Goal: Task Accomplishment & Management: Manage account settings

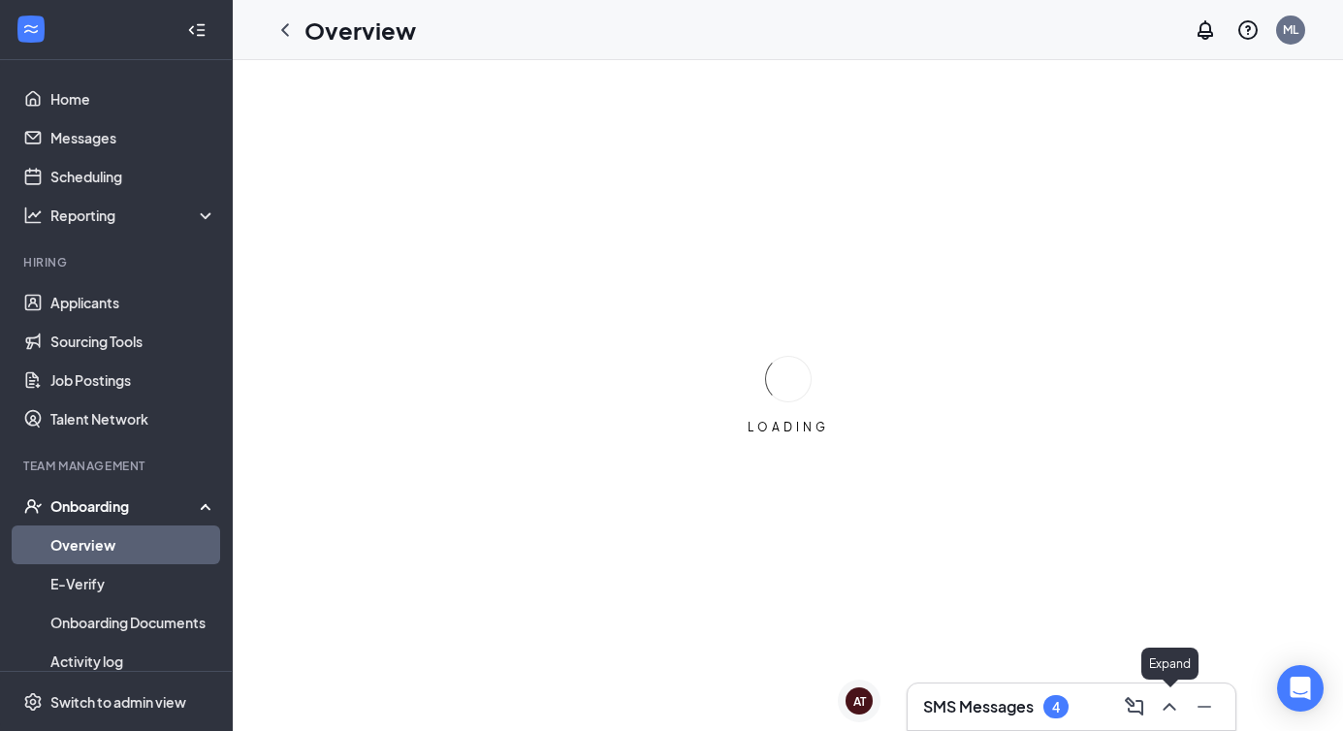
click at [1169, 700] on icon "ChevronUp" at bounding box center [1169, 706] width 23 height 23
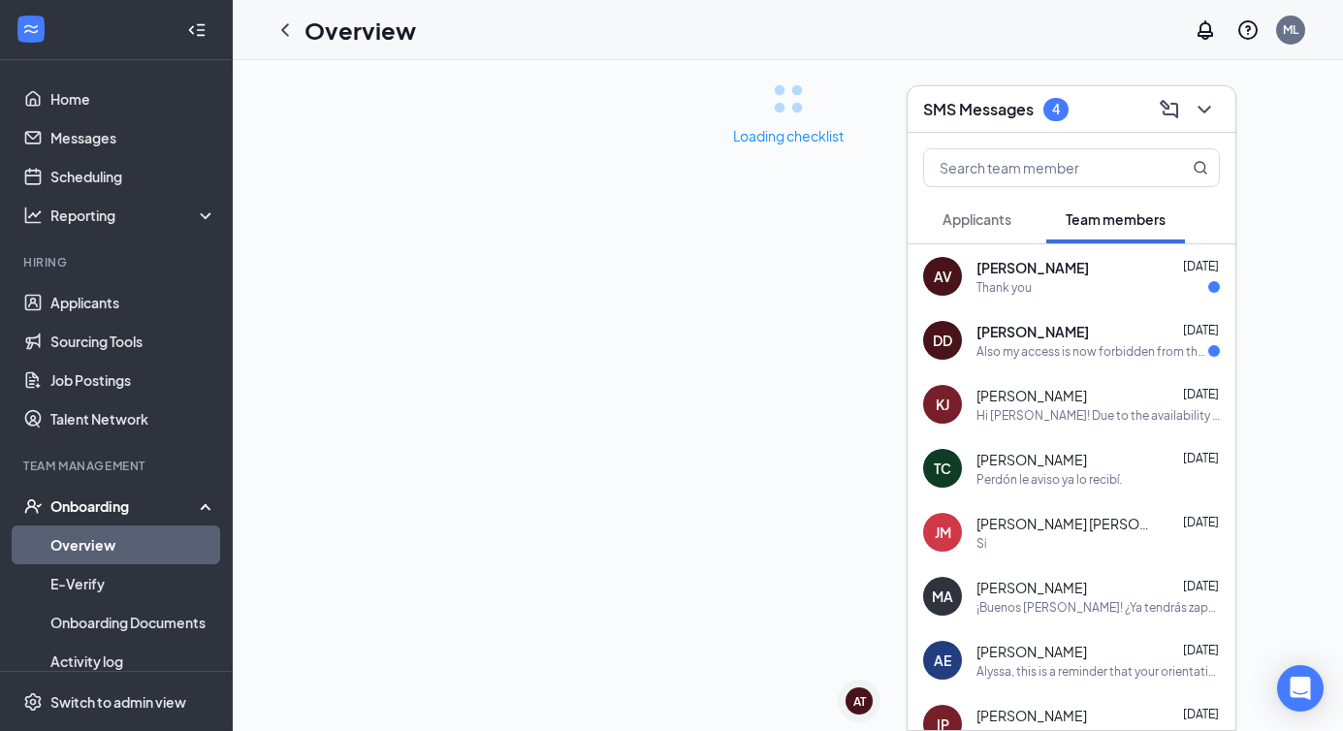
click at [1053, 350] on div "Also my access is now forbidden from the chic fil a website. I do not have any …" at bounding box center [1093, 351] width 232 height 16
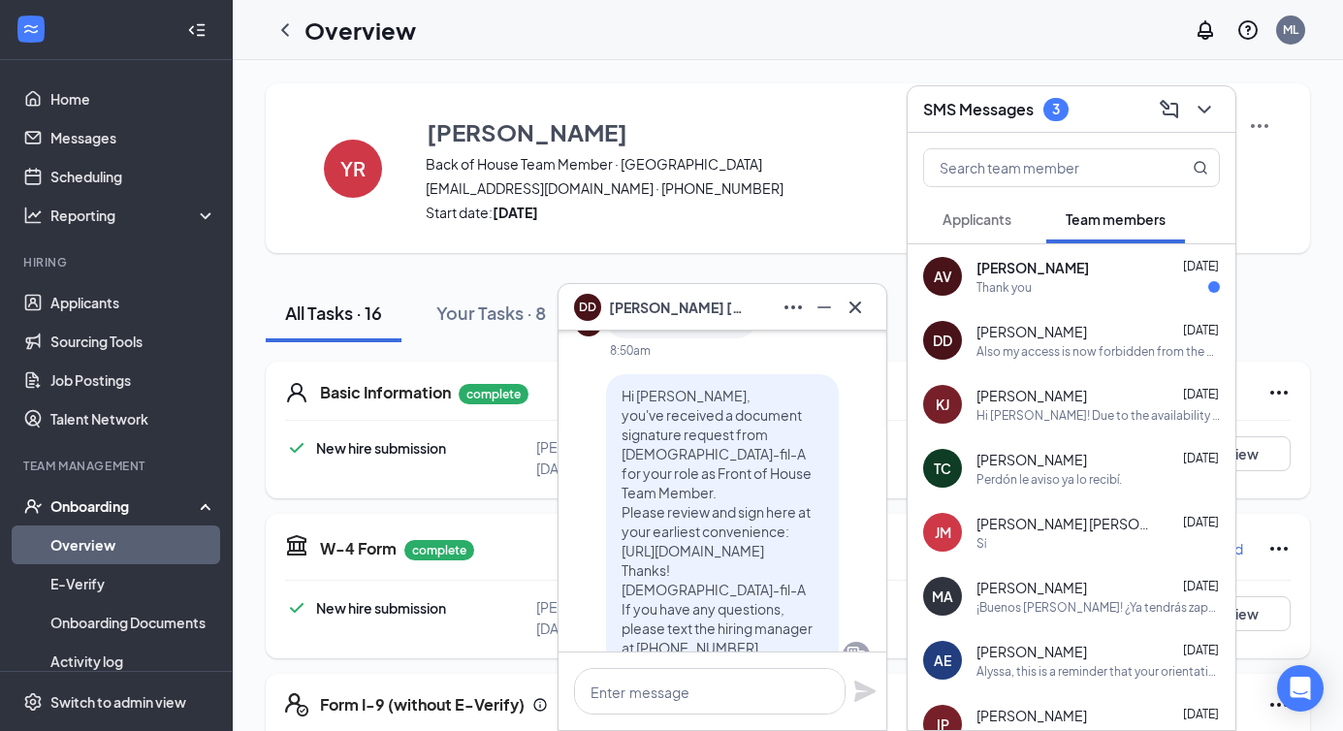
scroll to position [-1259, 0]
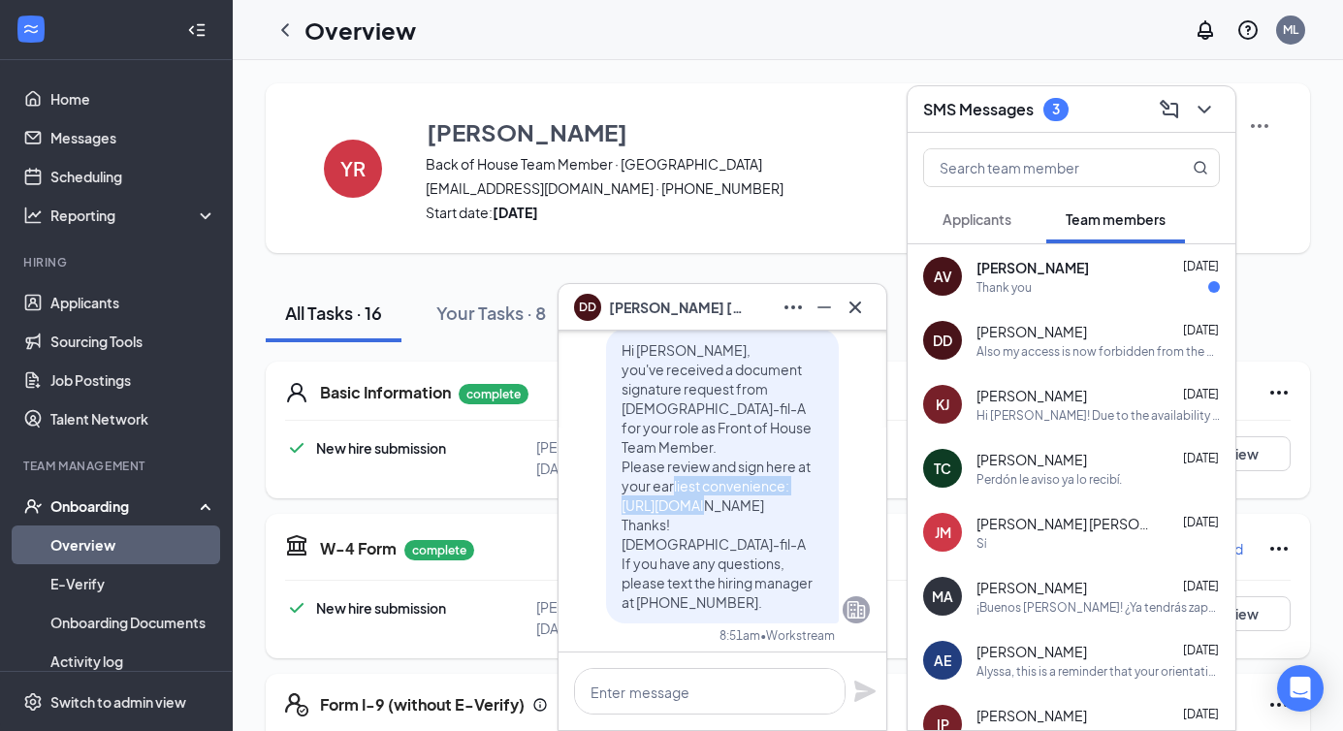
drag, startPoint x: 624, startPoint y: 505, endPoint x: 650, endPoint y: 522, distance: 30.9
click at [650, 522] on p "Hi [PERSON_NAME], you've received a document signature request from [DEMOGRAPHI…" at bounding box center [723, 476] width 202 height 272
copy span "[URL][DOMAIN_NAME]"
click at [851, 287] on div "DD [PERSON_NAME]" at bounding box center [723, 307] width 328 height 47
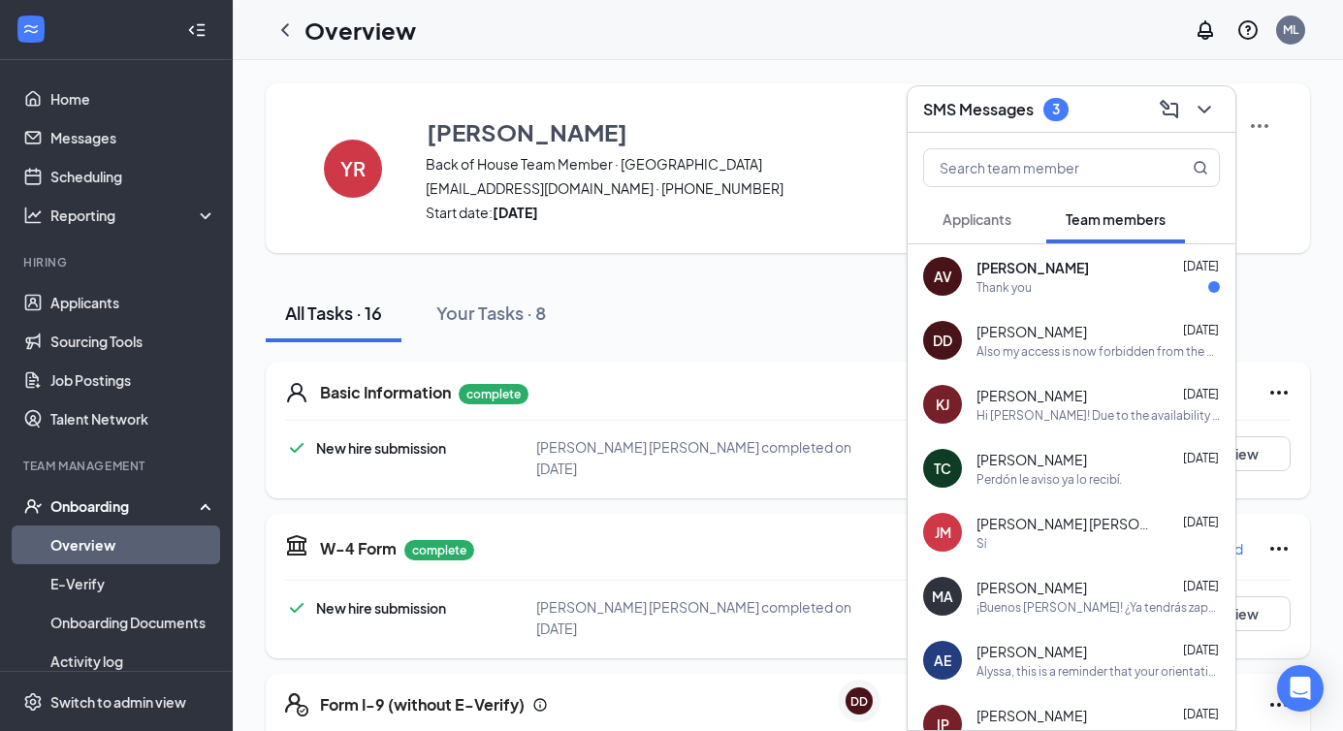
click at [1207, 116] on icon "ChevronDown" at bounding box center [1204, 109] width 23 height 23
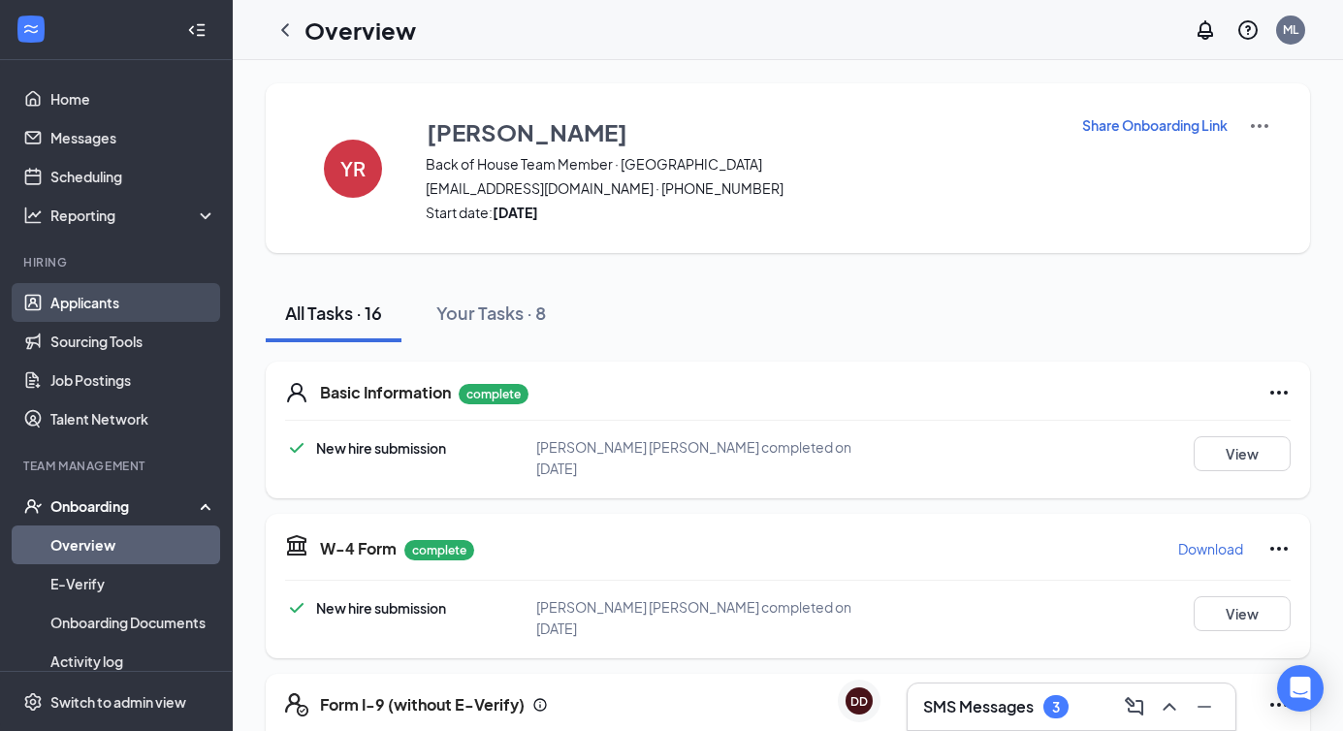
click at [131, 299] on link "Applicants" at bounding box center [133, 302] width 166 height 39
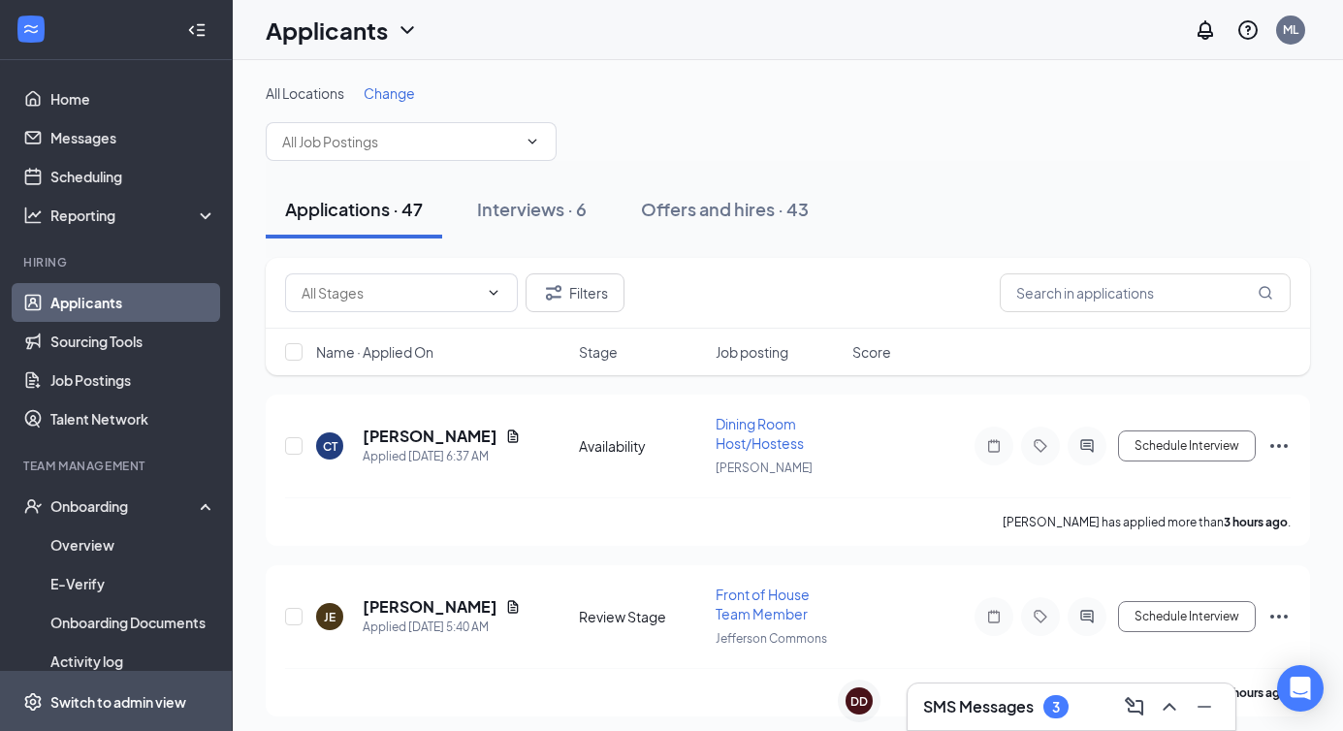
click at [136, 703] on div "Switch to admin view" at bounding box center [118, 701] width 136 height 19
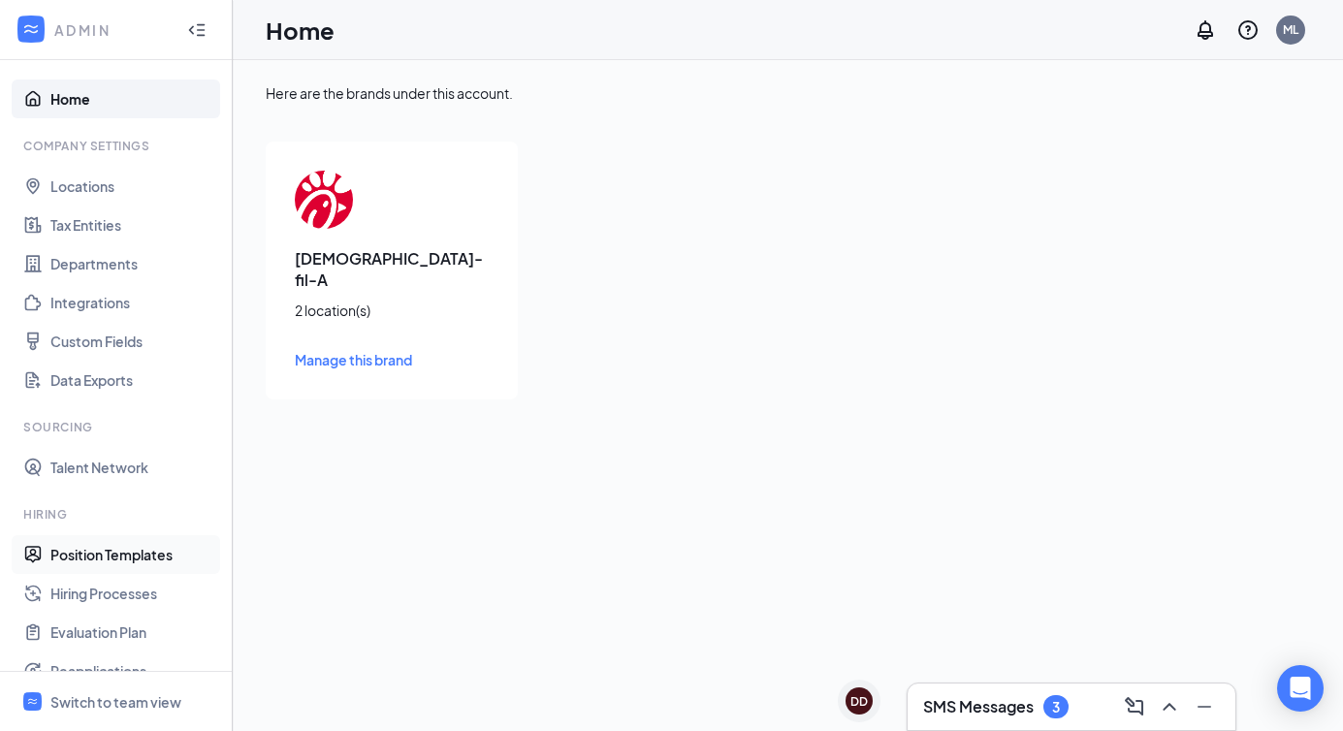
click at [95, 552] on link "Position Templates" at bounding box center [133, 554] width 166 height 39
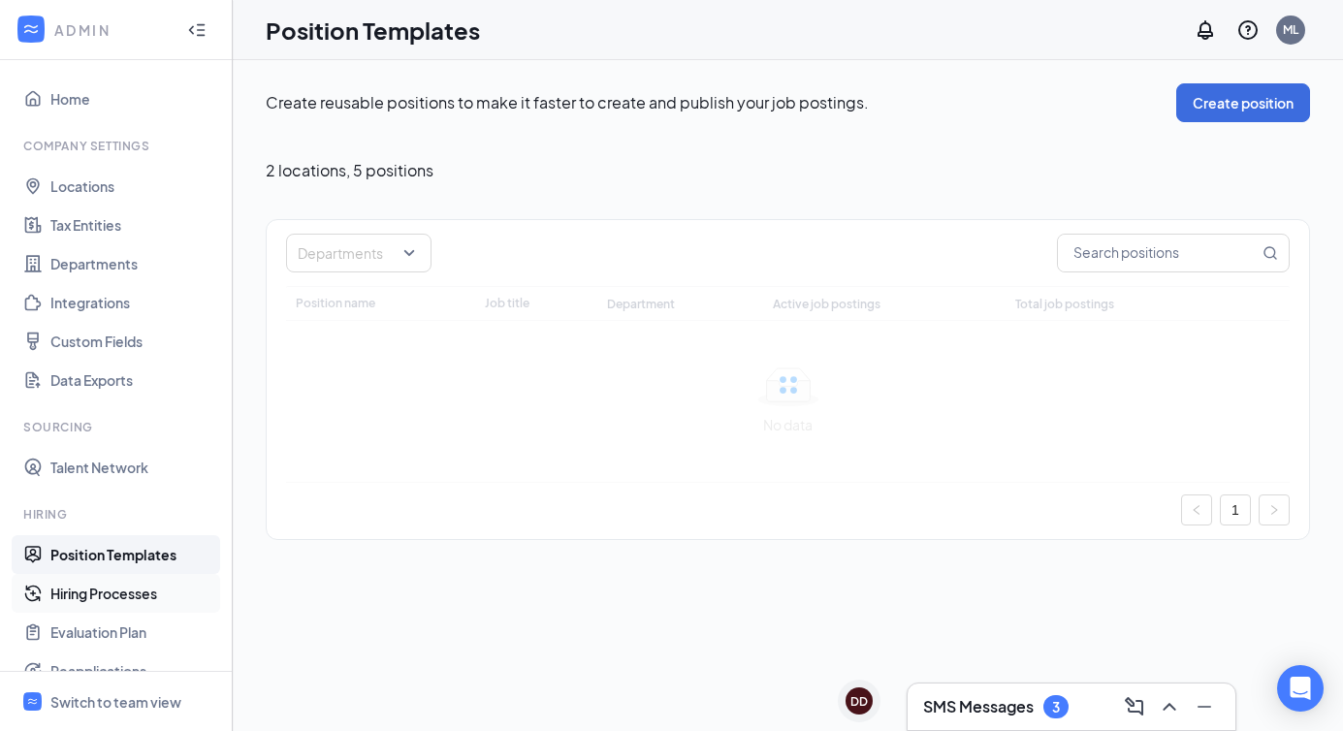
click at [107, 587] on link "Hiring Processes" at bounding box center [133, 593] width 166 height 39
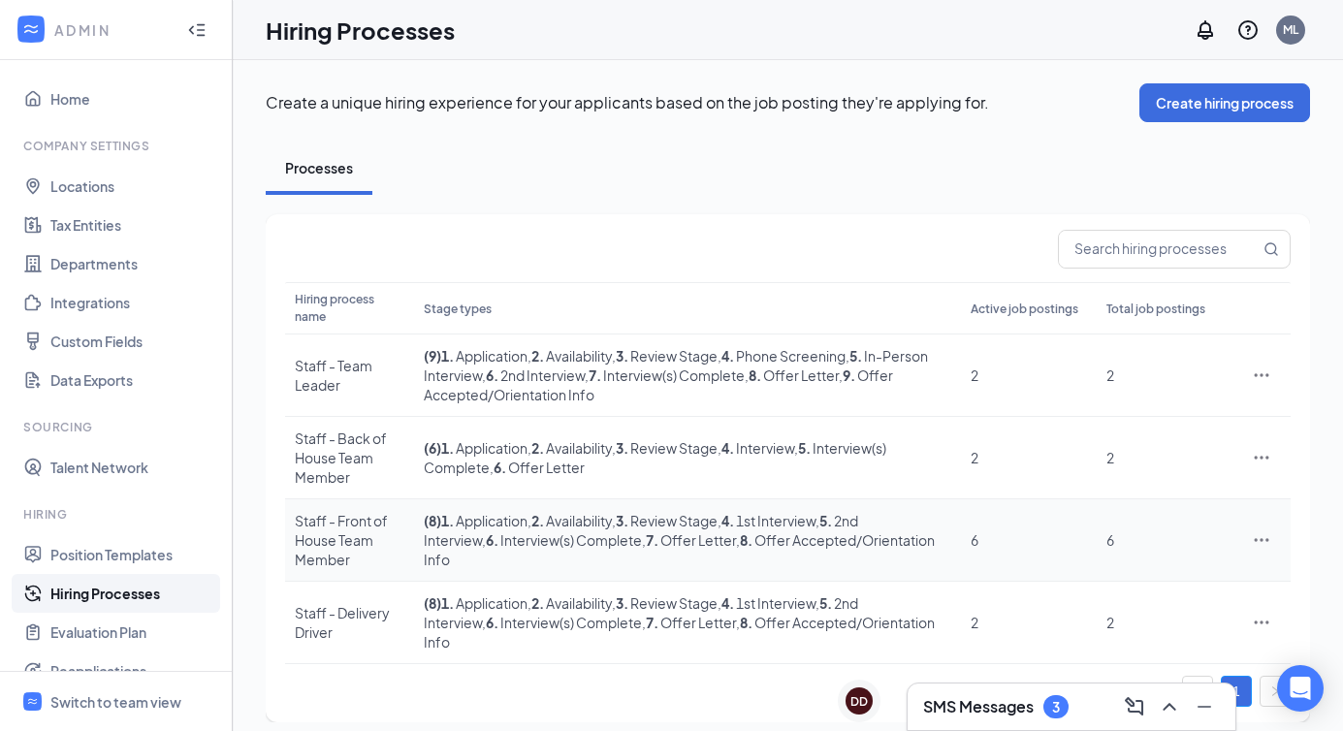
click at [369, 516] on div "Staff - Front of House Team Member" at bounding box center [350, 540] width 110 height 58
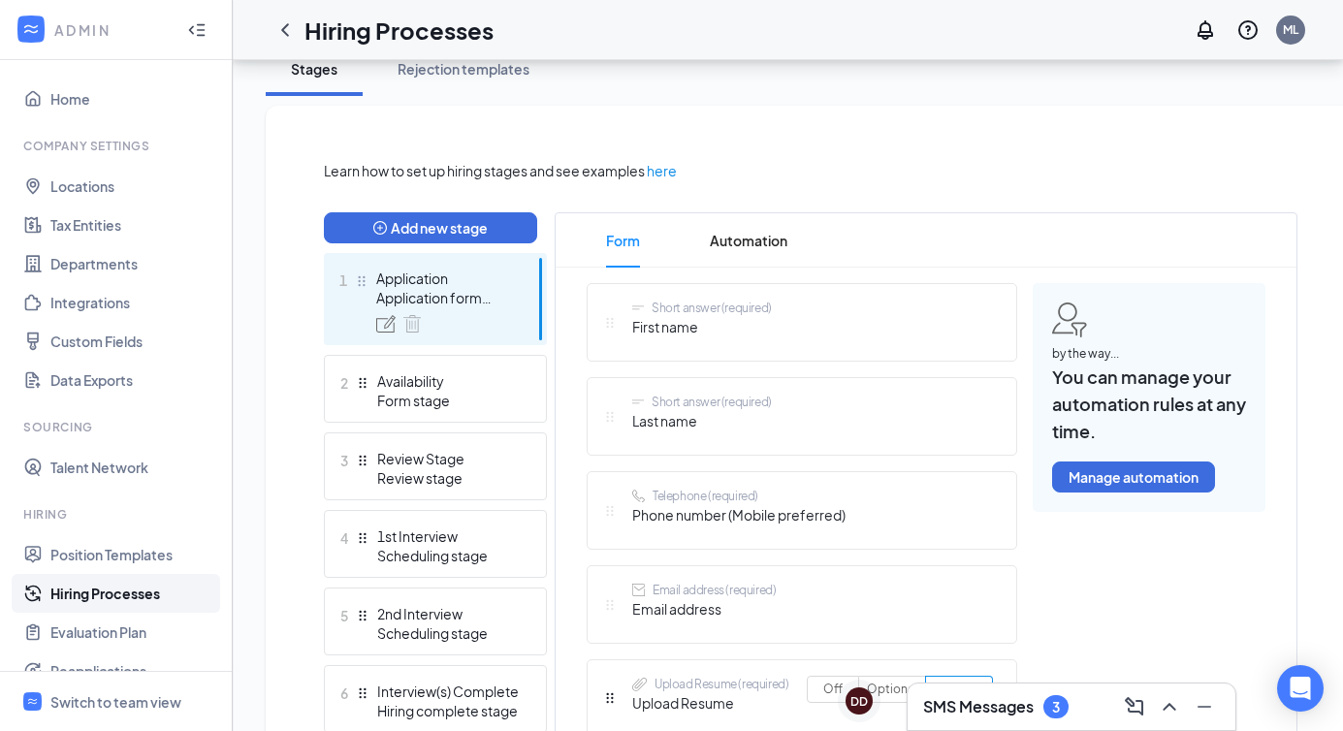
scroll to position [394, 0]
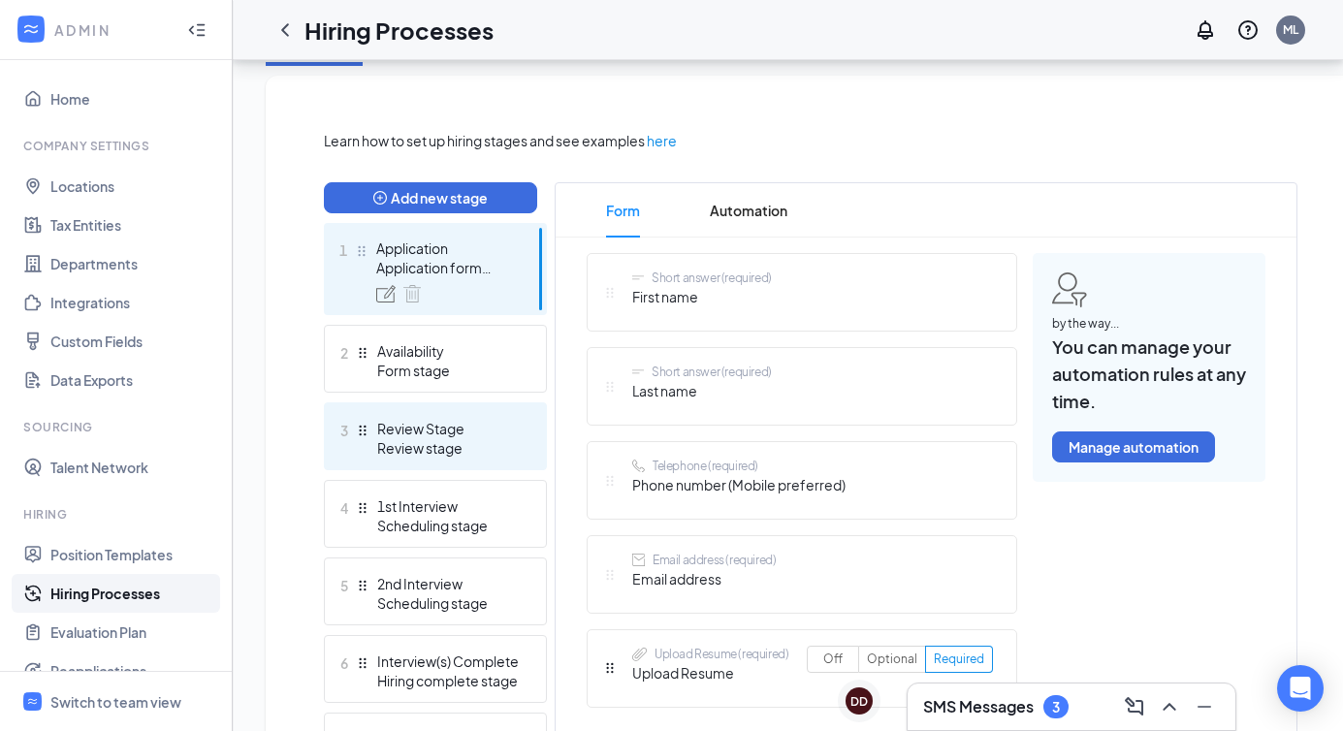
click at [463, 443] on div "Review stage" at bounding box center [448, 447] width 142 height 19
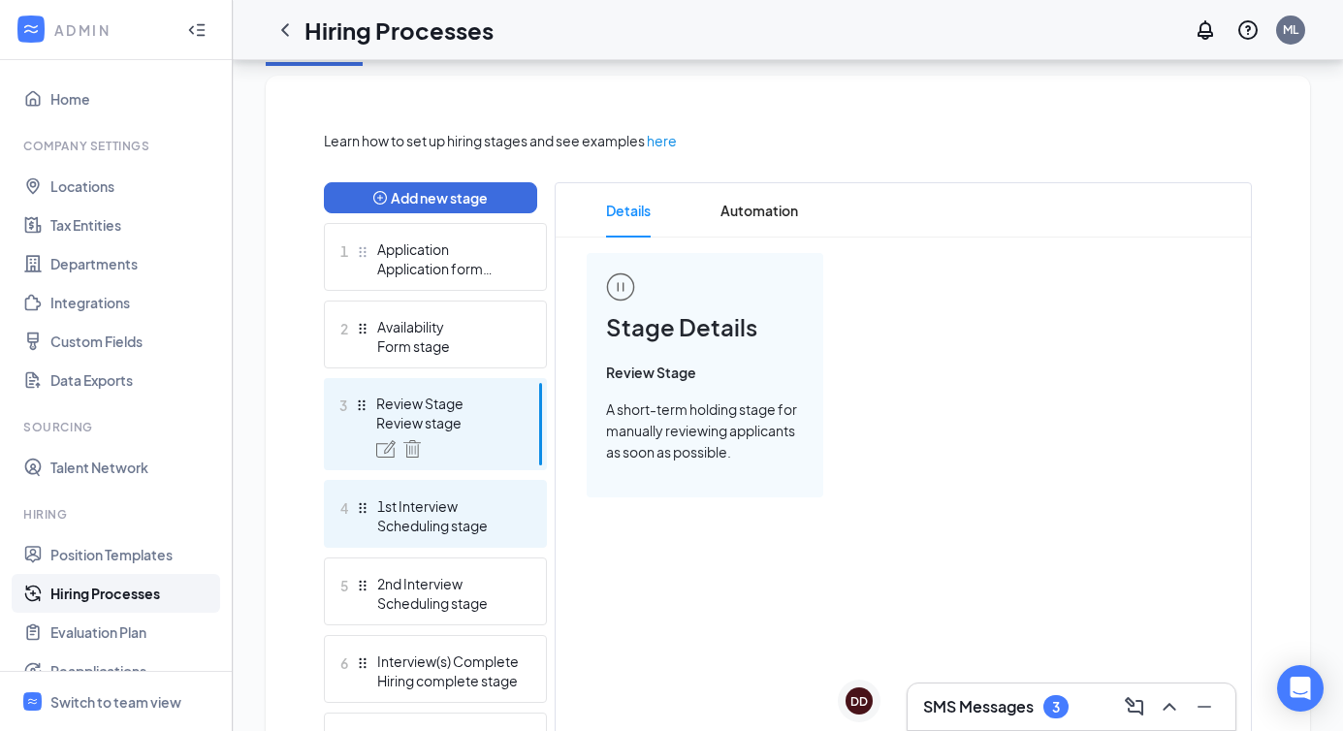
click at [459, 520] on div "Scheduling stage" at bounding box center [448, 525] width 142 height 19
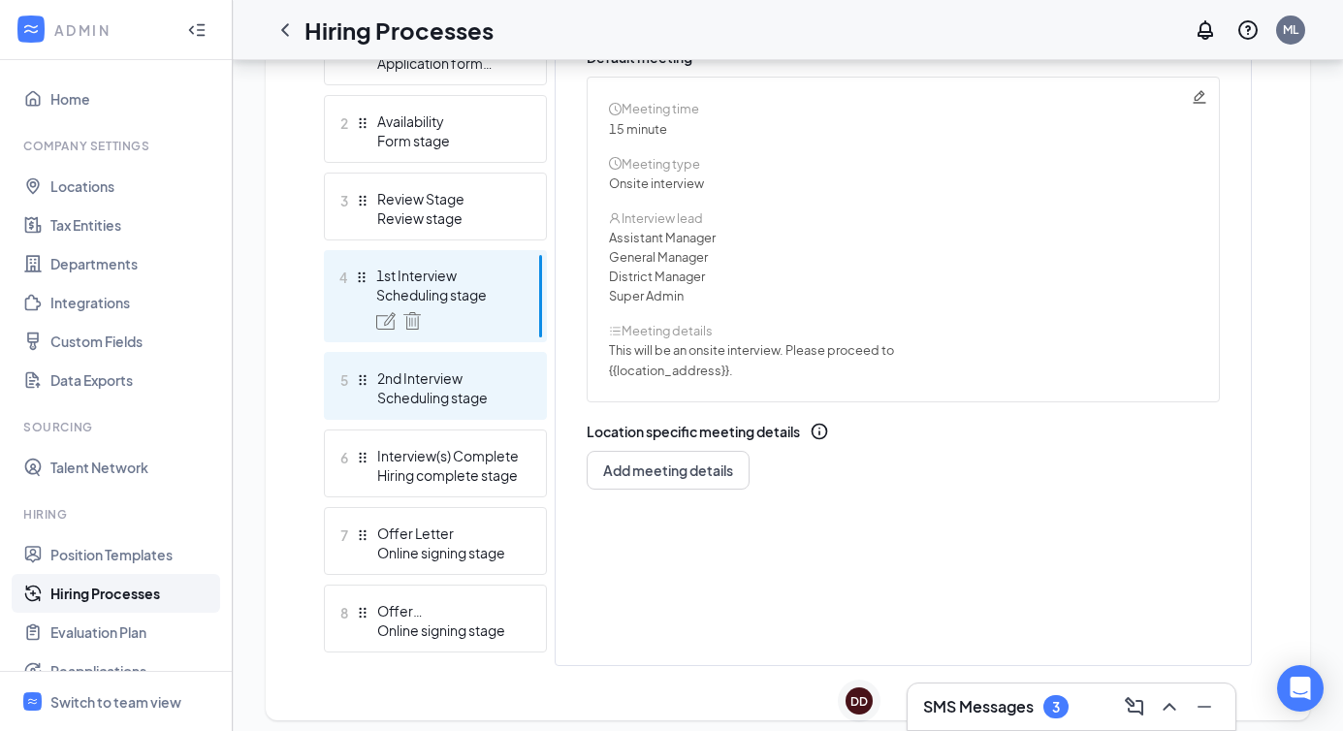
scroll to position [603, 0]
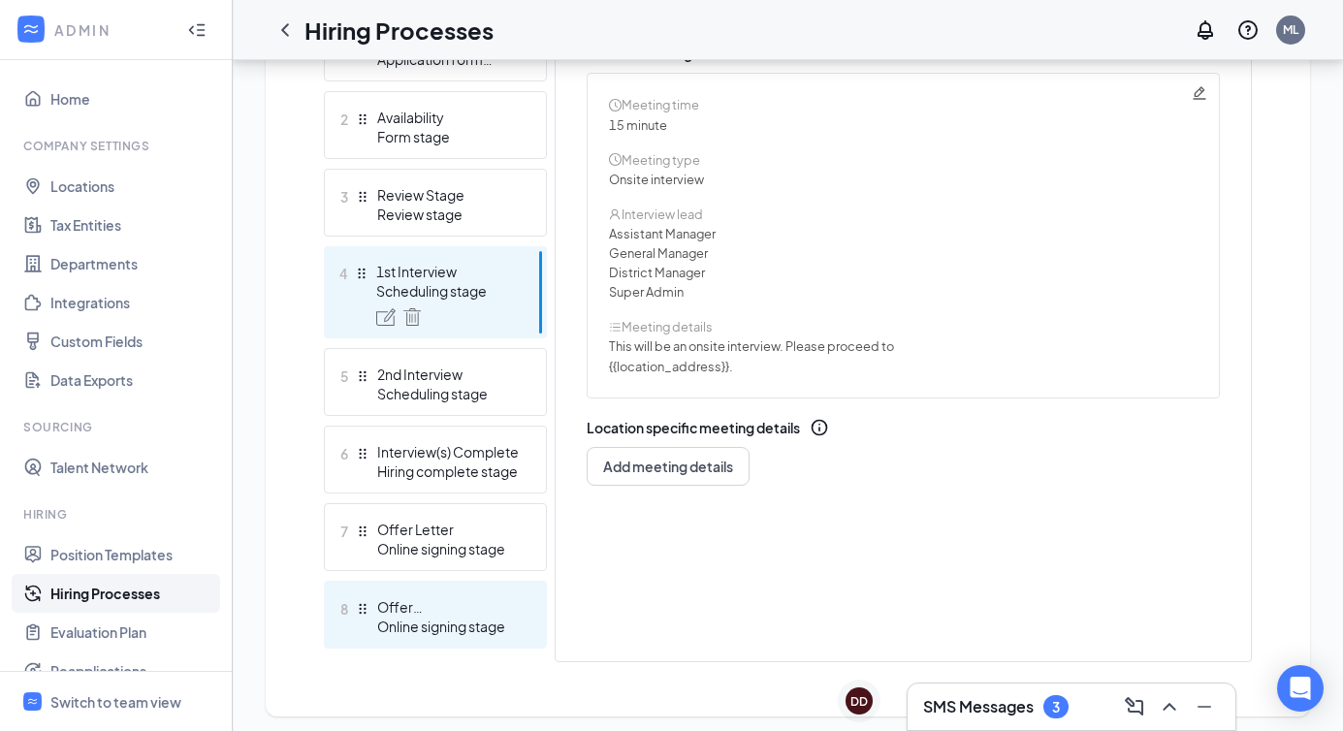
click at [479, 611] on div "Offer Accepted/Orientation Info" at bounding box center [448, 606] width 142 height 19
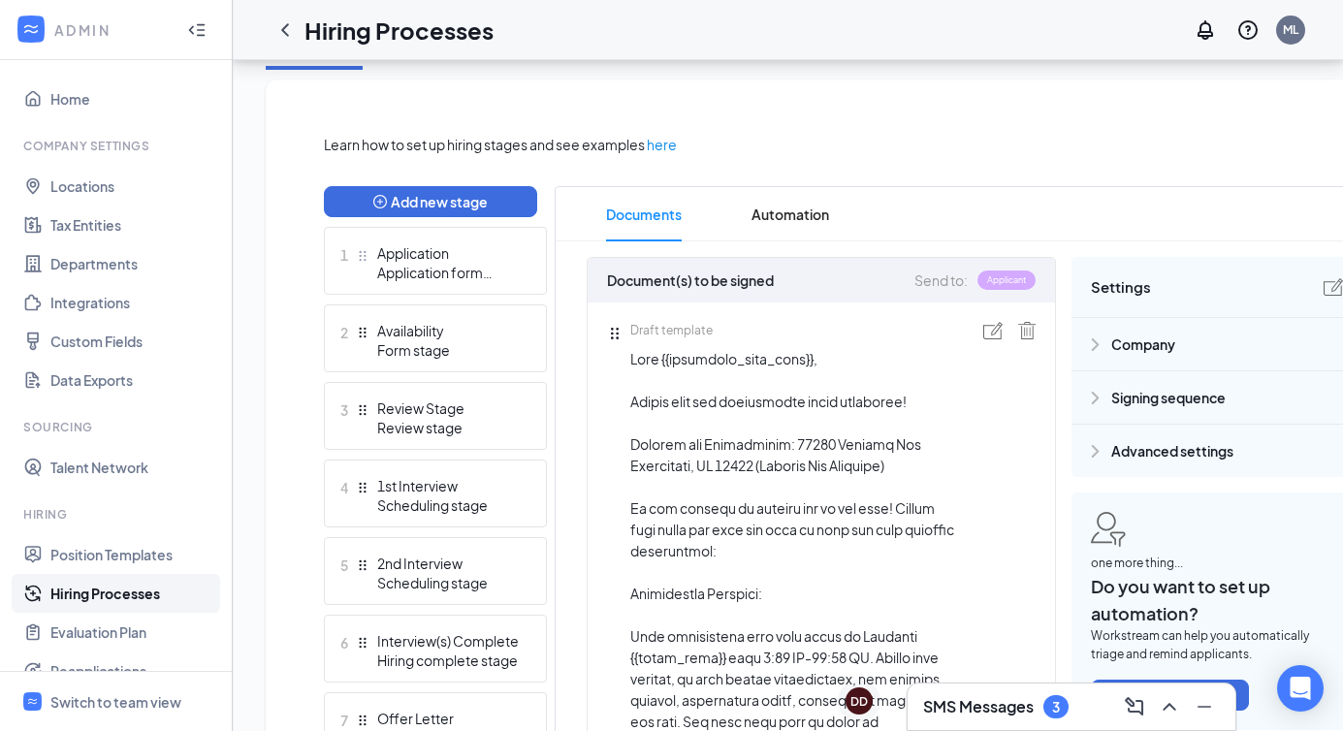
scroll to position [374, 0]
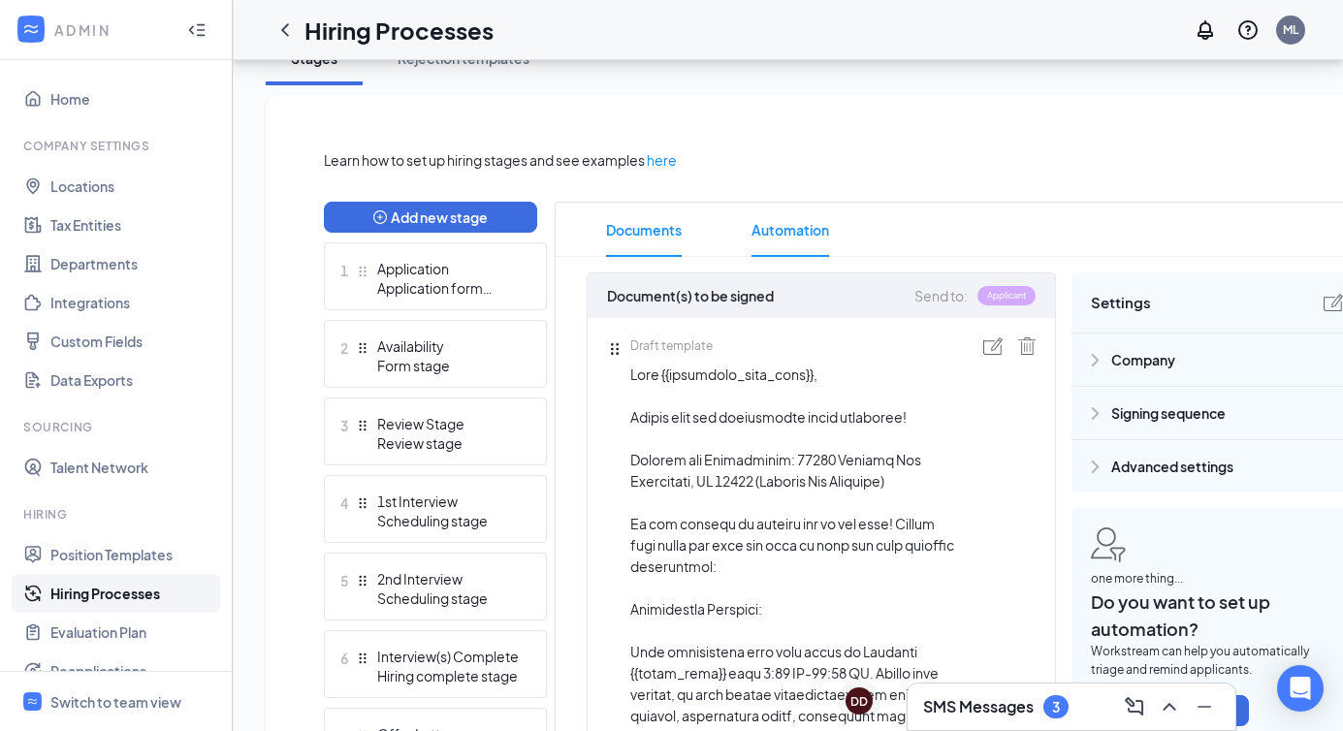
click at [787, 213] on span "Automation" at bounding box center [791, 230] width 78 height 54
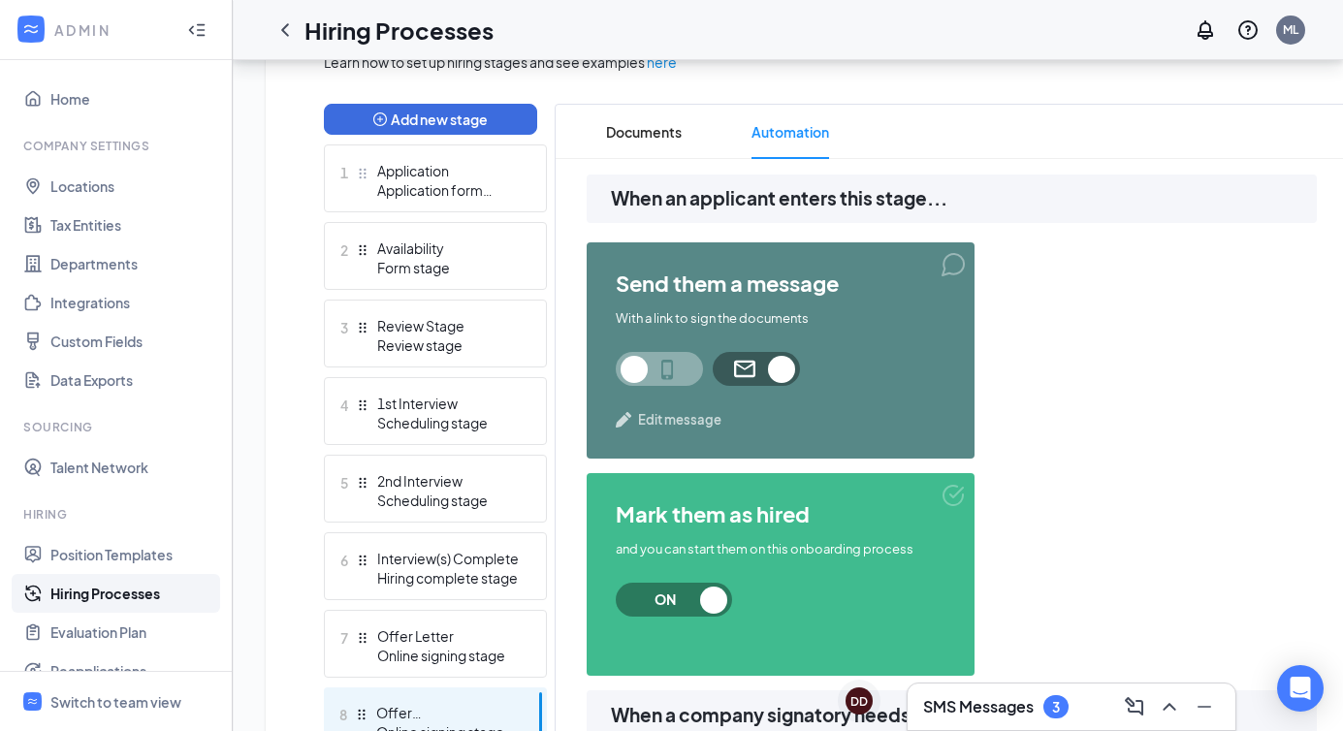
scroll to position [477, 0]
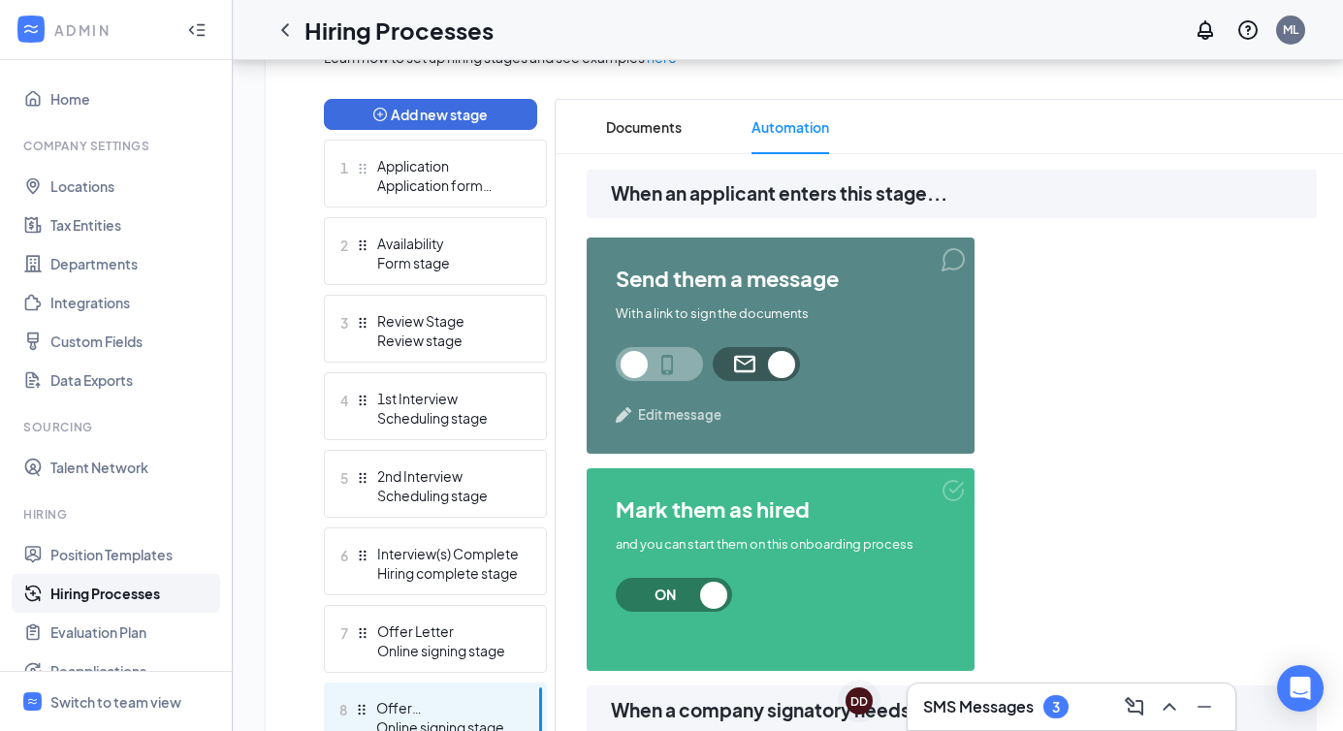
click at [674, 419] on span "Edit message" at bounding box center [679, 414] width 83 height 19
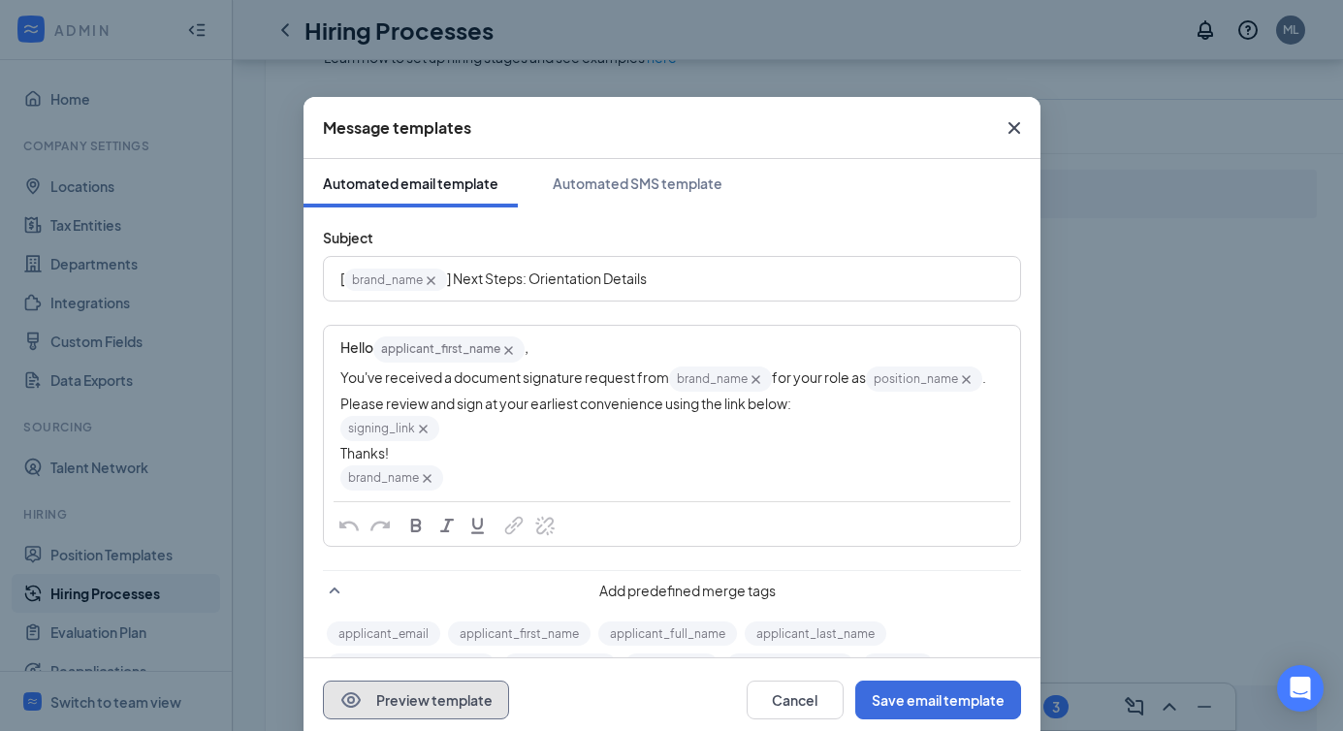
click at [415, 688] on button "Preview template" at bounding box center [416, 700] width 186 height 39
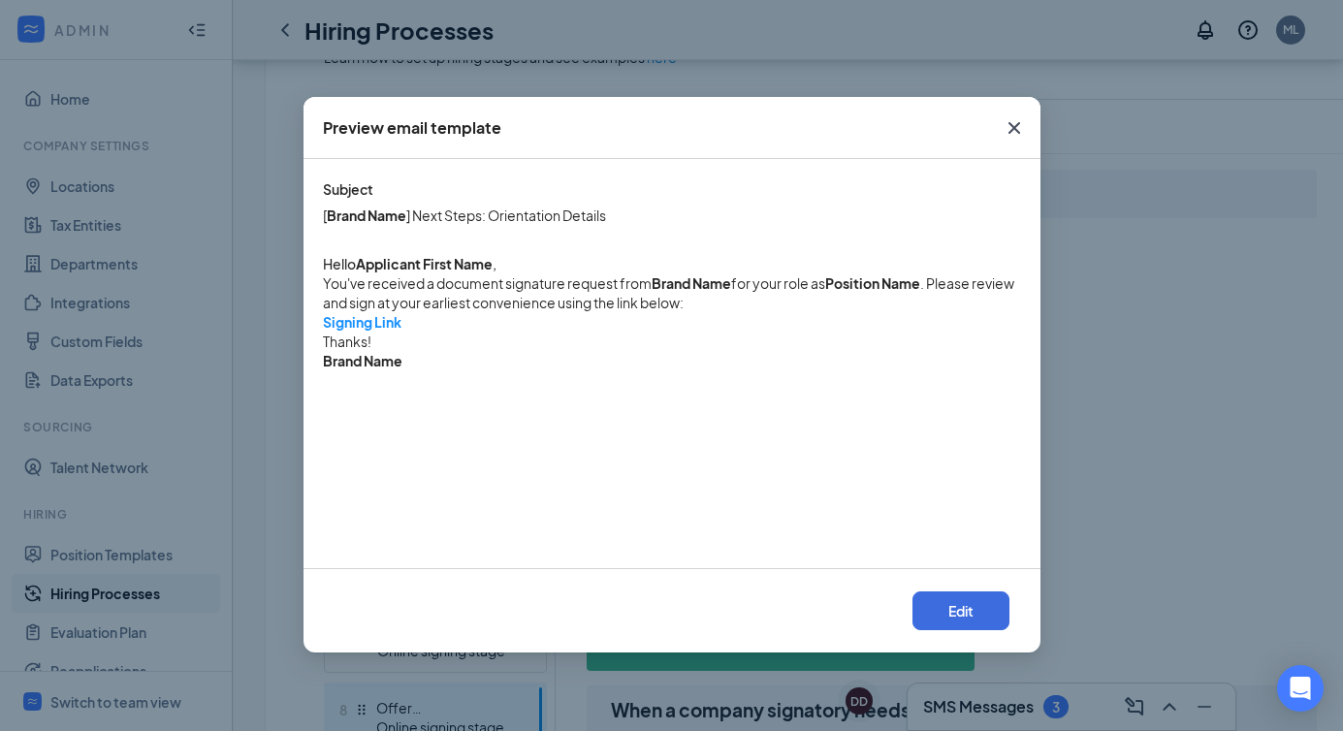
click at [1009, 124] on icon "Cross" at bounding box center [1014, 127] width 23 height 23
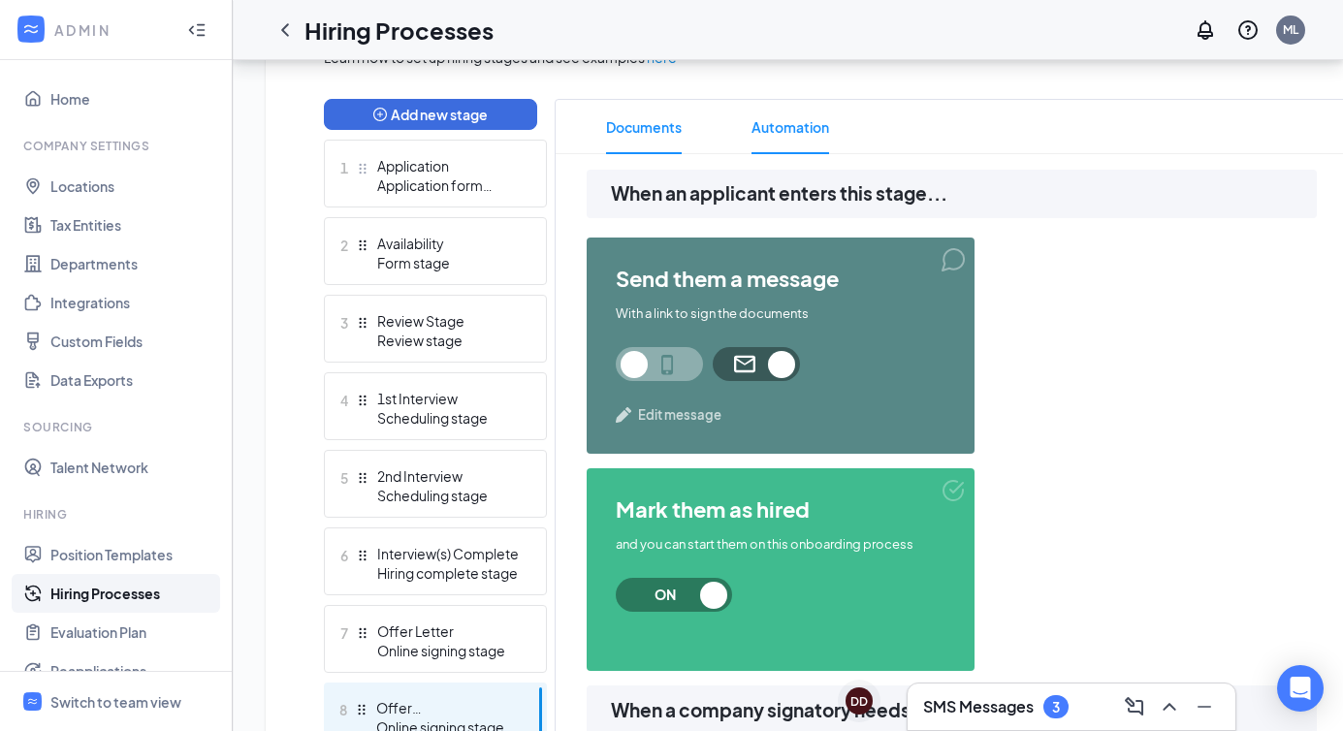
click at [679, 136] on span "Documents" at bounding box center [644, 127] width 76 height 54
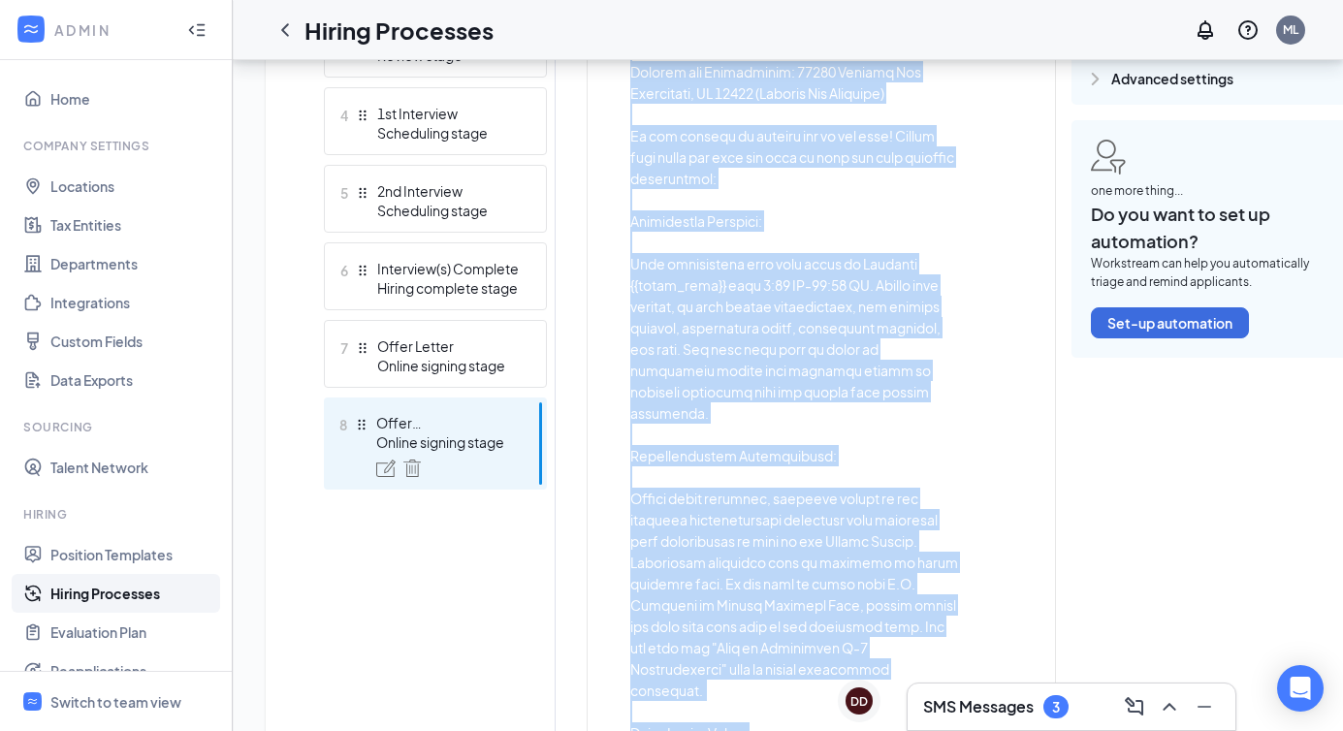
scroll to position [763, 0]
drag, startPoint x: 628, startPoint y: 198, endPoint x: 790, endPoint y: 694, distance: 522.3
click at [790, 694] on div "Draft template" at bounding box center [821, 580] width 467 height 1302
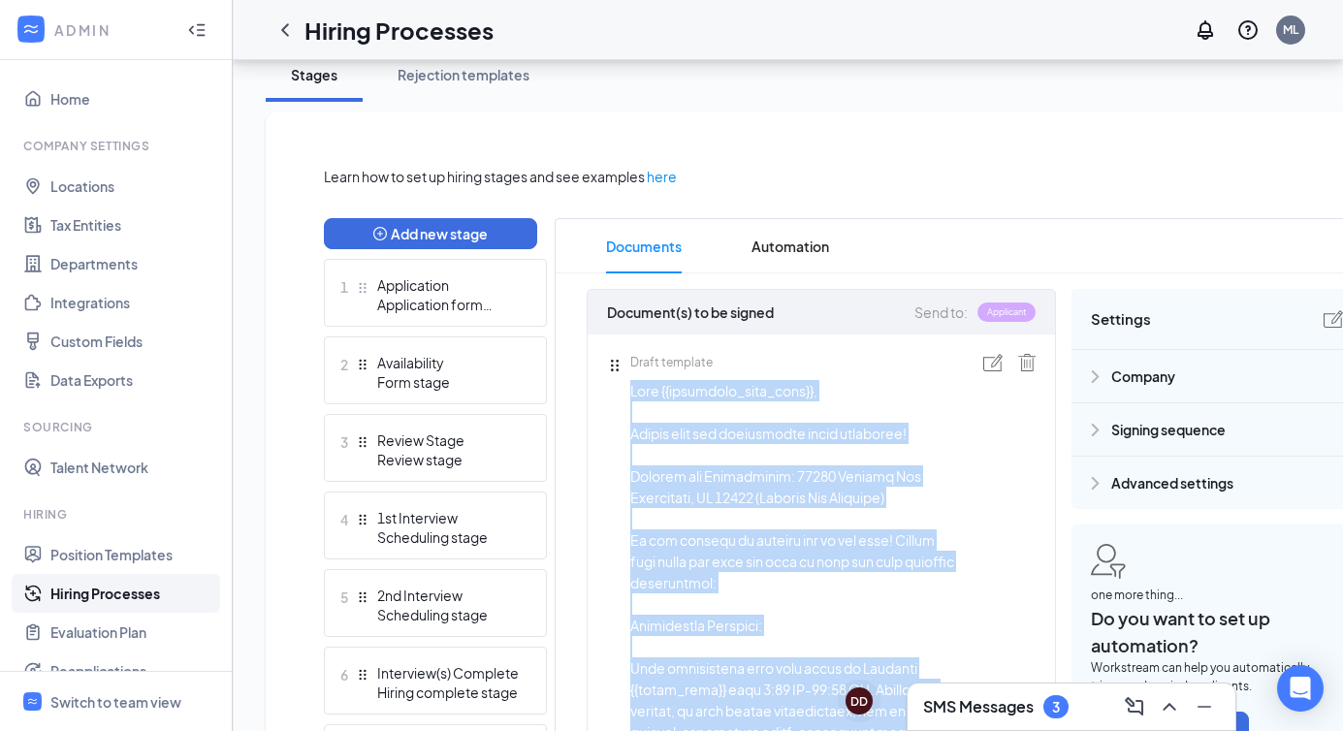
scroll to position [266, 0]
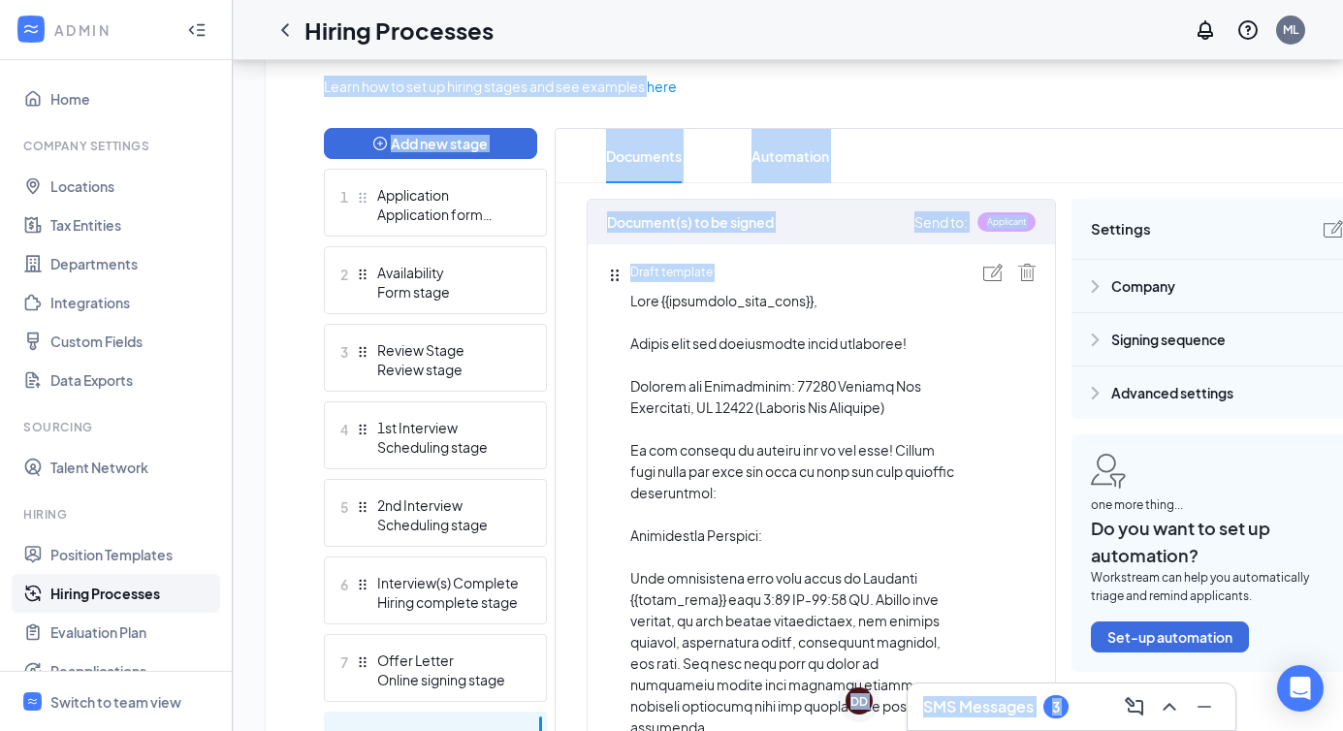
scroll to position [449, 0]
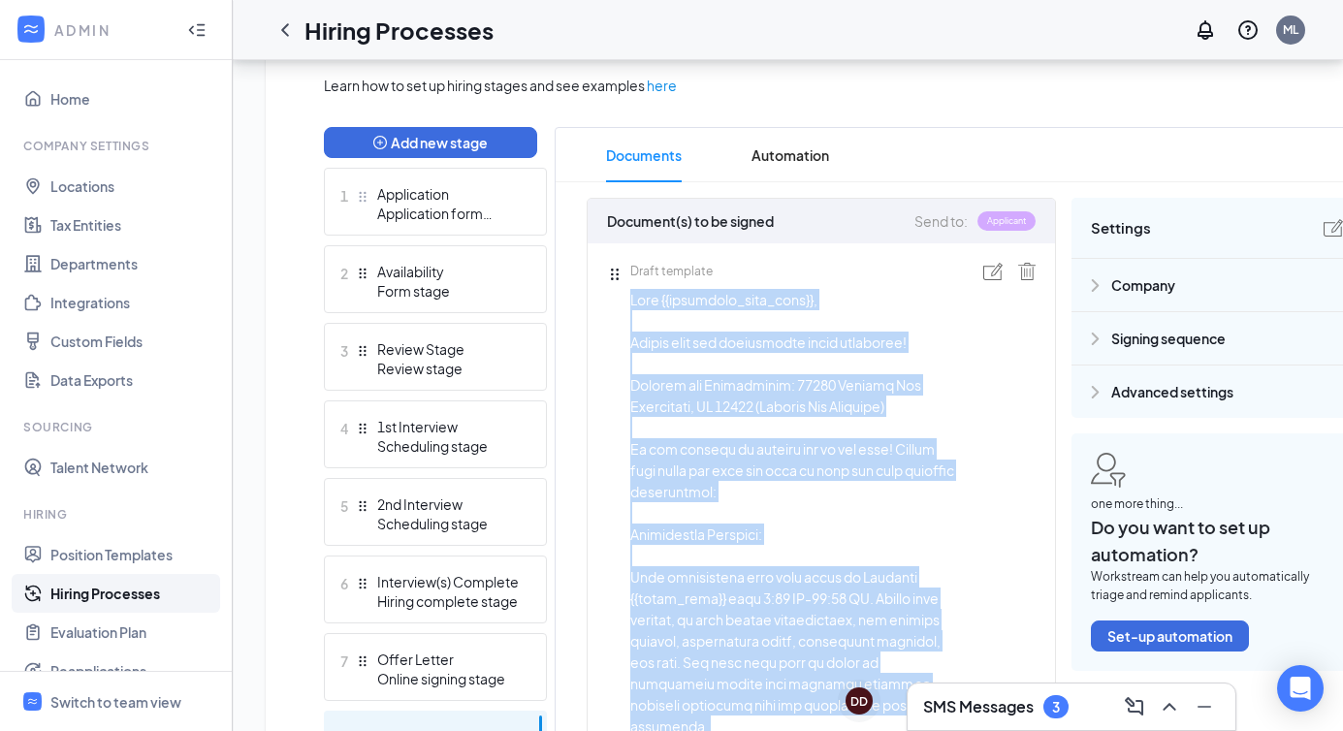
drag, startPoint x: 630, startPoint y: 485, endPoint x: 811, endPoint y: 730, distance: 304.5
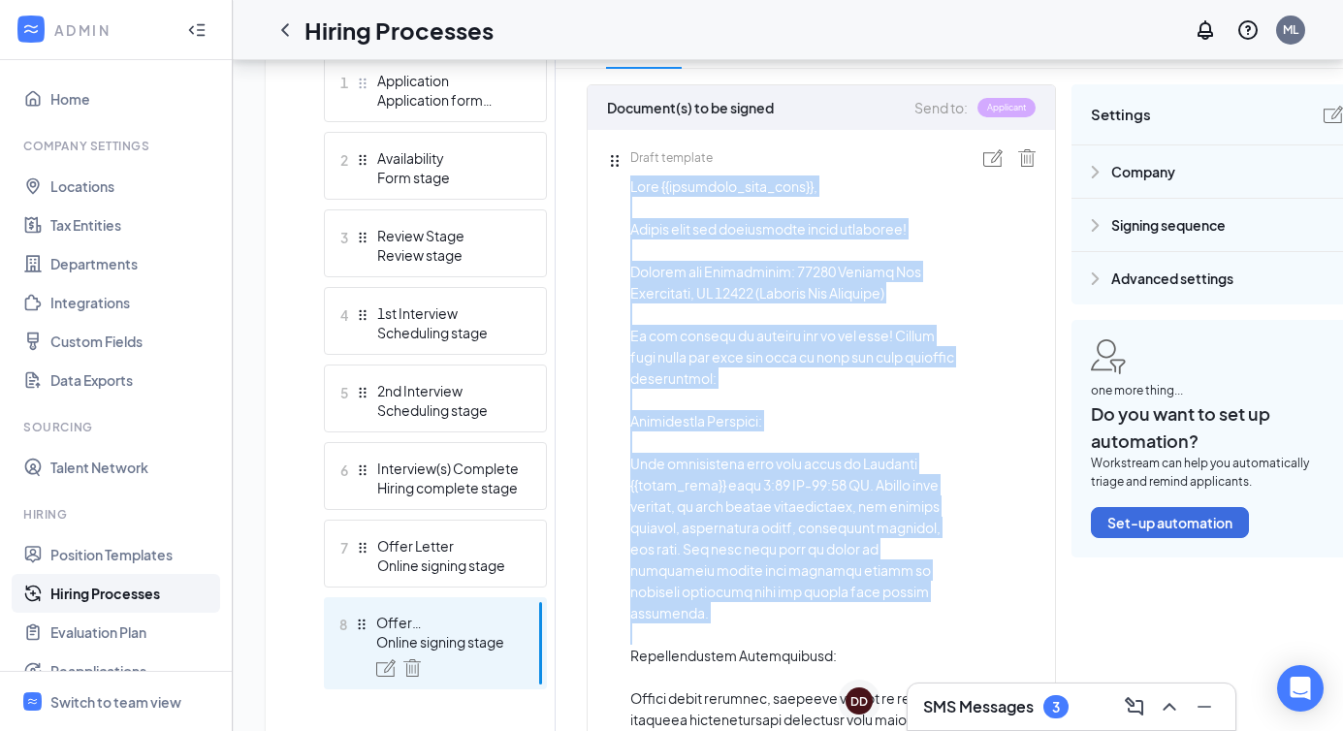
scroll to position [564, 0]
click at [993, 158] on img at bounding box center [992, 155] width 19 height 17
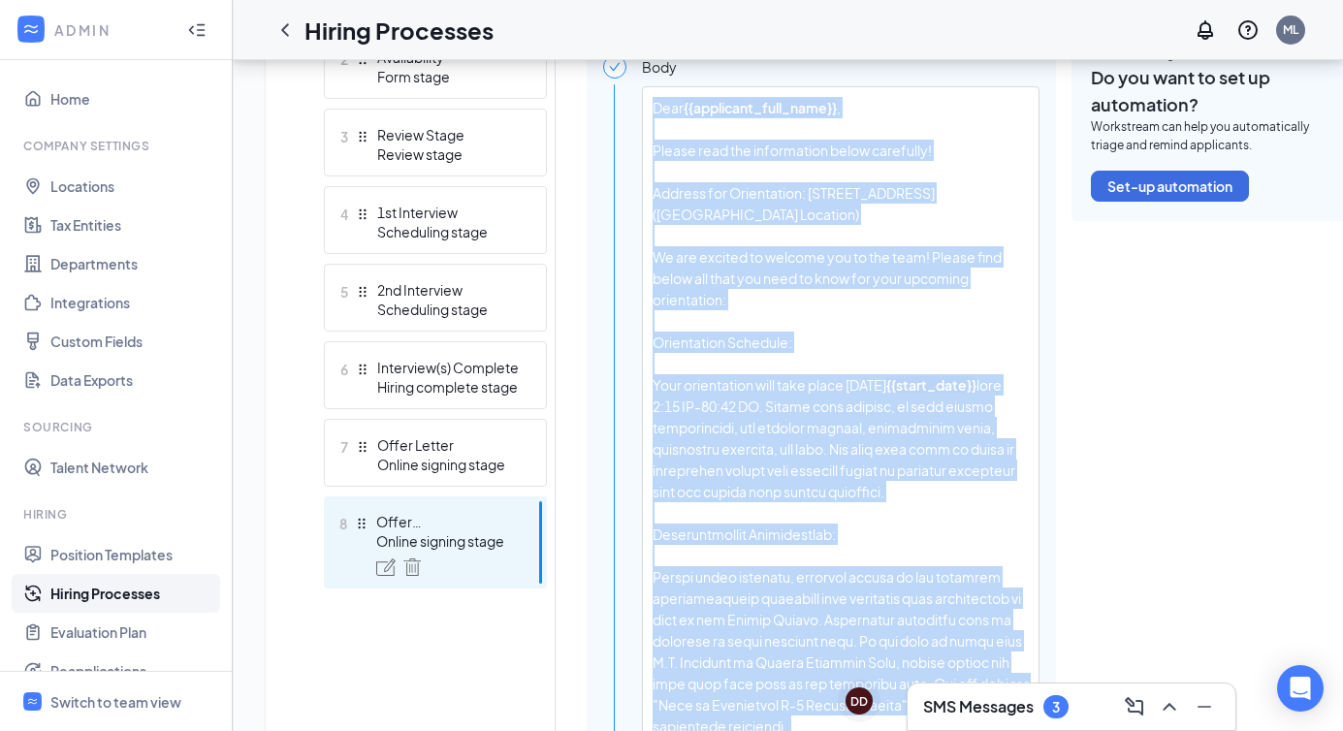
scroll to position [665, 0]
drag, startPoint x: 652, startPoint y: 144, endPoint x: 901, endPoint y: 722, distance: 629.5
click at [901, 722] on div "Dear {{applicant_full_name}} , Please read the information below carefully! Add…" at bounding box center [841, 617] width 396 height 1065
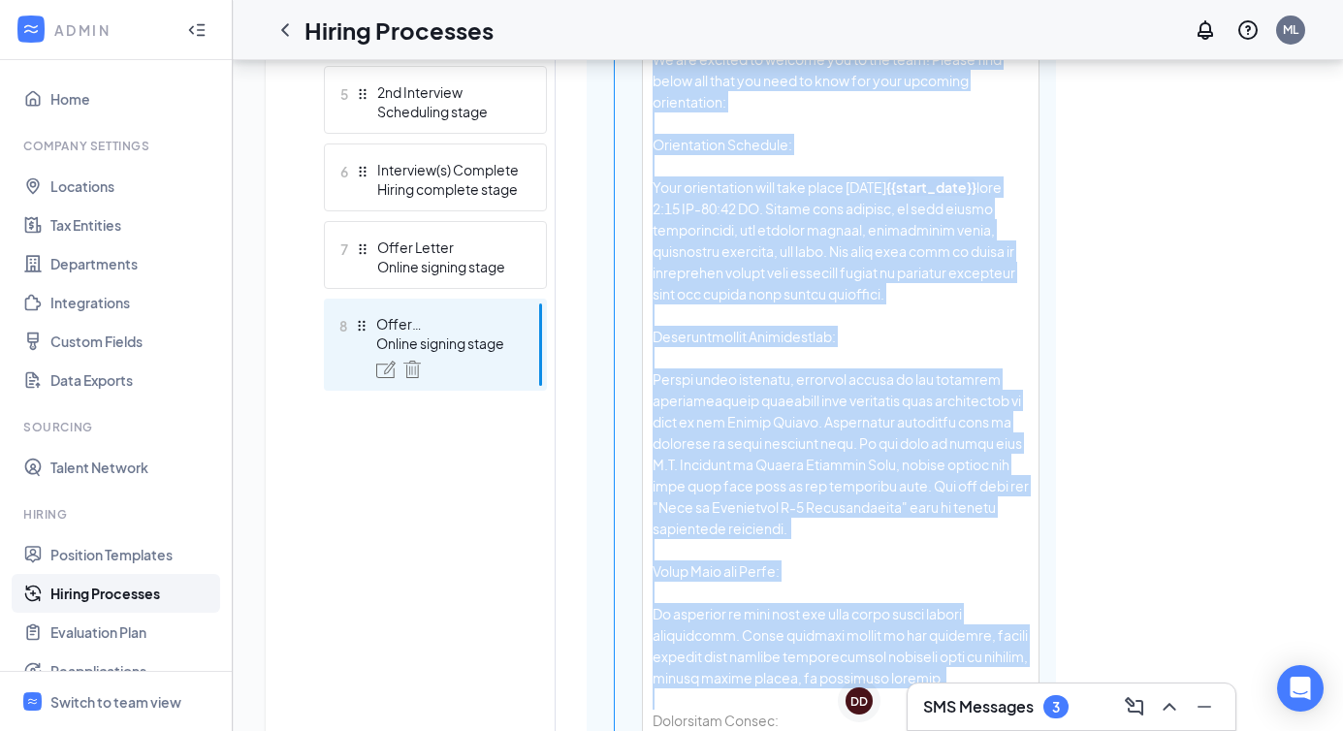
scroll to position [774, 0]
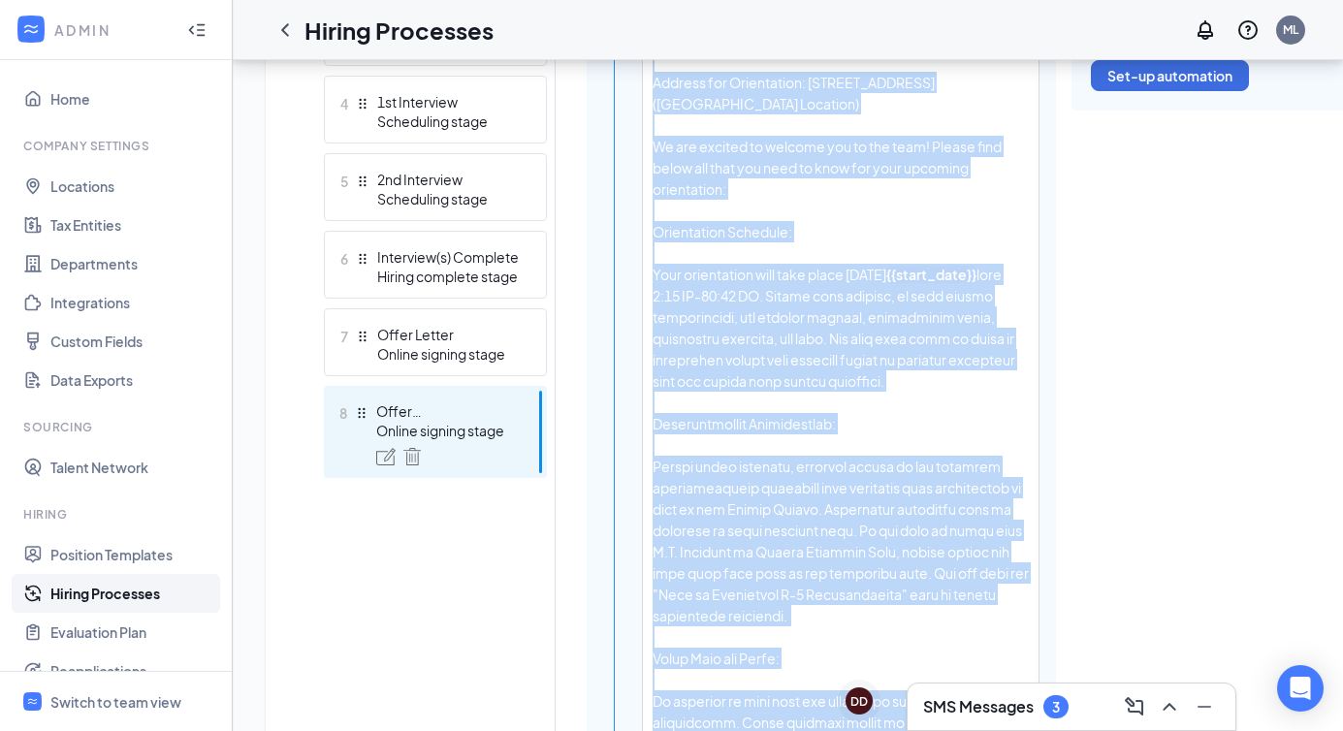
copy div "Dear {{applicant_full_name}} , Please read the information below carefully! Add…"
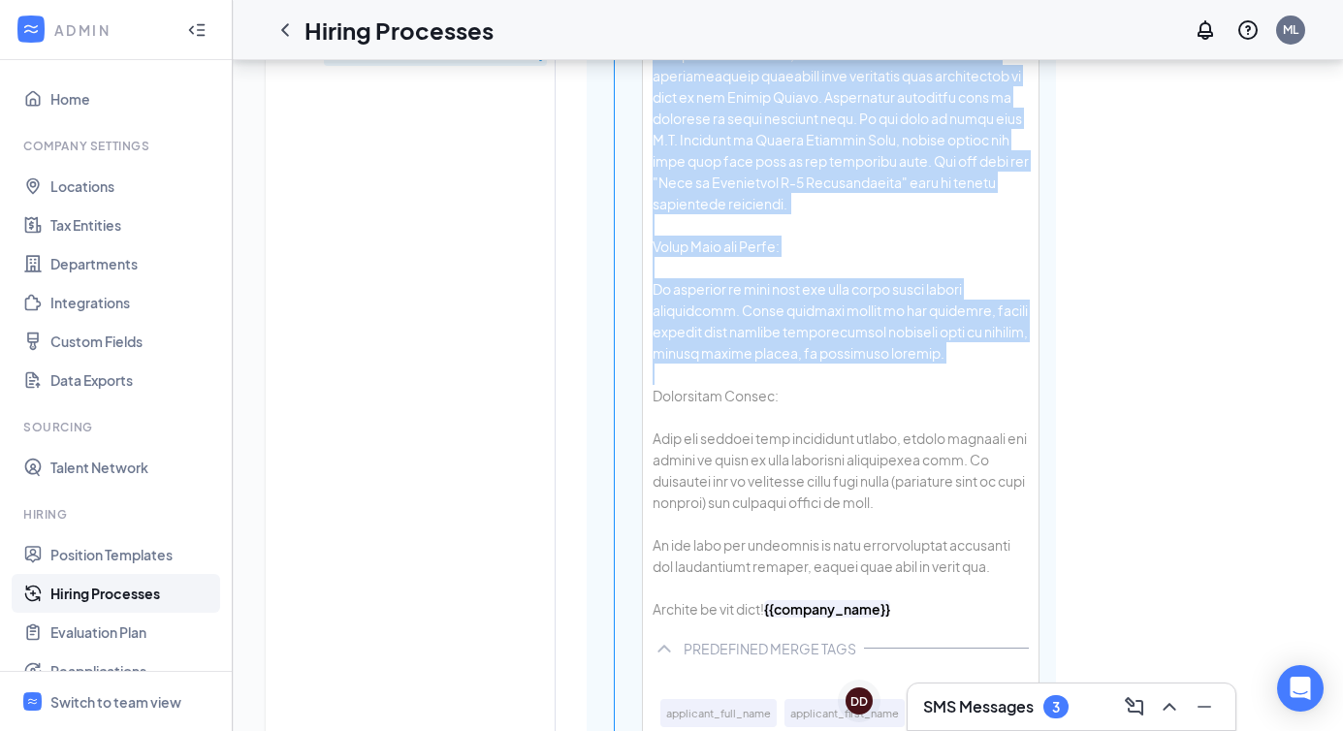
scroll to position [1194, 0]
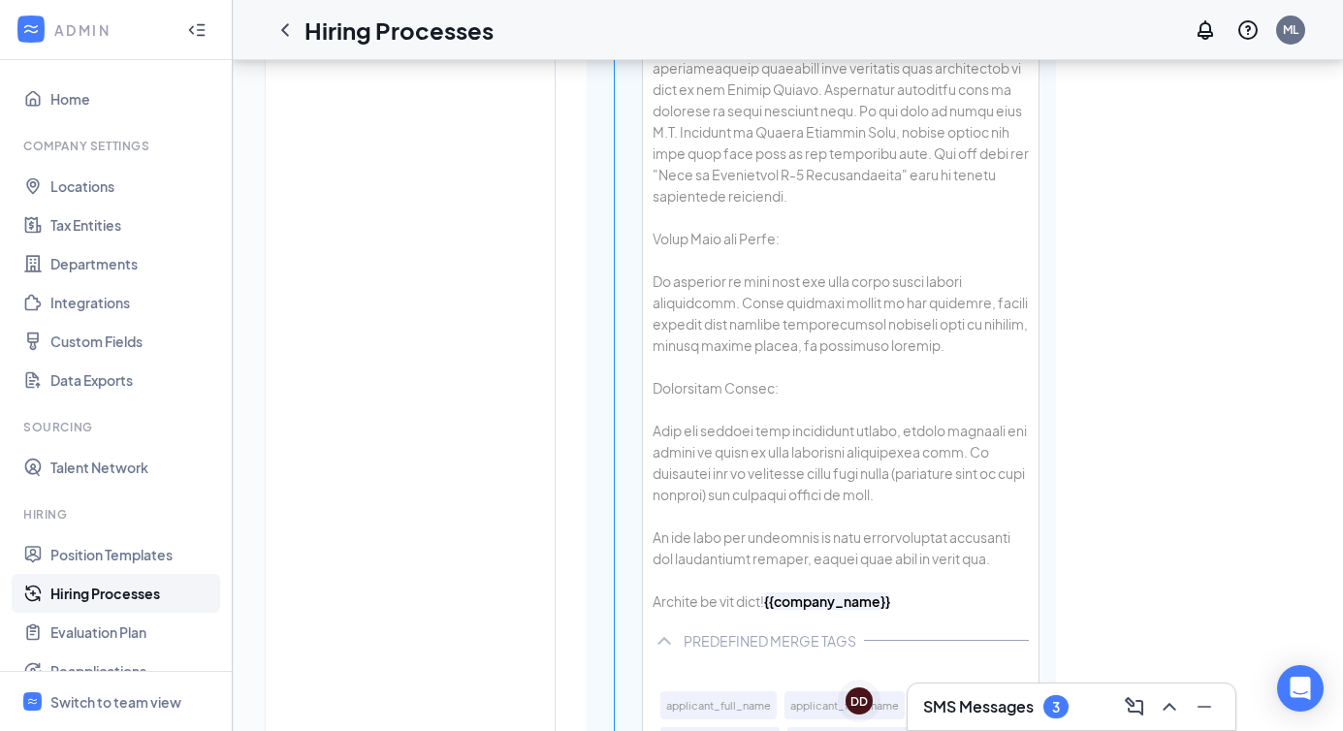
click at [725, 303] on div "Dear {{applicant_full_name}} , Please read the information below carefully! Add…" at bounding box center [841, 89] width 396 height 1065
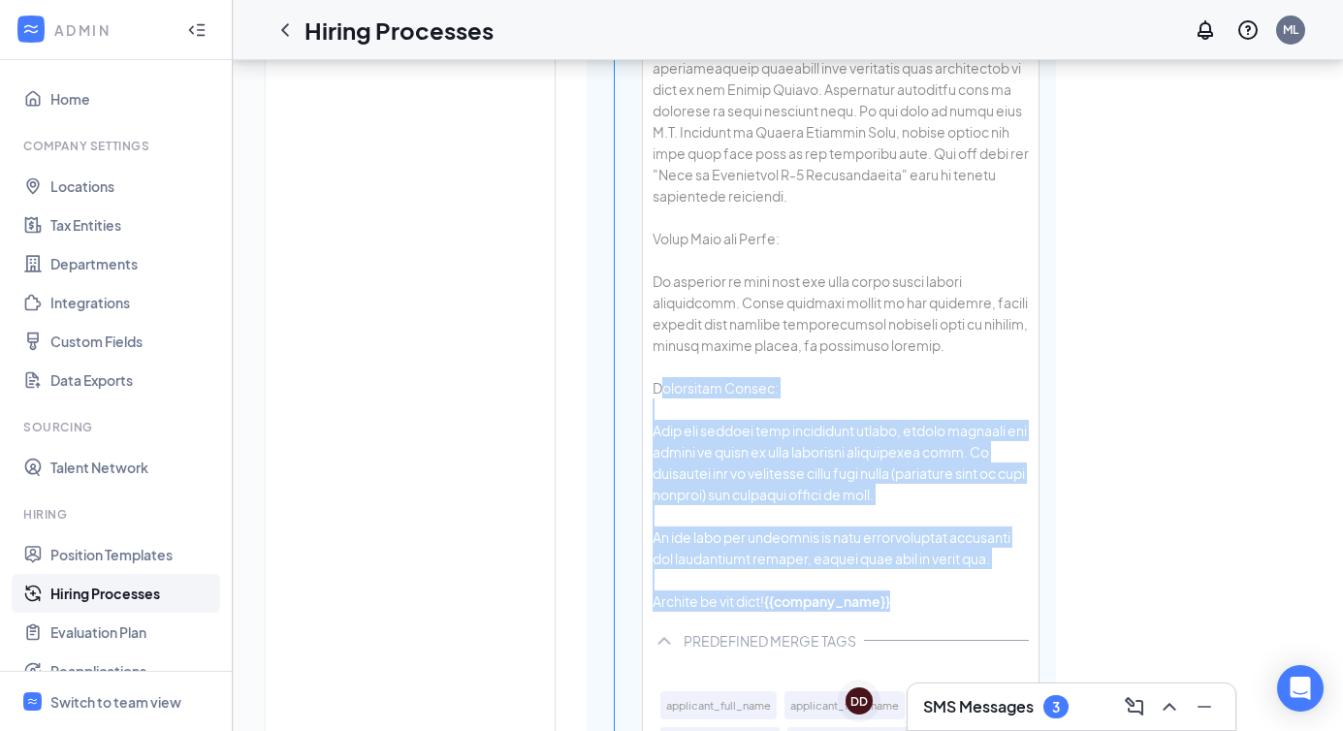
drag, startPoint x: 657, startPoint y: 217, endPoint x: 886, endPoint y: 466, distance: 338.3
click at [886, 466] on div "Dear {{applicant_full_name}} , Please read the information below carefully! Add…" at bounding box center [841, 89] width 396 height 1065
copy div "Onboarding Packet: Once you receive your onboarding packet, please complete and…"
click at [1169, 706] on icon "ChevronUp" at bounding box center [1169, 706] width 23 height 23
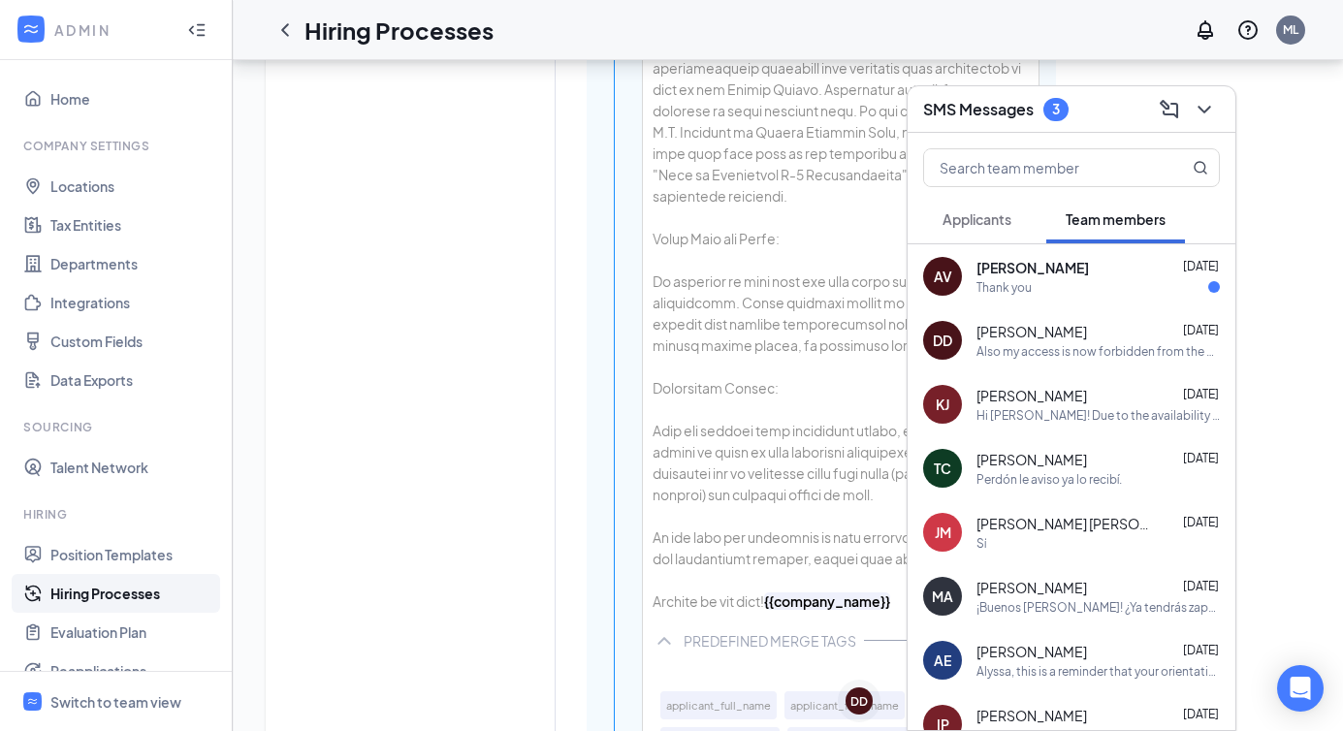
click at [1039, 354] on div "Also my access is now forbidden from the chic fil a website. I do not have any …" at bounding box center [1098, 351] width 243 height 16
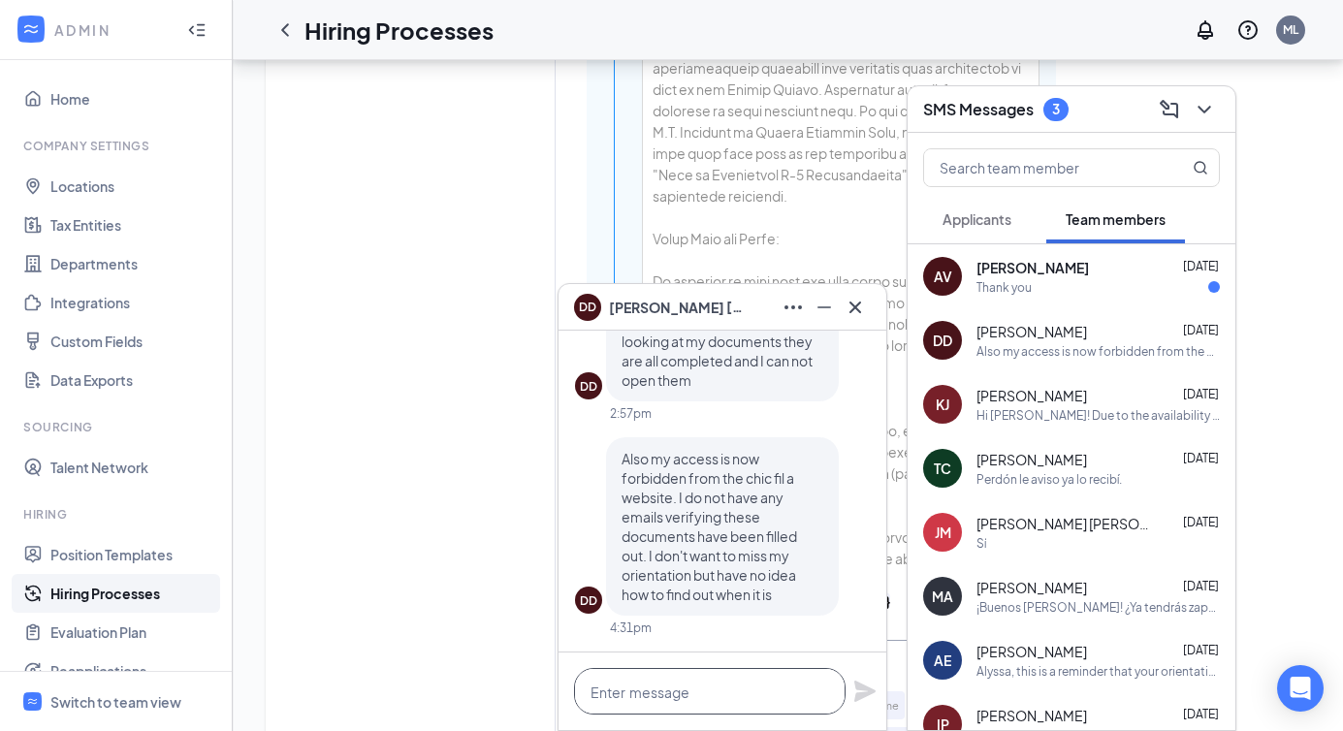
click at [698, 687] on textarea at bounding box center [710, 691] width 272 height 47
paste textarea "Dear [PERSON_NAME] Please read the information below carefully! Address for Ori…"
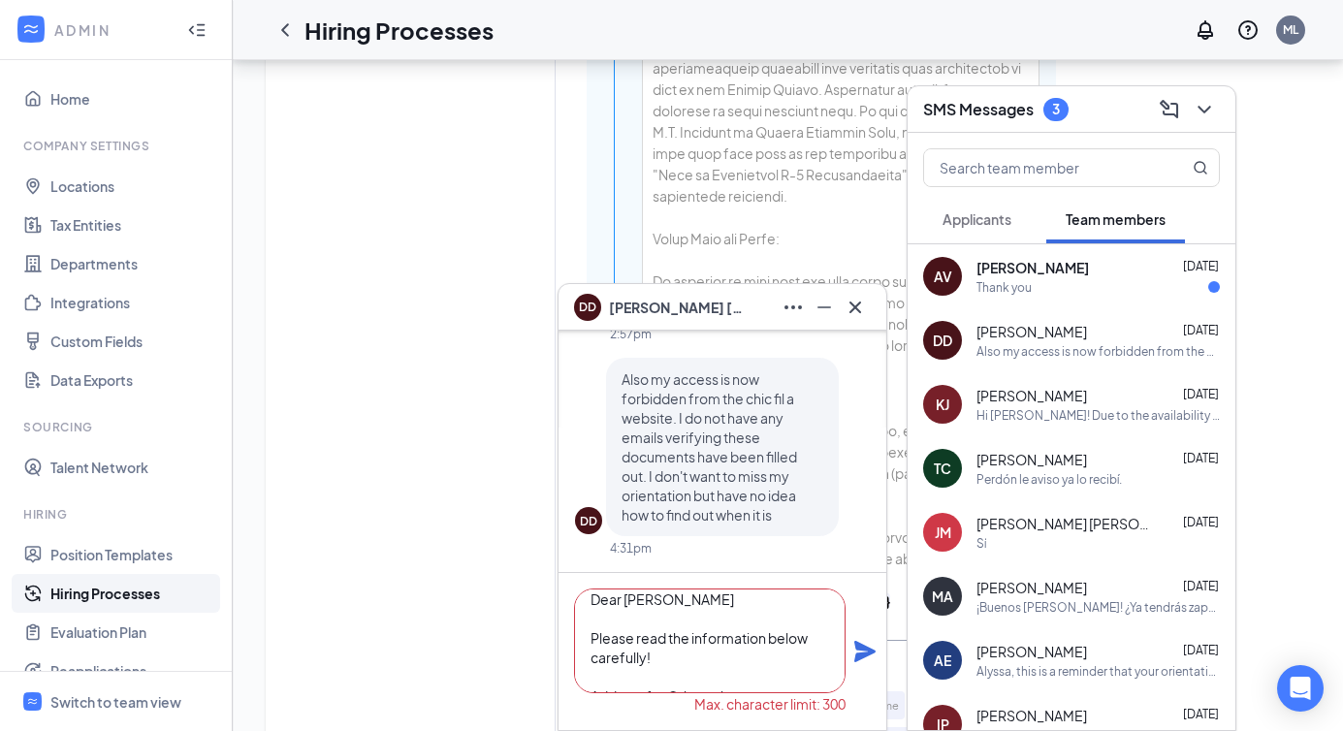
scroll to position [0, 0]
click at [592, 651] on textarea "Dear [PERSON_NAME] Please read the information below carefully! Address for Ori…" at bounding box center [710, 641] width 272 height 105
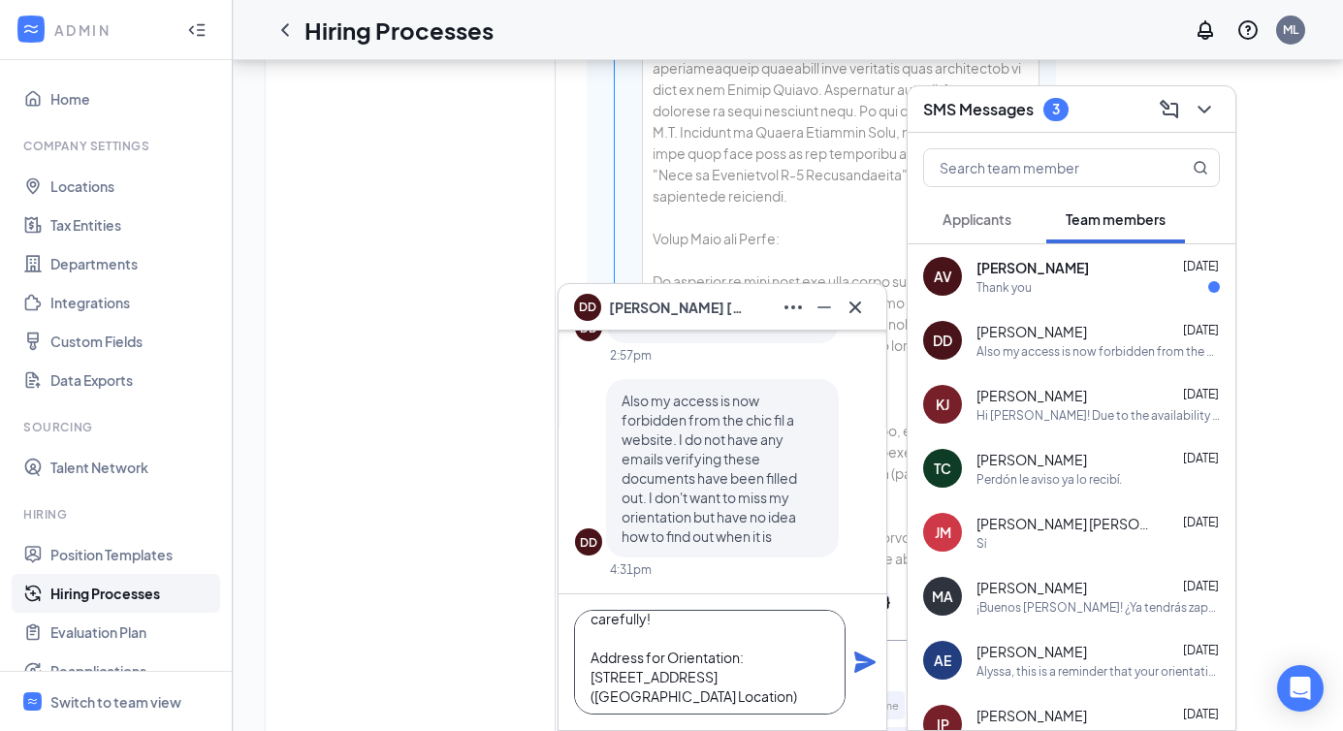
scroll to position [71, 0]
click at [589, 644] on textarea "Dear [PERSON_NAME] Please read the information below carefully! Address for Ori…" at bounding box center [710, 662] width 272 height 105
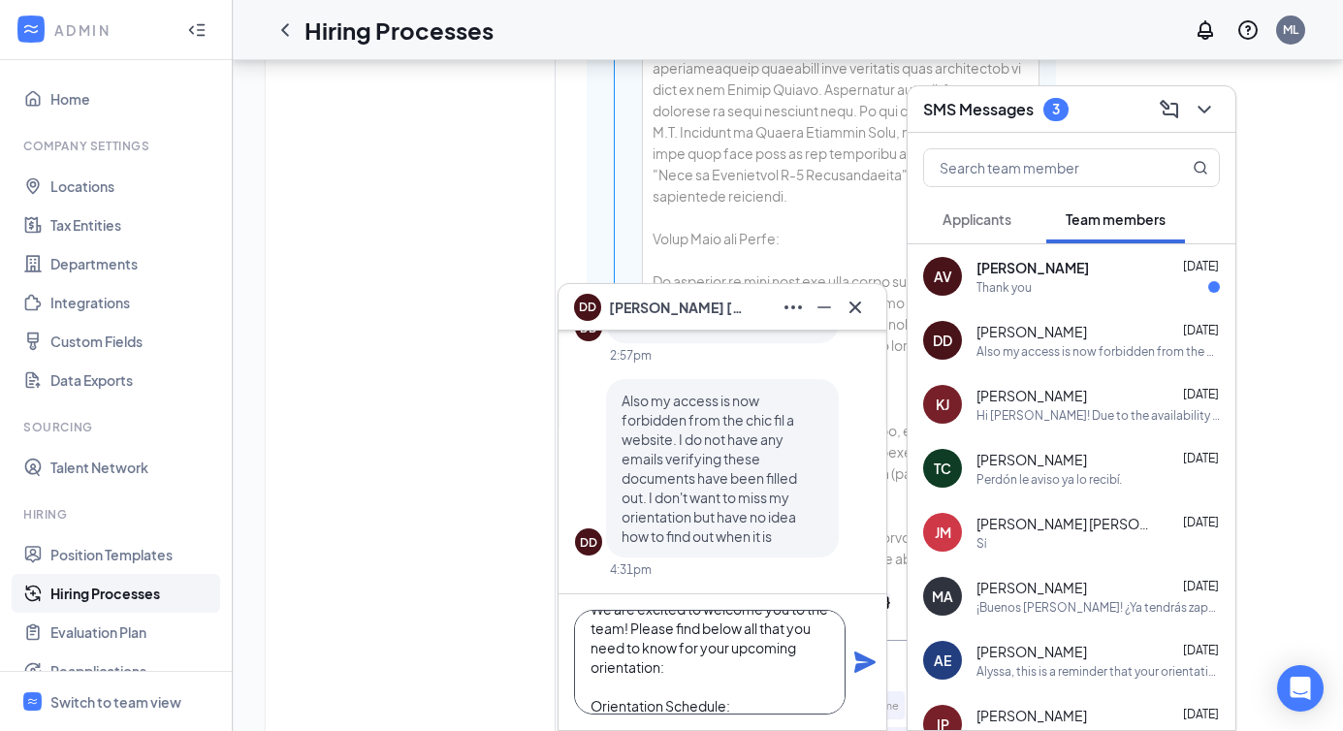
scroll to position [19, 0]
drag, startPoint x: 678, startPoint y: 674, endPoint x: 587, endPoint y: 614, distance: 109.2
click at [587, 614] on textarea "Dear [PERSON_NAME] Please read the information below carefully! Address for Ori…" at bounding box center [710, 662] width 272 height 105
click at [649, 692] on textarea "Dear [PERSON_NAME] Please read the information below carefully! Address for Ori…" at bounding box center [710, 662] width 272 height 105
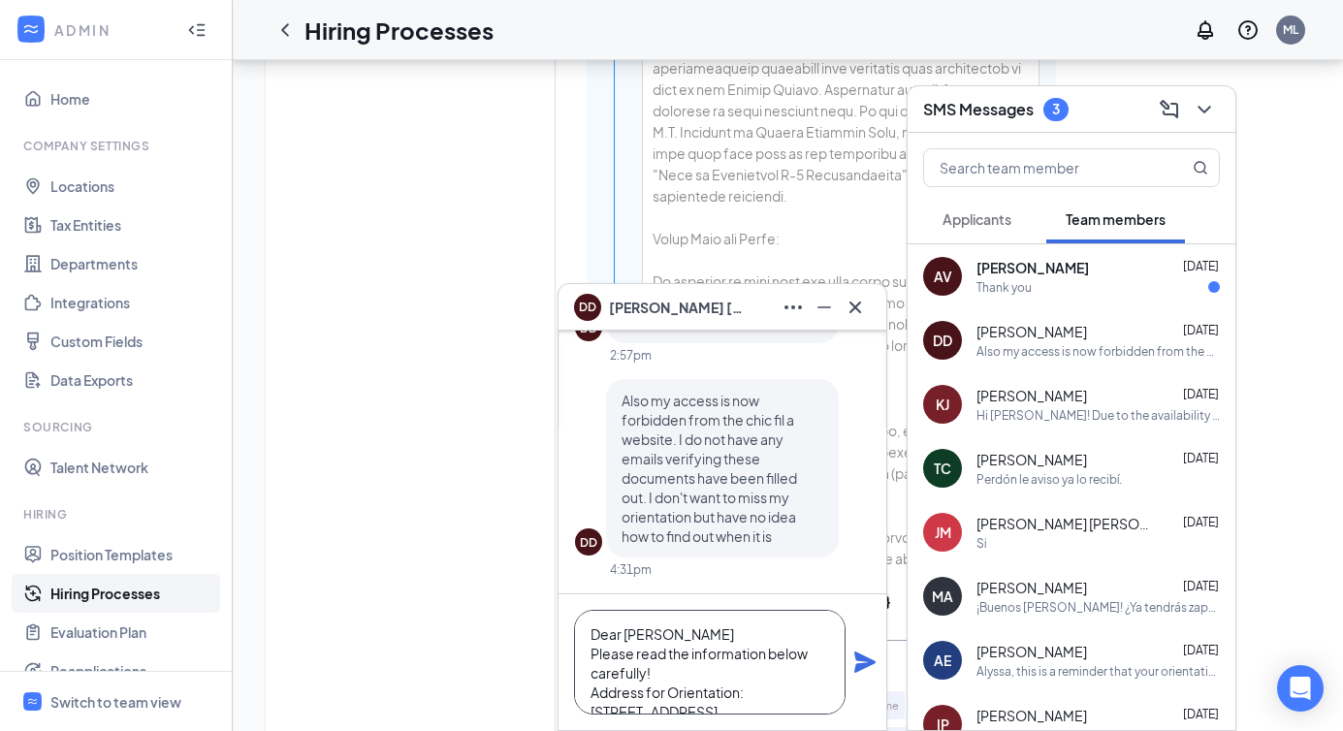
scroll to position [215, 0]
drag, startPoint x: 591, startPoint y: 635, endPoint x: 720, endPoint y: 730, distance: 160.2
click at [720, 730] on div "DD [PERSON_NAME] DD [PERSON_NAME] Team member Front of House Team Member • [PER…" at bounding box center [723, 507] width 330 height 448
paste textarea "Please read the information below carefully! Address for Orientation: [STREET_A…"
type textarea "Dear [PERSON_NAME] Please read the information below carefully! Address for Ori…"
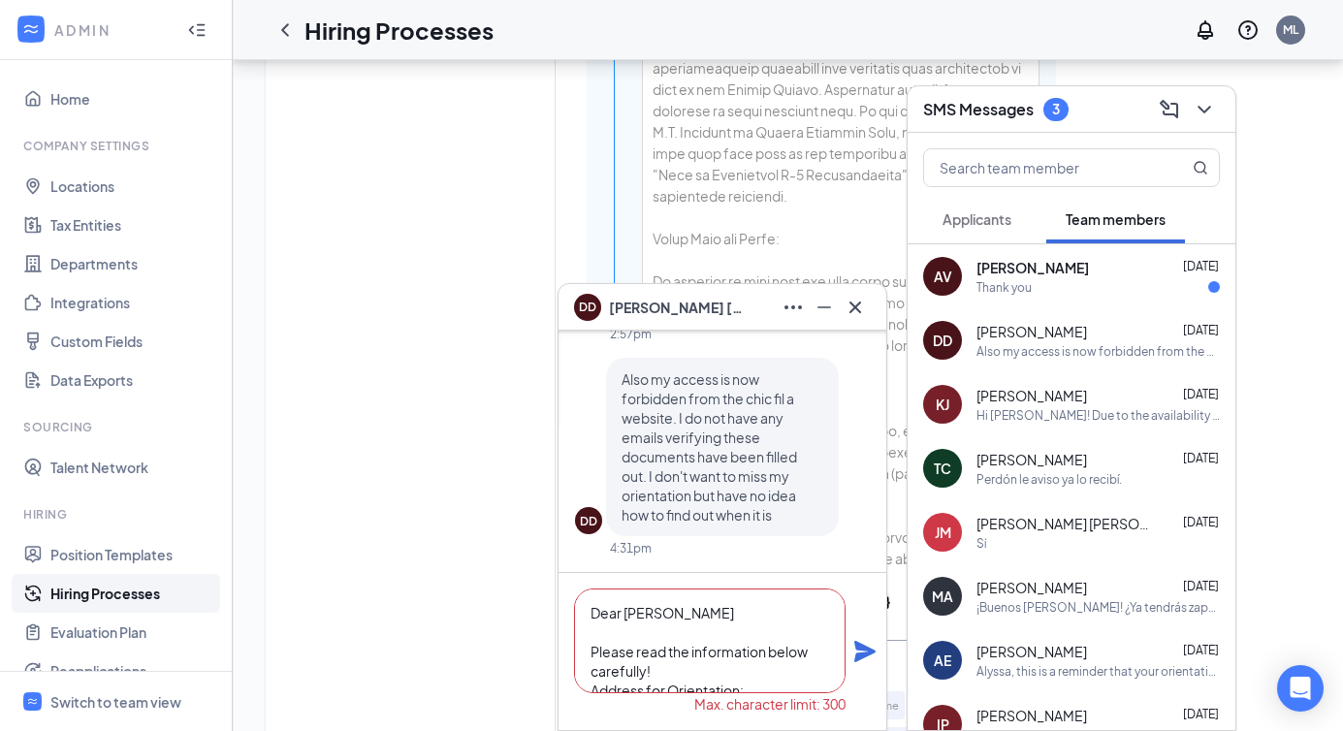
scroll to position [0, 0]
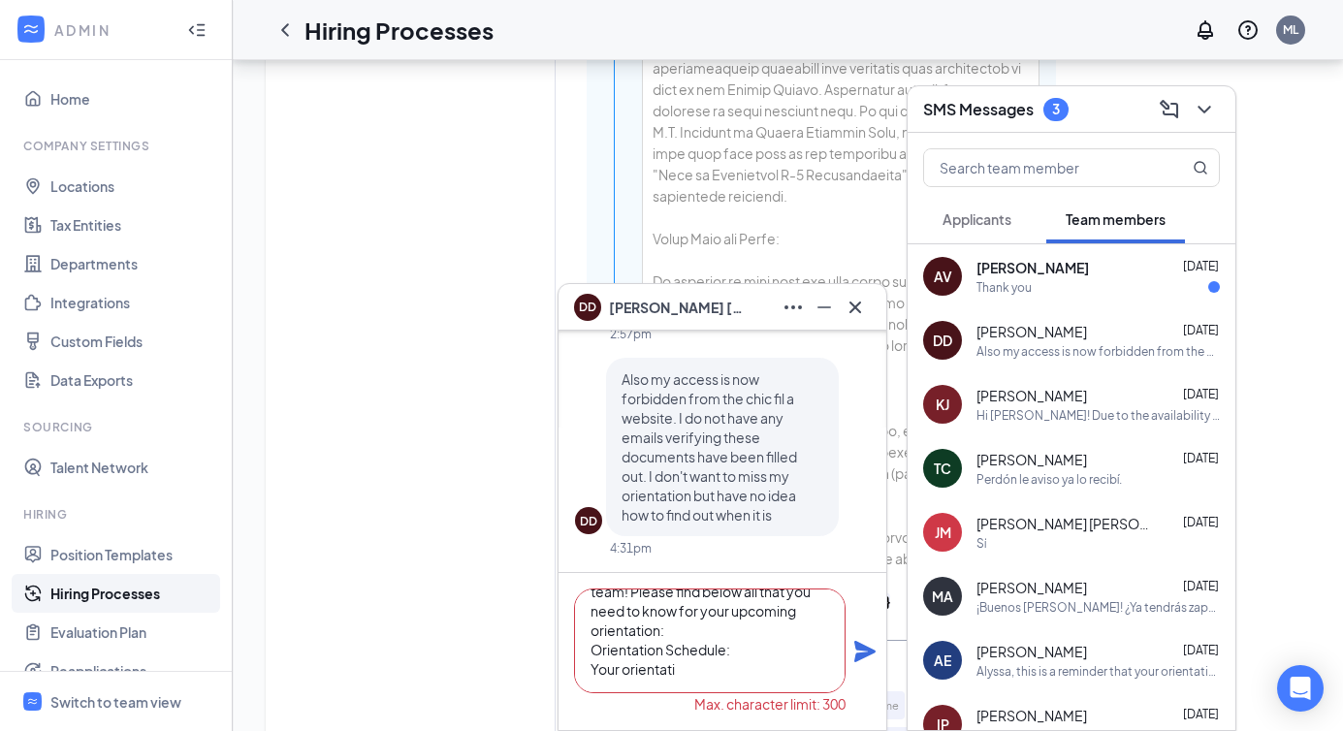
drag, startPoint x: 588, startPoint y: 608, endPoint x: 726, endPoint y: 730, distance: 184.8
click at [726, 730] on div "DD [PERSON_NAME] DD [PERSON_NAME] Team member Front of House Team Member • [PER…" at bounding box center [723, 507] width 330 height 448
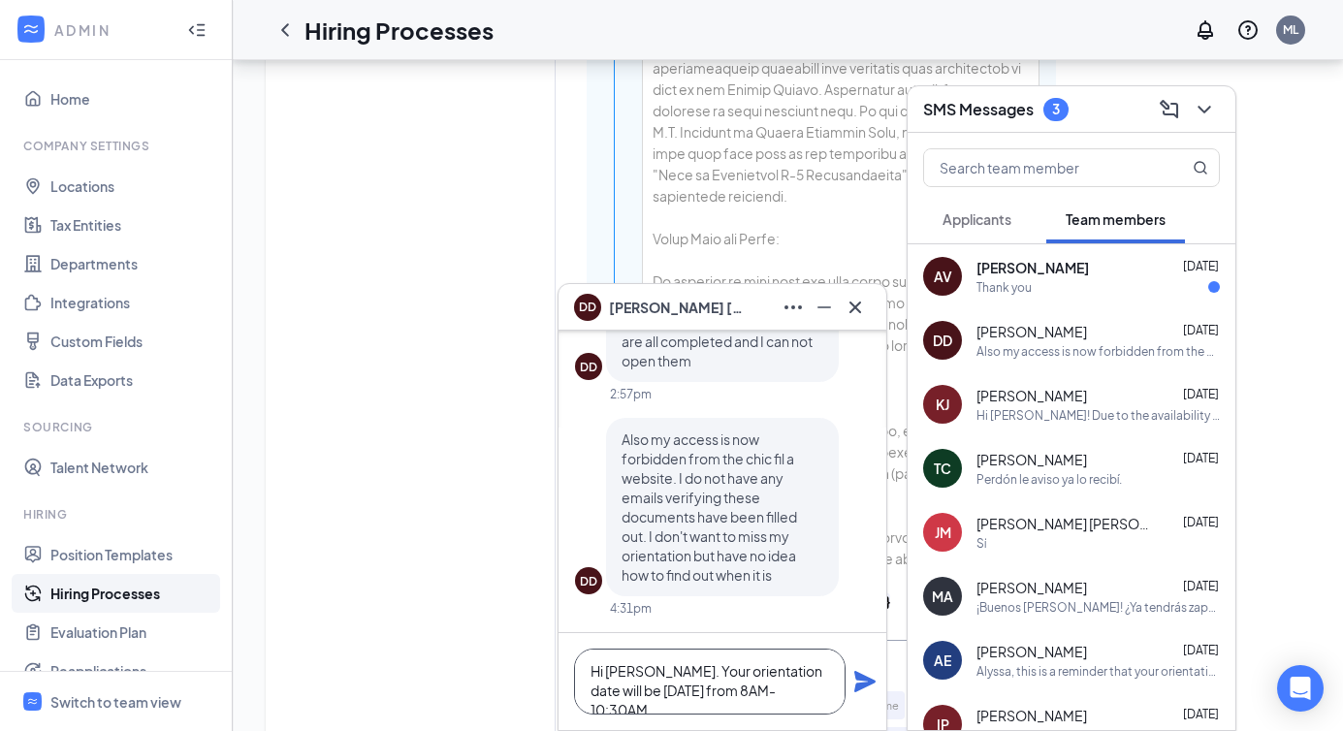
drag, startPoint x: 589, startPoint y: 672, endPoint x: 861, endPoint y: 719, distance: 276.5
click at [861, 719] on div "Hi [PERSON_NAME]. Your orientation date will be [DATE] from 8AM-10:30AM." at bounding box center [723, 681] width 328 height 97
paste textarea "Dear [PERSON_NAME], We’re excited to welcome you to the team! Please review the…"
type textarea "Dear [PERSON_NAME], We’re excited to welcome you to the team! Please review the…"
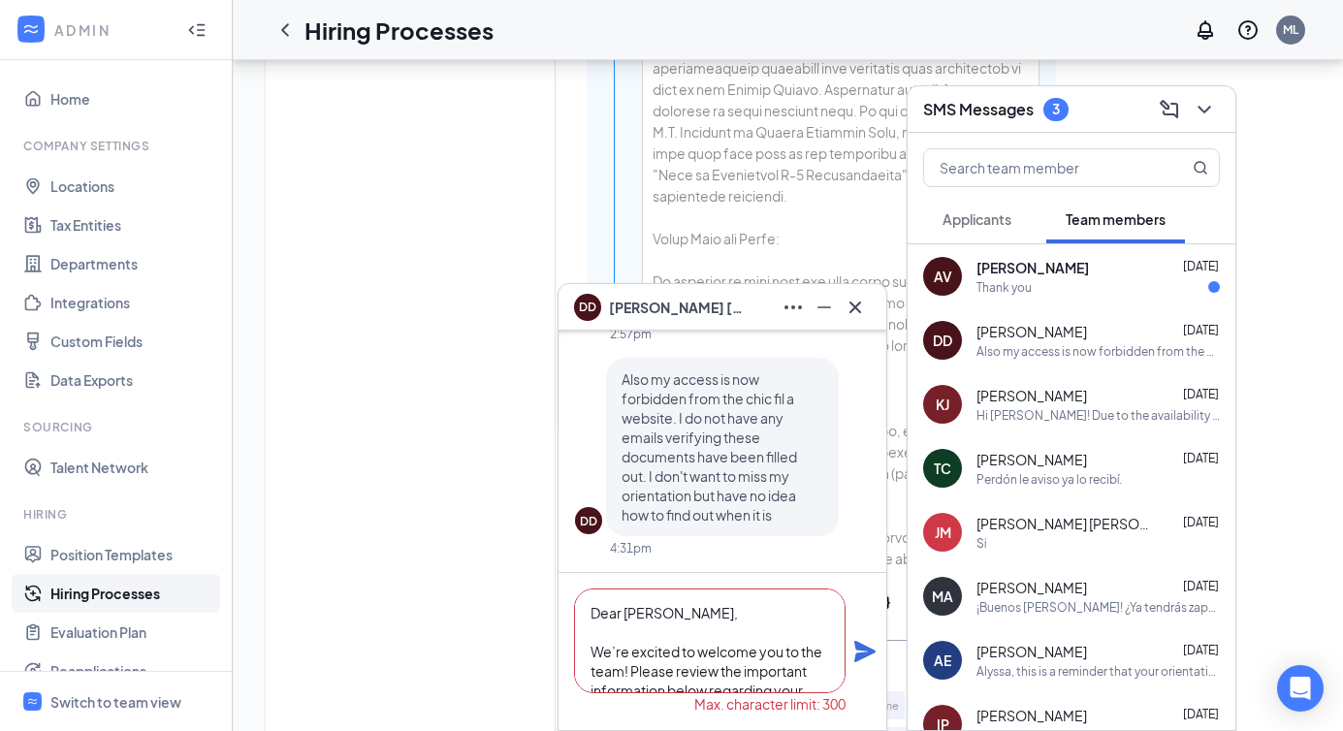
drag, startPoint x: 663, startPoint y: 683, endPoint x: 543, endPoint y: 560, distance: 172.1
click at [543, 560] on div "DD [PERSON_NAME] DD [PERSON_NAME] Team member Front of House Team Member • [PER…" at bounding box center [859, 407] width 1253 height 3082
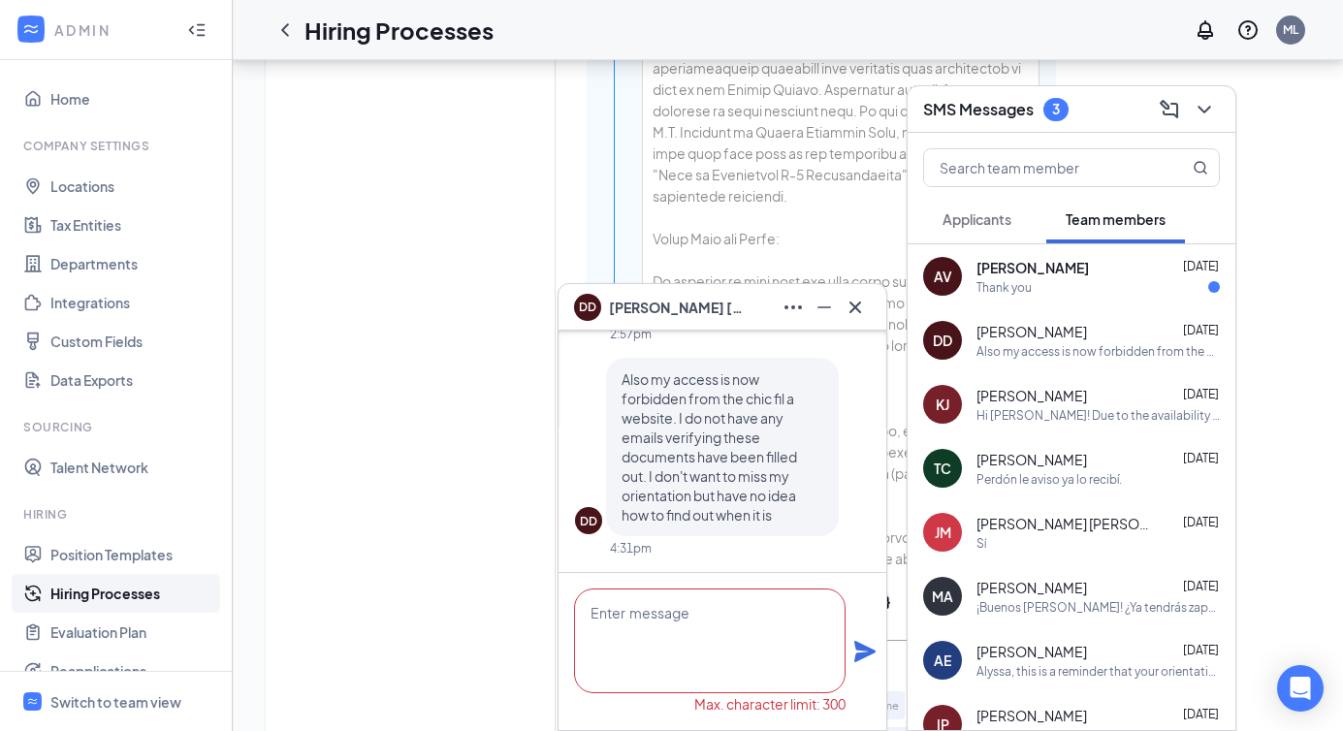
scroll to position [1, 0]
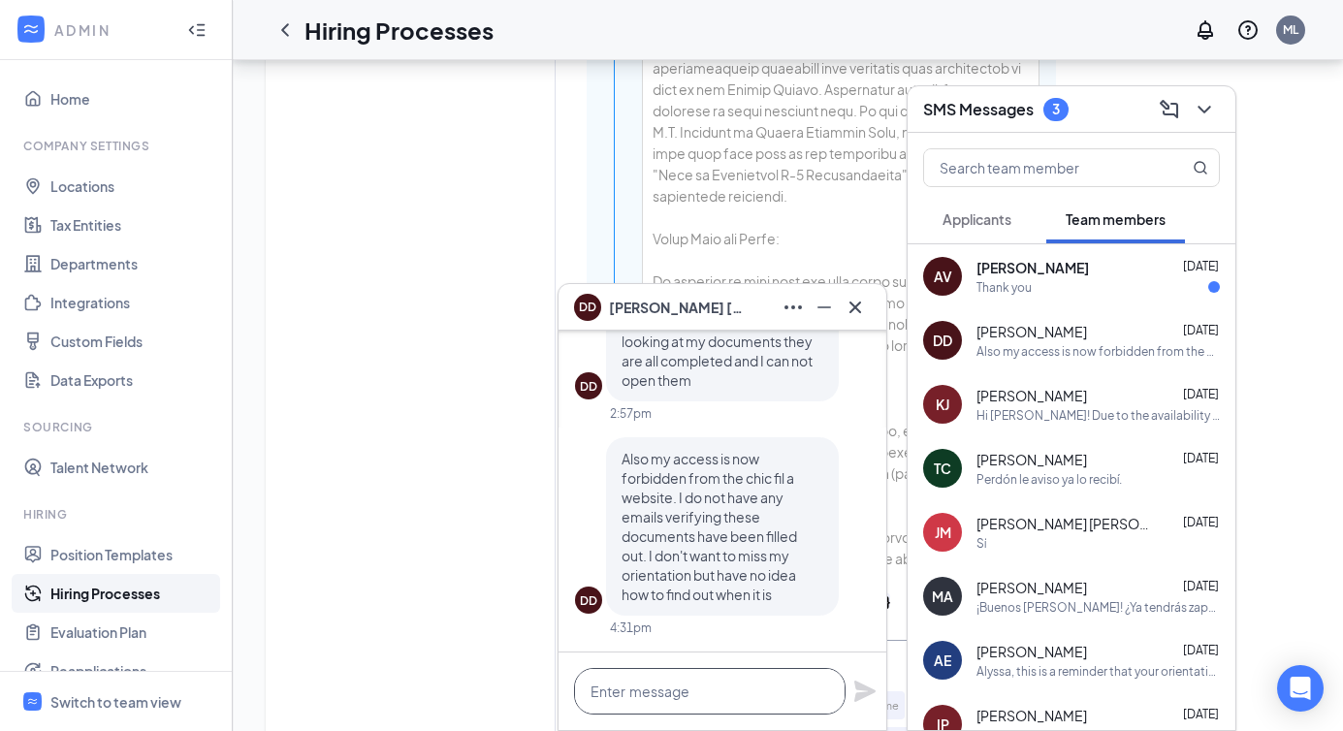
paste textarea "Dear [PERSON_NAME], We’re excited to welcome you to the team! Please review the…"
type textarea "Dear [PERSON_NAME], We’re excited to welcome you to the team! Please review the…"
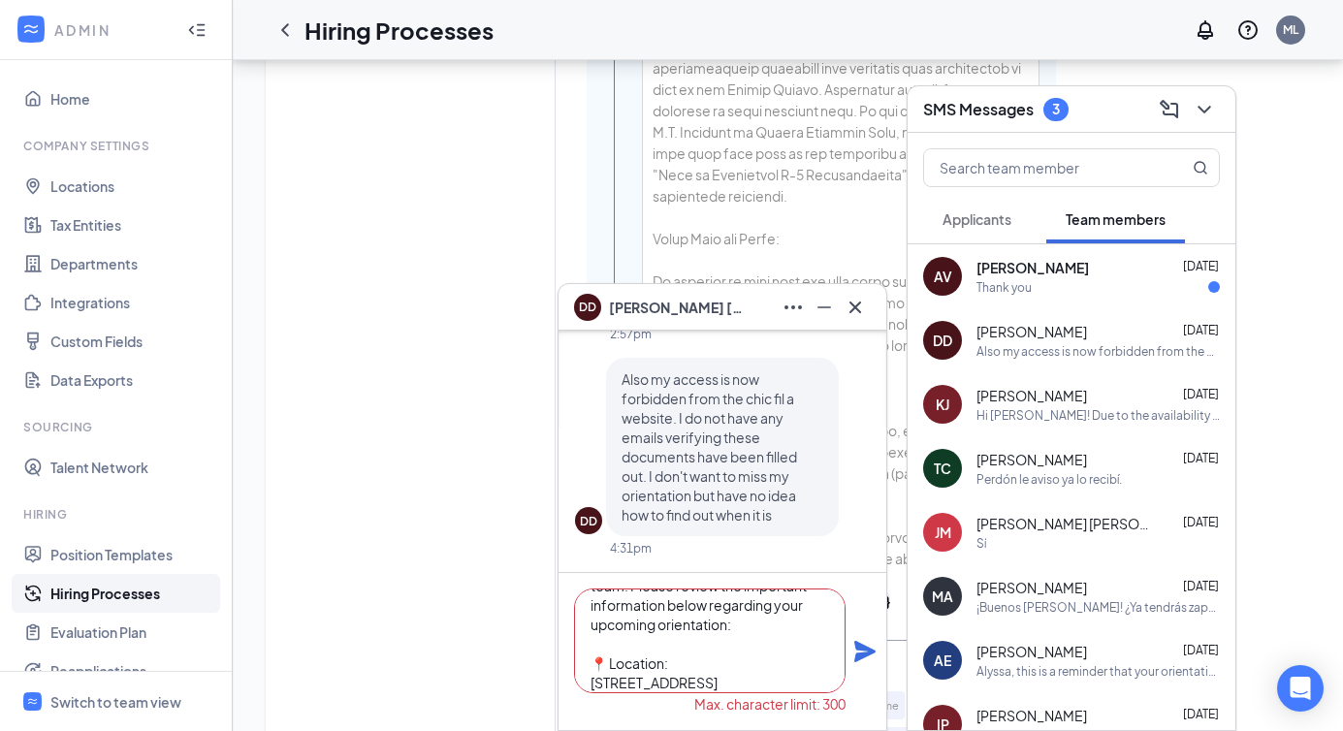
scroll to position [0, 0]
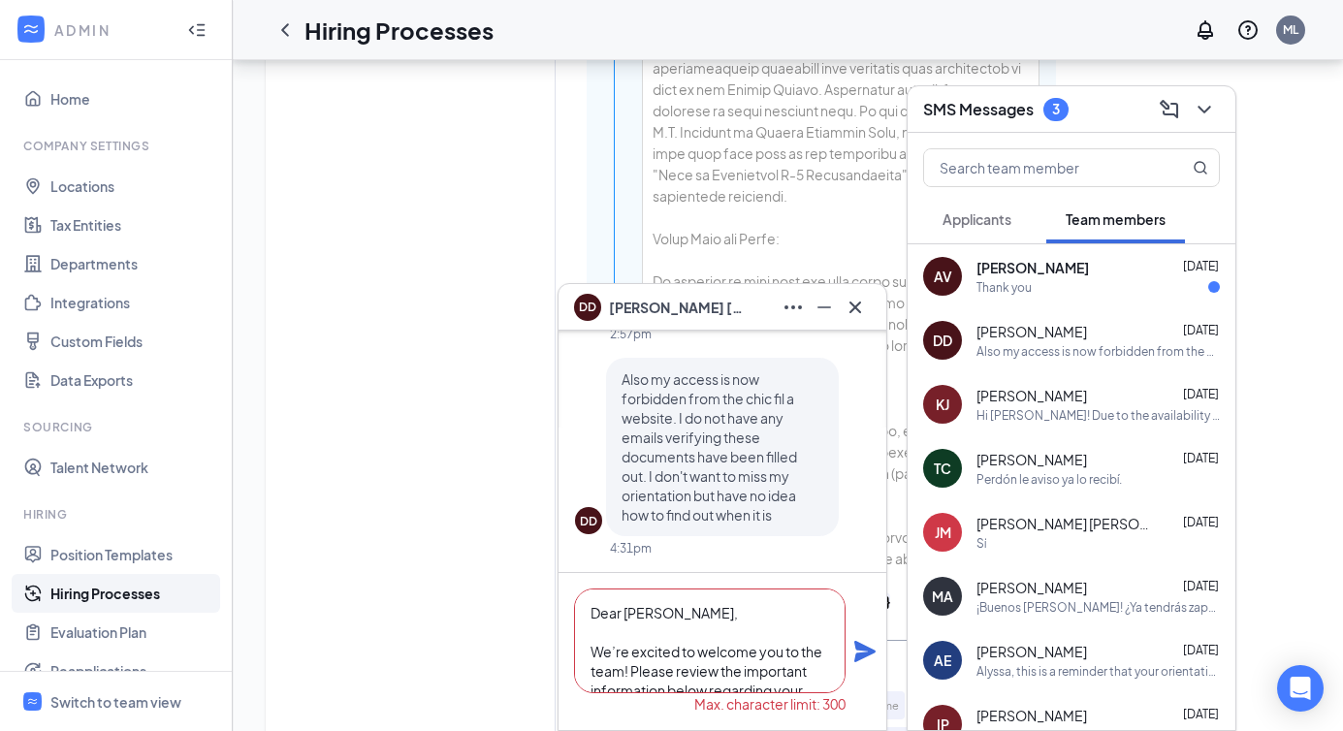
drag, startPoint x: 659, startPoint y: 662, endPoint x: 563, endPoint y: 545, distance: 151.0
click at [563, 545] on div "DD [PERSON_NAME] Team member Front of House Team Member • [PERSON_NAME] [DATE] …" at bounding box center [723, 531] width 328 height 400
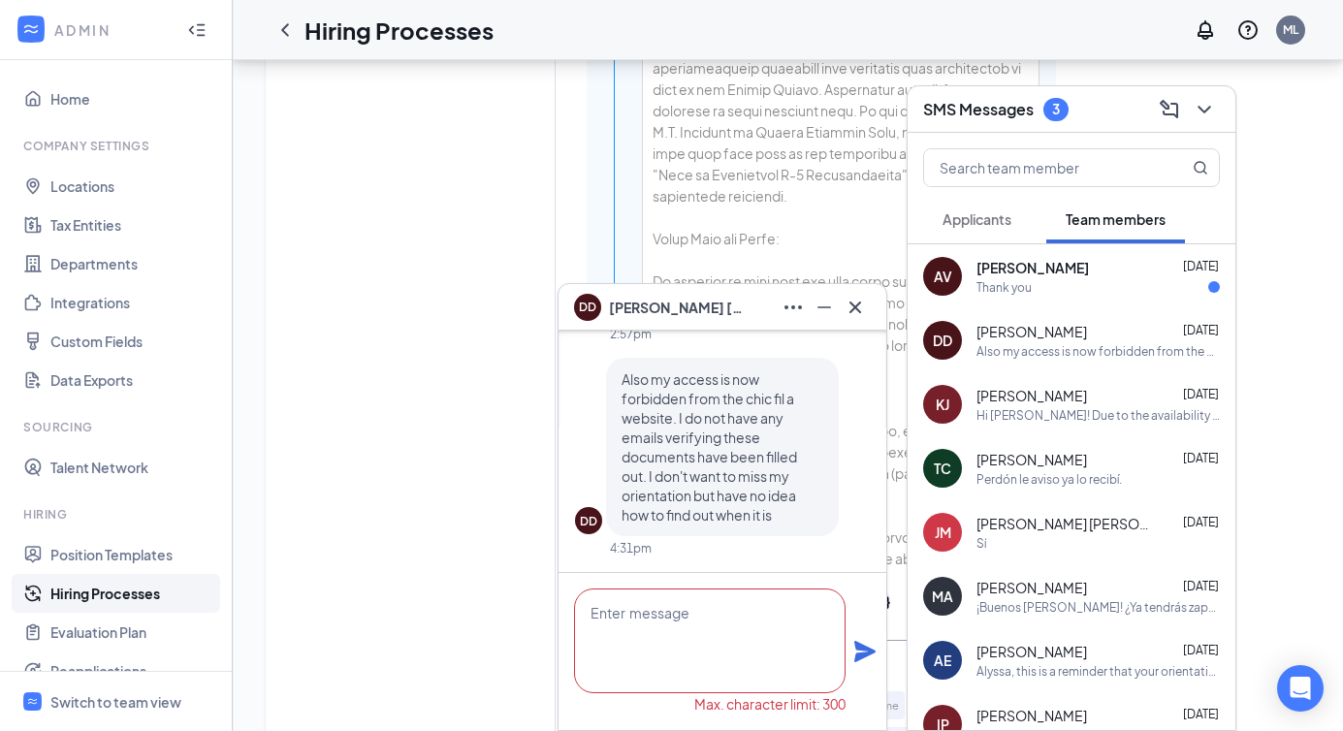
scroll to position [1, 0]
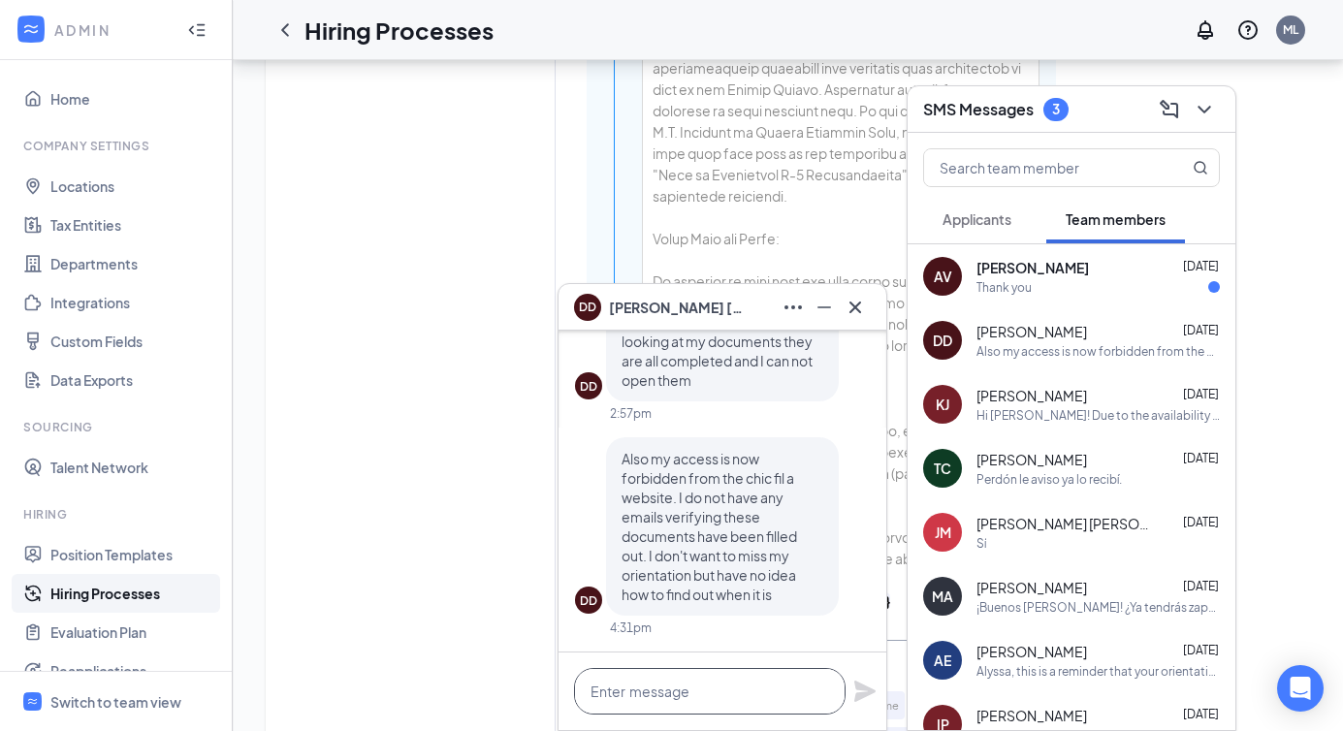
paste textarea "Date & Time: [DATE] 8:00 AM – 10:30 AM Location: [STREET_ADDRESS] What to Bring…"
type textarea "Date & Time: [DATE] 8:00 AM – 10:30 AM Location: [STREET_ADDRESS] What to Bring…"
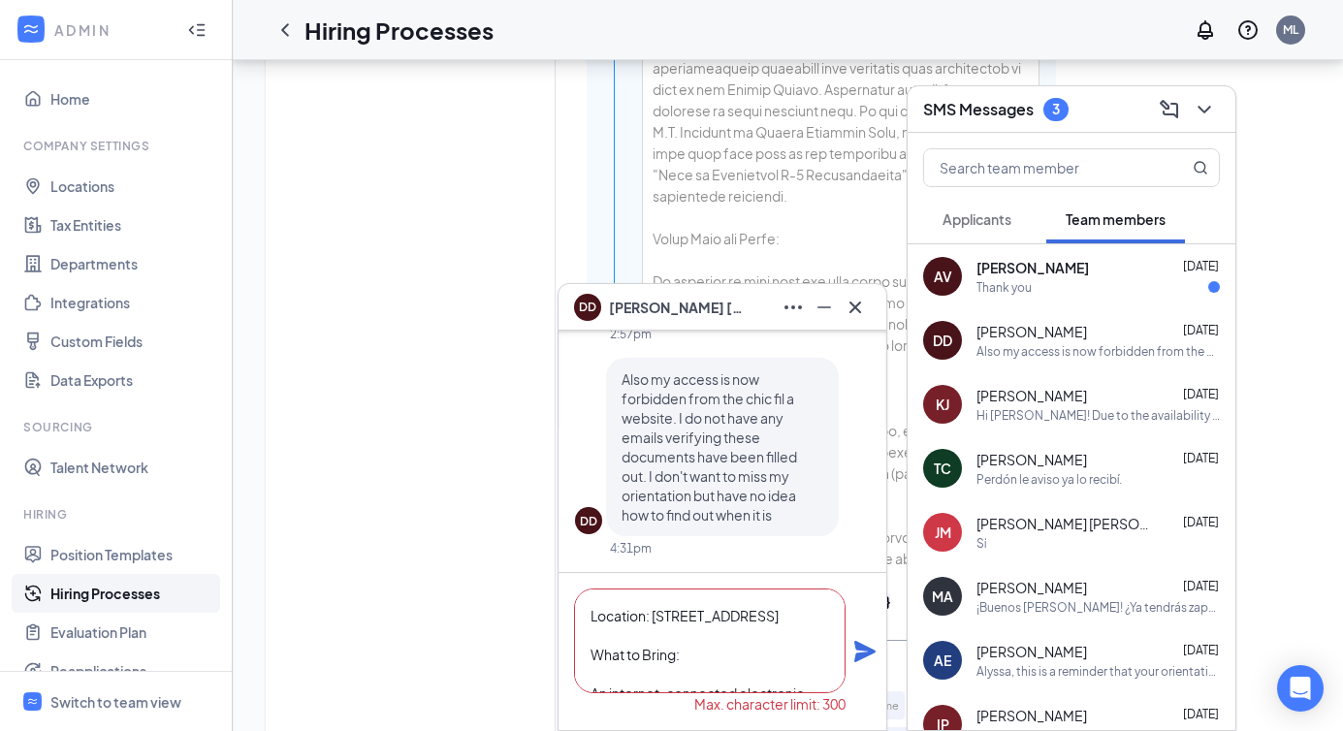
scroll to position [0, 0]
drag, startPoint x: 718, startPoint y: 663, endPoint x: 545, endPoint y: 583, distance: 190.5
click at [545, 583] on div "DD [PERSON_NAME] DD [PERSON_NAME] Team member Front of House Team Member • [PER…" at bounding box center [859, 407] width 1253 height 3082
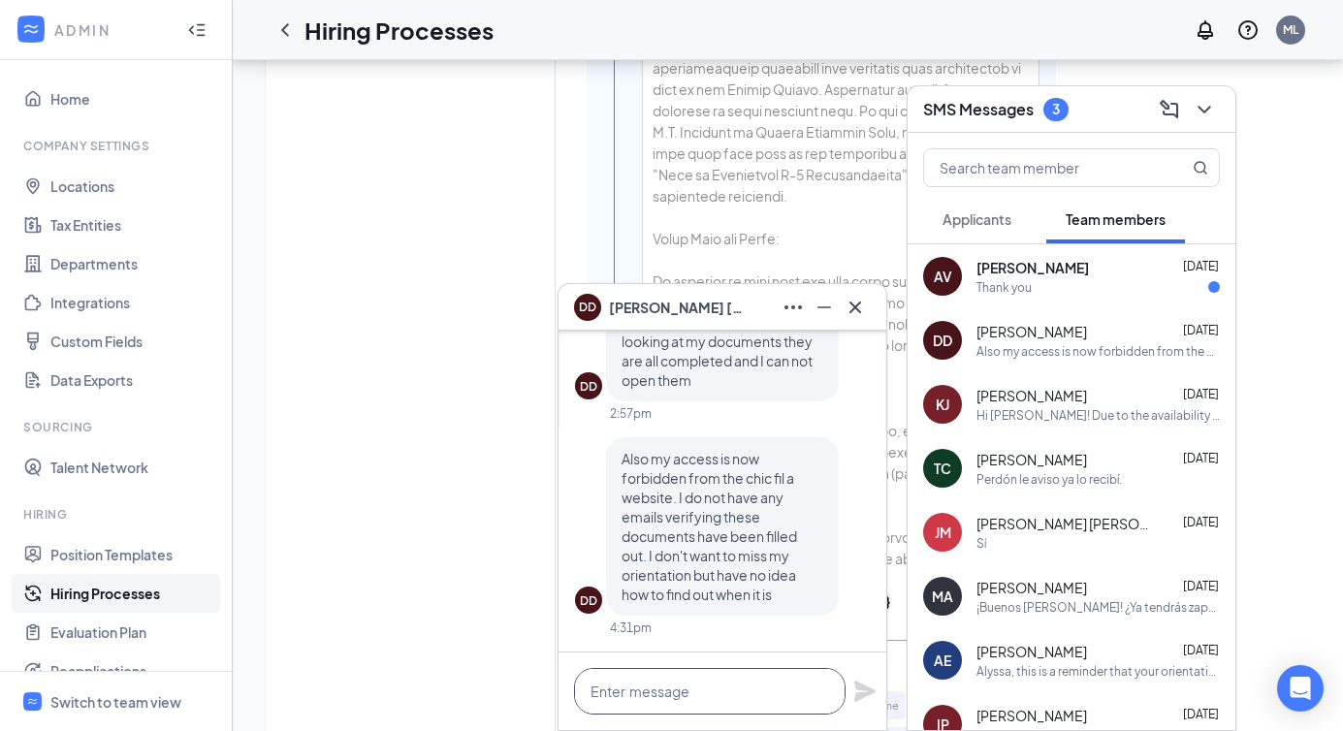
click at [652, 706] on textarea at bounding box center [710, 691] width 272 height 47
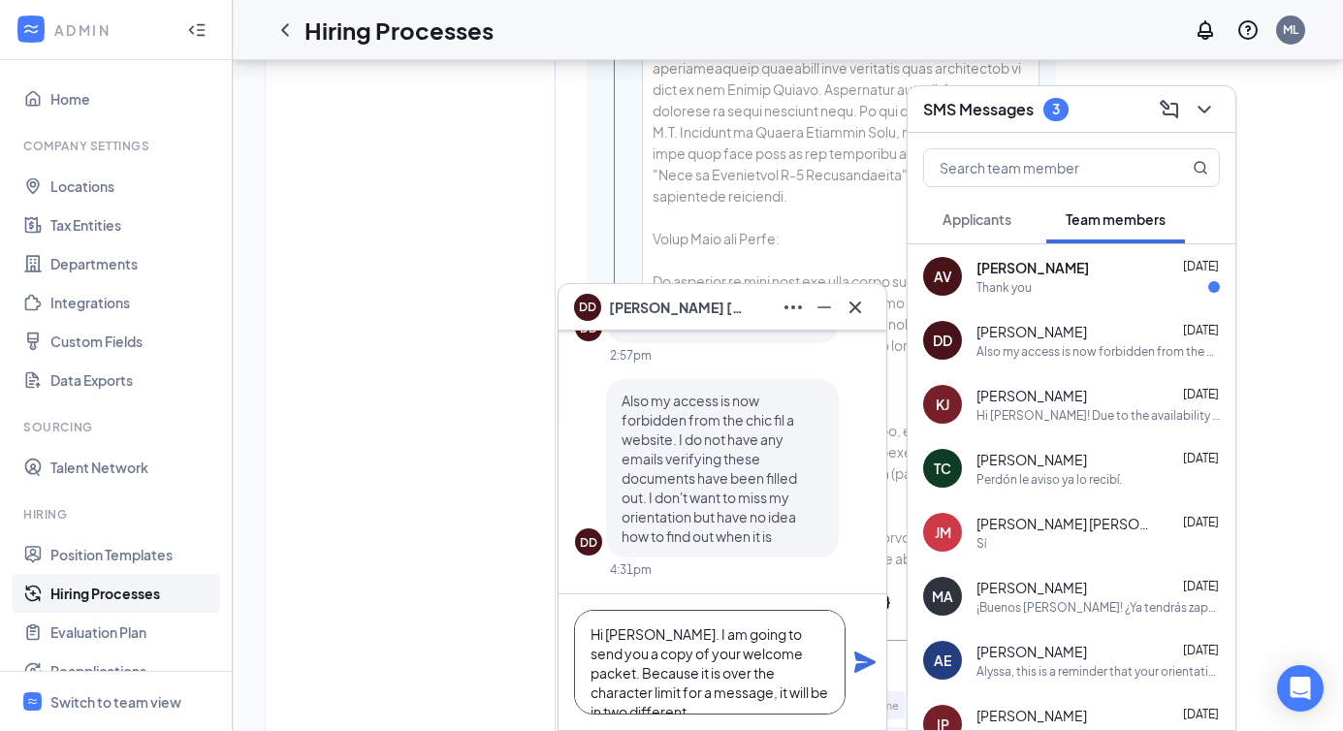
scroll to position [19, 0]
type textarea "Hi [PERSON_NAME]. I am going to send you a copy of your welcome packet. Because…"
click at [865, 659] on icon "Plane" at bounding box center [864, 662] width 21 height 21
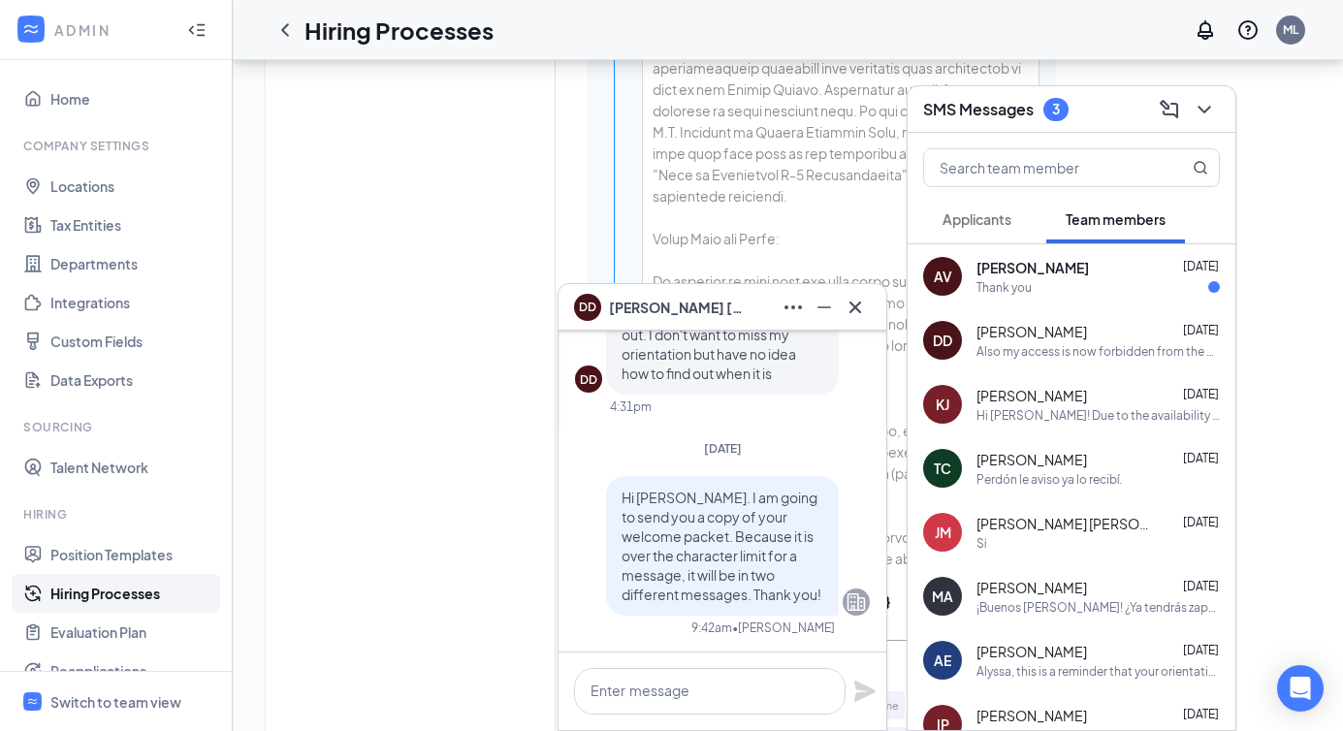
scroll to position [0, 0]
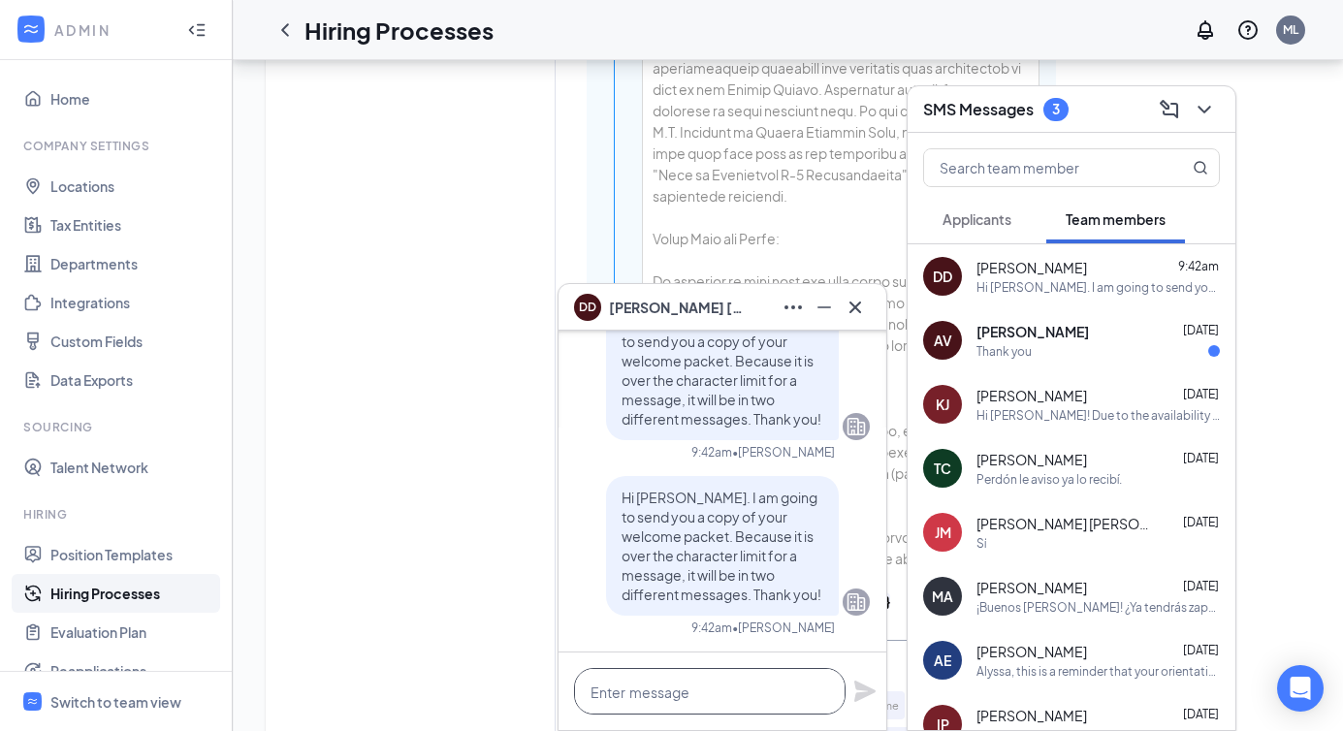
click at [612, 704] on textarea at bounding box center [710, 691] width 272 height 47
paste textarea "Orientation Schedule: Your orientation will take place [DATE][DATE] 8:00 AM-10:…"
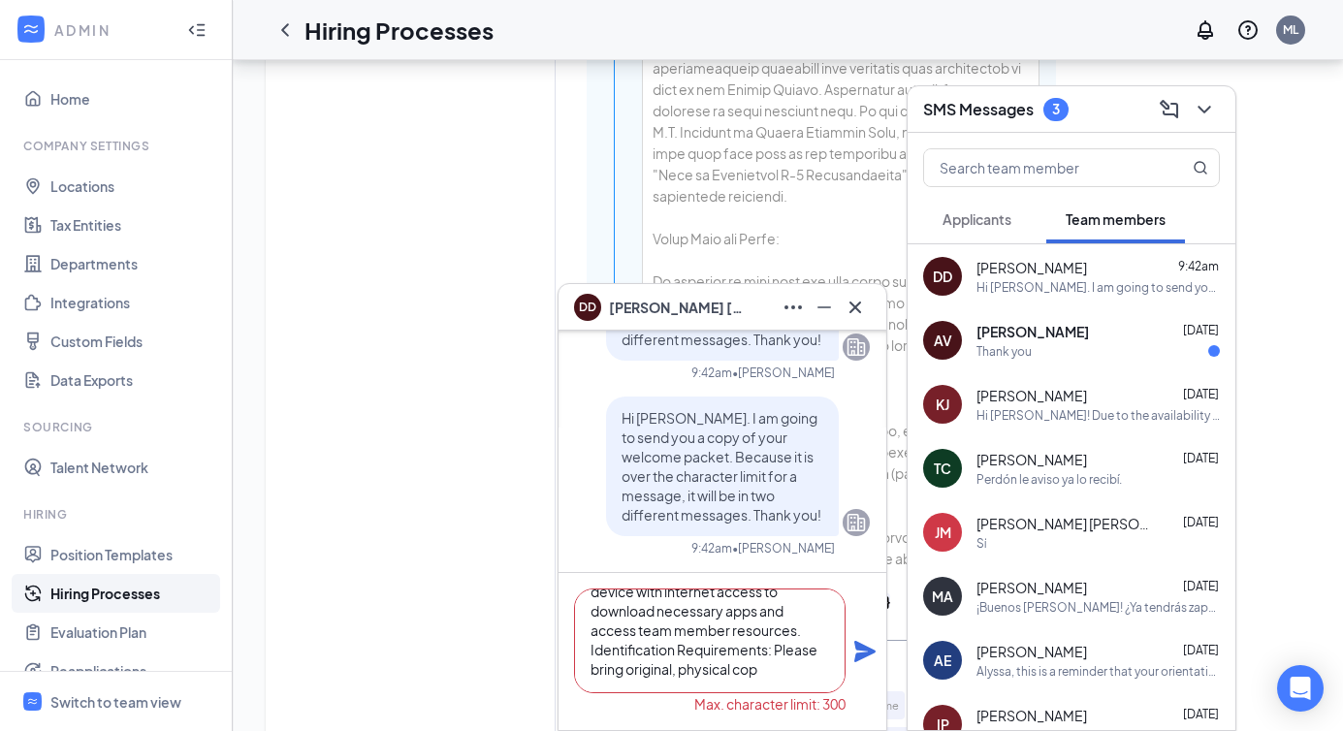
drag, startPoint x: 585, startPoint y: 647, endPoint x: 804, endPoint y: 692, distance: 223.9
click at [804, 692] on textarea "Orientation Schedule: Your orientation will take place [DATE][DATE] 8:00 AM-10:…" at bounding box center [710, 641] width 272 height 105
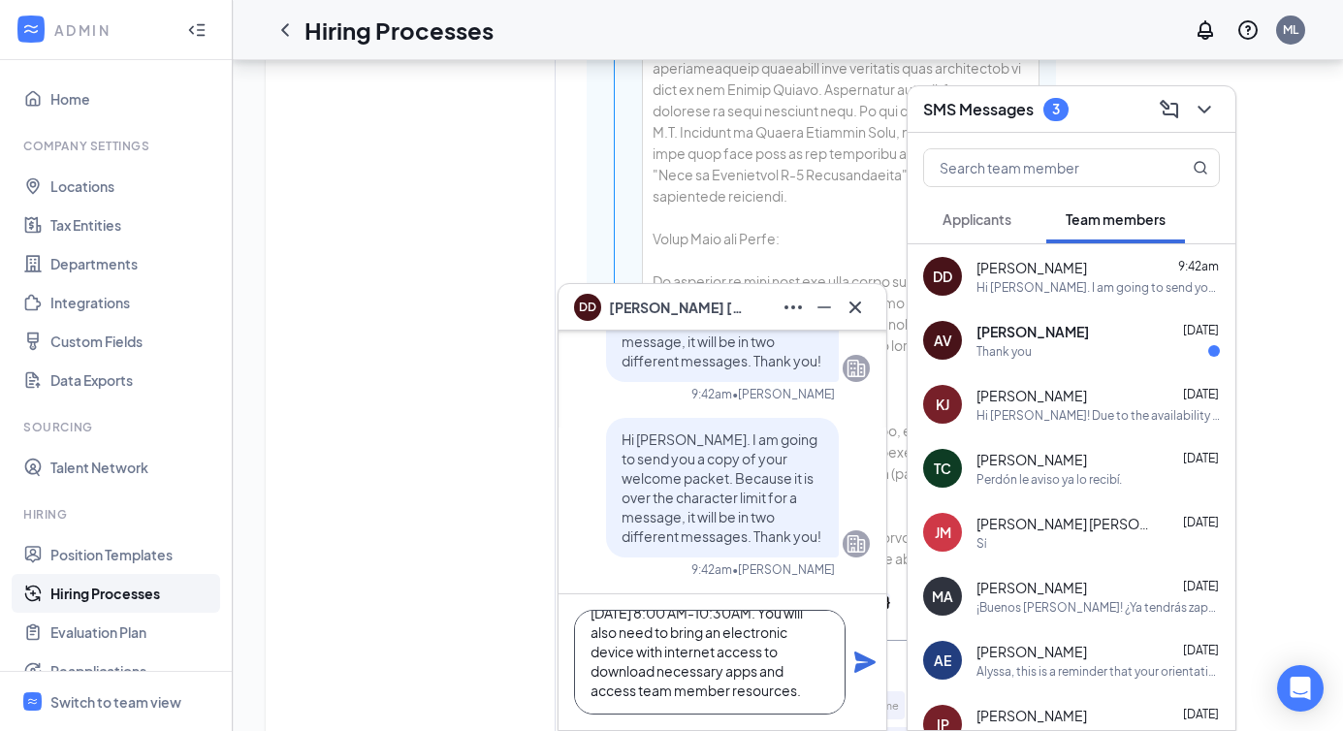
scroll to position [80, 0]
type textarea "Orientation Schedule: Your orientation will take place [DATE][DATE] 8:00 AM-10:…"
click at [862, 665] on icon "Plane" at bounding box center [864, 662] width 21 height 21
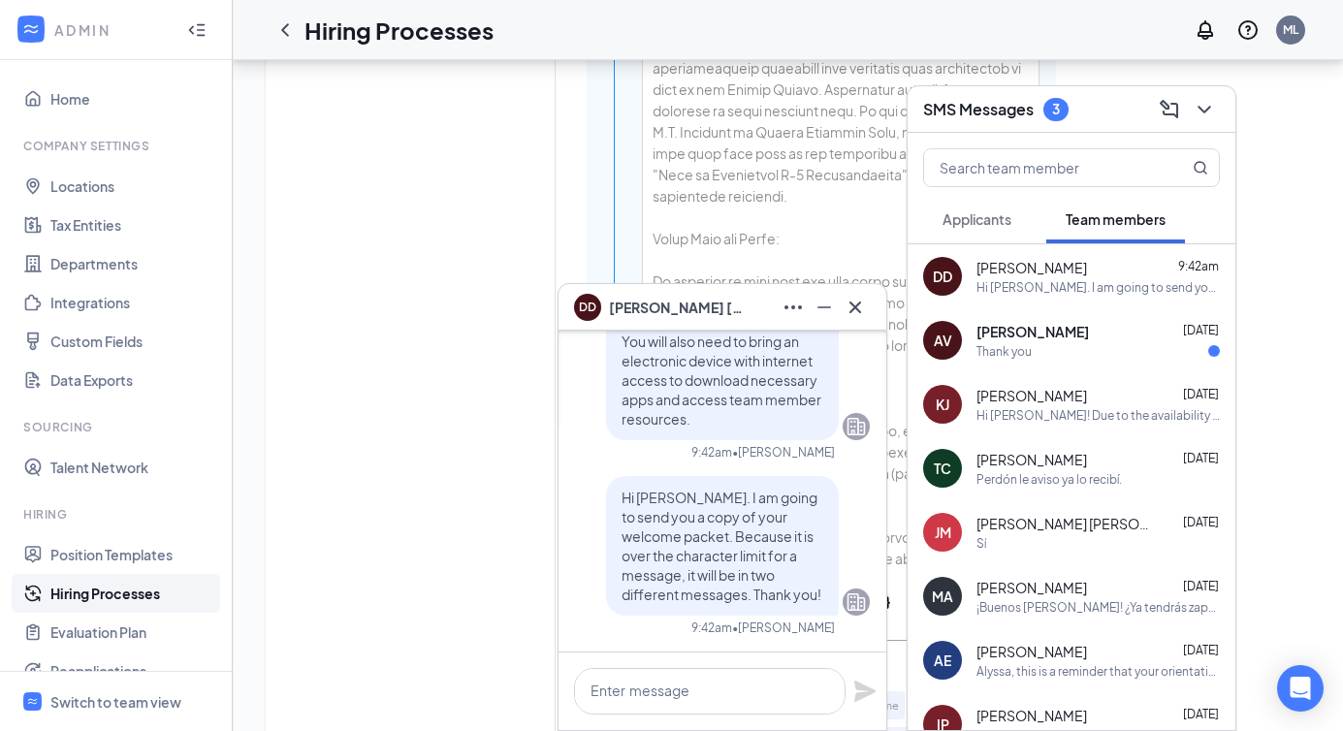
scroll to position [0, 0]
click at [598, 694] on textarea at bounding box center [710, 691] width 272 height 47
paste textarea "Identification Requirements: Please bring original, physical copies of the requ…"
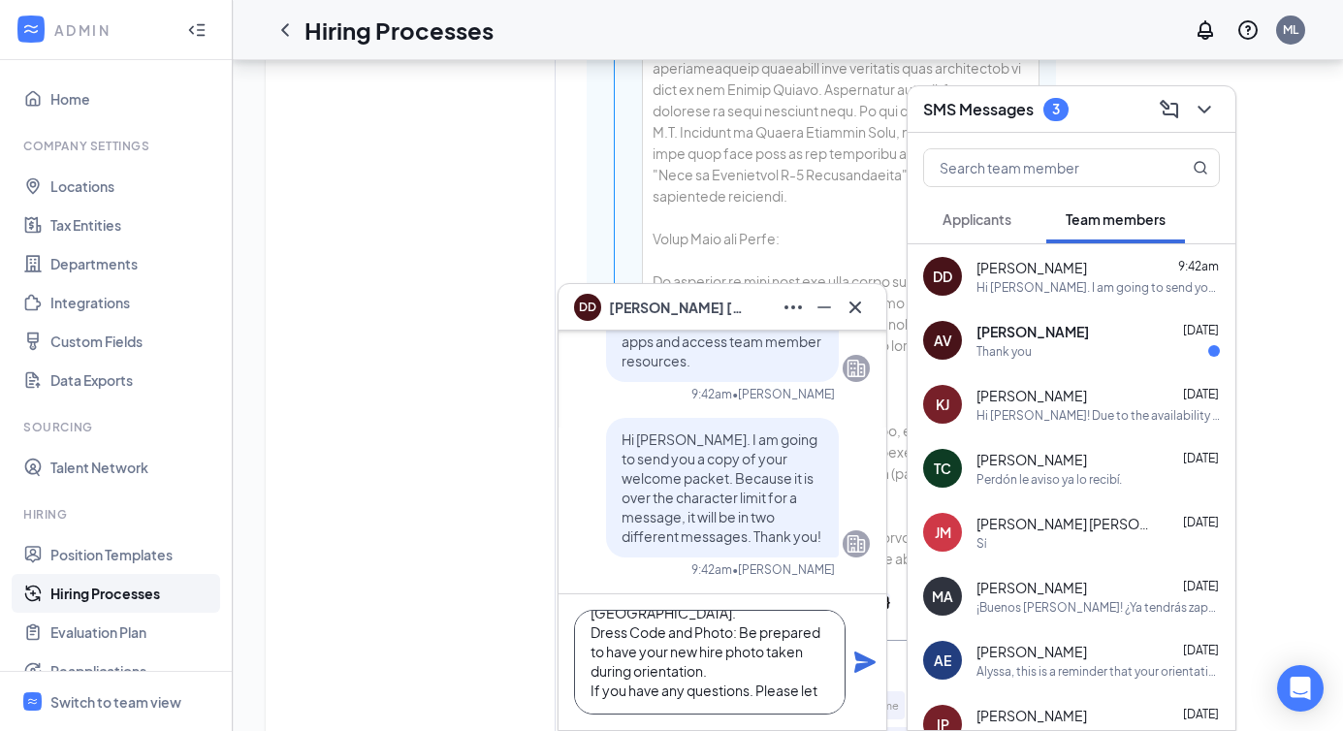
scroll to position [99, 0]
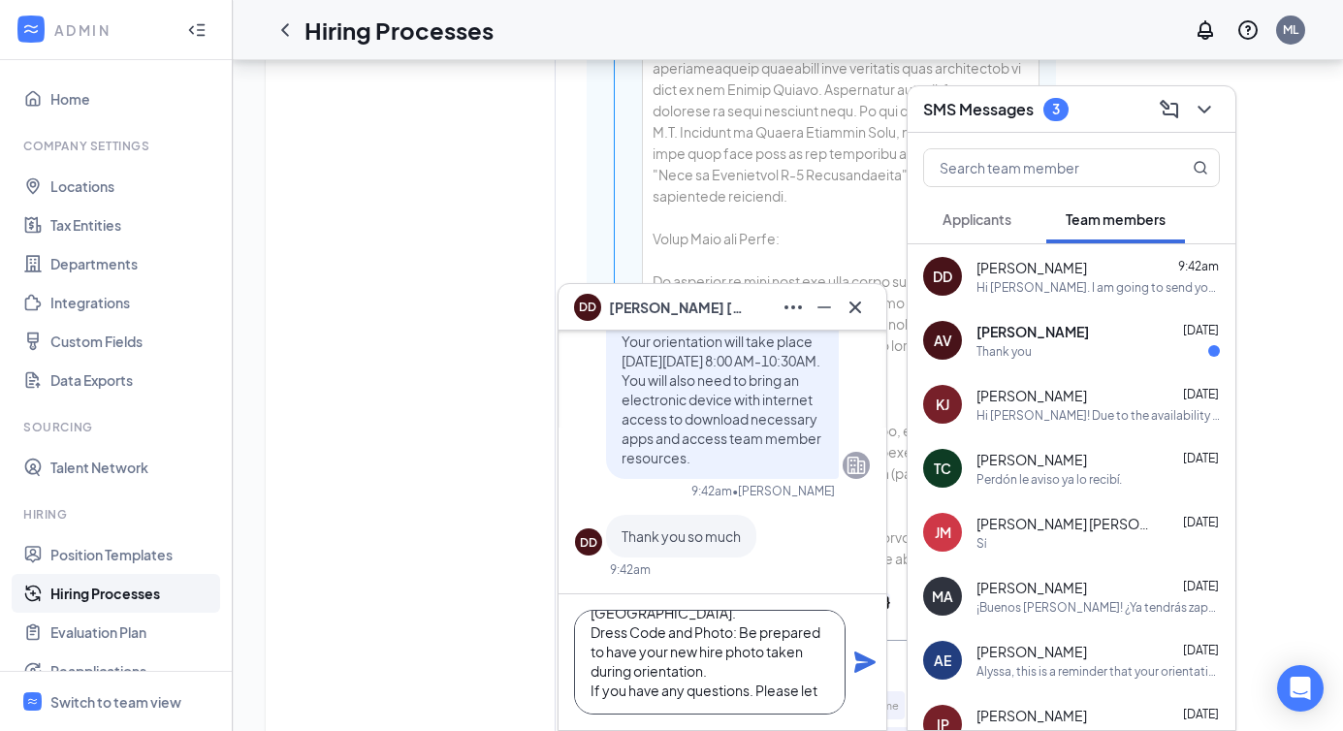
drag, startPoint x: 586, startPoint y: 694, endPoint x: 873, endPoint y: 705, distance: 287.3
click at [873, 705] on div "Identification Requirements: Please bring original, physical copies of the requ…" at bounding box center [723, 662] width 328 height 136
click at [789, 696] on textarea "Identification Requirements: Please bring original, physical copies of the requ…" at bounding box center [710, 662] width 272 height 105
drag, startPoint x: 755, startPoint y: 691, endPoint x: 522, endPoint y: 689, distance: 233.7
click at [522, 689] on div "DD [PERSON_NAME] DD [PERSON_NAME] Team member Front of House Team Member • [PER…" at bounding box center [859, 407] width 1253 height 3082
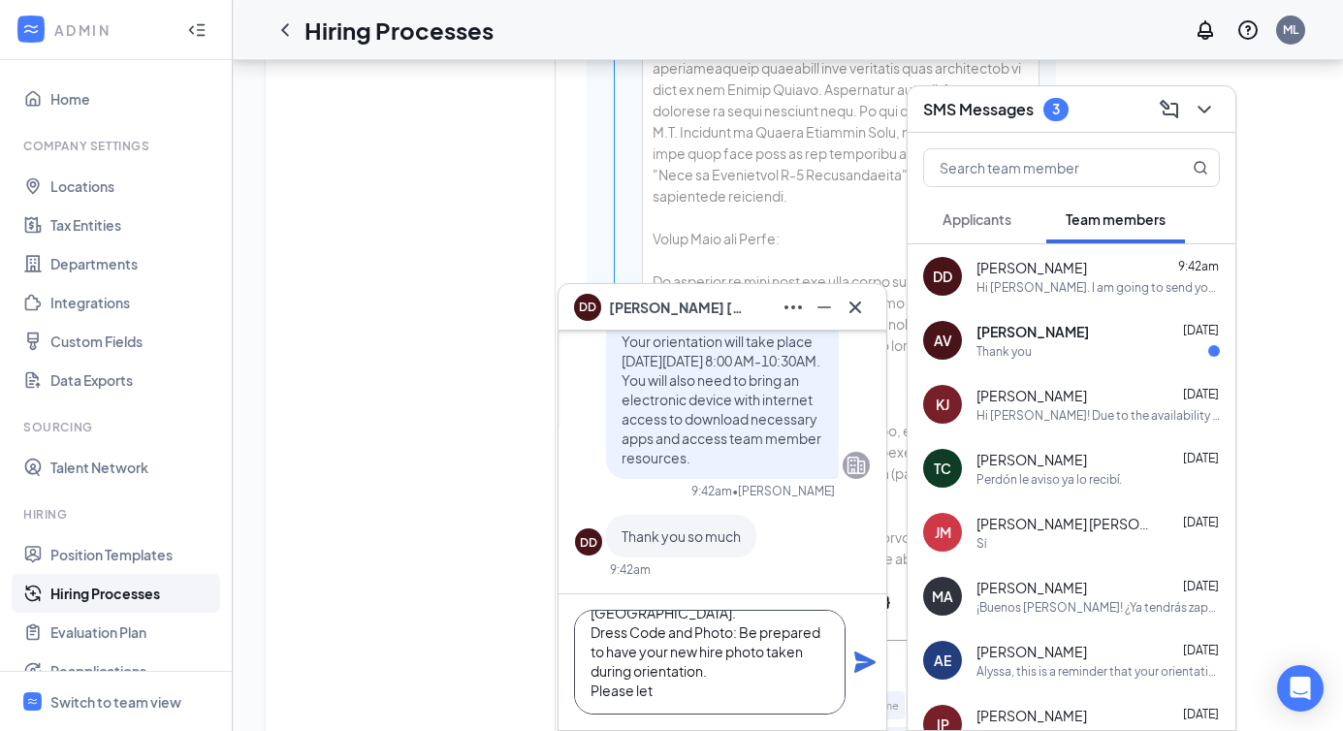
click at [727, 686] on textarea "Identification Requirements: Please bring original, physical copies of the requ…" at bounding box center [710, 662] width 272 height 105
drag, startPoint x: 740, startPoint y: 694, endPoint x: 576, endPoint y: 684, distance: 164.2
click at [576, 684] on textarea "Identification Requirements: Please bring original, physical copies of the requ…" at bounding box center [710, 662] width 272 height 105
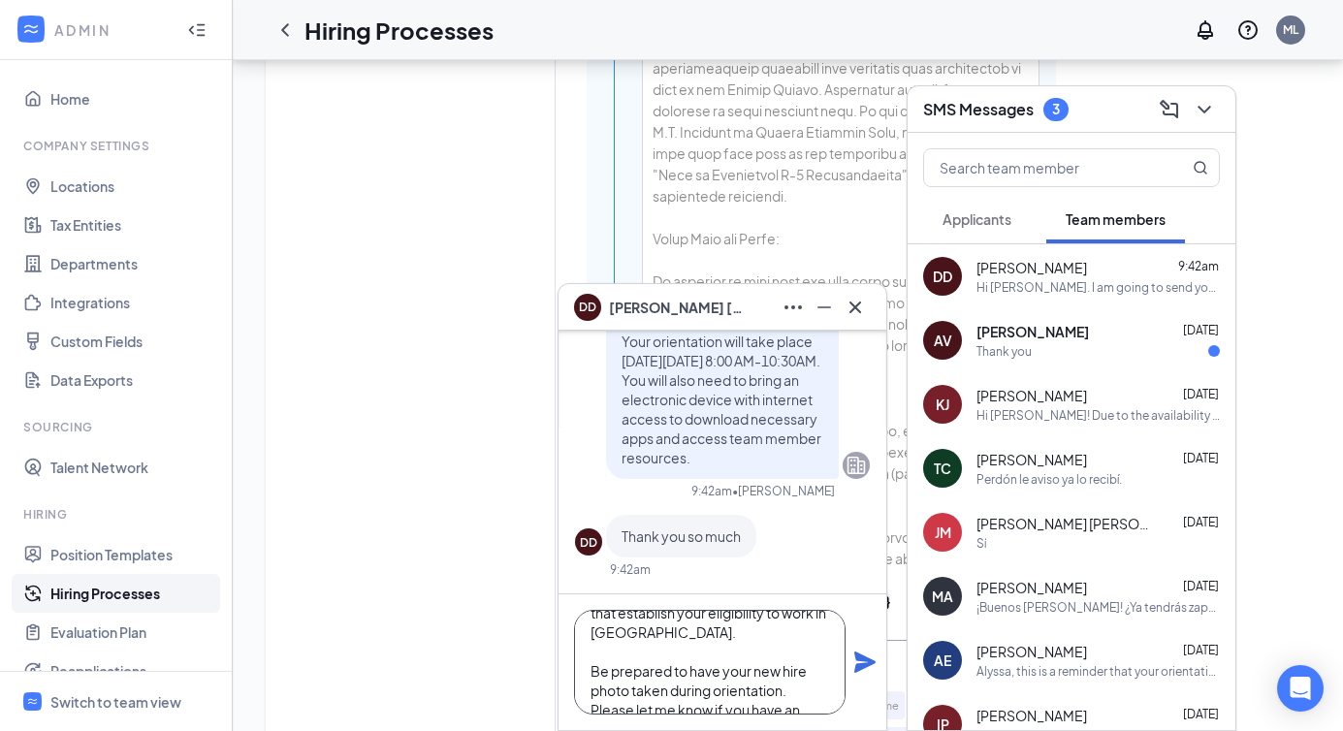
scroll to position [99, 0]
click at [800, 693] on textarea "Identification Requirements: Please bring original, physical copies of the requ…" at bounding box center [710, 662] width 272 height 105
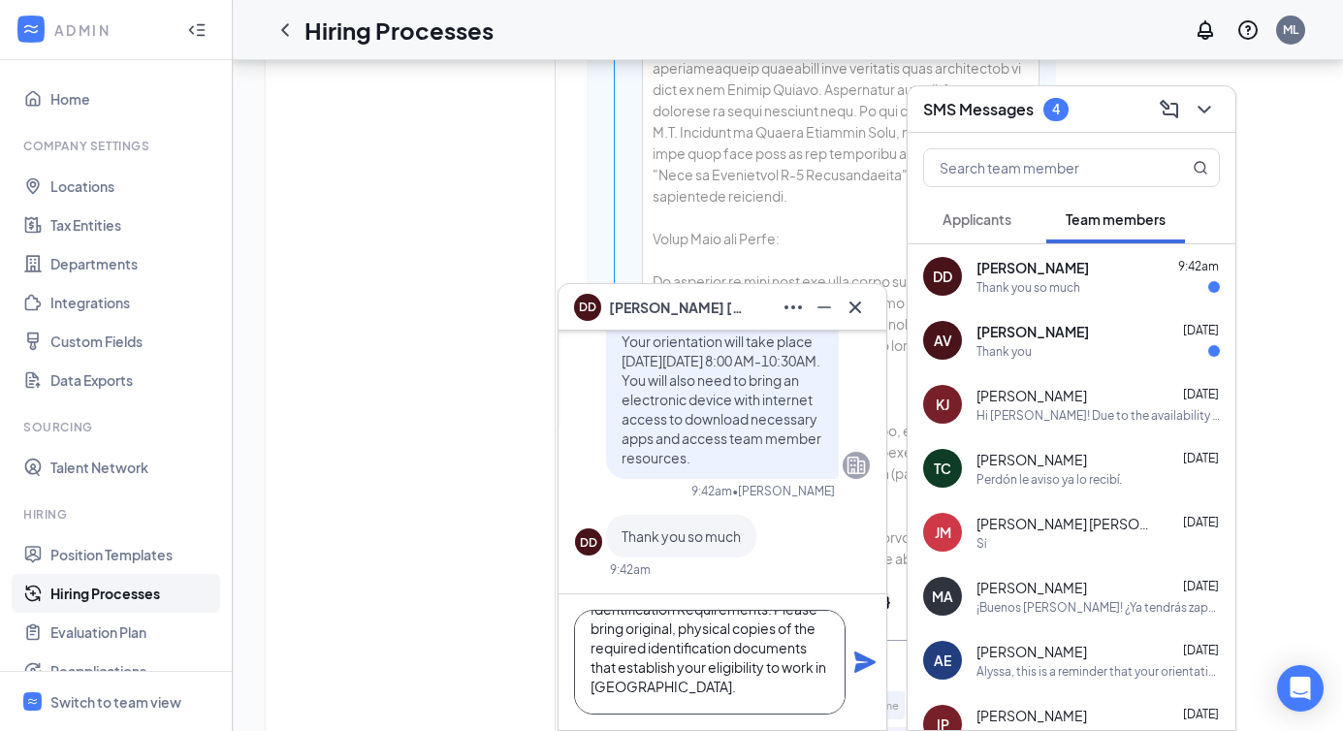
scroll to position [0, 0]
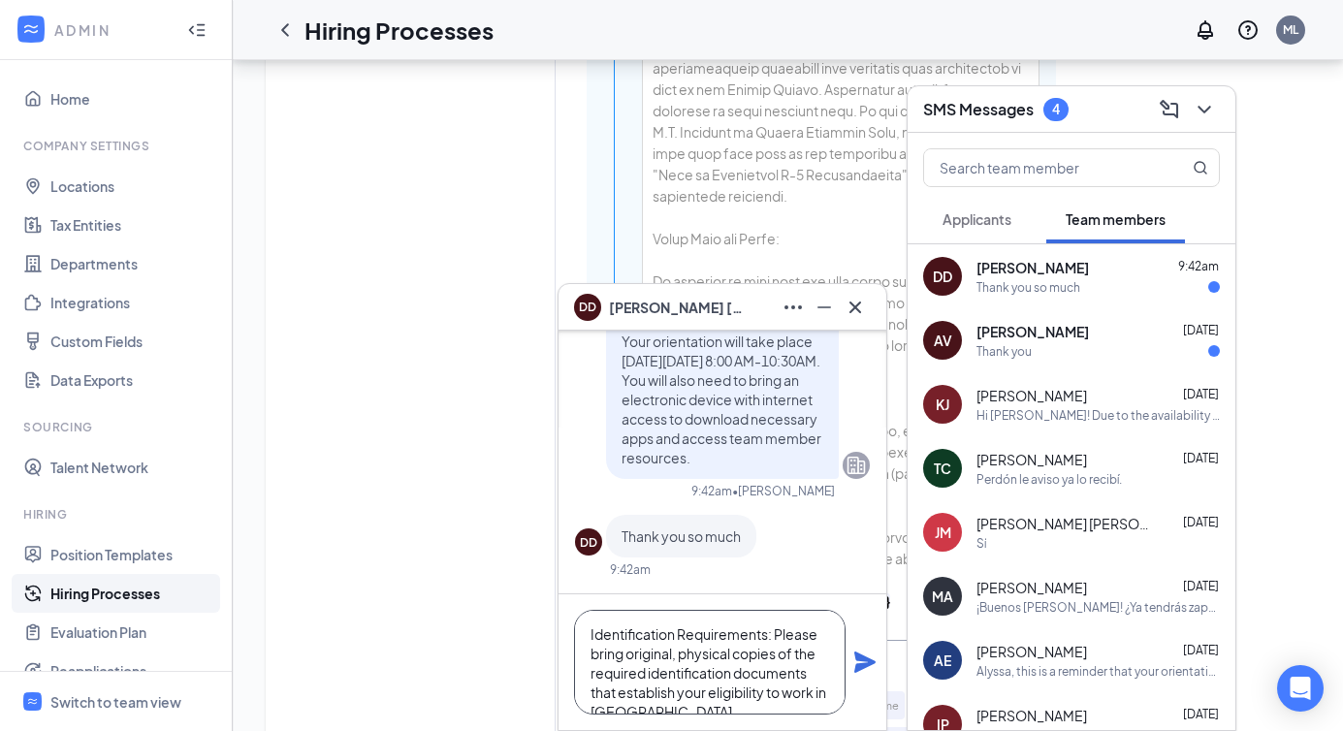
type textarea "Identification Requirements: Please bring original, physical copies of the requ…"
click at [862, 661] on icon "Plane" at bounding box center [864, 662] width 21 height 21
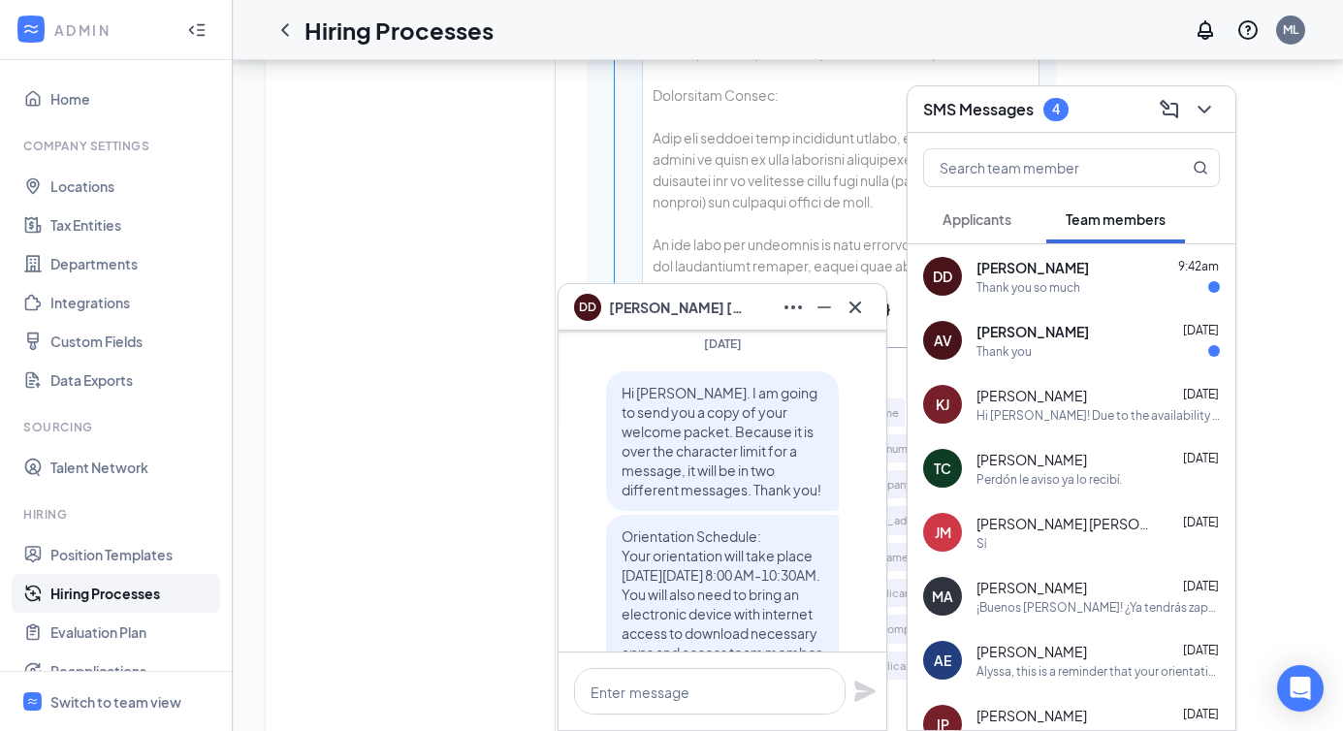
scroll to position [-823, 0]
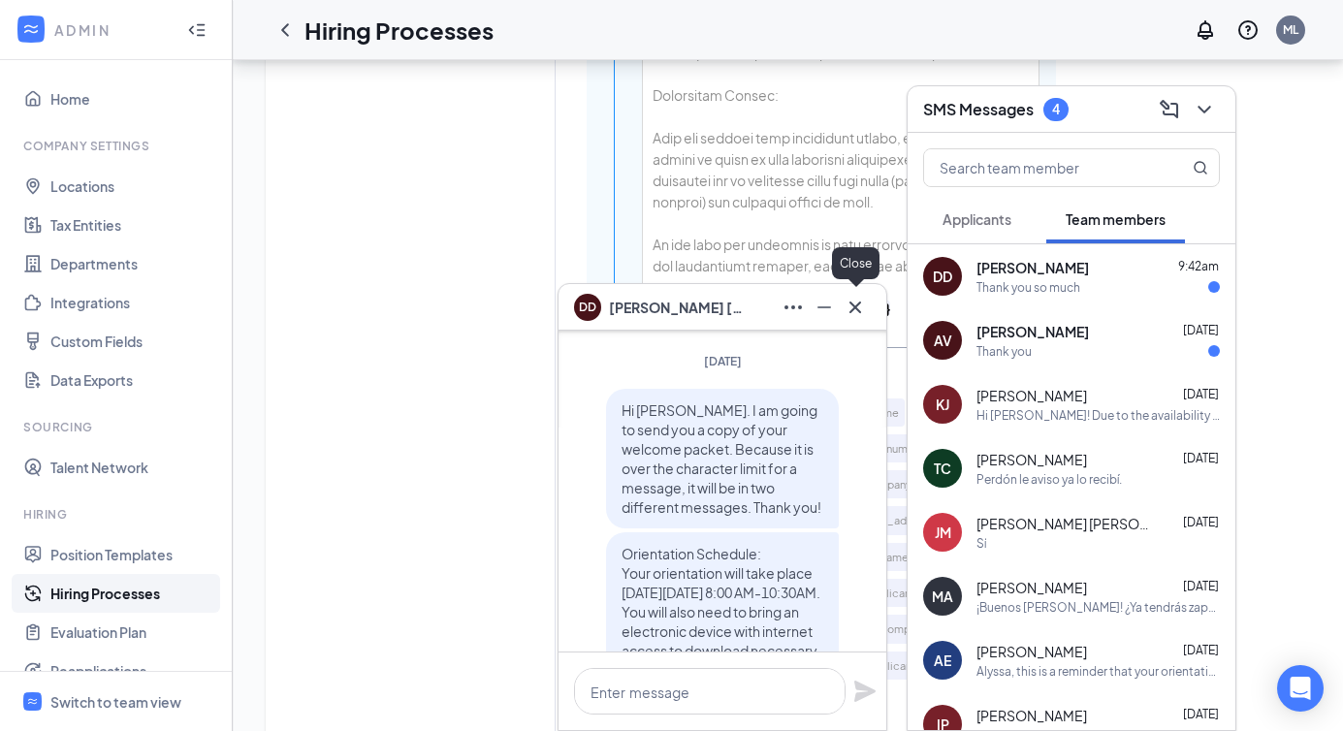
click at [864, 305] on icon "Cross" at bounding box center [855, 307] width 23 height 23
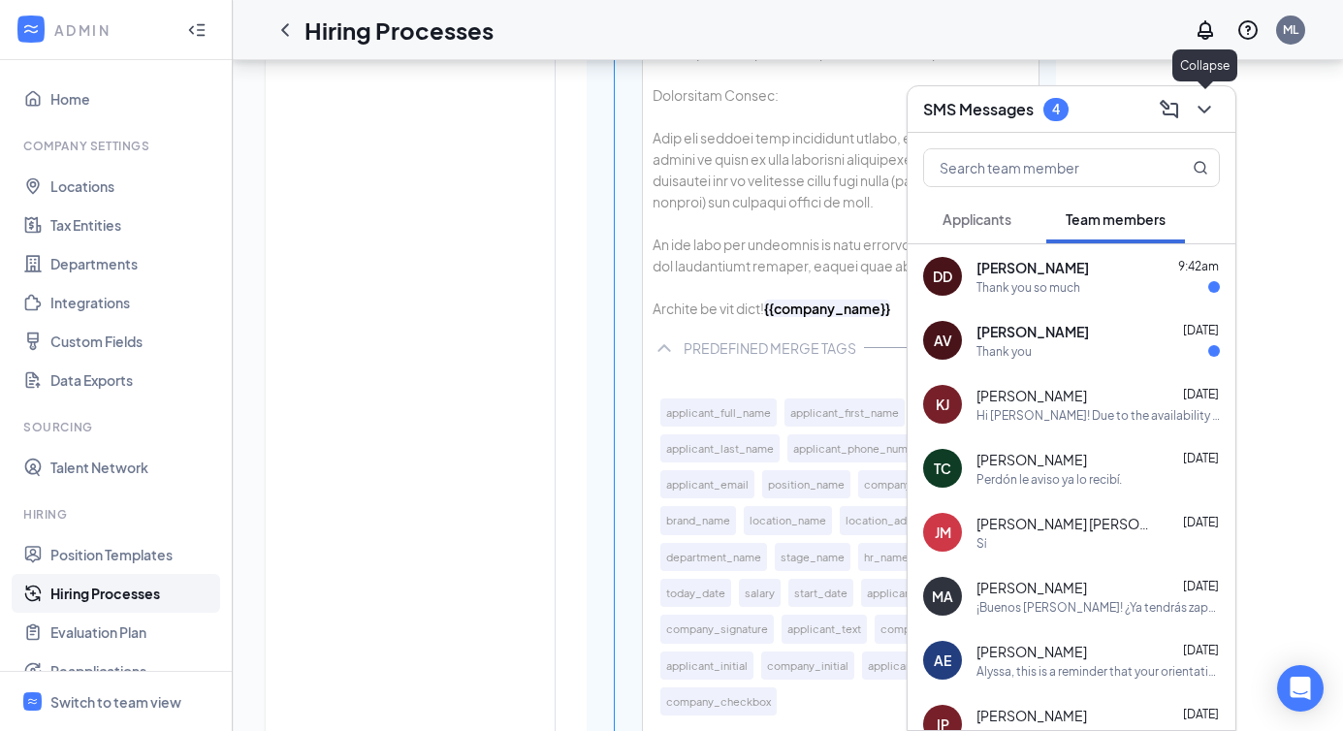
click at [1205, 114] on icon "ChevronDown" at bounding box center [1204, 109] width 23 height 23
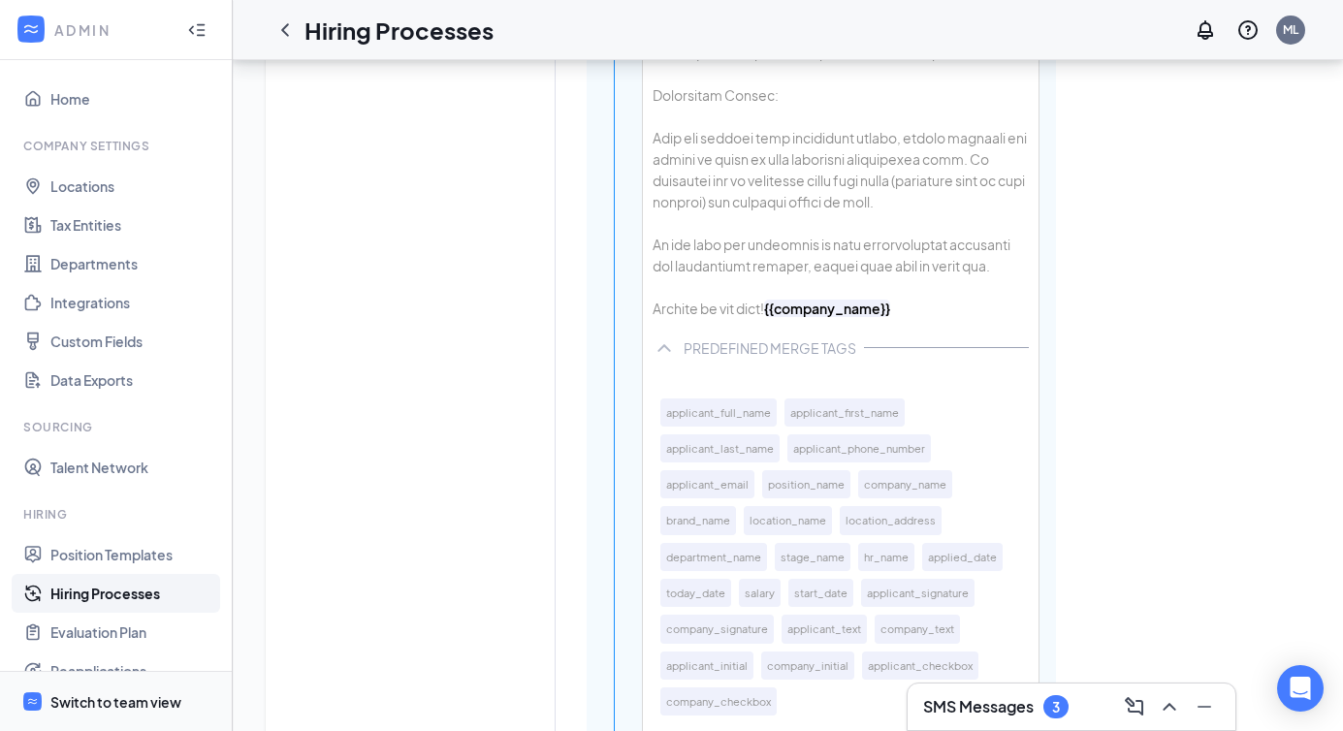
click at [89, 705] on div "Switch to team view" at bounding box center [115, 701] width 131 height 19
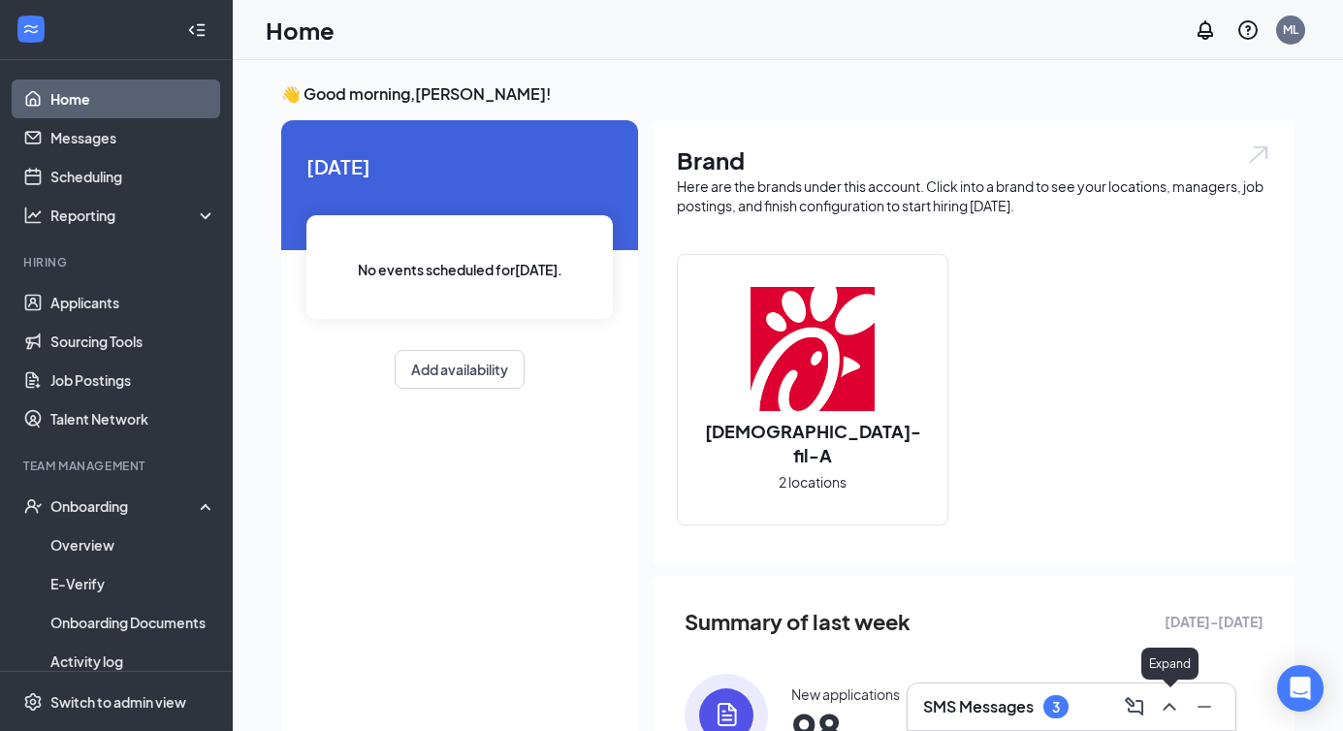
click at [1178, 700] on icon "ChevronUp" at bounding box center [1169, 706] width 23 height 23
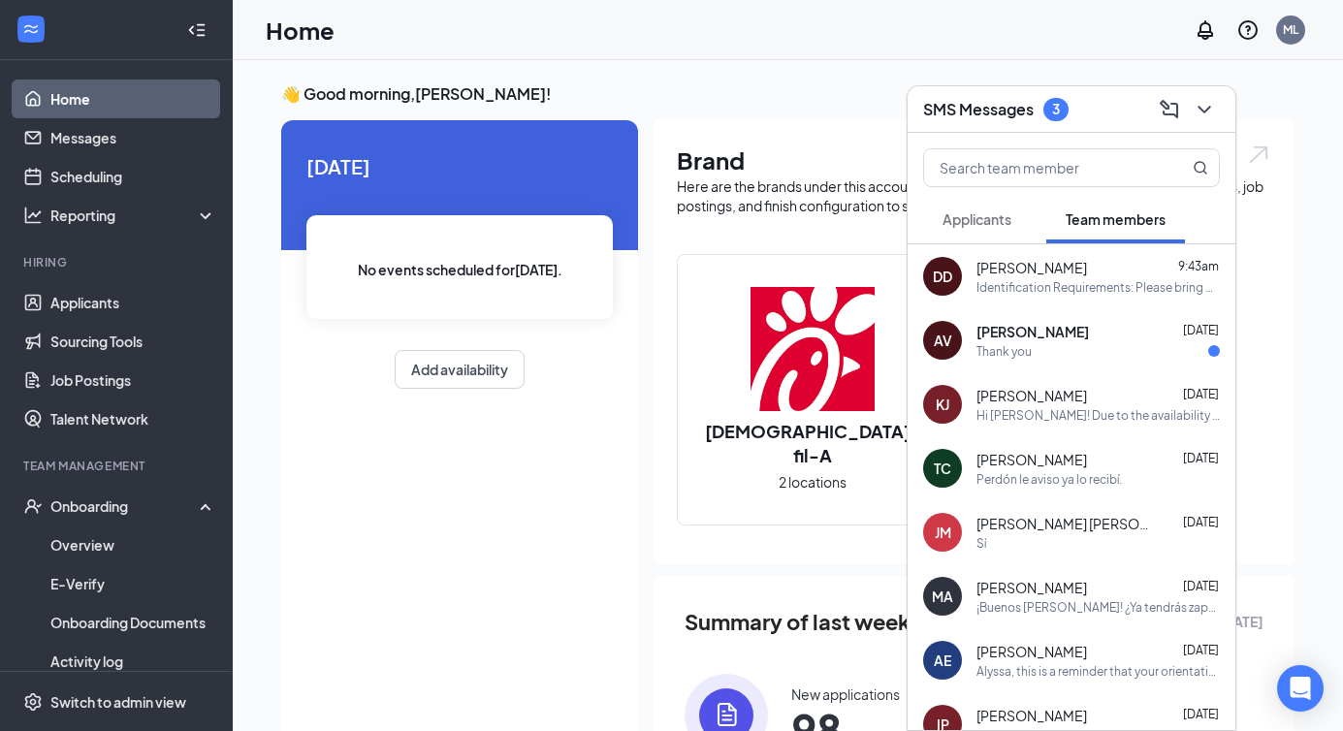
click at [997, 240] on button "Applicants" at bounding box center [977, 219] width 108 height 48
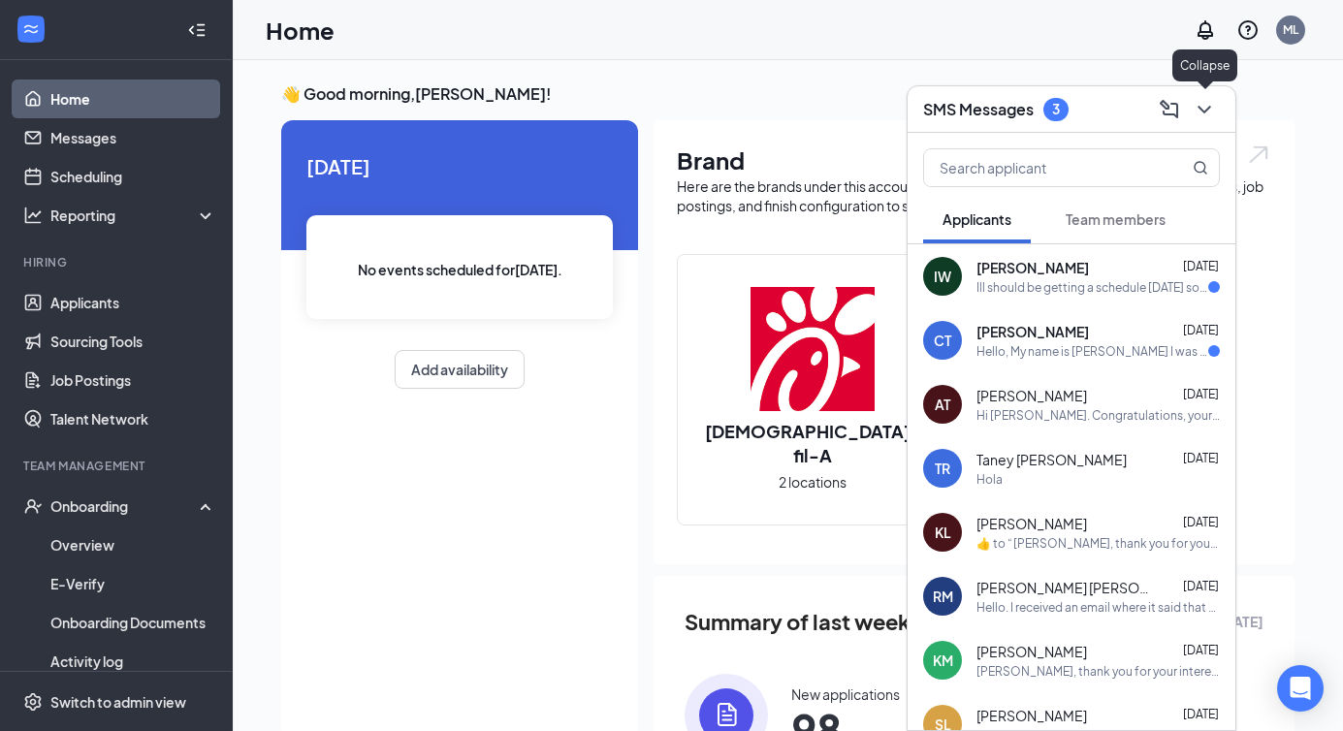
click at [1213, 107] on icon "ChevronDown" at bounding box center [1204, 109] width 23 height 23
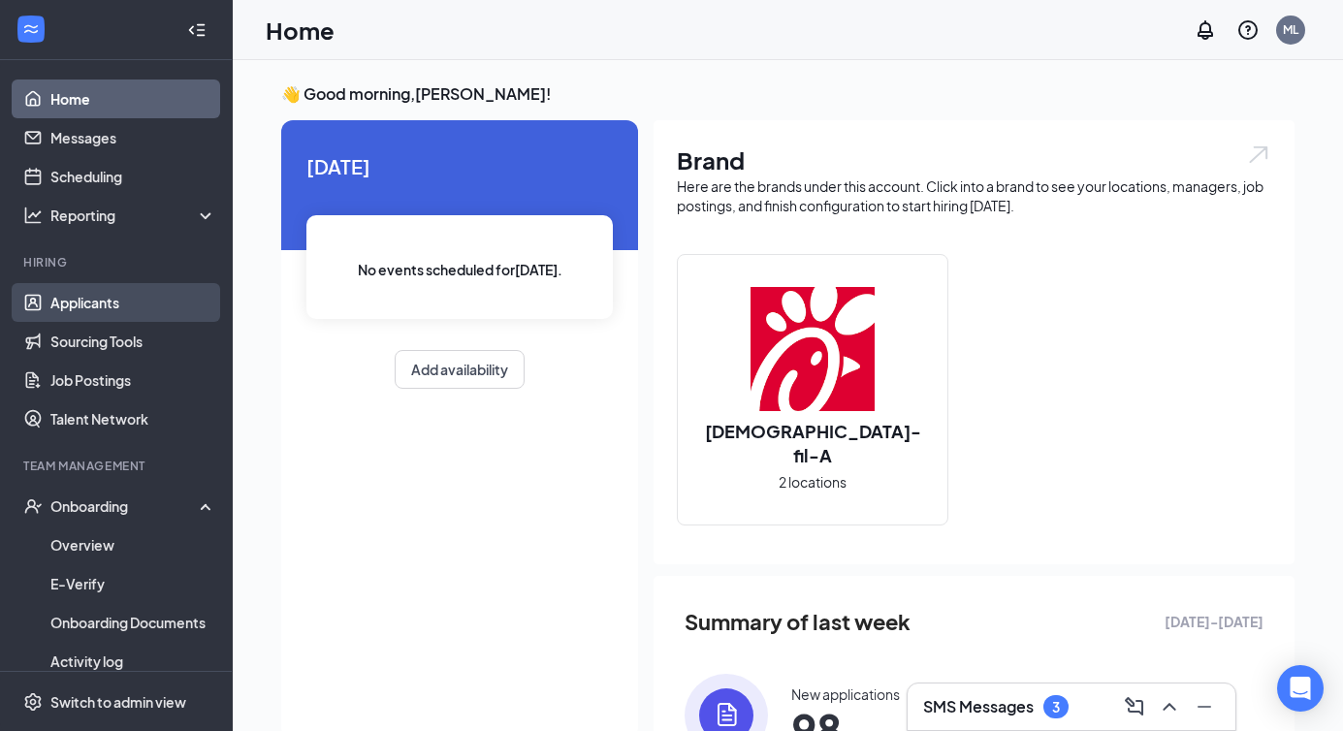
click at [60, 319] on link "Applicants" at bounding box center [133, 302] width 166 height 39
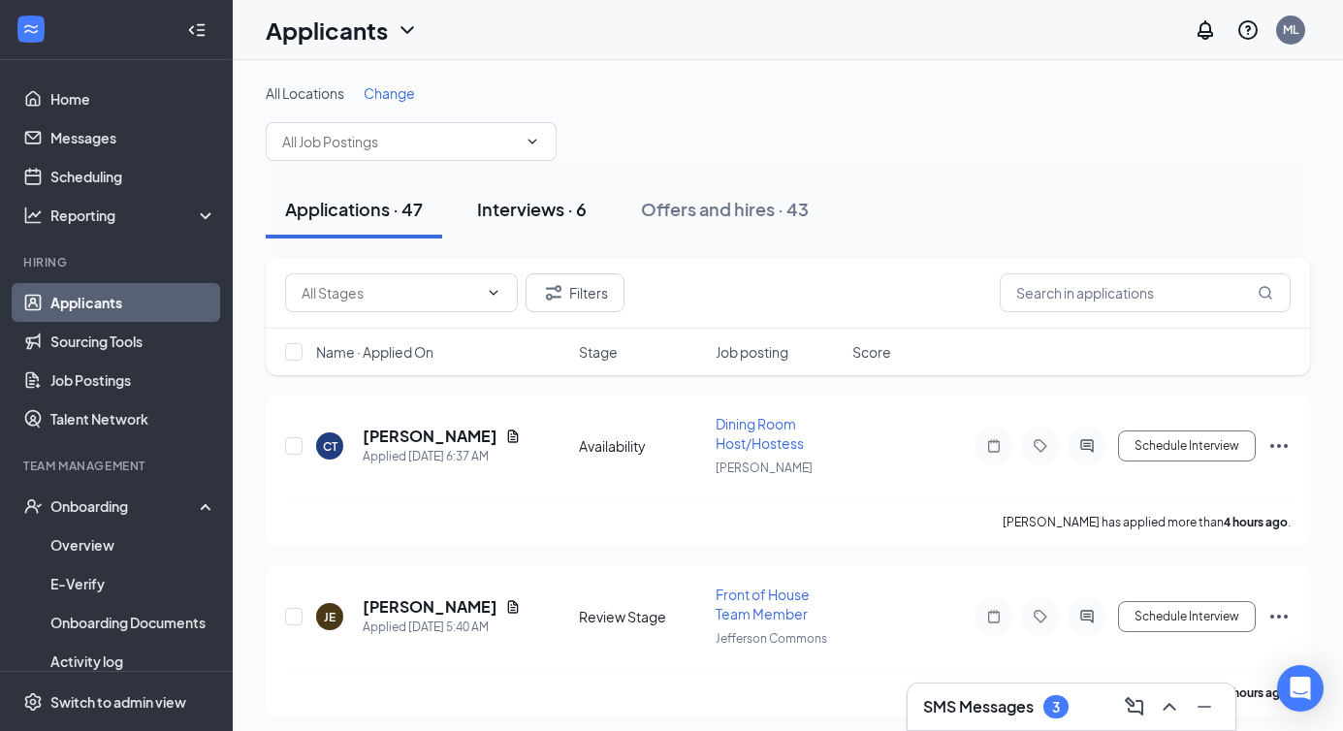
click at [524, 208] on div "Interviews · 6" at bounding box center [532, 209] width 110 height 24
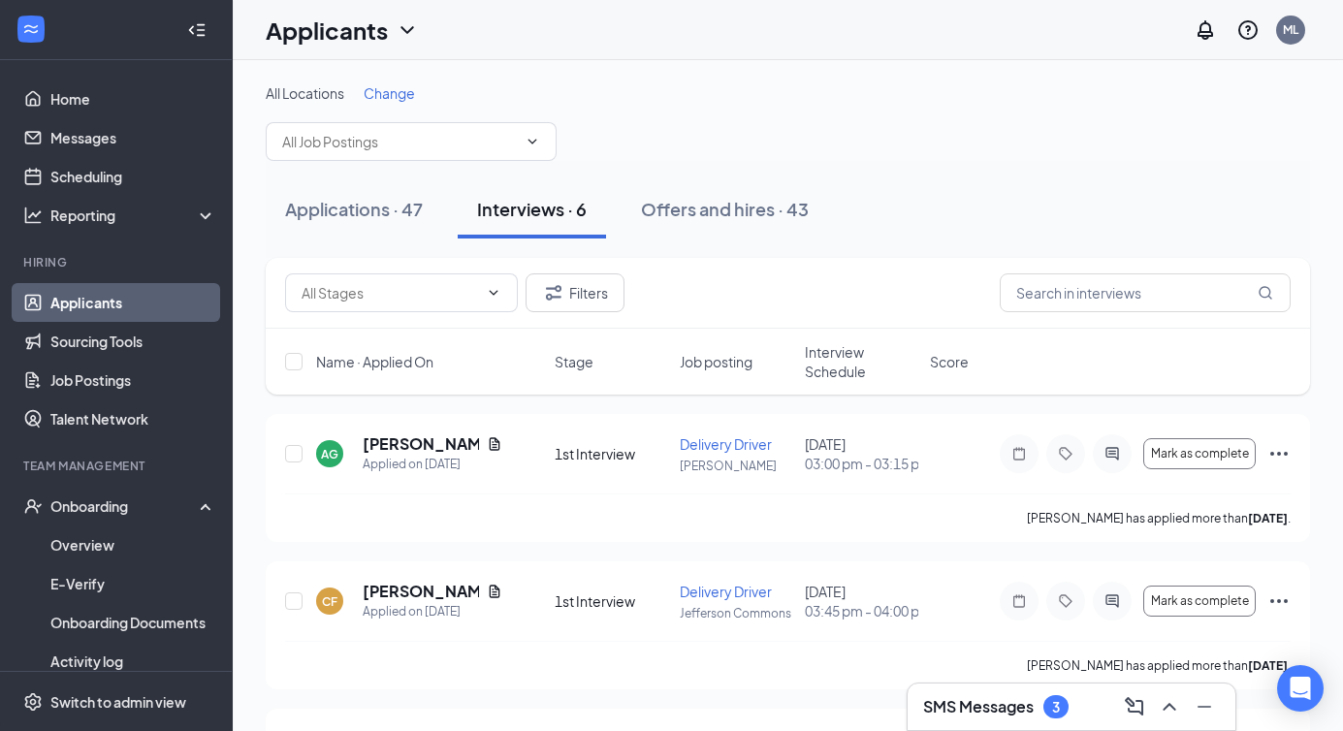
click at [834, 350] on span "Interview Schedule" at bounding box center [861, 361] width 113 height 39
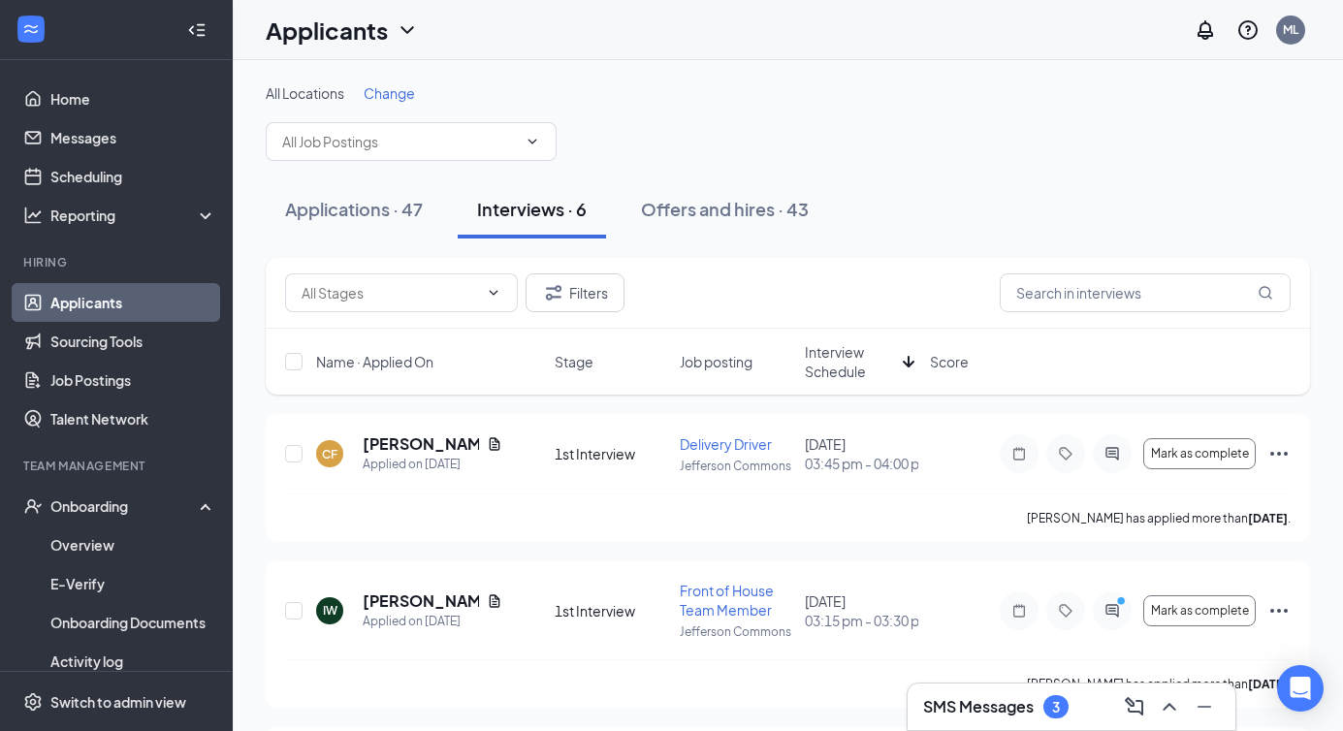
click at [834, 356] on span "Interview Schedule" at bounding box center [850, 361] width 90 height 39
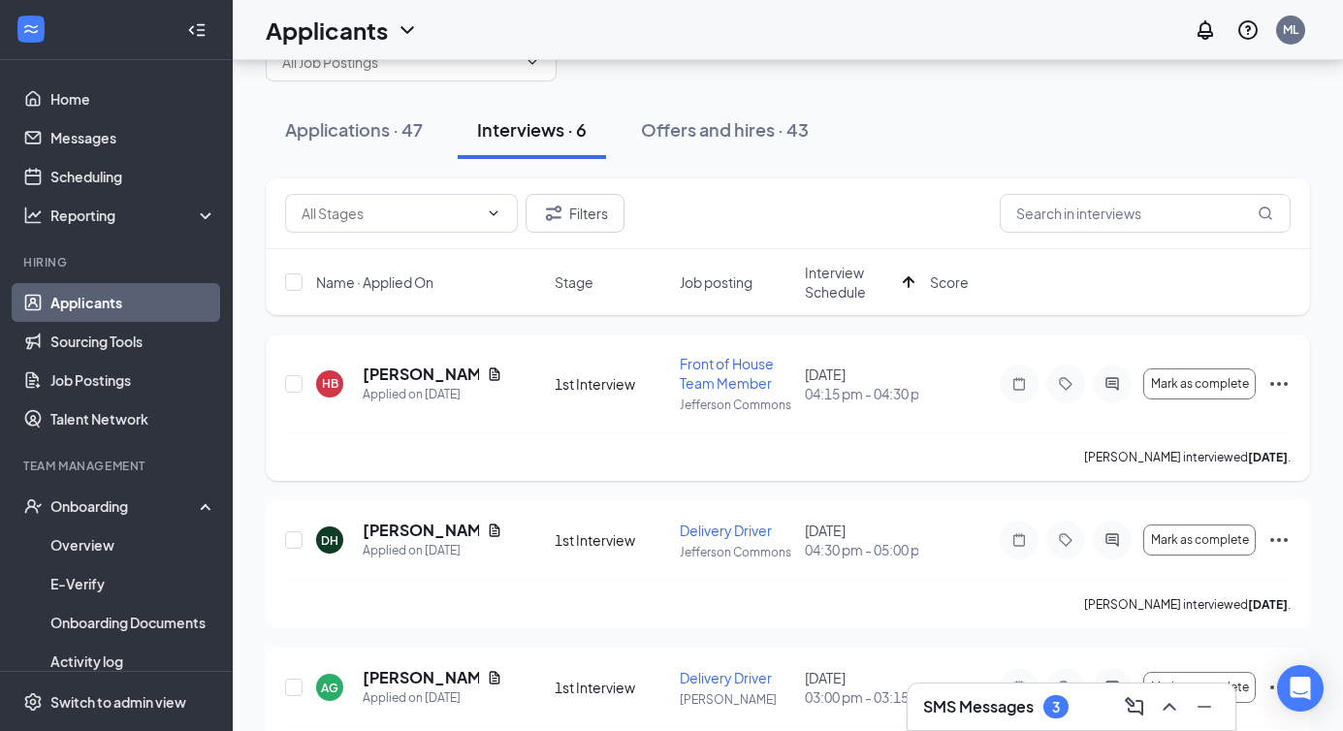
scroll to position [83, 0]
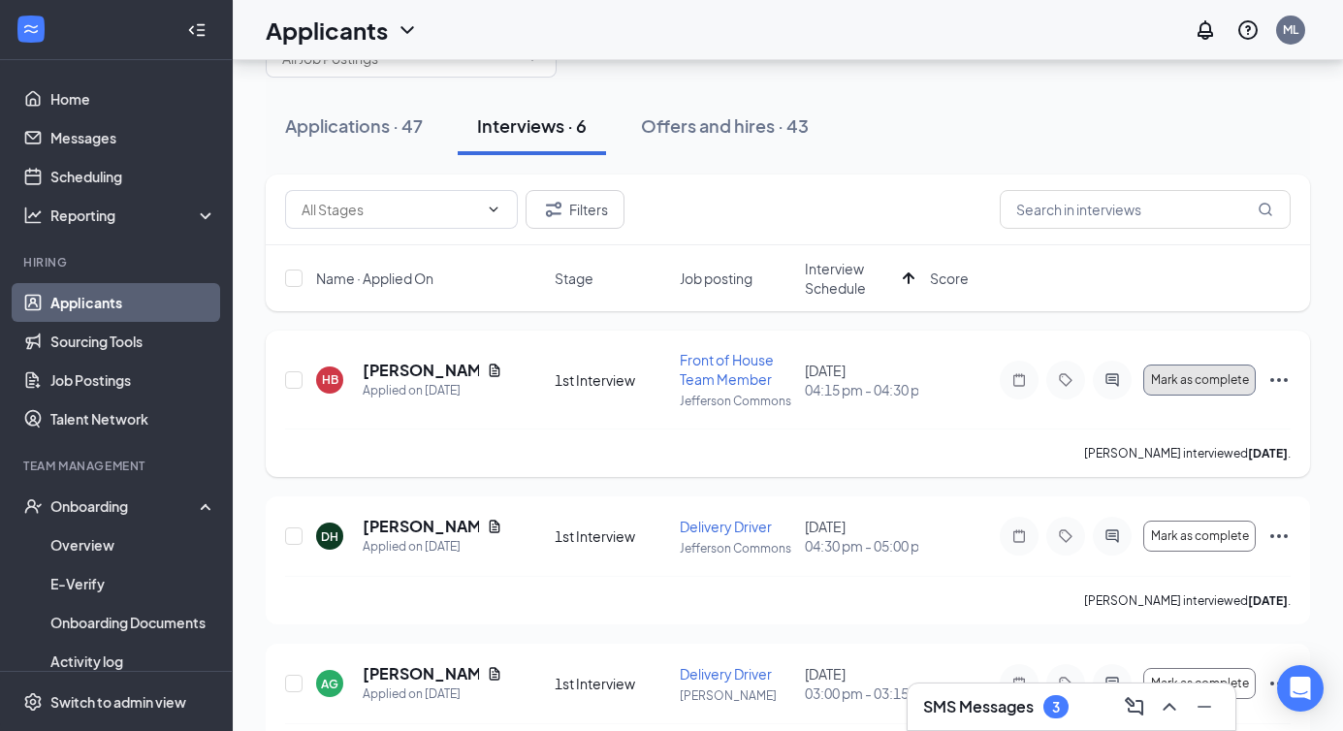
click at [1220, 375] on span "Mark as complete" at bounding box center [1200, 380] width 98 height 14
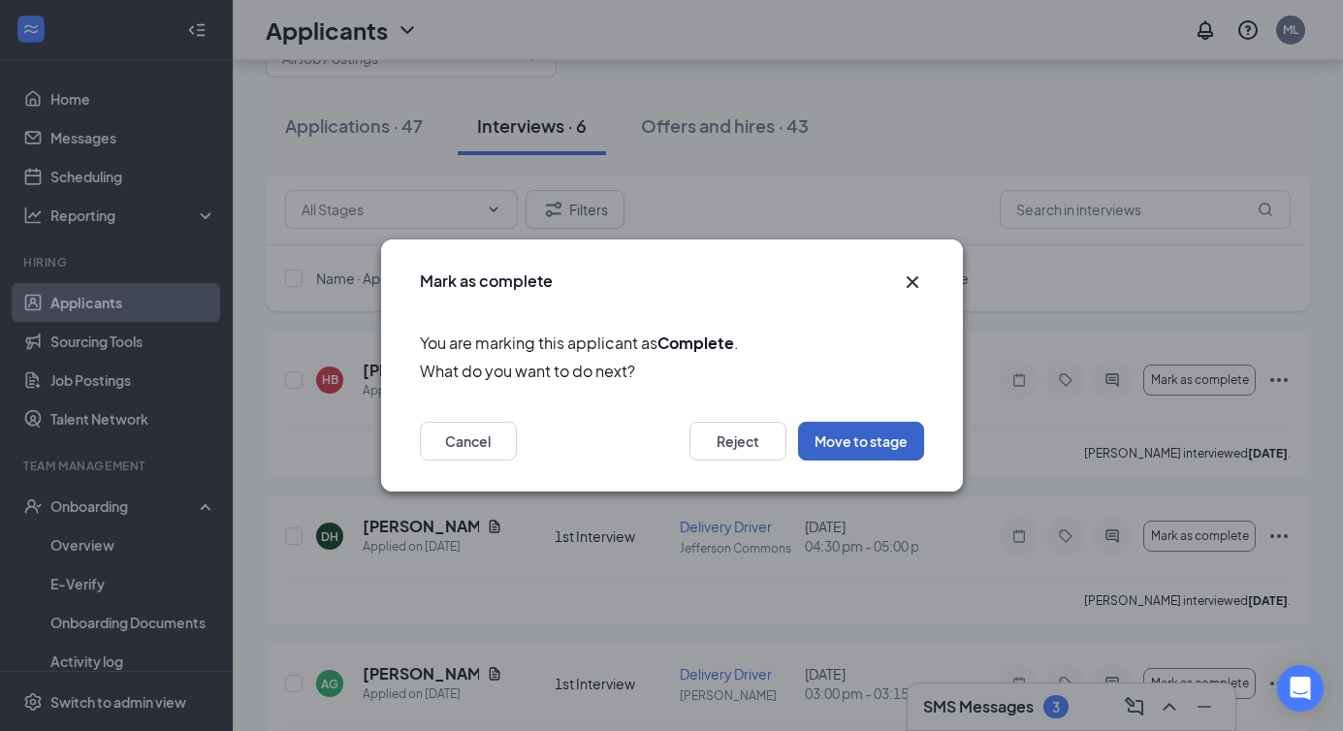
click at [832, 430] on button "Move to stage" at bounding box center [861, 441] width 126 height 39
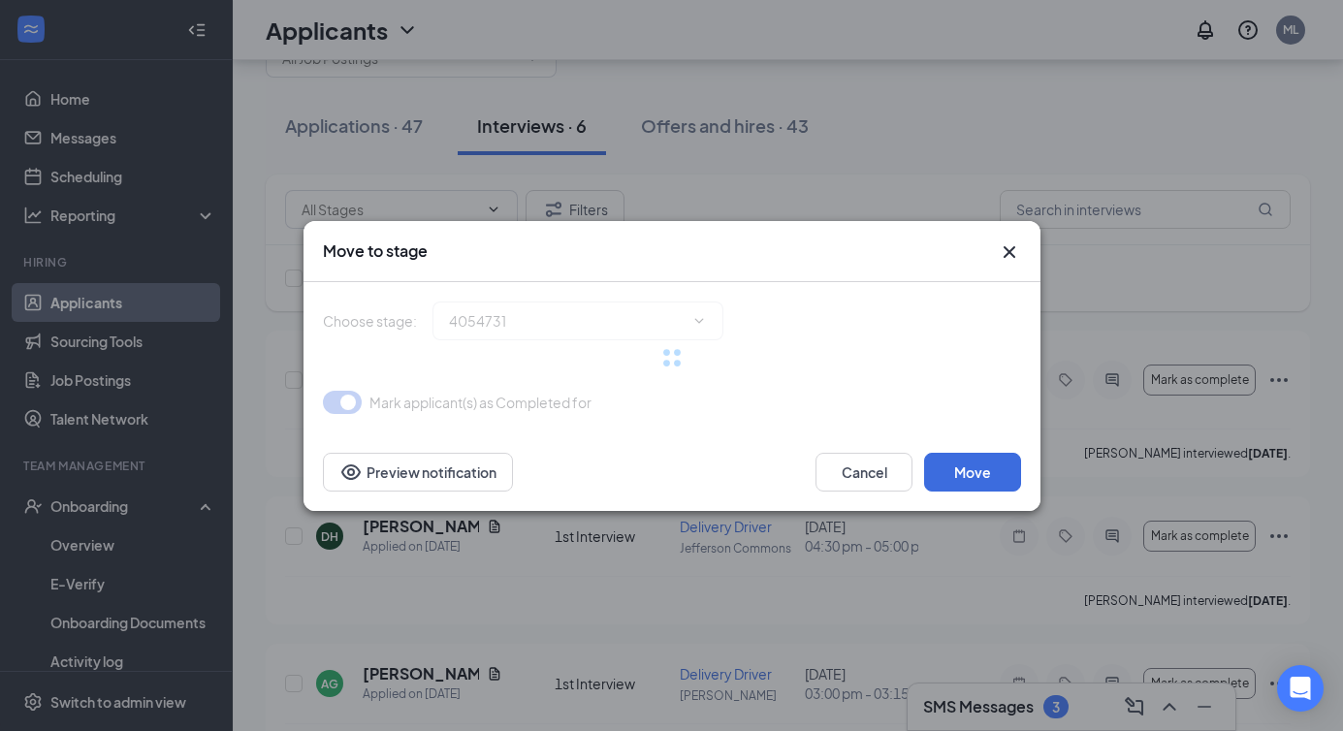
type input "2nd Interview (next stage)"
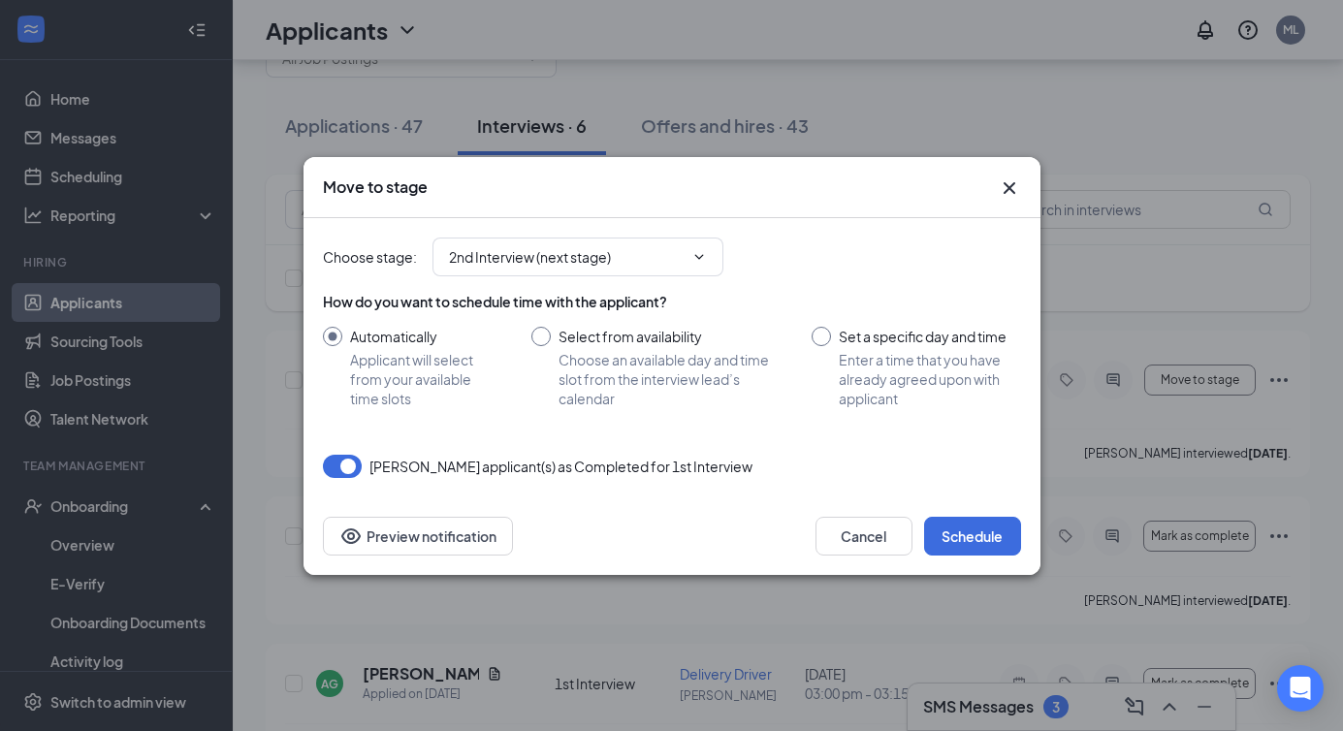
click at [568, 339] on input "Select from availability Choose an available day and time slot from the intervi…" at bounding box center [652, 367] width 242 height 81
radio input "true"
radio input "false"
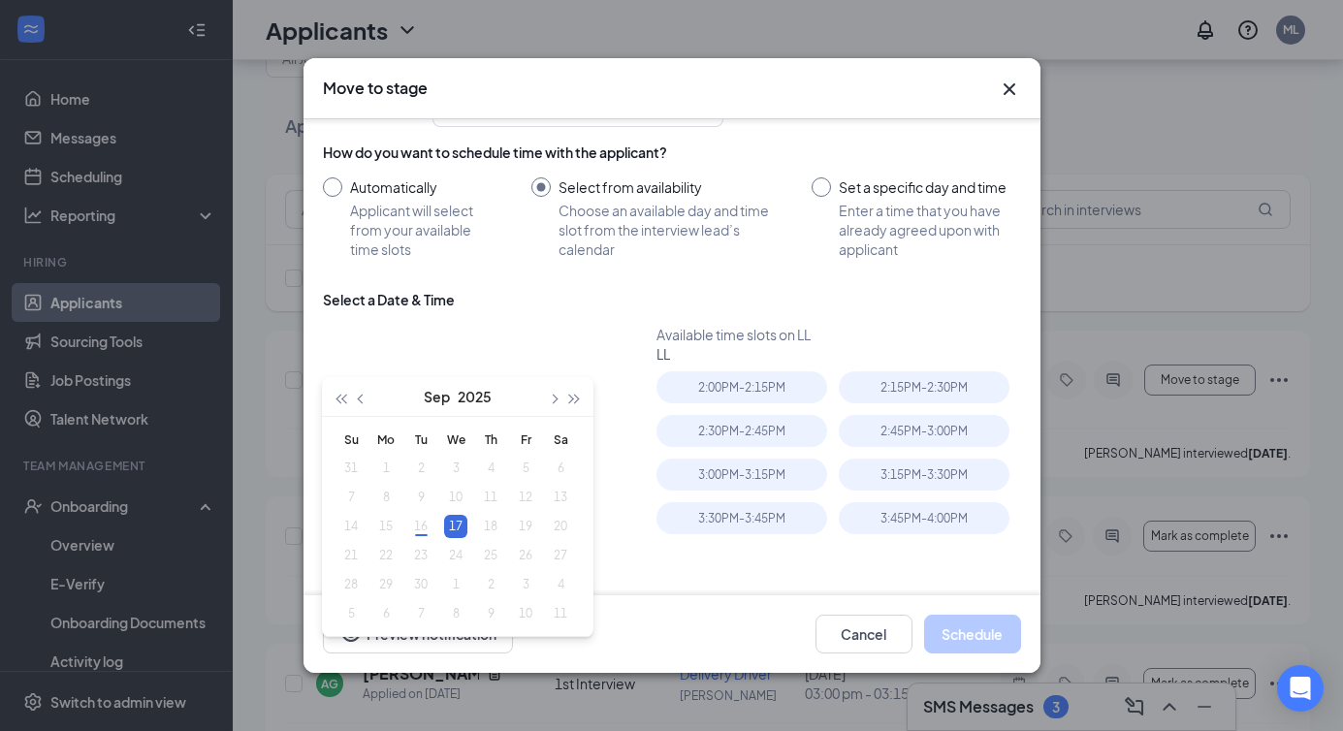
scroll to position [56, 0]
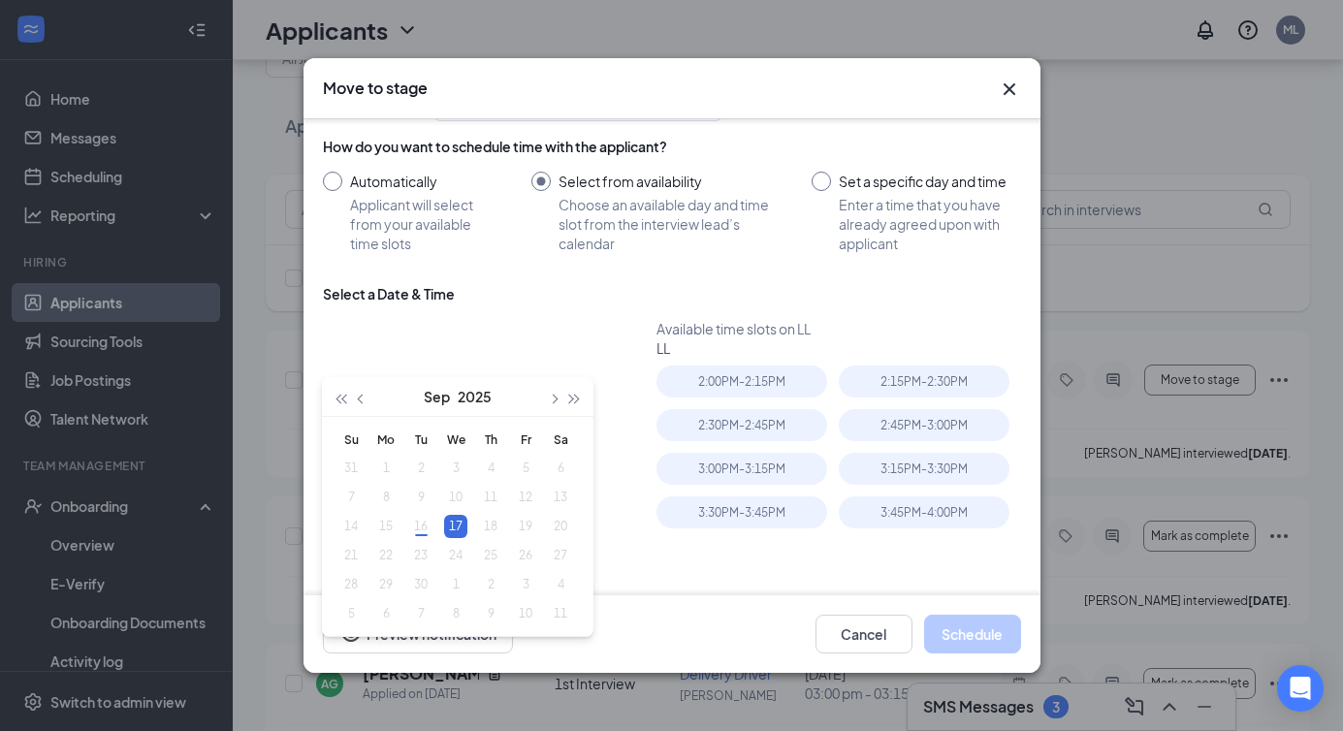
click at [849, 184] on input "Set a specific day and time Enter a time that you have already agreed upon with…" at bounding box center [916, 212] width 209 height 81
radio input "true"
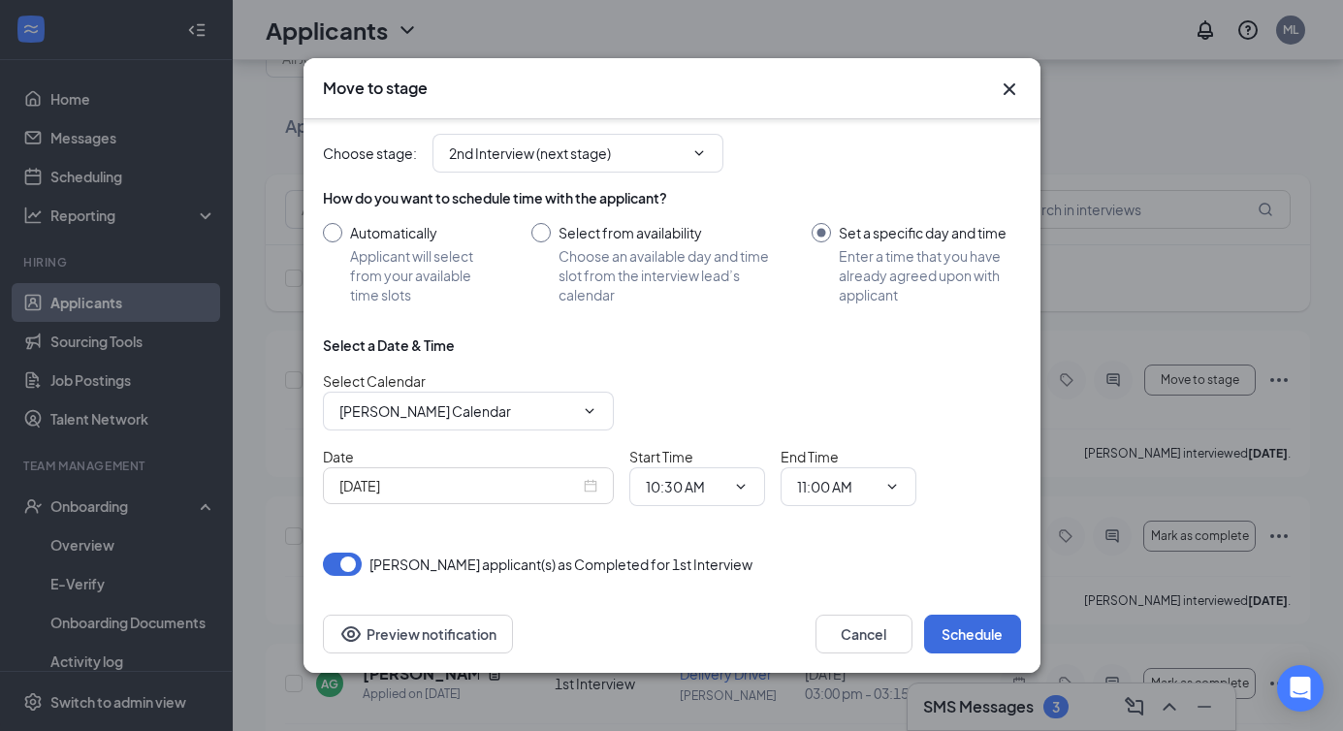
click at [585, 244] on input "Select from availability Choose an available day and time slot from the intervi…" at bounding box center [652, 263] width 242 height 81
radio input "true"
radio input "false"
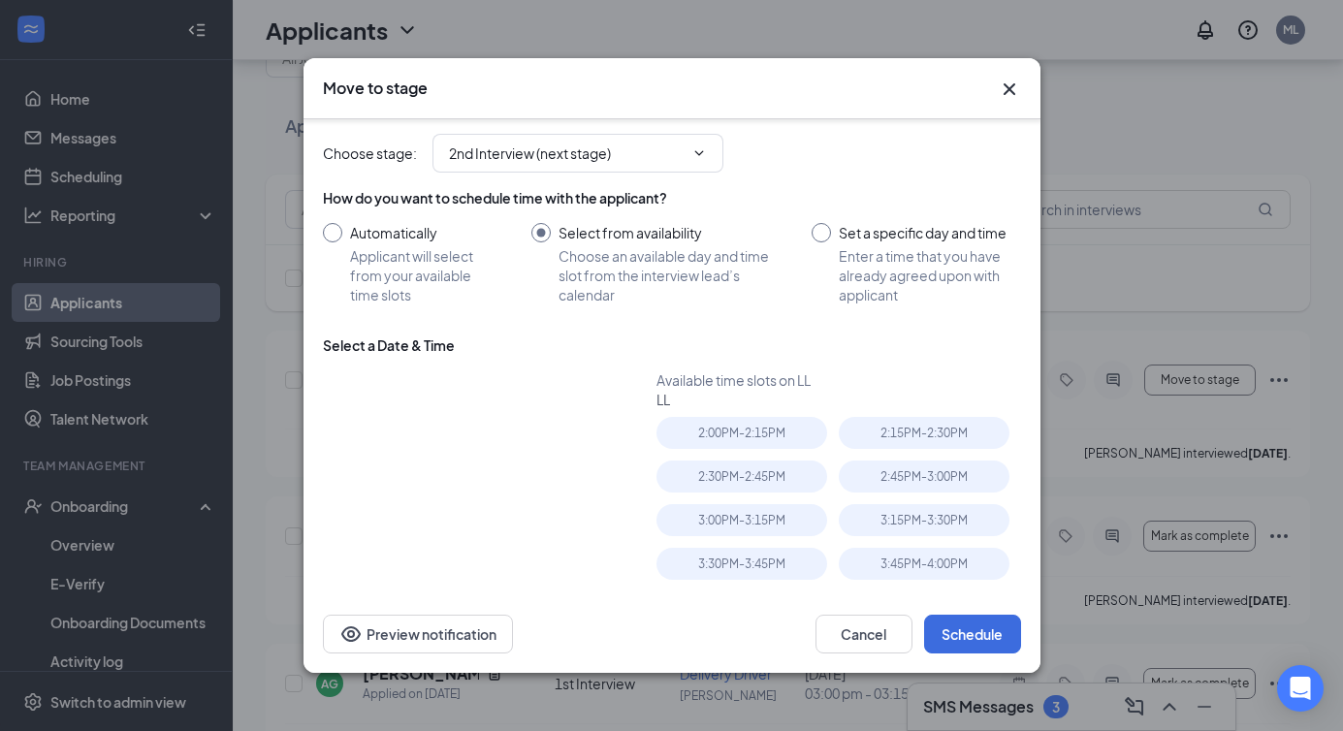
type input "[DATE]"
click at [832, 259] on input "Set a specific day and time Enter a time that you have already agreed upon with…" at bounding box center [916, 263] width 209 height 81
radio input "true"
radio input "false"
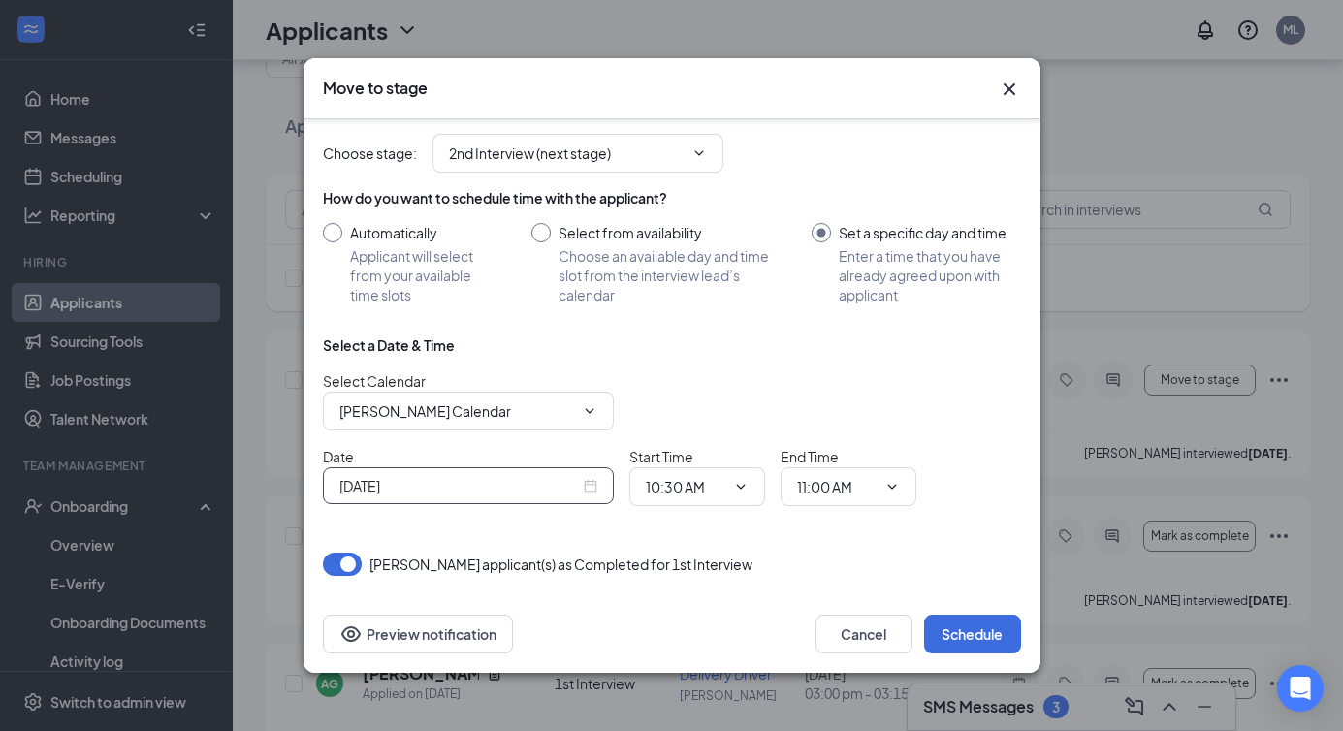
click at [567, 491] on input "[DATE]" at bounding box center [459, 485] width 241 height 21
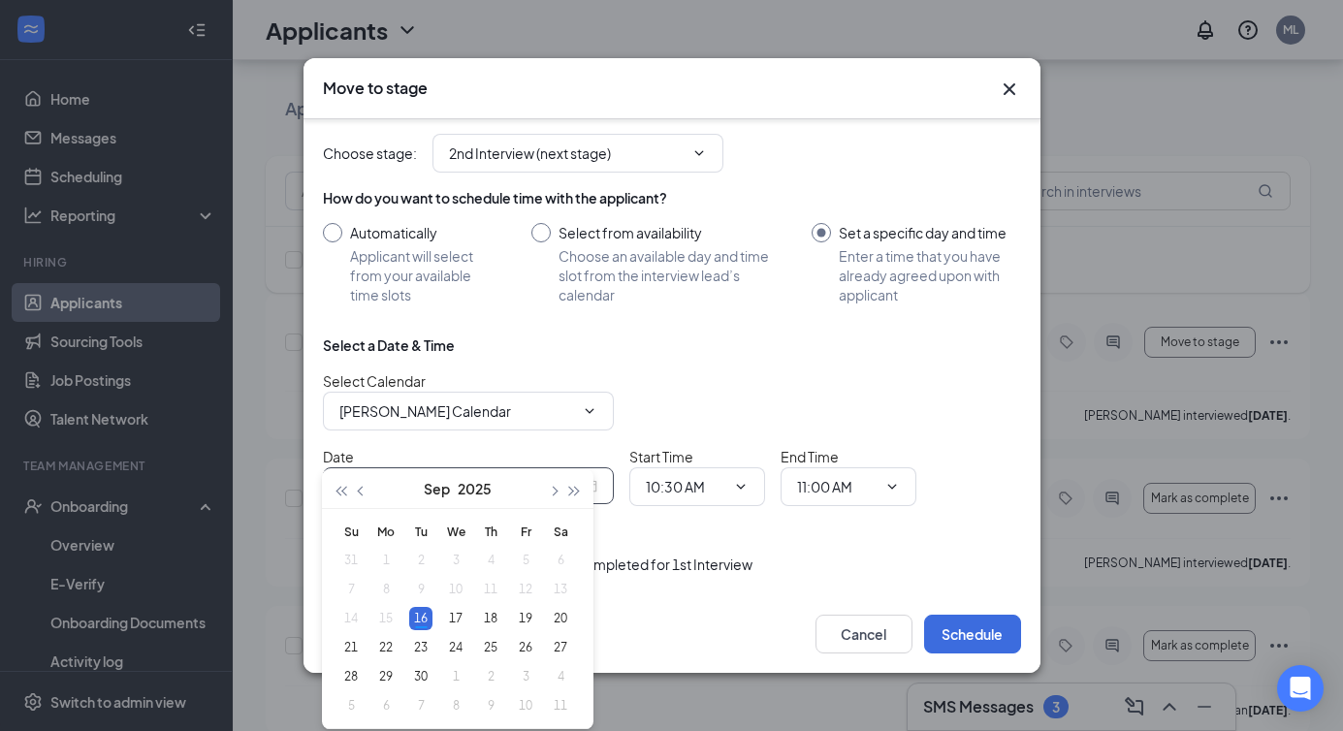
scroll to position [146, 0]
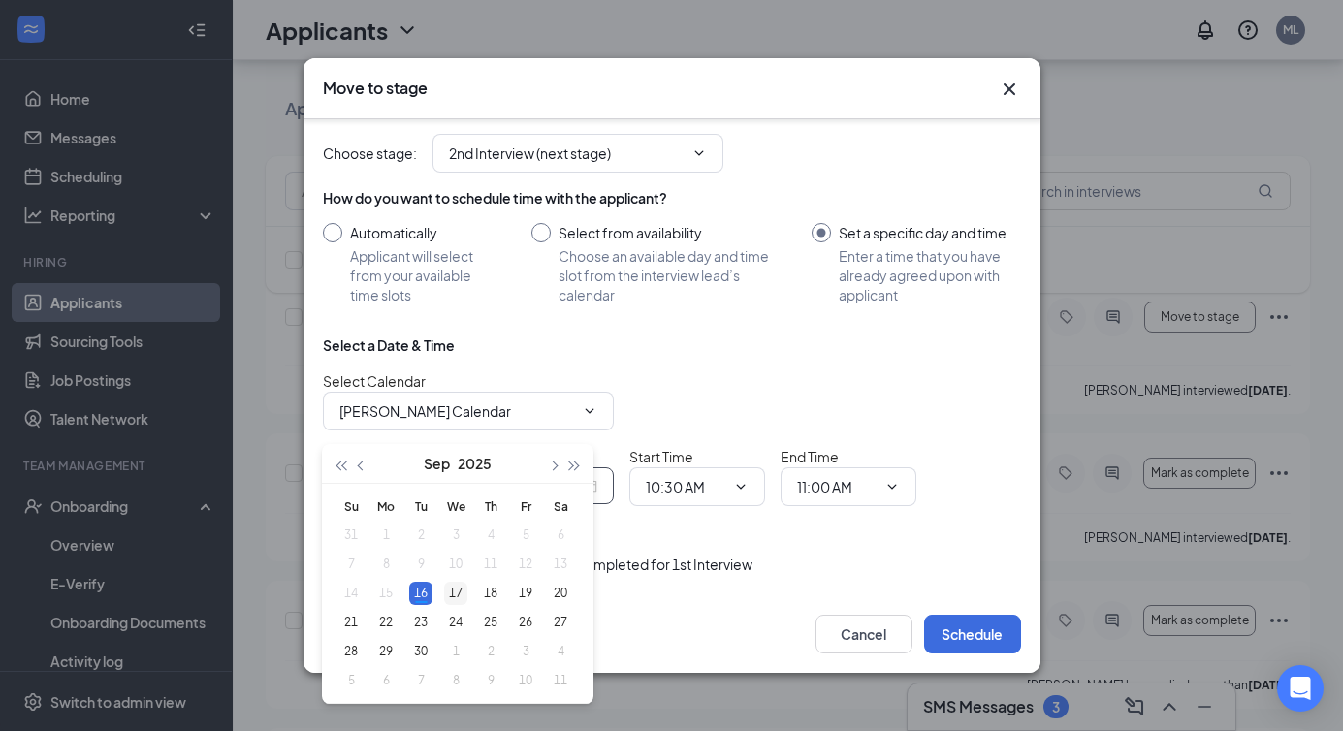
type input "[DATE]"
click at [450, 598] on div "17" at bounding box center [455, 593] width 23 height 23
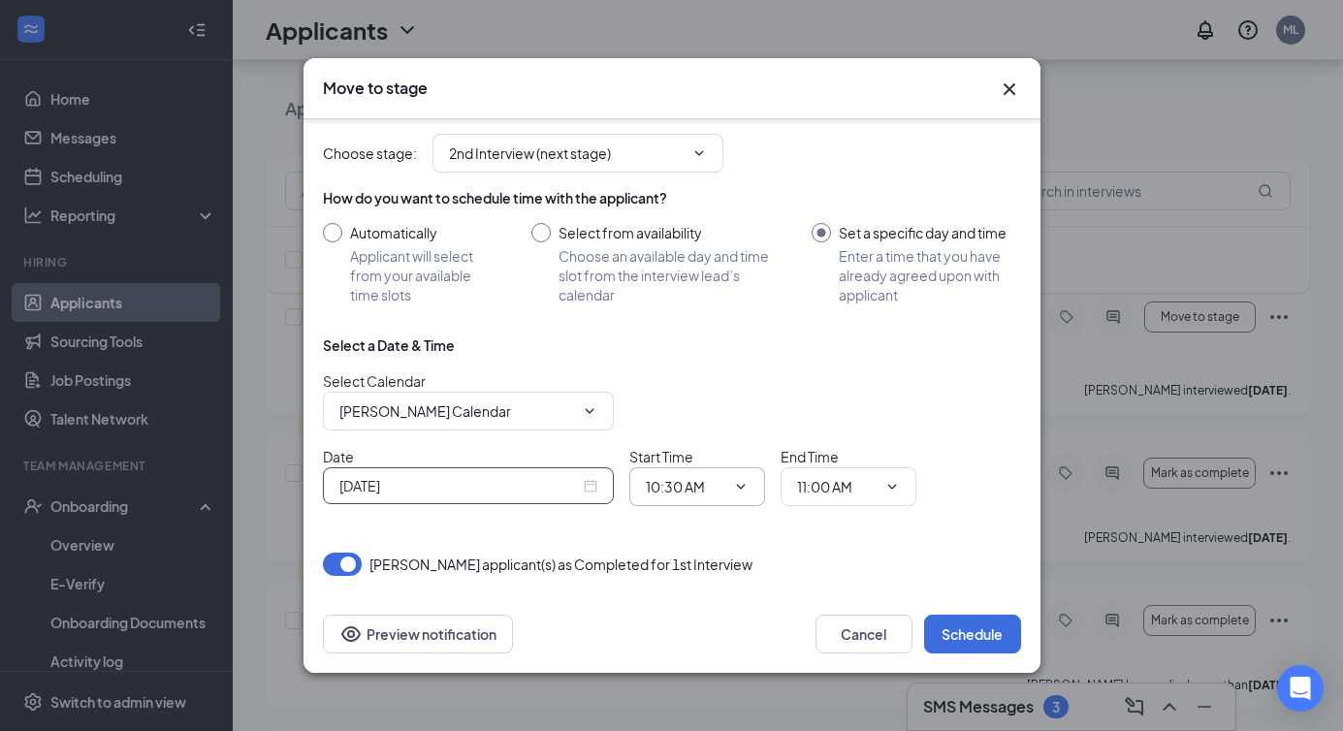
click at [701, 481] on input "10:30 AM" at bounding box center [686, 486] width 80 height 21
click at [708, 358] on div "03:00 AM" at bounding box center [714, 346] width 136 height 45
click at [701, 482] on input "03:00 AM" at bounding box center [686, 486] width 80 height 21
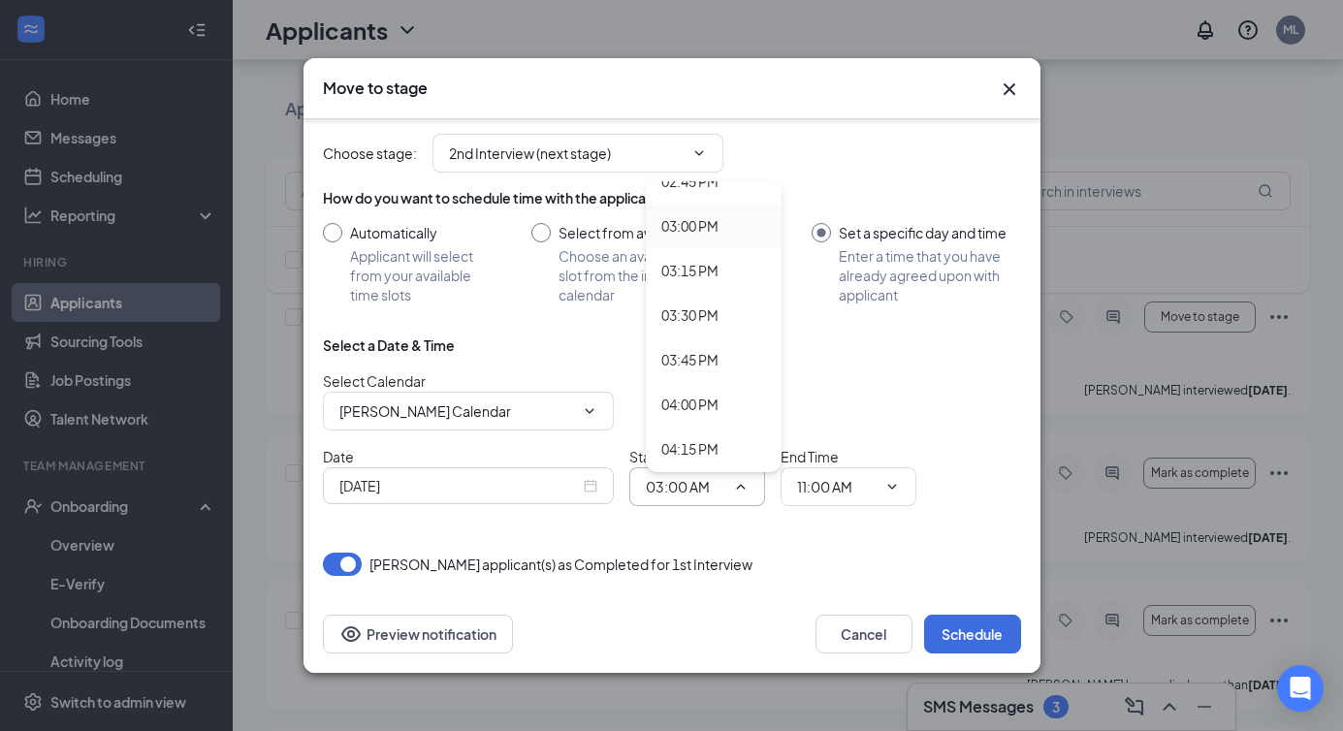
click at [696, 237] on div "03:00 PM" at bounding box center [714, 226] width 136 height 45
type input "03:00 PM"
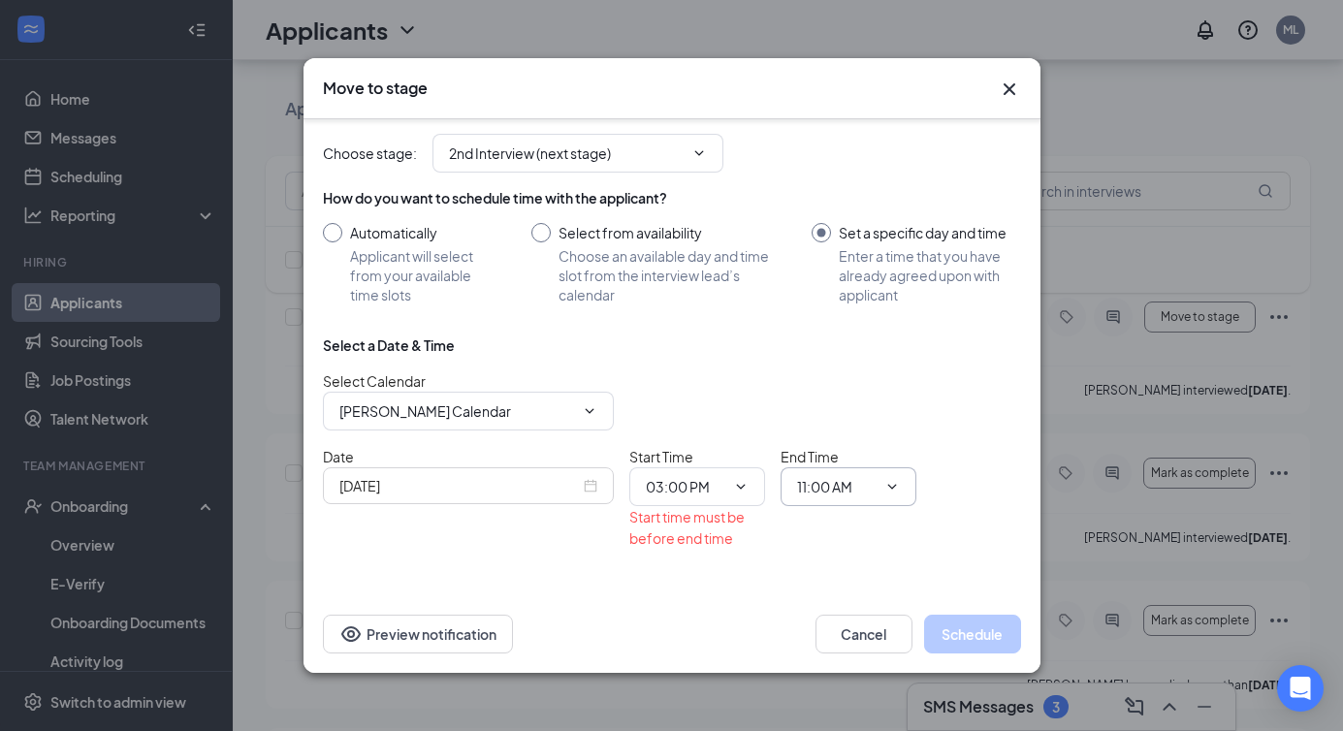
click at [824, 484] on input "11:00 AM" at bounding box center [837, 486] width 80 height 21
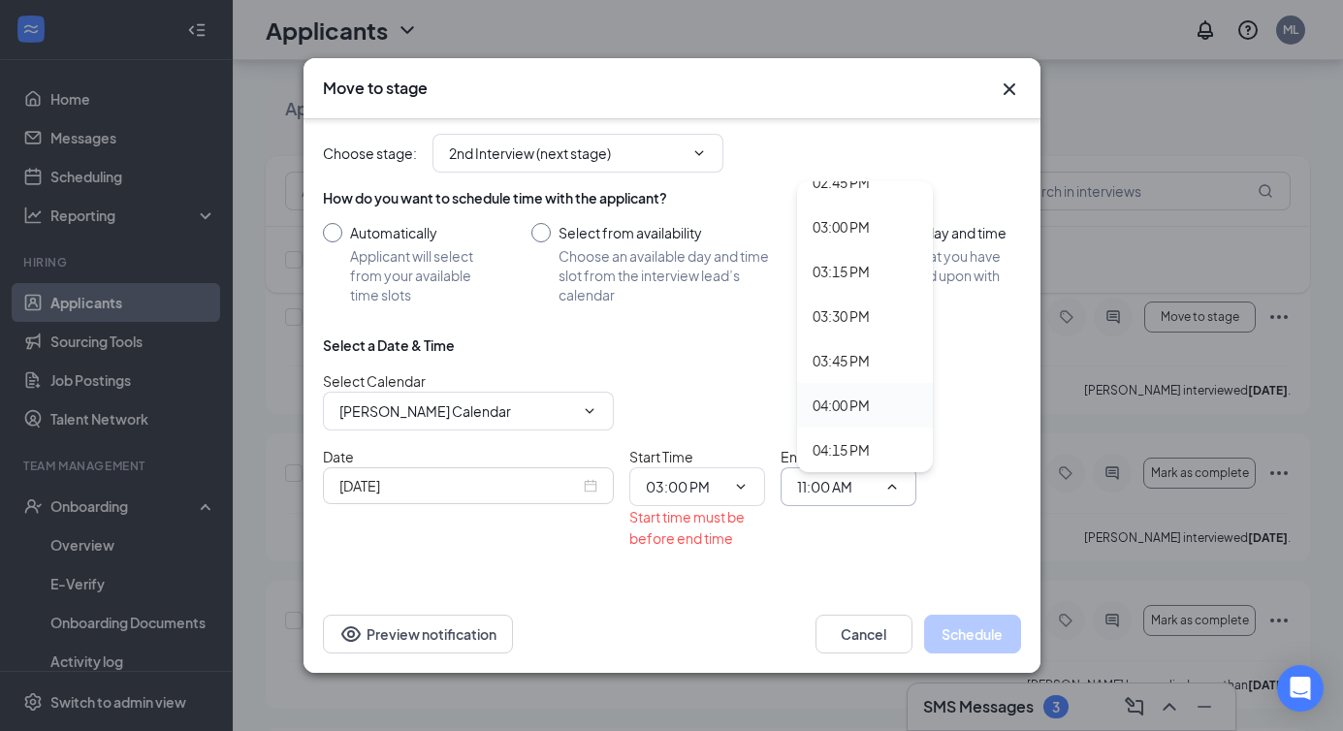
scroll to position [2651, 0]
click at [847, 277] on div "03:15 PM" at bounding box center [841, 273] width 57 height 21
type input "03:15 PM"
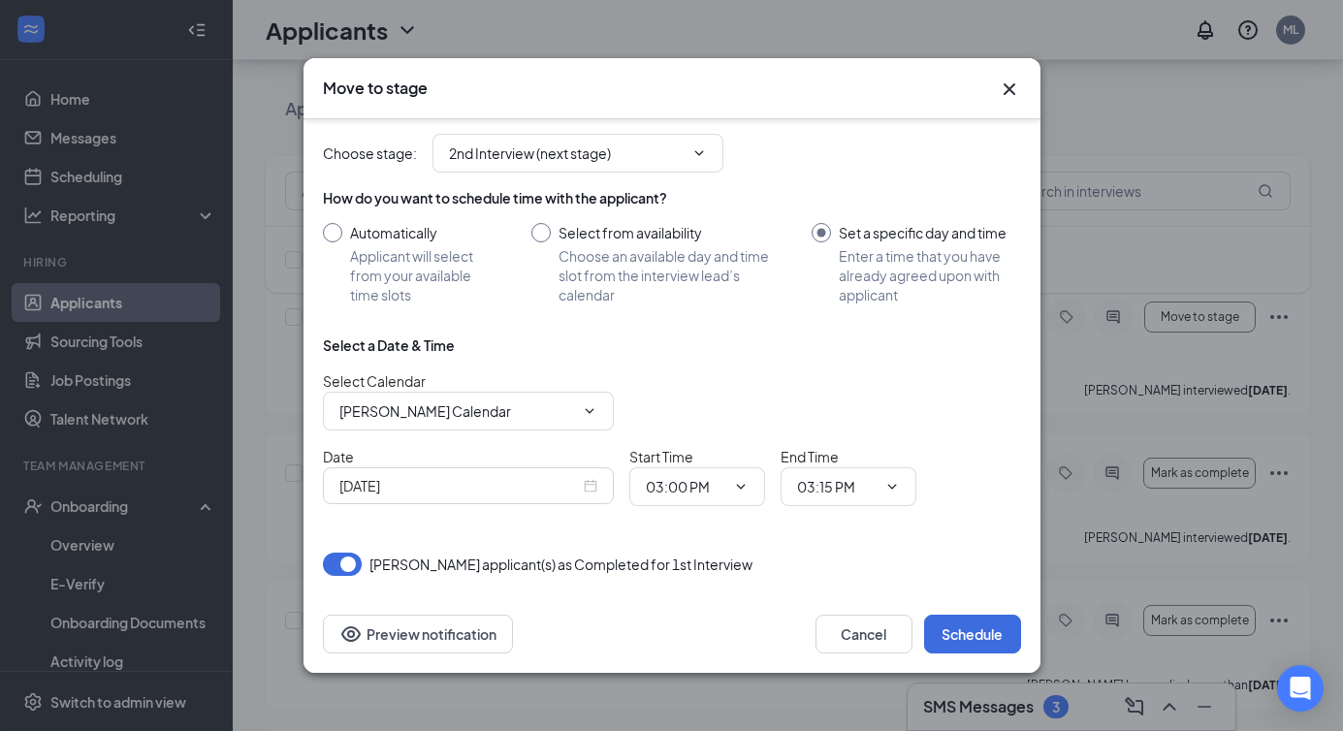
click at [961, 587] on div "Choose stage : 2nd Interview (next stage) How do you want to schedule time with…" at bounding box center [672, 354] width 698 height 481
click at [482, 414] on input "[PERSON_NAME] Calendar" at bounding box center [456, 411] width 235 height 21
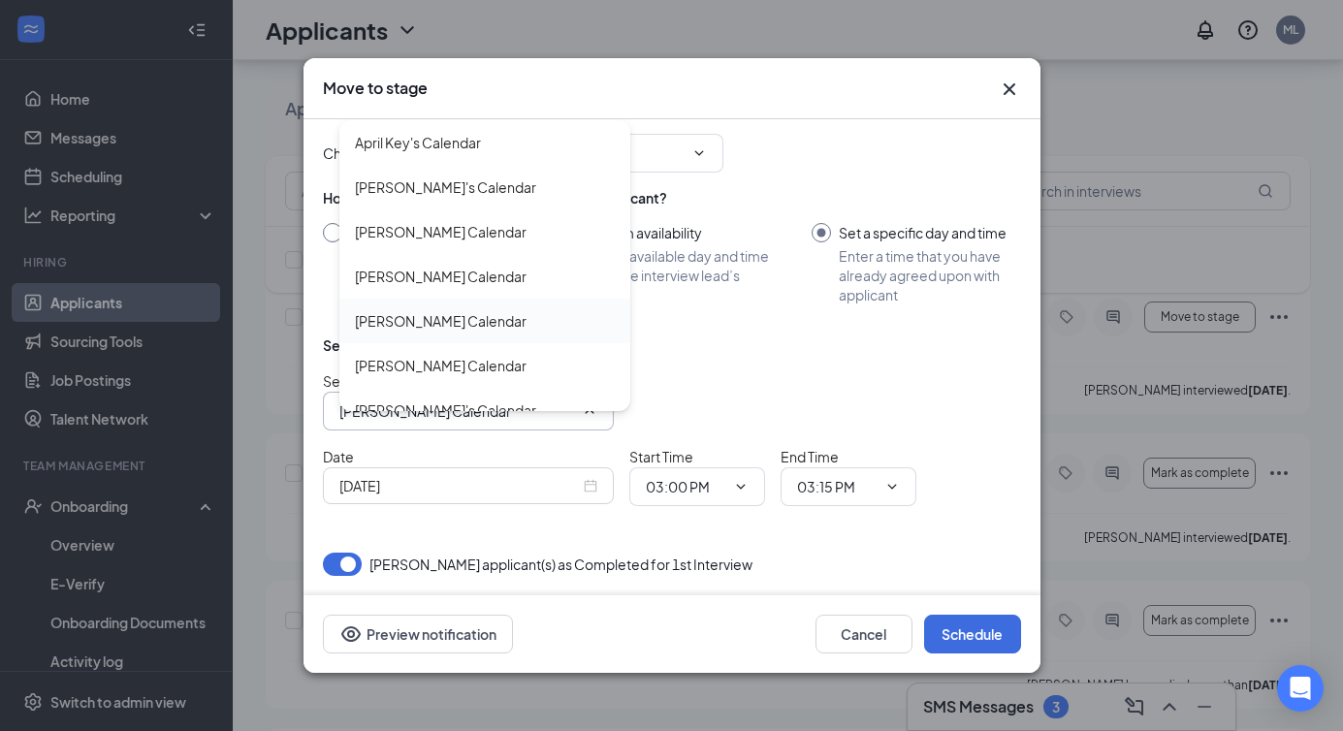
scroll to position [0, 0]
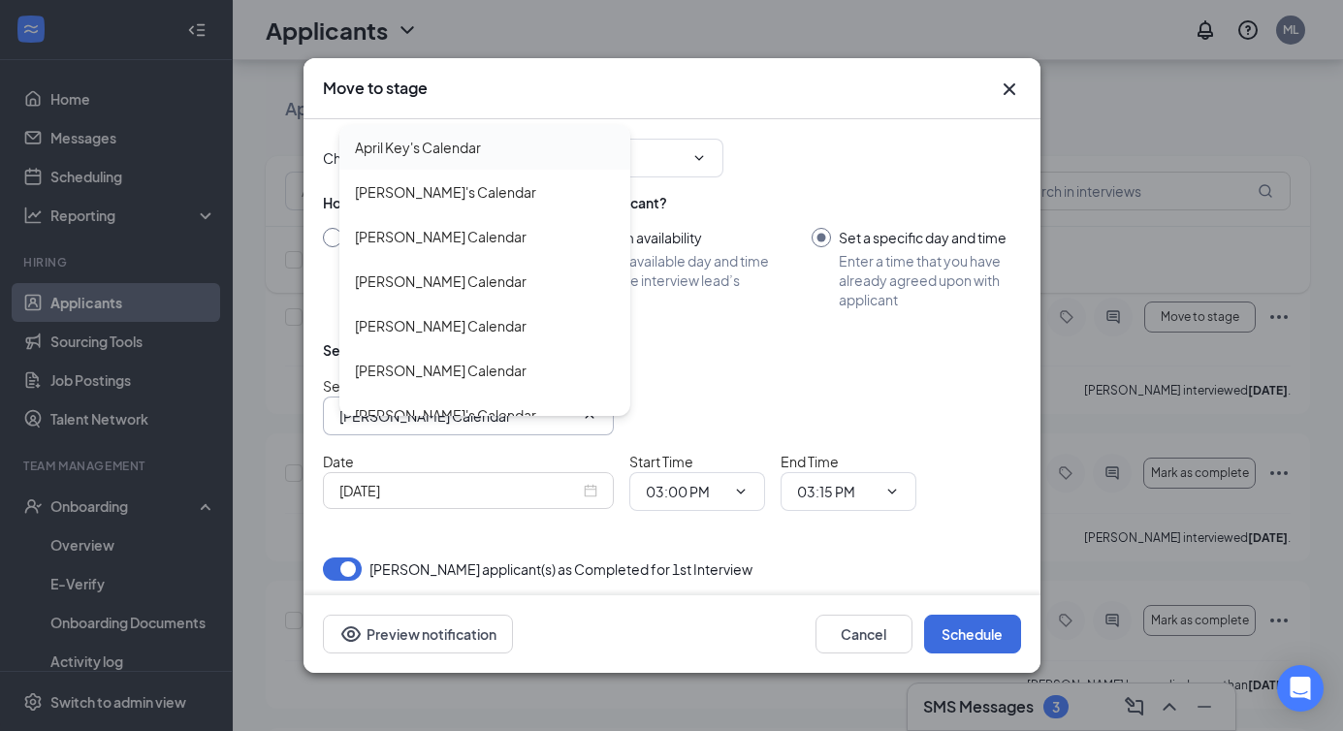
click at [430, 143] on div "April Key's Calendar" at bounding box center [418, 147] width 126 height 21
type input "April Key's Calendar"
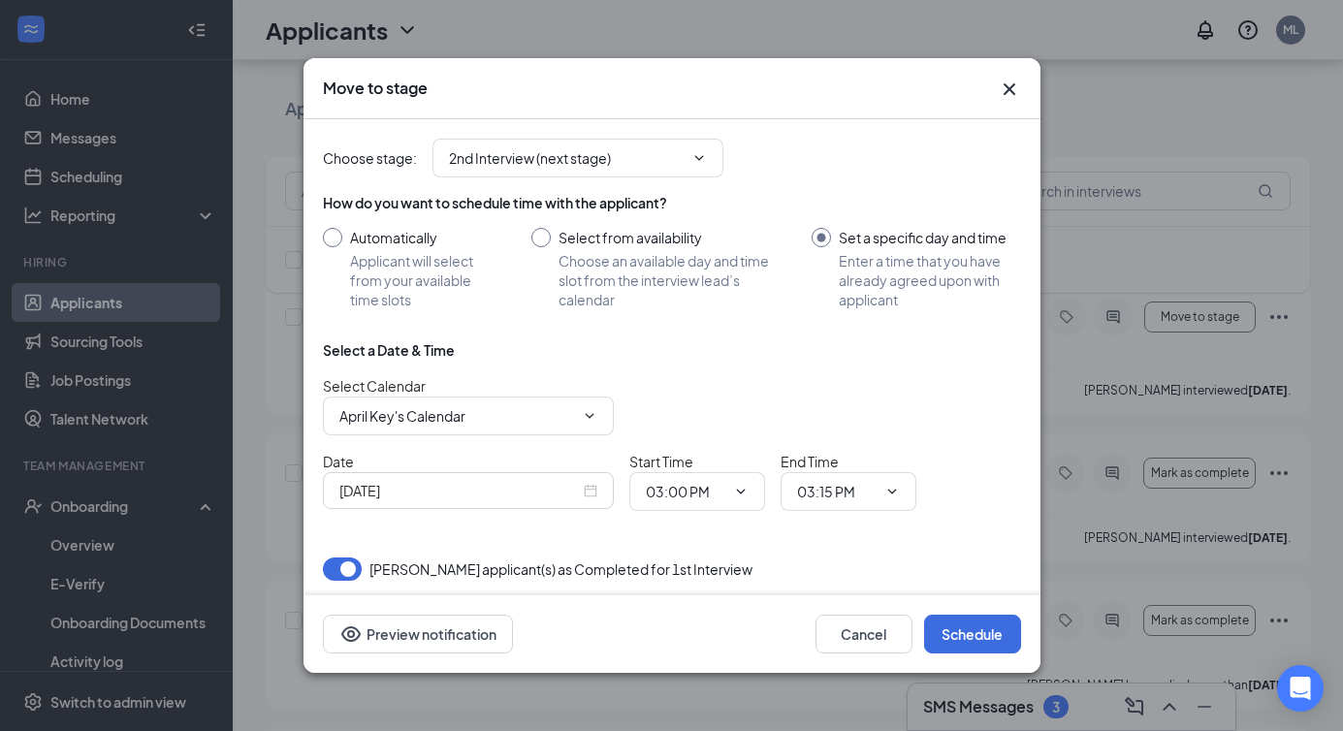
click at [919, 497] on div "Date [DATE] Start Time 03:00 PM 12:00 AM 12:15 AM 12:30 AM 12:45 AM 01:00 AM 01…" at bounding box center [672, 481] width 698 height 60
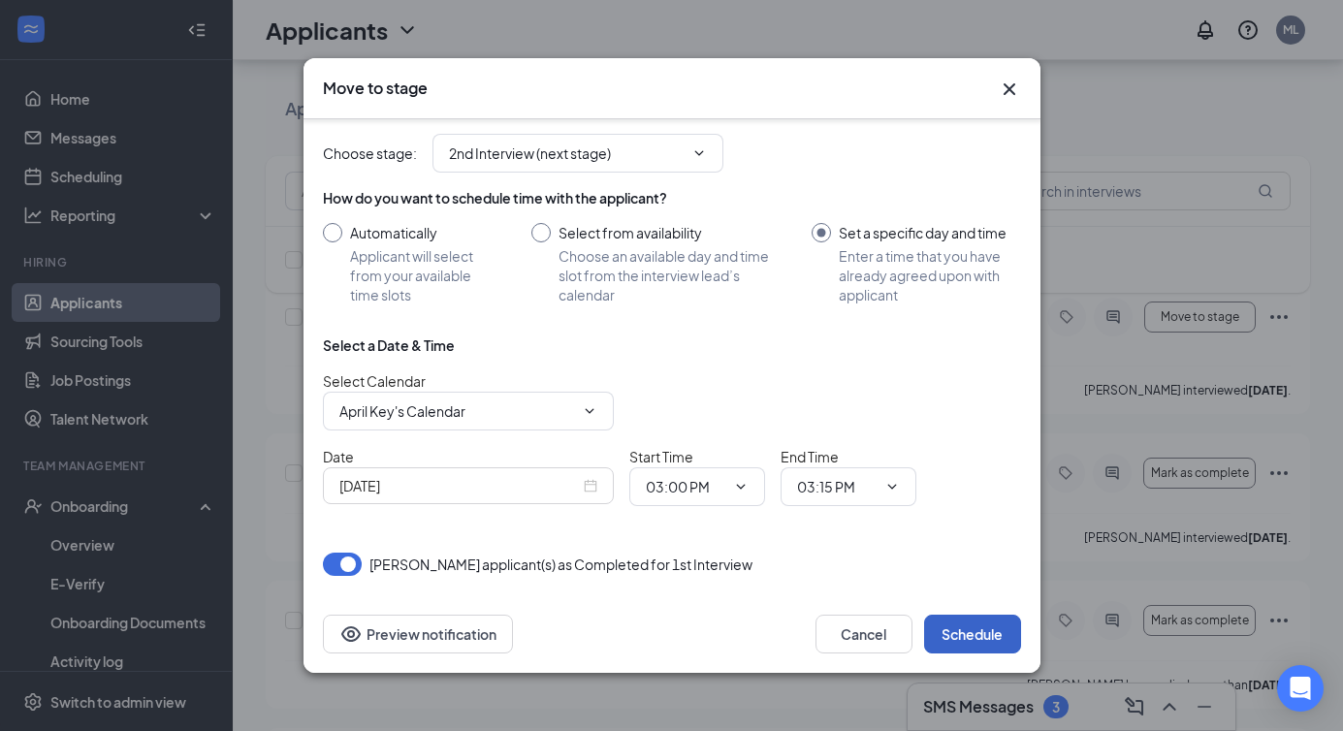
click at [971, 630] on button "Schedule" at bounding box center [972, 634] width 97 height 39
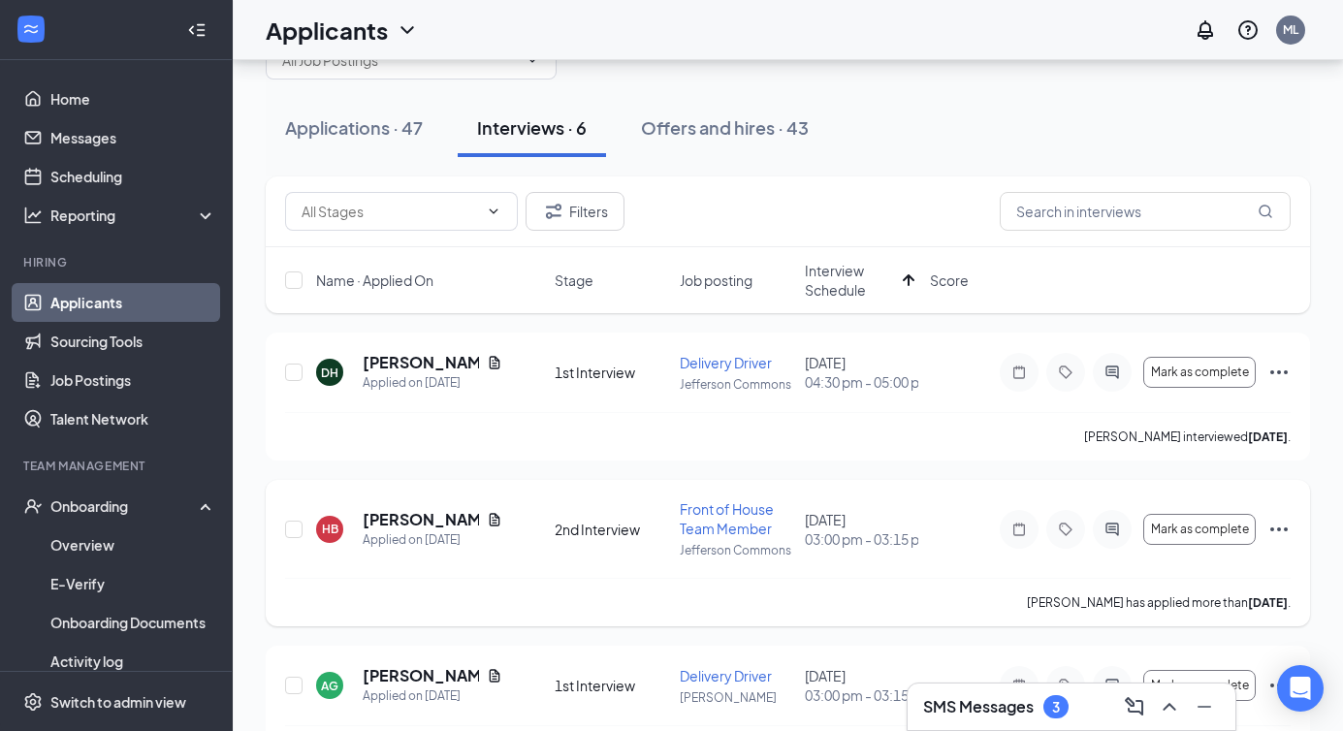
scroll to position [72, 0]
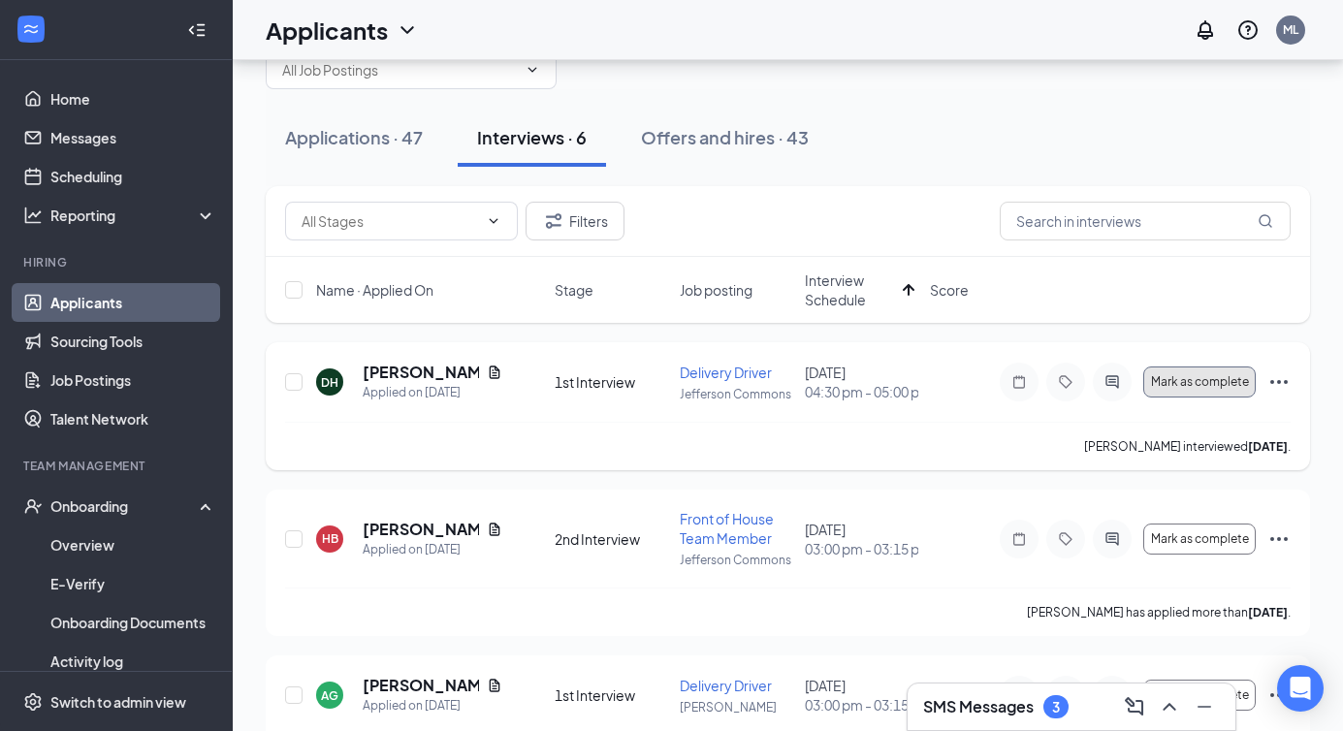
click at [1173, 389] on span "Mark as complete" at bounding box center [1200, 382] width 98 height 14
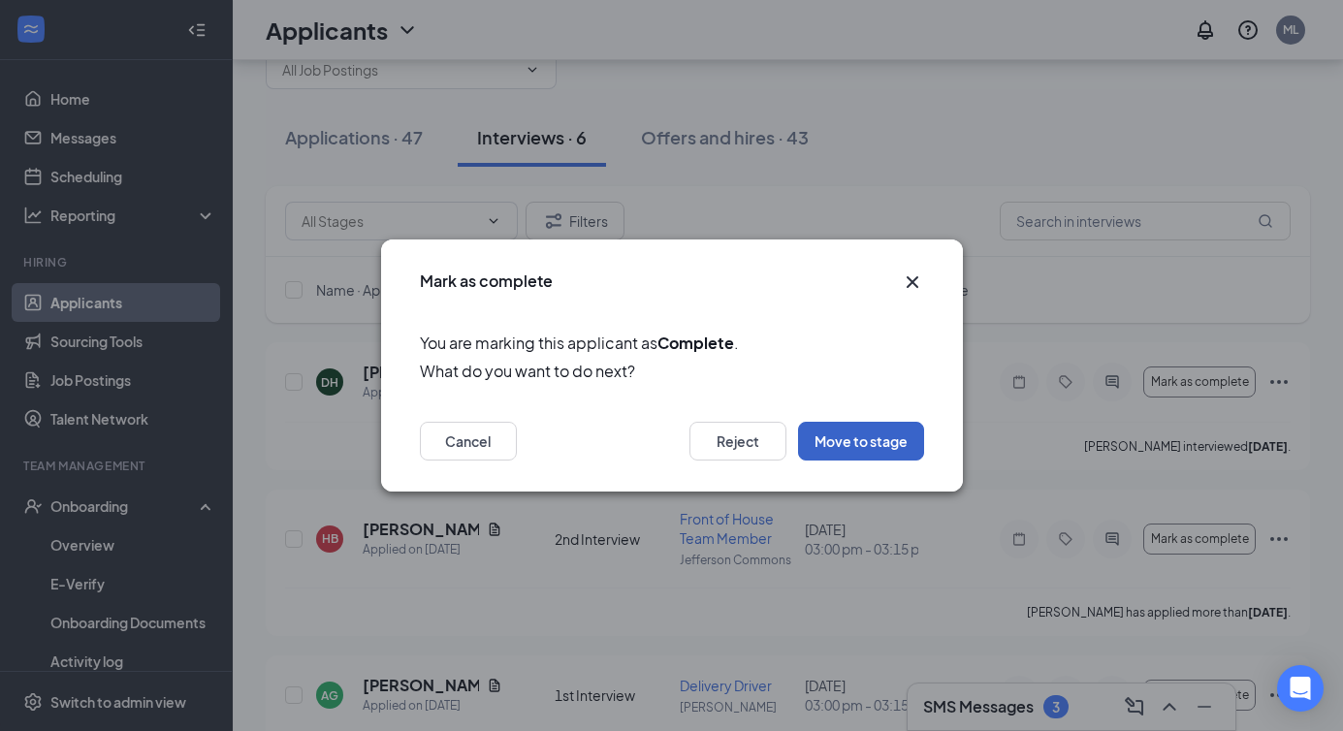
click at [862, 437] on button "Move to stage" at bounding box center [861, 441] width 126 height 39
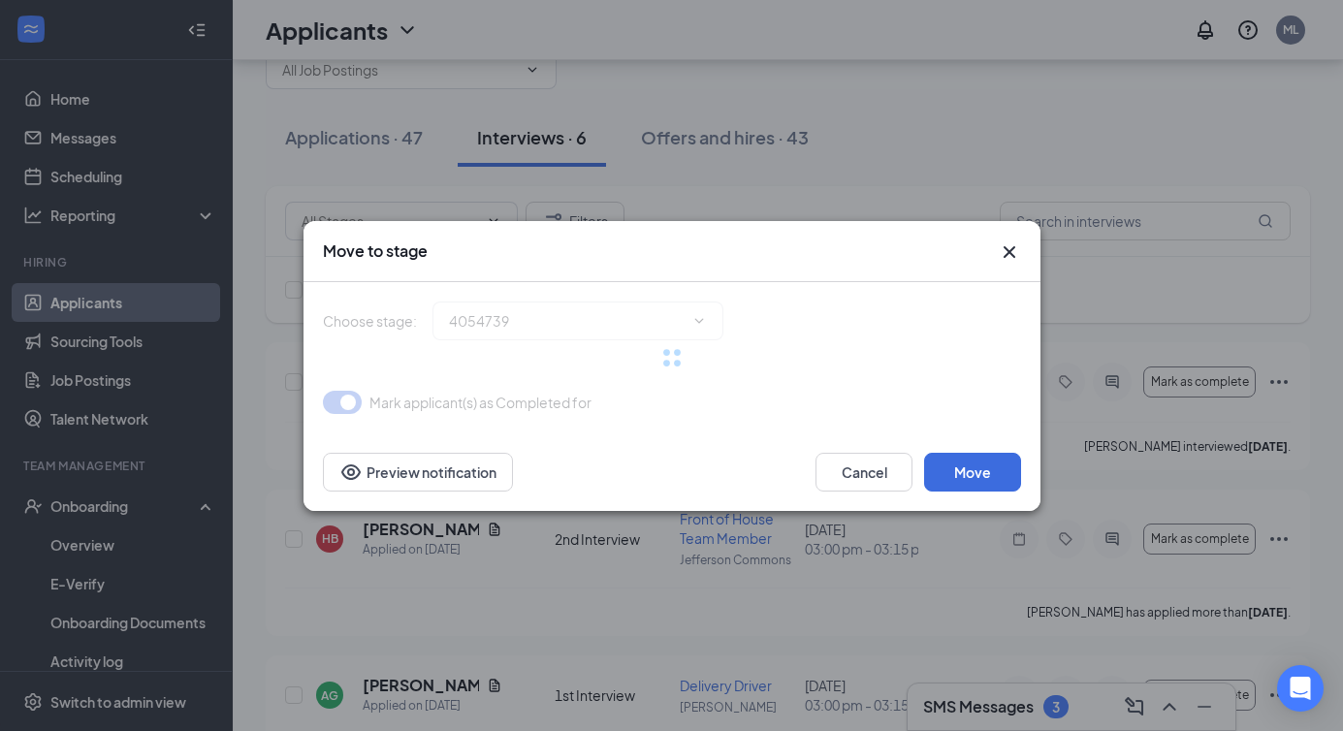
type input "2nd Interview (next stage)"
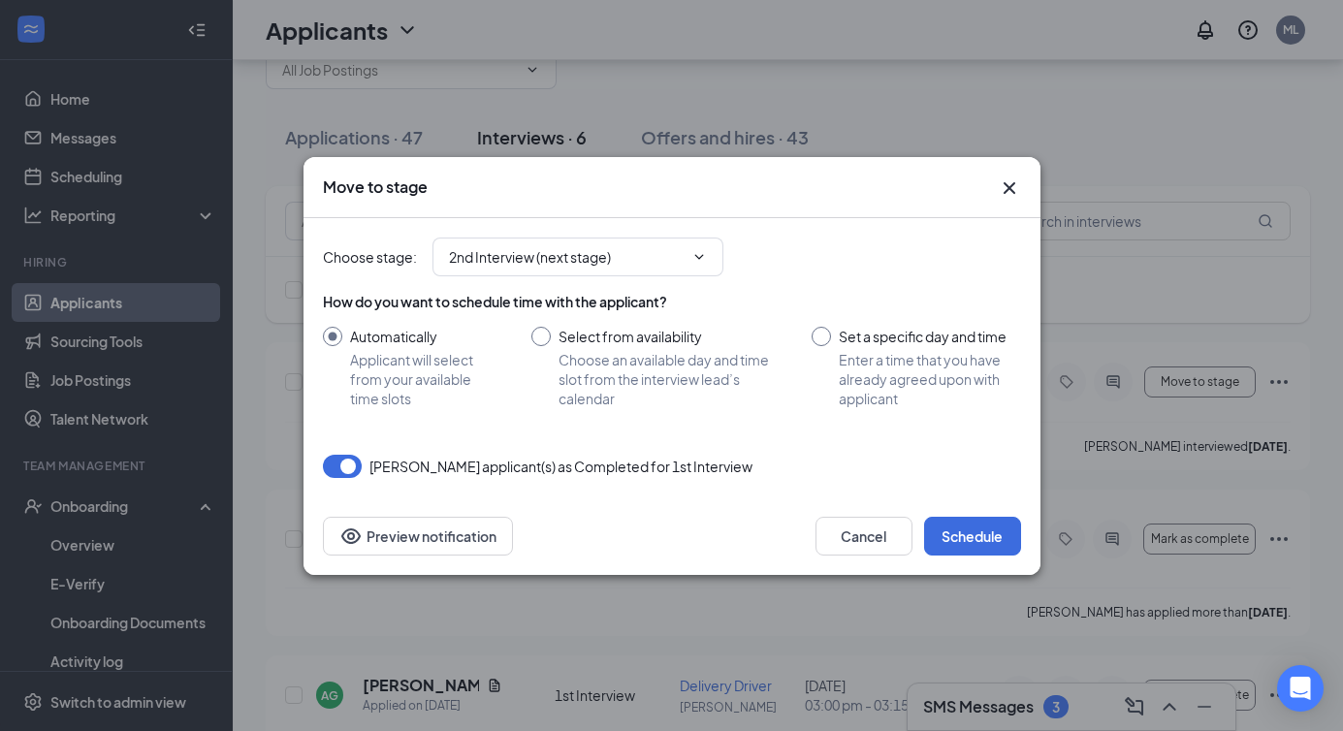
click at [590, 357] on input "Select from availability Choose an available day and time slot from the intervi…" at bounding box center [652, 367] width 242 height 81
radio input "true"
radio input "false"
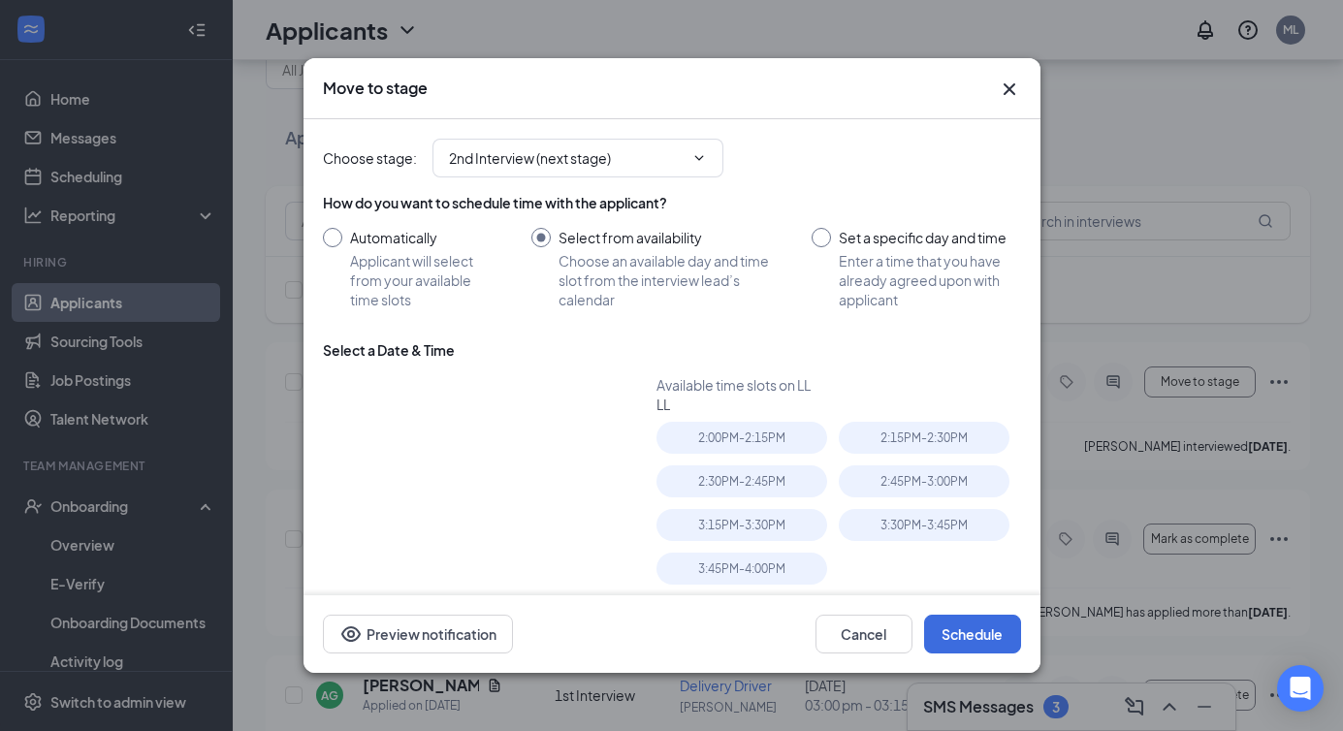
type input "[DATE]"
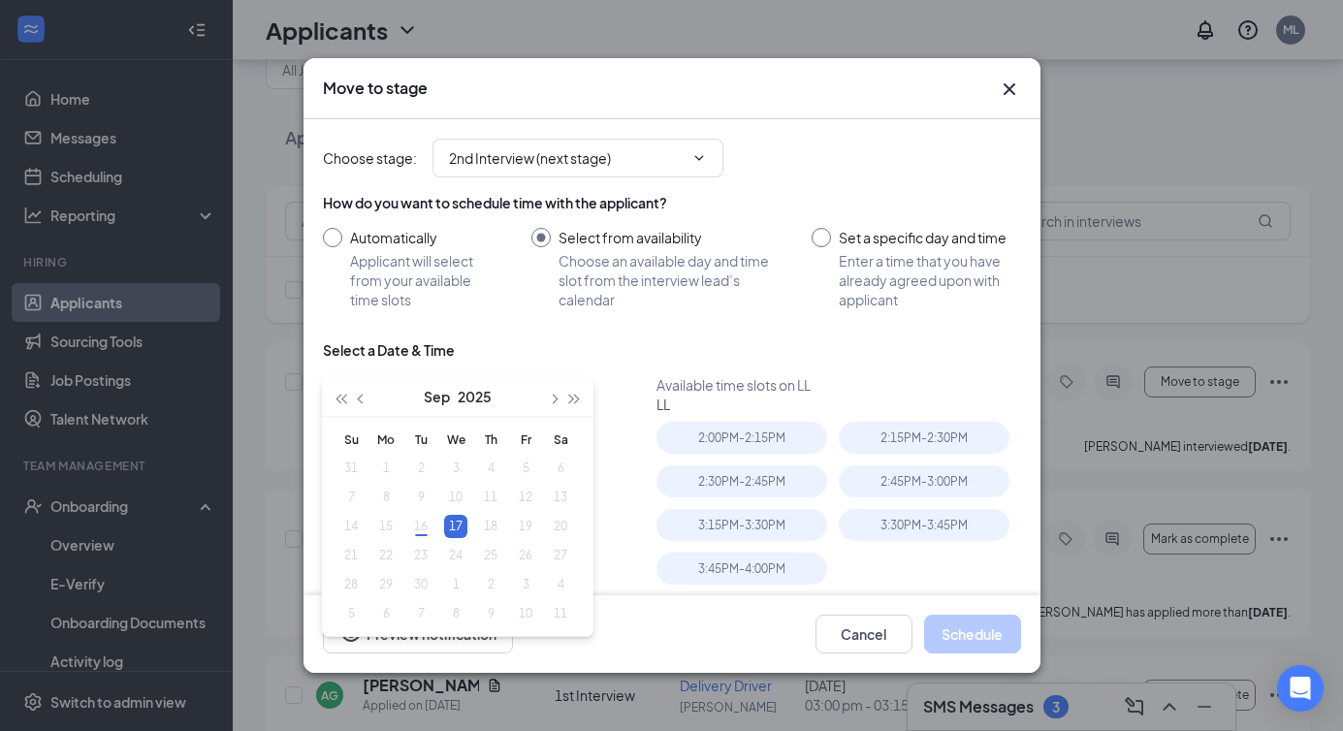
click at [835, 249] on input "Set a specific day and time Enter a time that you have already agreed upon with…" at bounding box center [916, 268] width 209 height 81
radio input "true"
radio input "false"
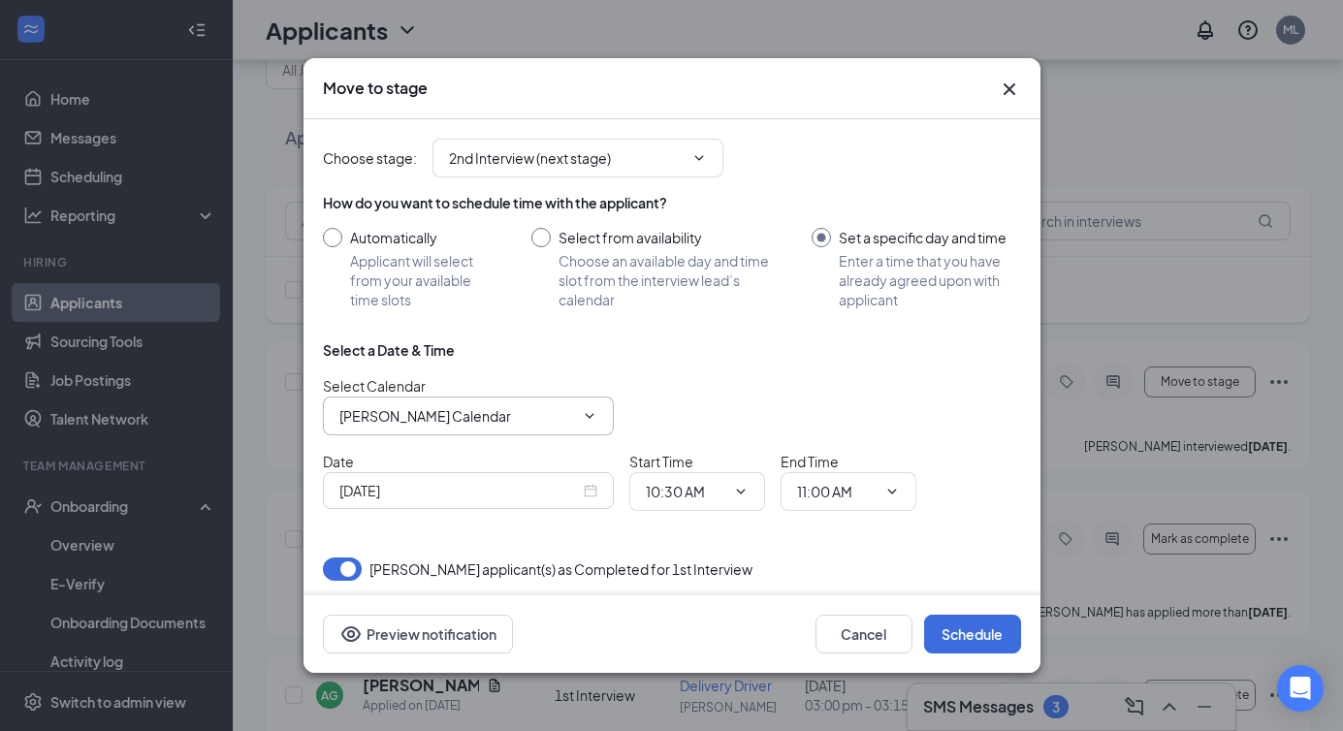
click at [480, 419] on input "[PERSON_NAME] Calendar" at bounding box center [456, 415] width 235 height 21
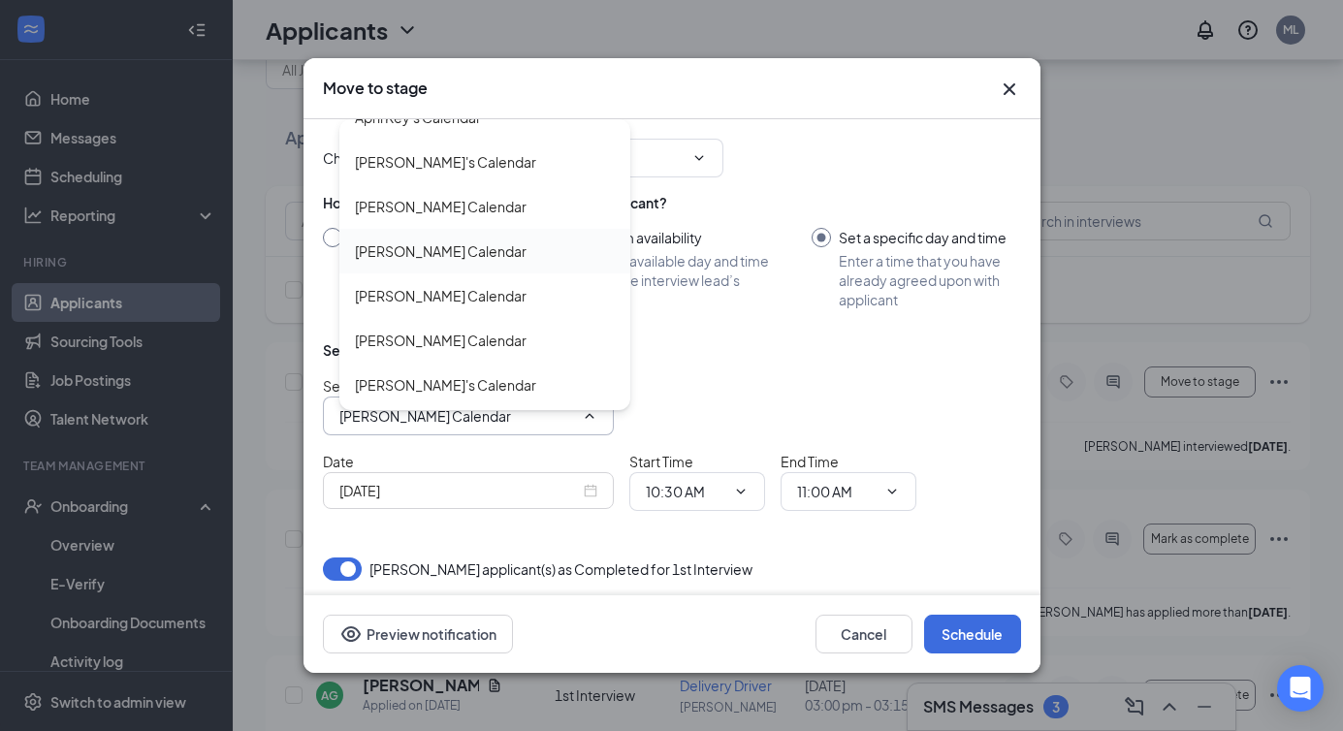
scroll to position [0, 0]
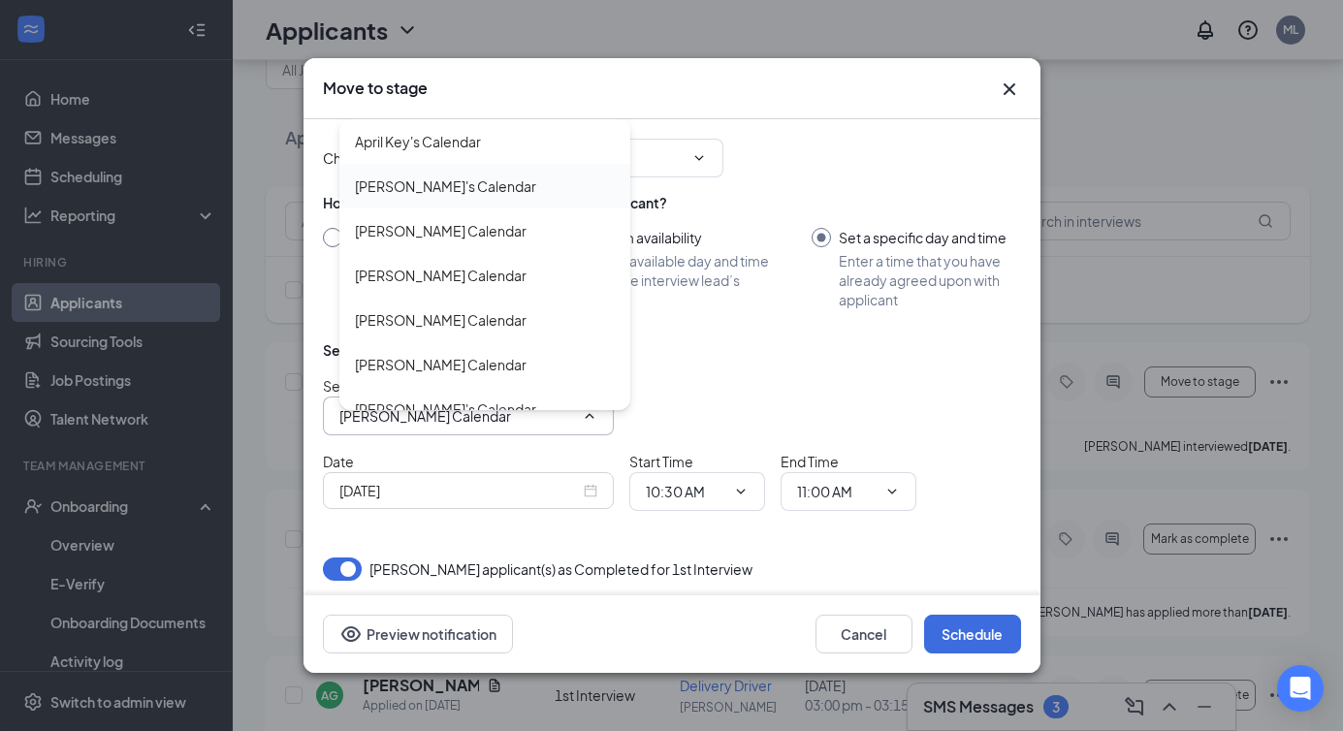
click at [421, 193] on div "[PERSON_NAME]'s Calendar" at bounding box center [445, 186] width 181 height 21
type input "[PERSON_NAME]'s Calendar"
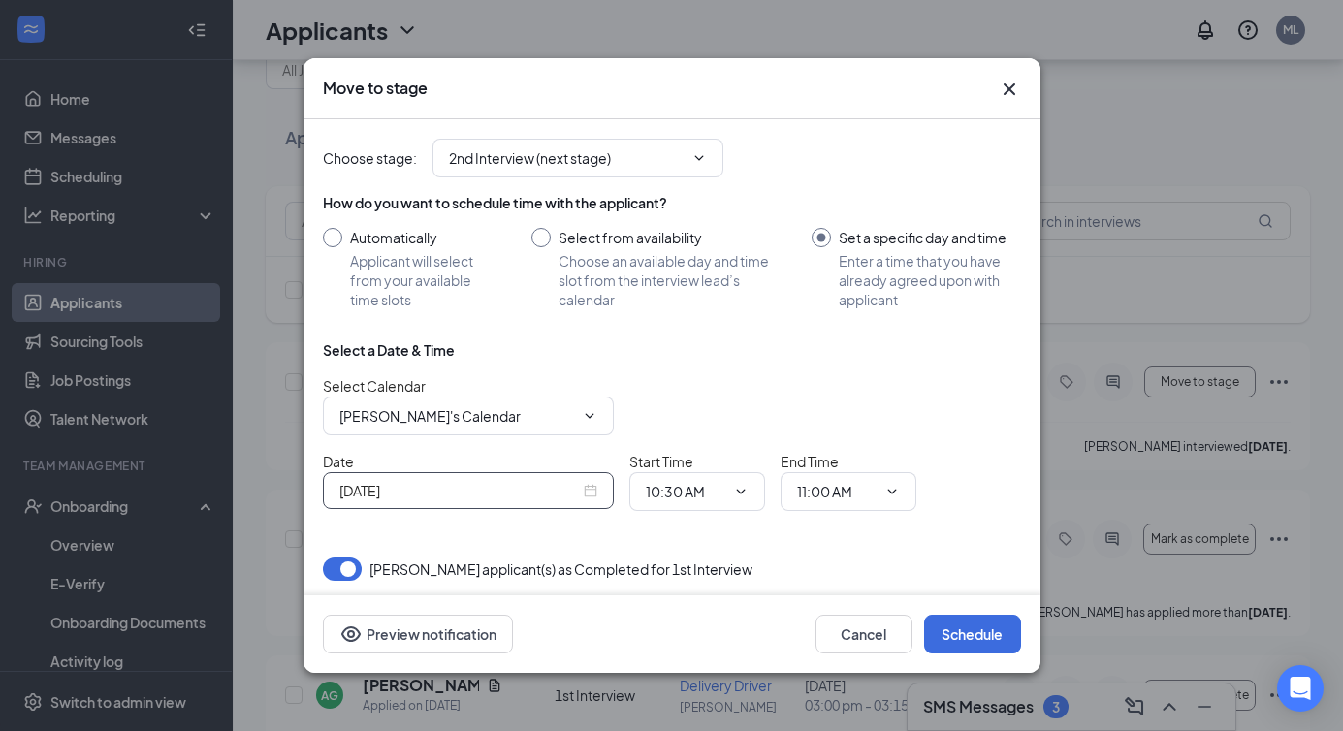
click at [587, 498] on div "[DATE]" at bounding box center [468, 490] width 258 height 21
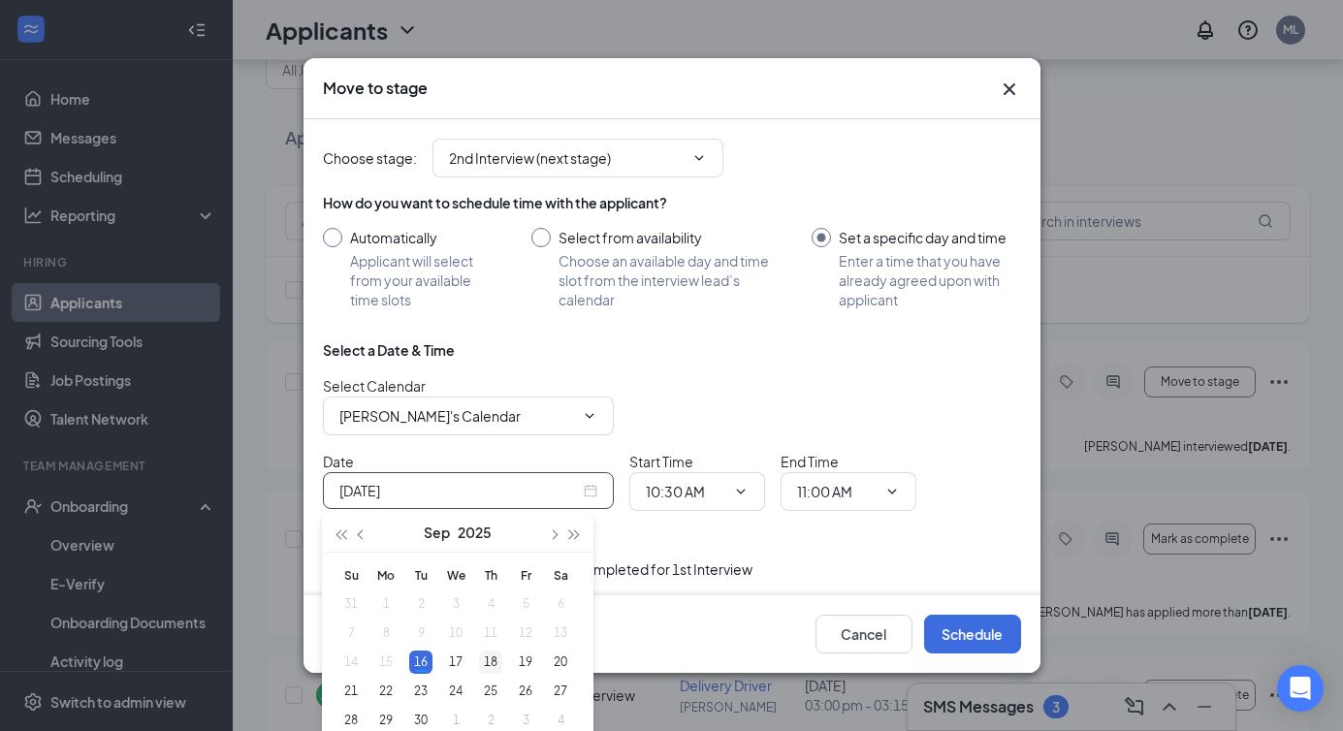
type input "[DATE]"
click at [493, 664] on div "18" at bounding box center [490, 662] width 23 height 23
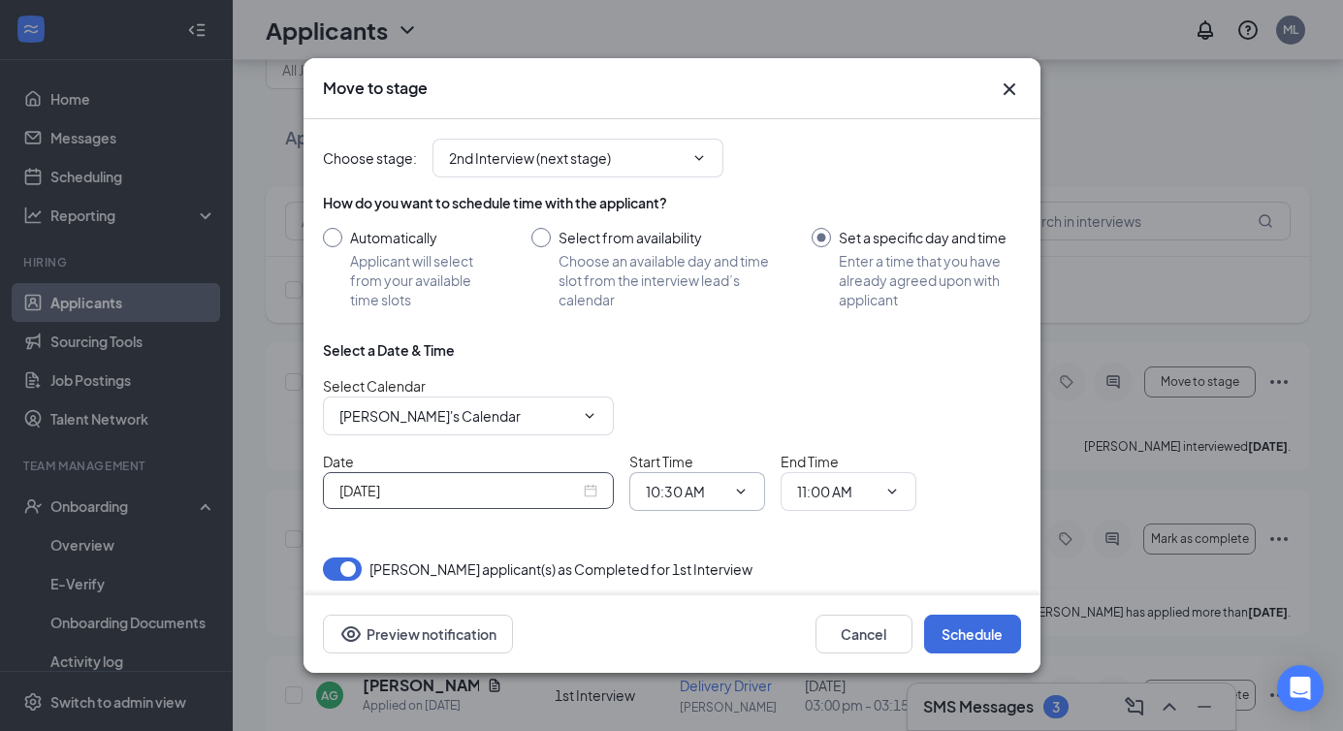
click at [714, 495] on input "10:30 AM" at bounding box center [686, 491] width 80 height 21
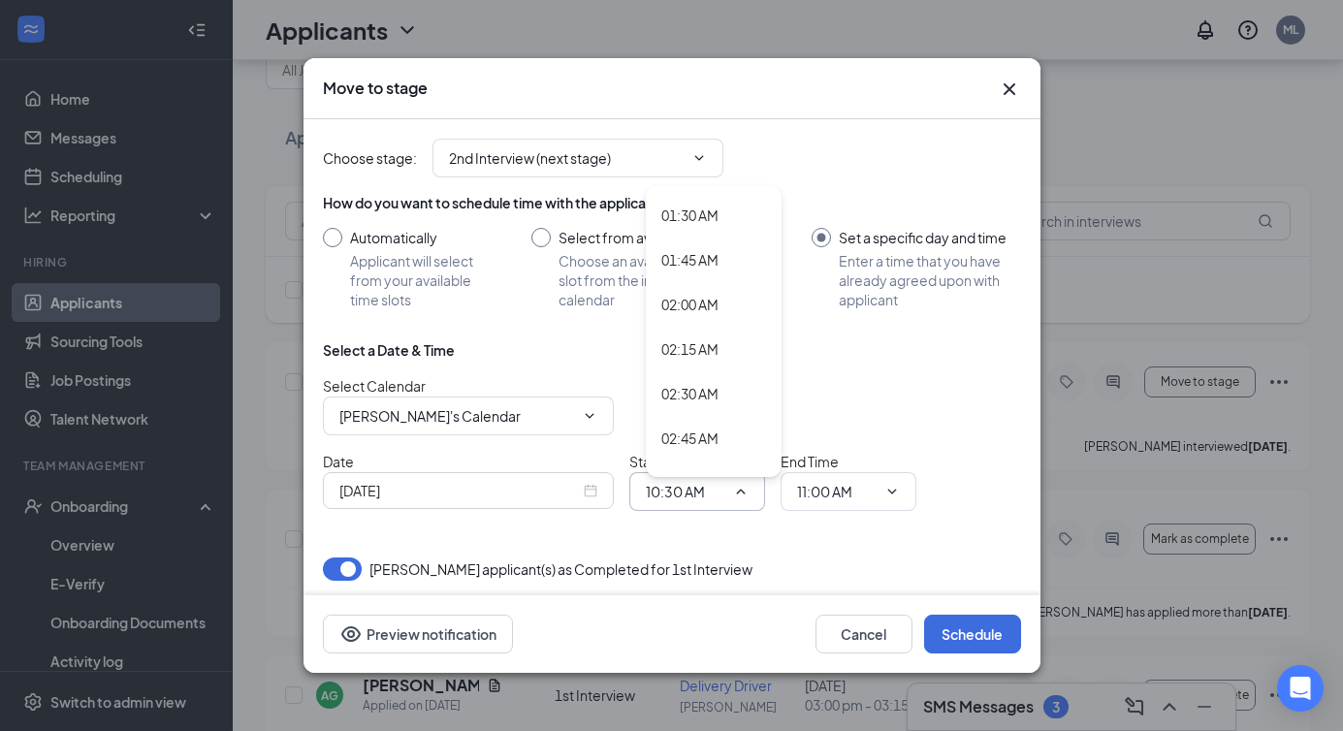
scroll to position [268, 0]
click at [593, 491] on div "[DATE]" at bounding box center [468, 490] width 258 height 21
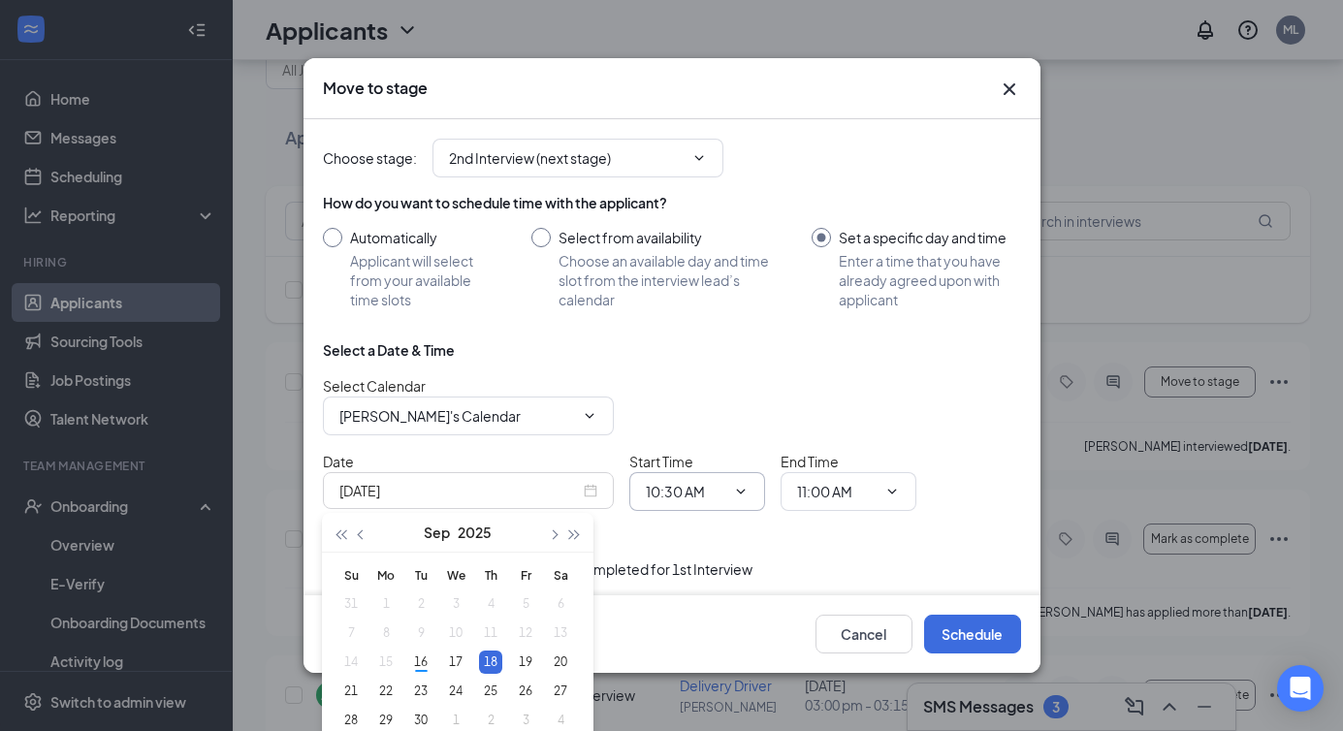
click at [668, 486] on input "10:30 AM" at bounding box center [686, 491] width 80 height 21
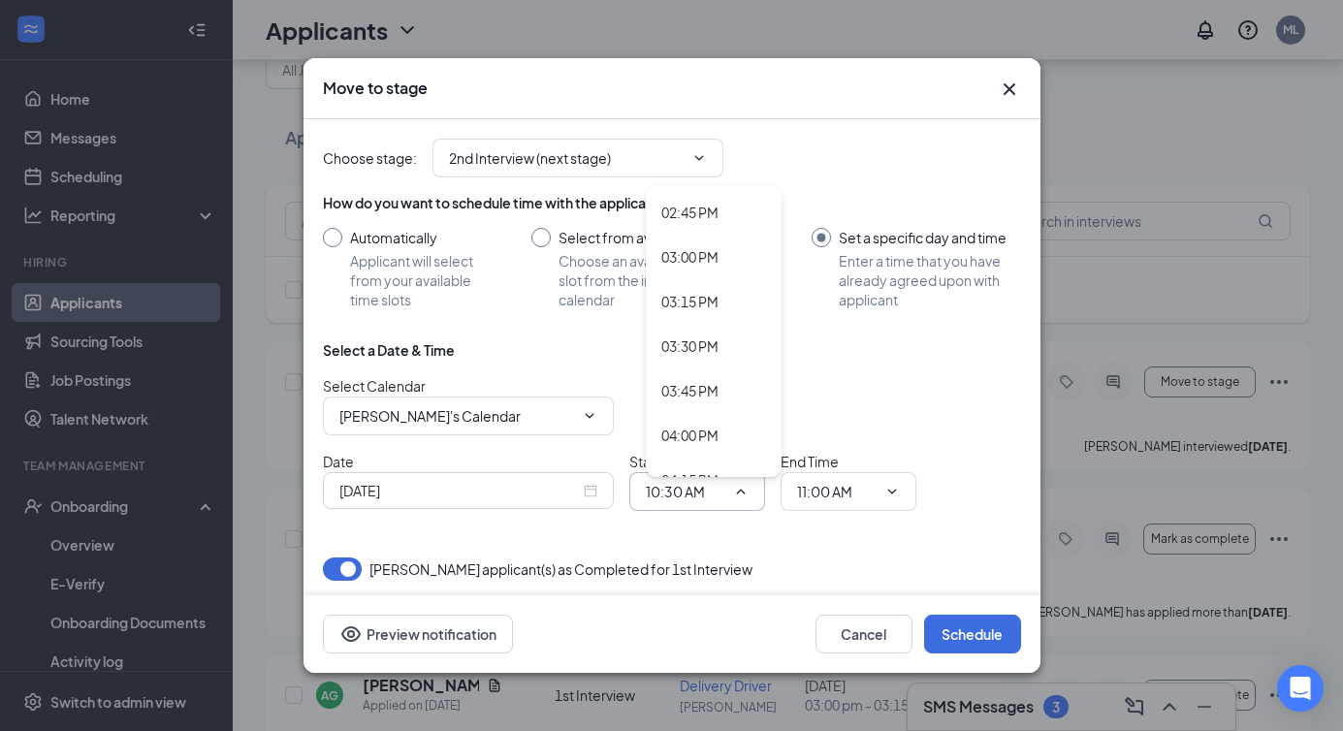
scroll to position [2611, 0]
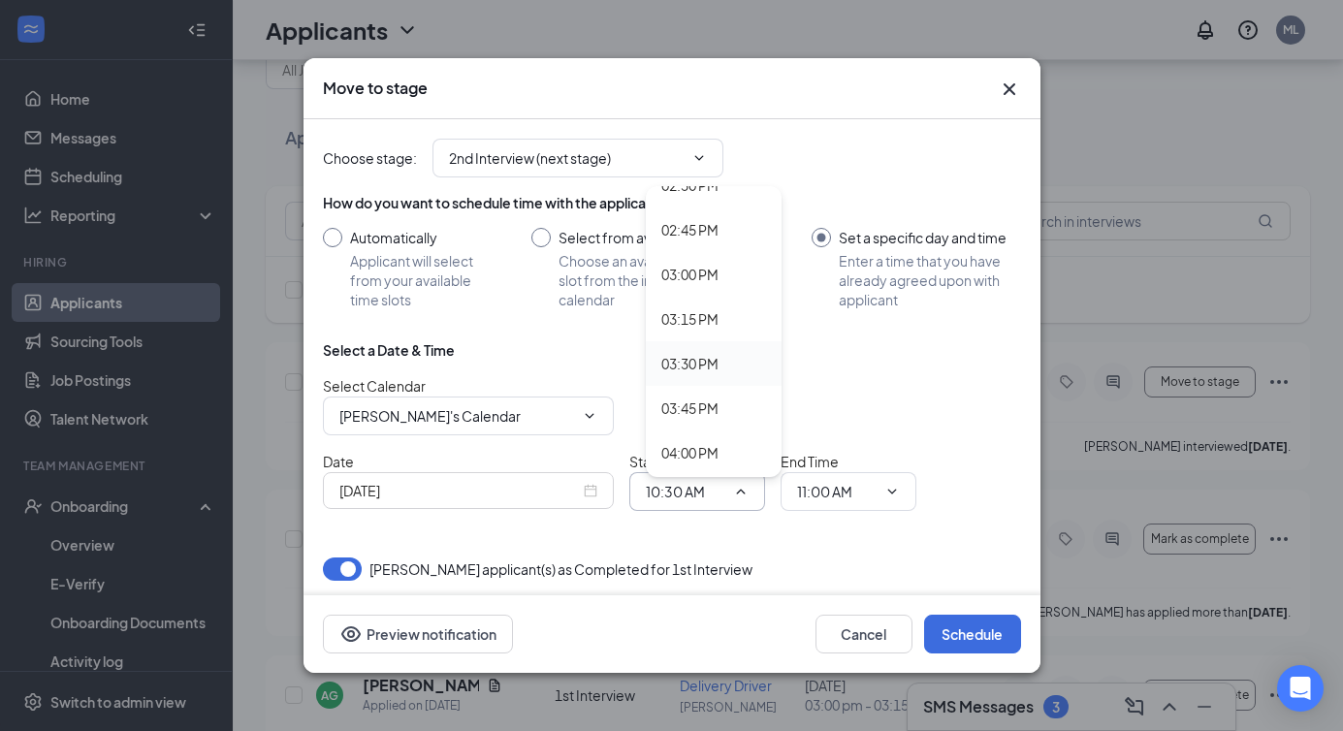
click at [705, 370] on div "03:30 PM" at bounding box center [689, 363] width 57 height 21
type input "03:30 PM"
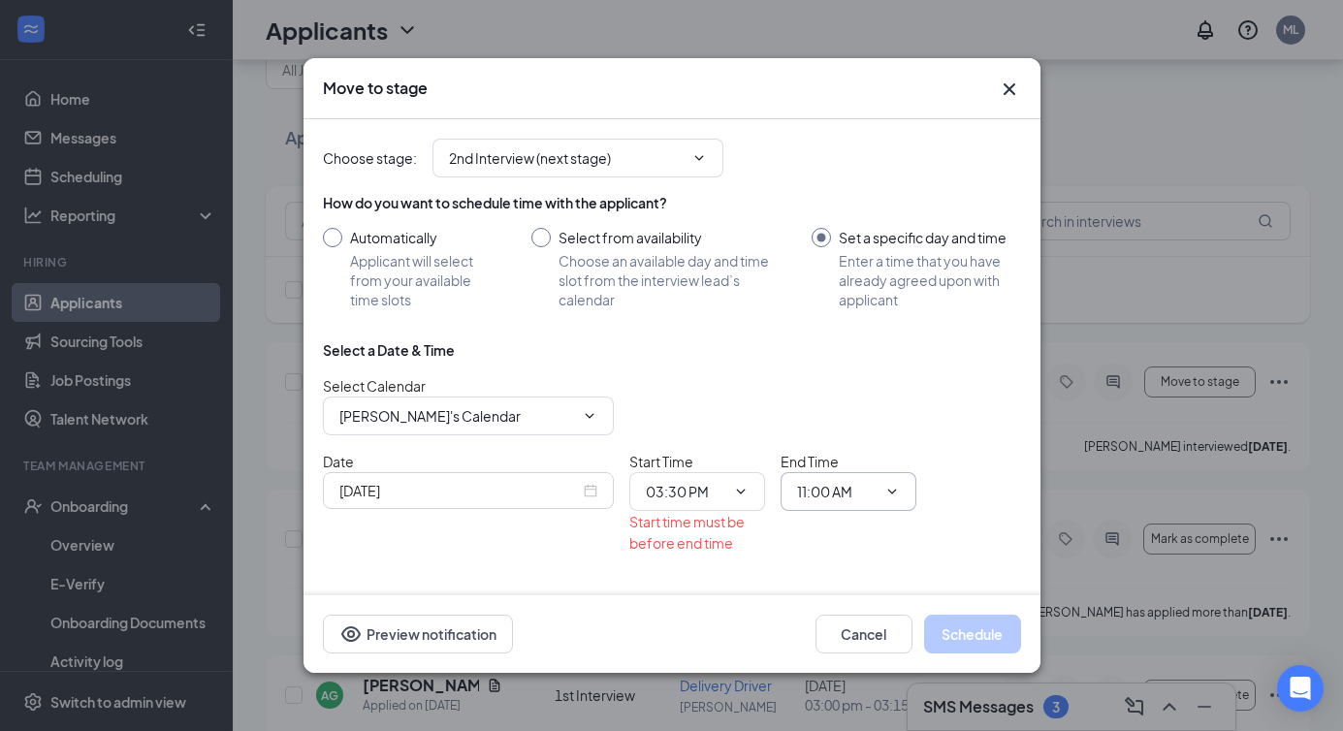
click at [851, 505] on span "11:00 AM" at bounding box center [849, 491] width 136 height 39
click at [838, 498] on input "11:00 AM" at bounding box center [837, 491] width 80 height 21
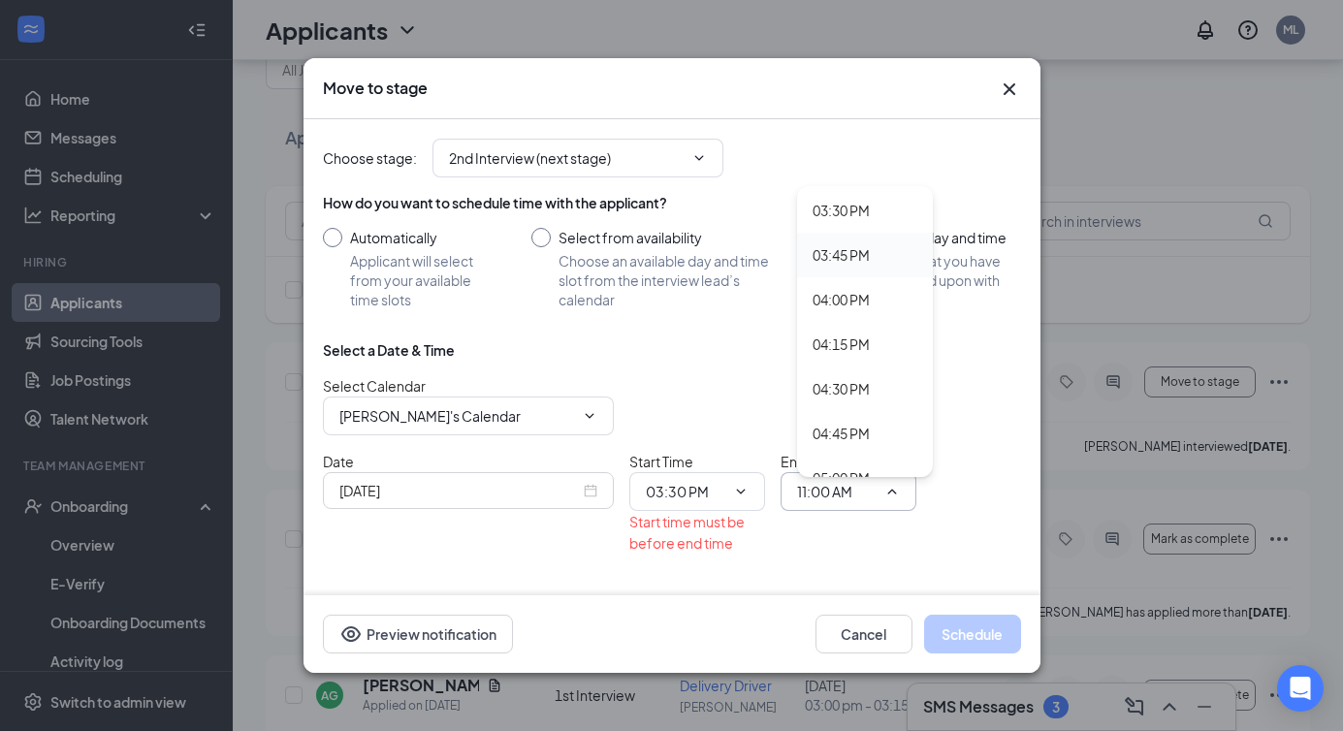
click at [851, 251] on div "03:45 PM" at bounding box center [841, 254] width 57 height 21
type input "03:45 PM"
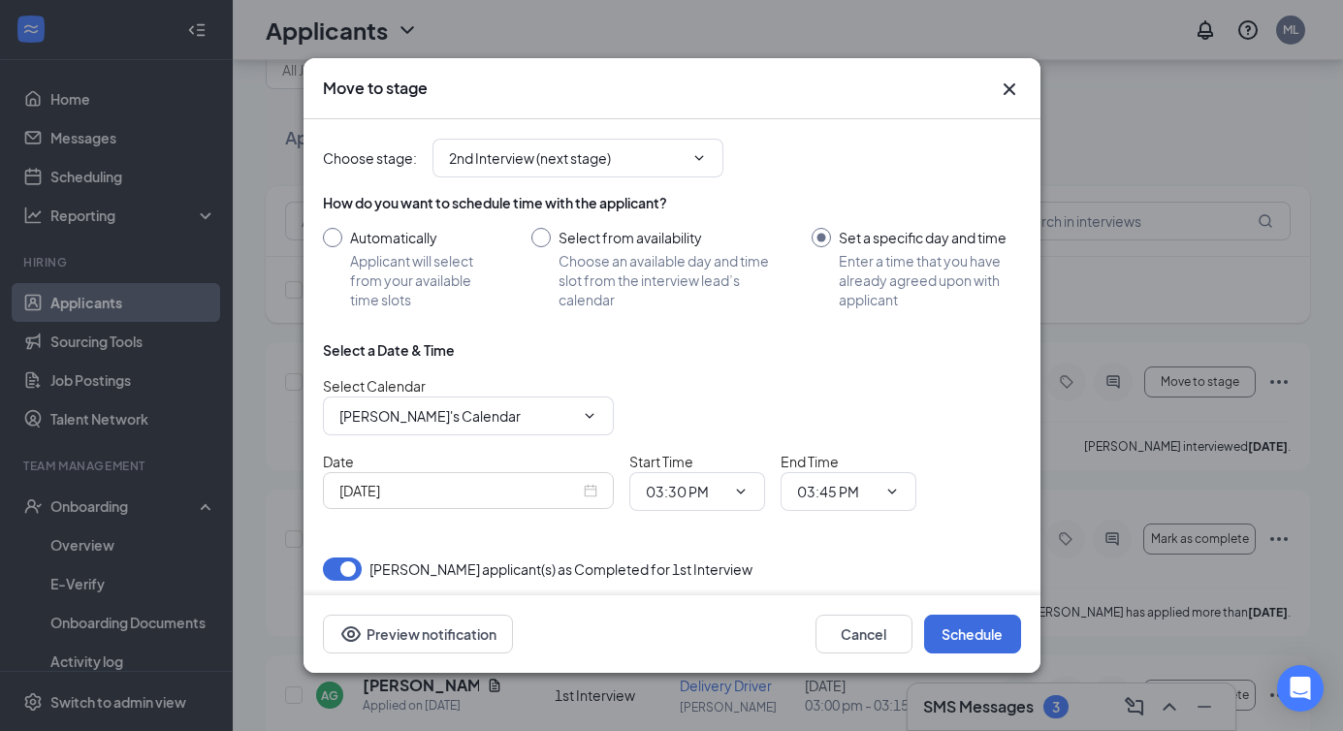
click at [1005, 519] on div "Select a Date & Time Select Calendar [PERSON_NAME]'s Calendar April Key's Calen…" at bounding box center [672, 433] width 698 height 186
click at [985, 636] on button "Schedule" at bounding box center [972, 634] width 97 height 39
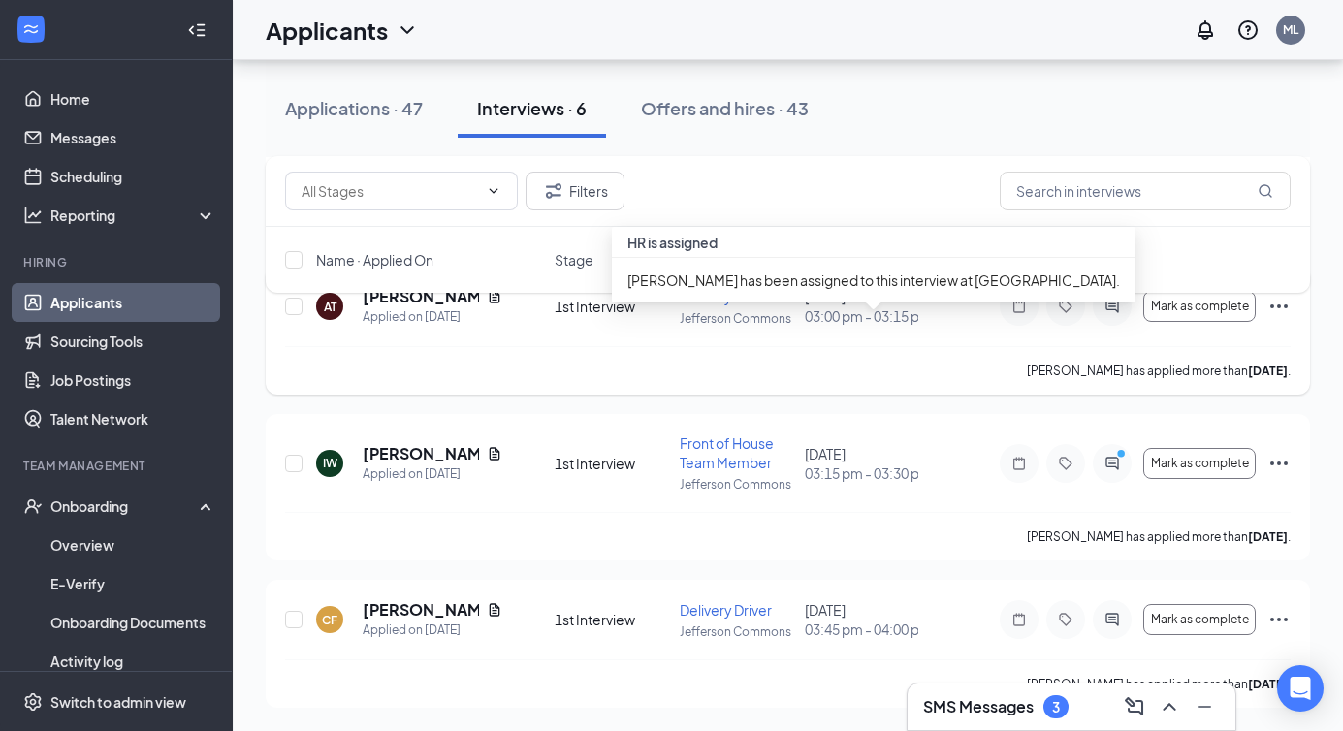
scroll to position [640, 0]
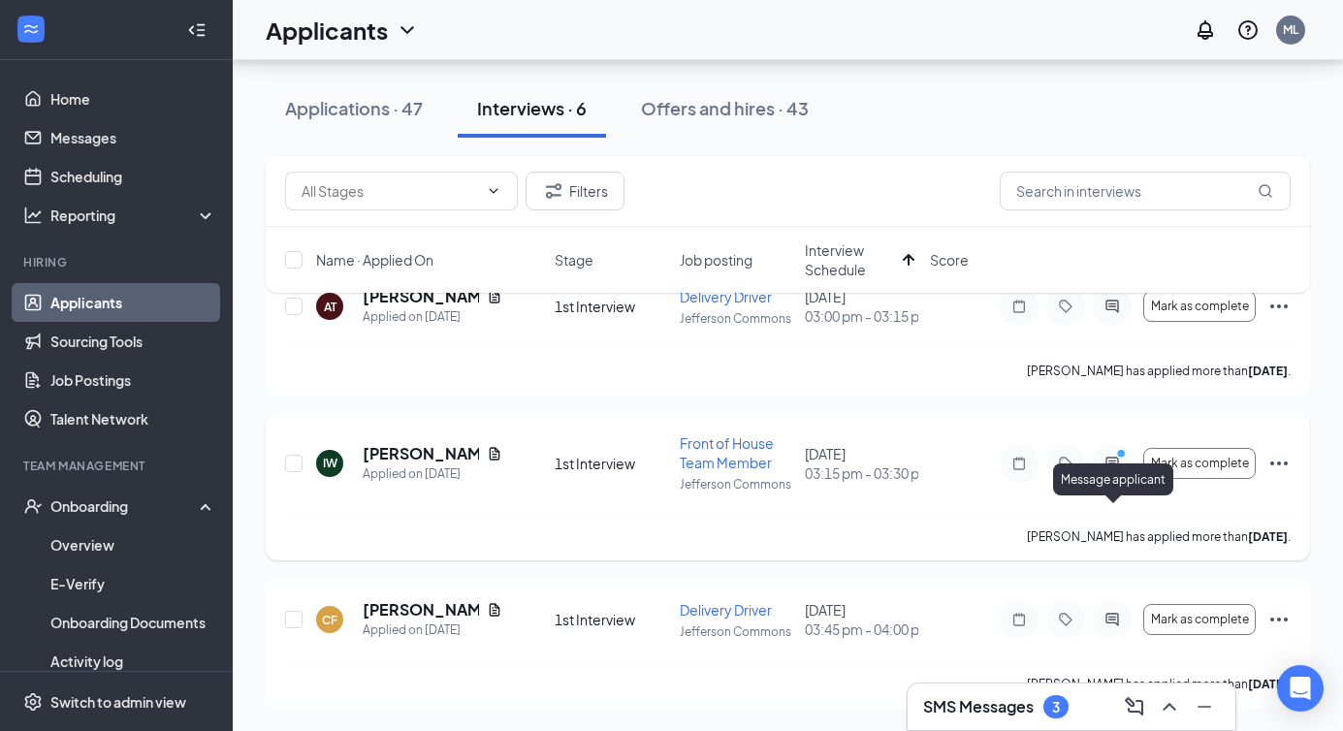
click at [1111, 469] on icon "ActiveChat" at bounding box center [1112, 463] width 13 height 13
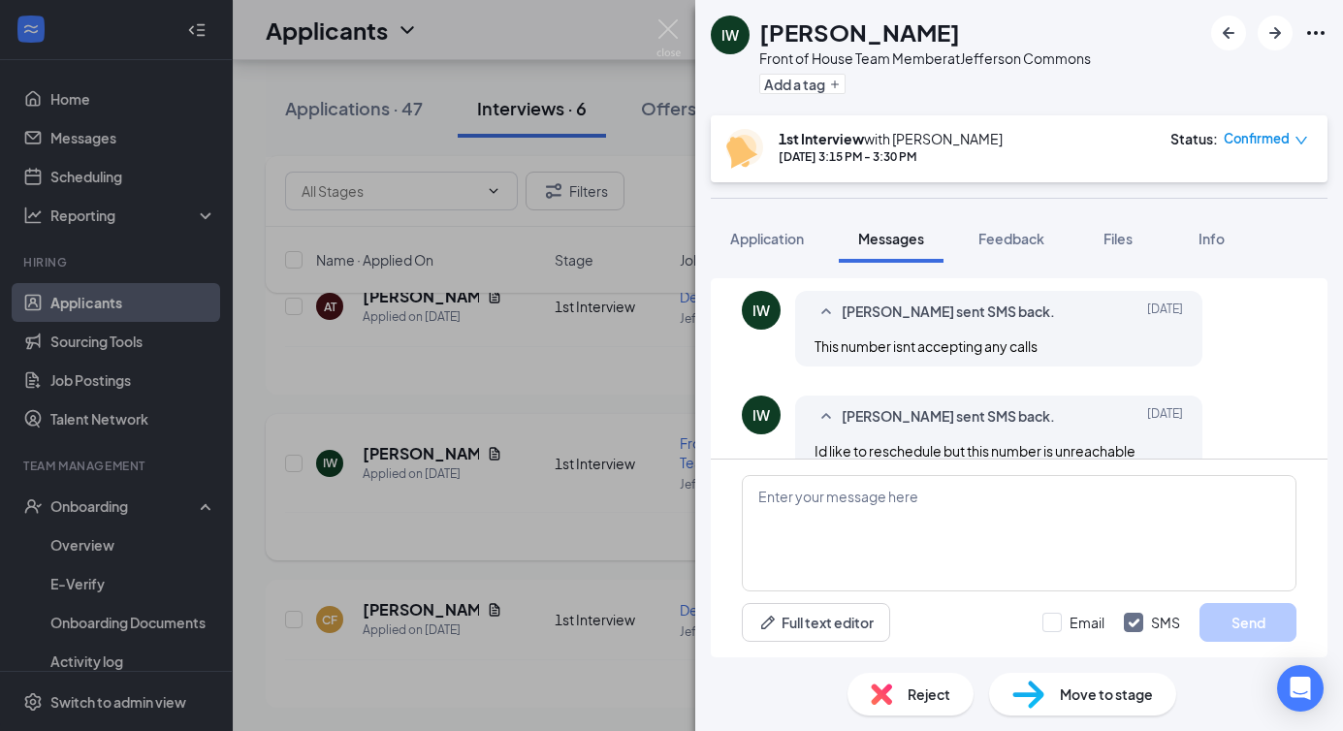
scroll to position [791, 0]
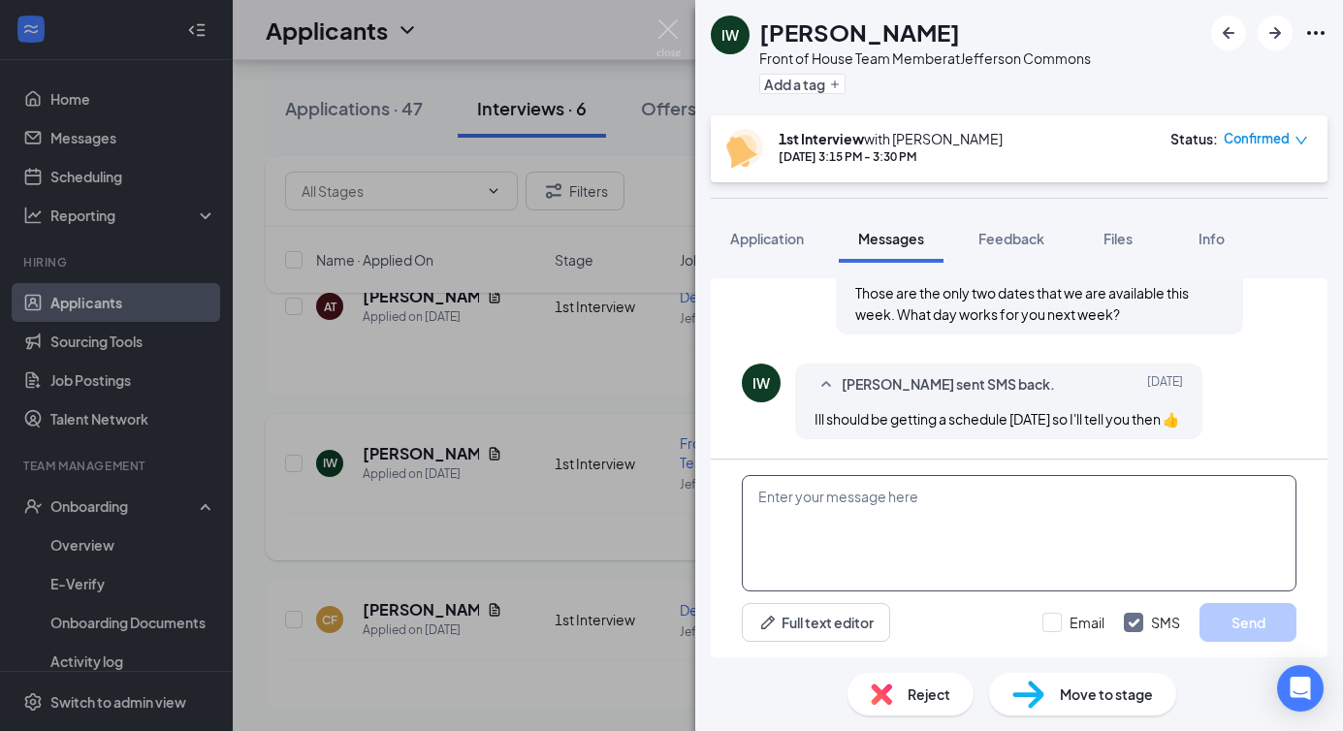
click at [831, 486] on textarea at bounding box center [1019, 533] width 555 height 116
type textarea "Okay thank you!"
click at [1270, 620] on button "Send" at bounding box center [1248, 622] width 97 height 39
click at [651, 30] on div "IW [PERSON_NAME] Front of House Team Member at [GEOGRAPHIC_DATA] Add a tag 1st …" at bounding box center [671, 365] width 1343 height 731
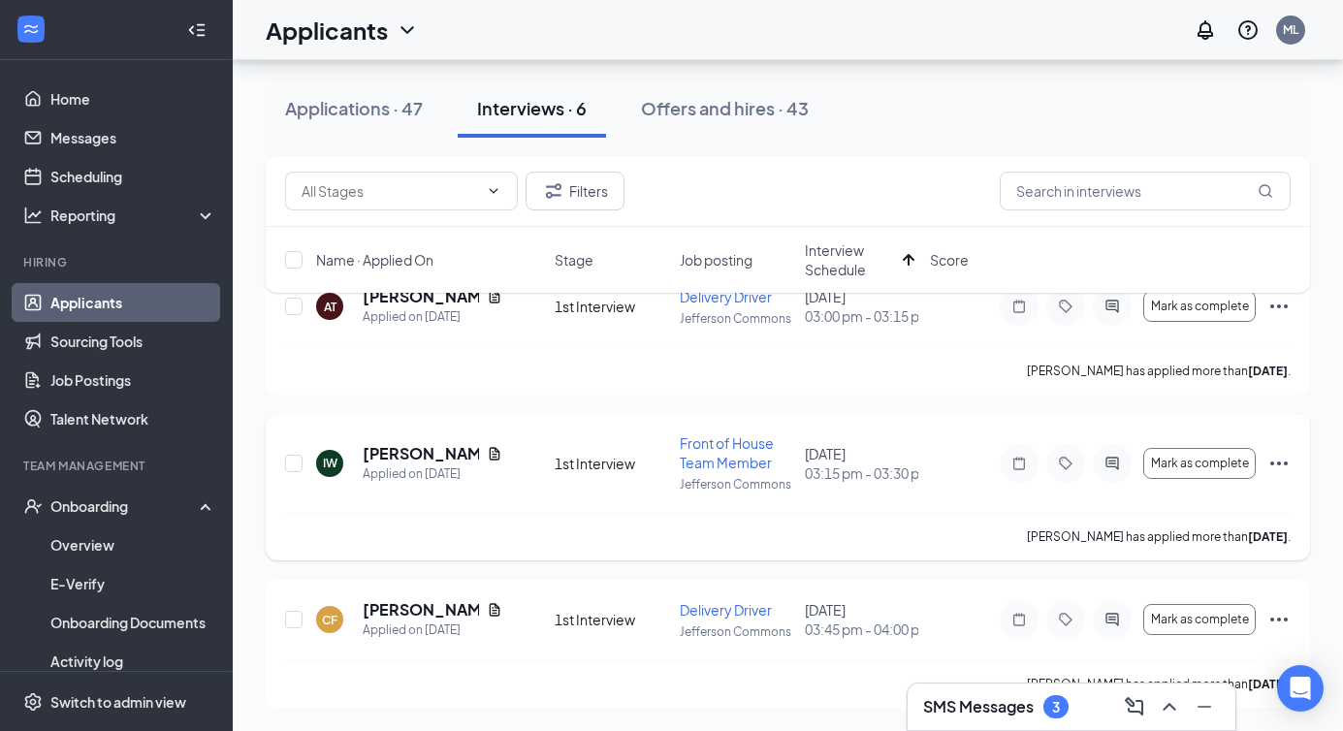
scroll to position [678, 0]
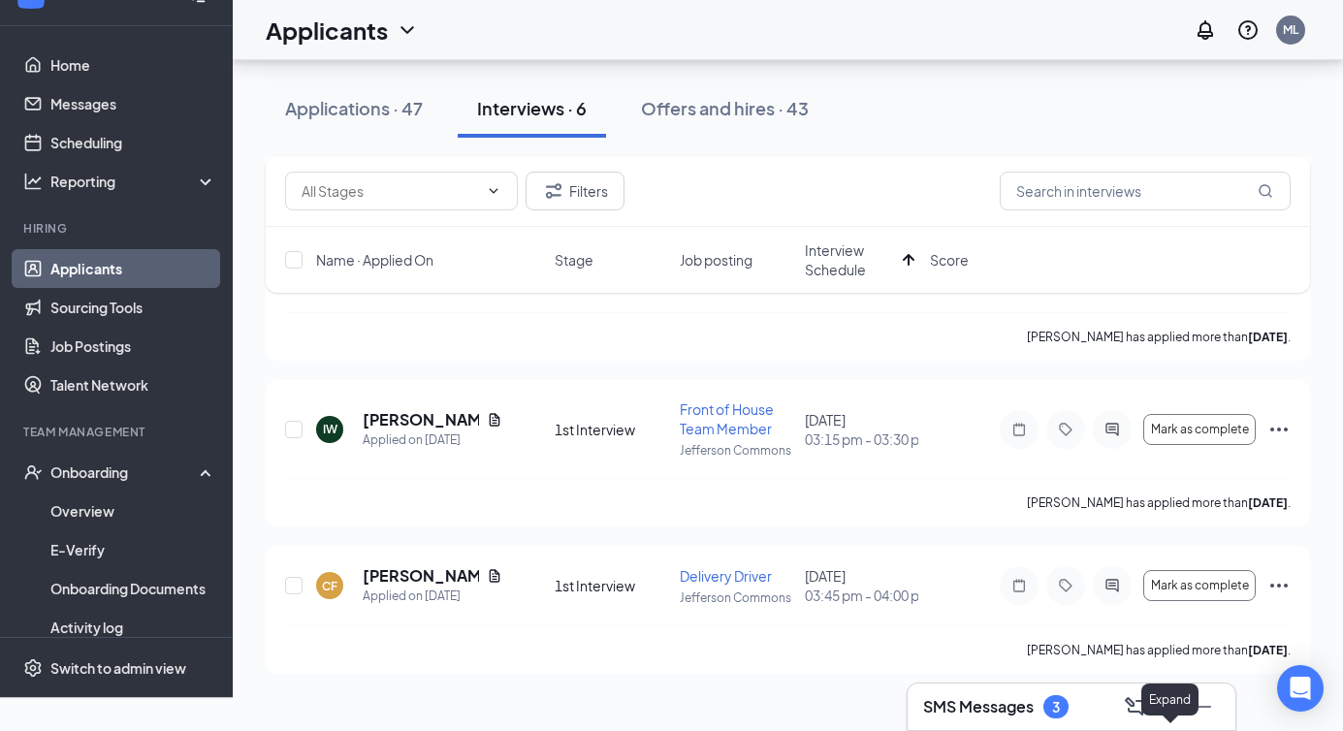
click at [1174, 711] on icon "ChevronUp" at bounding box center [1169, 706] width 23 height 23
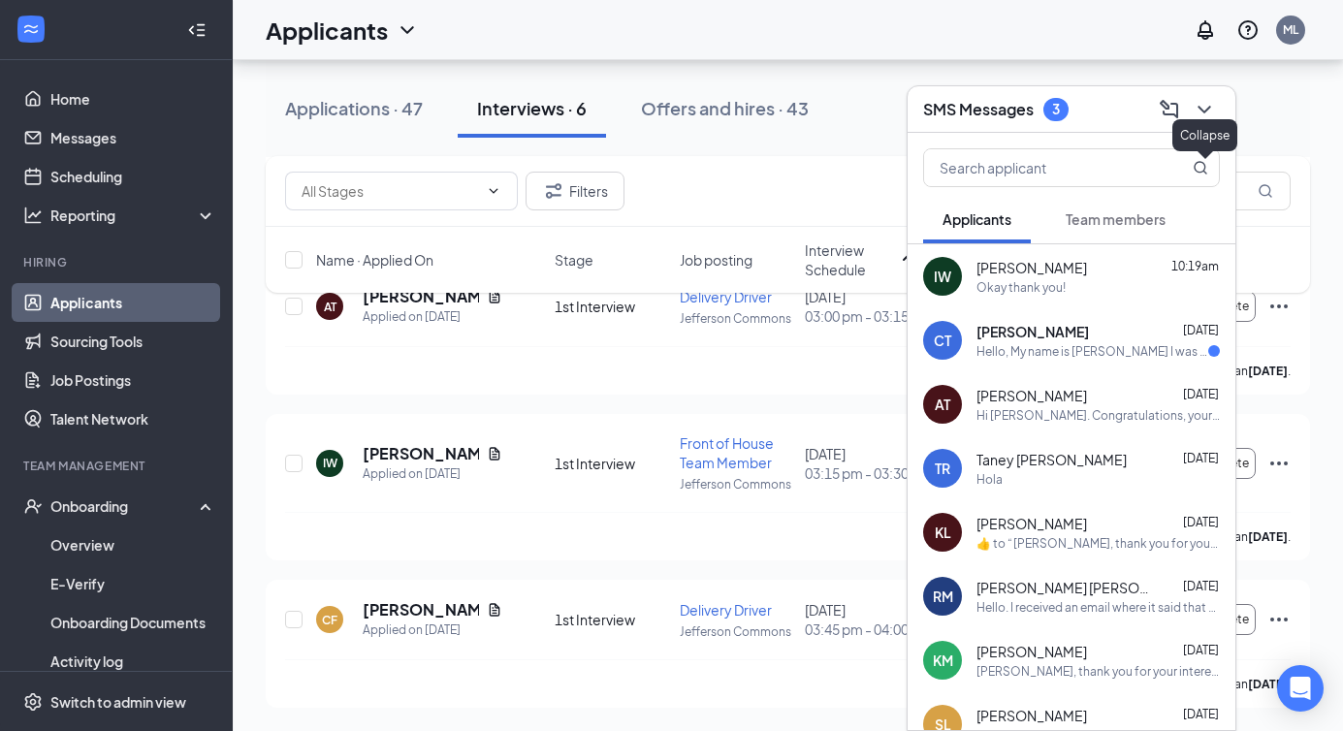
click at [1207, 111] on icon "ChevronDown" at bounding box center [1204, 109] width 23 height 23
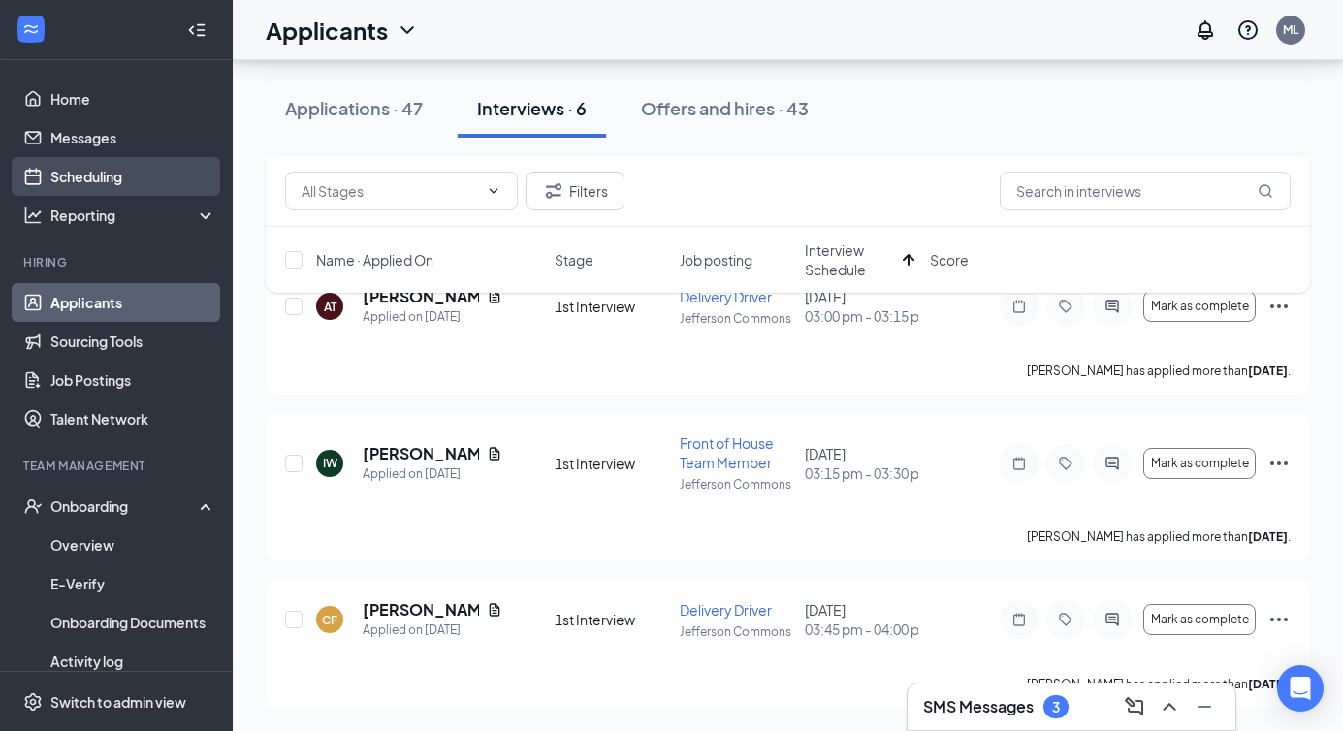
click at [112, 177] on link "Scheduling" at bounding box center [133, 176] width 166 height 39
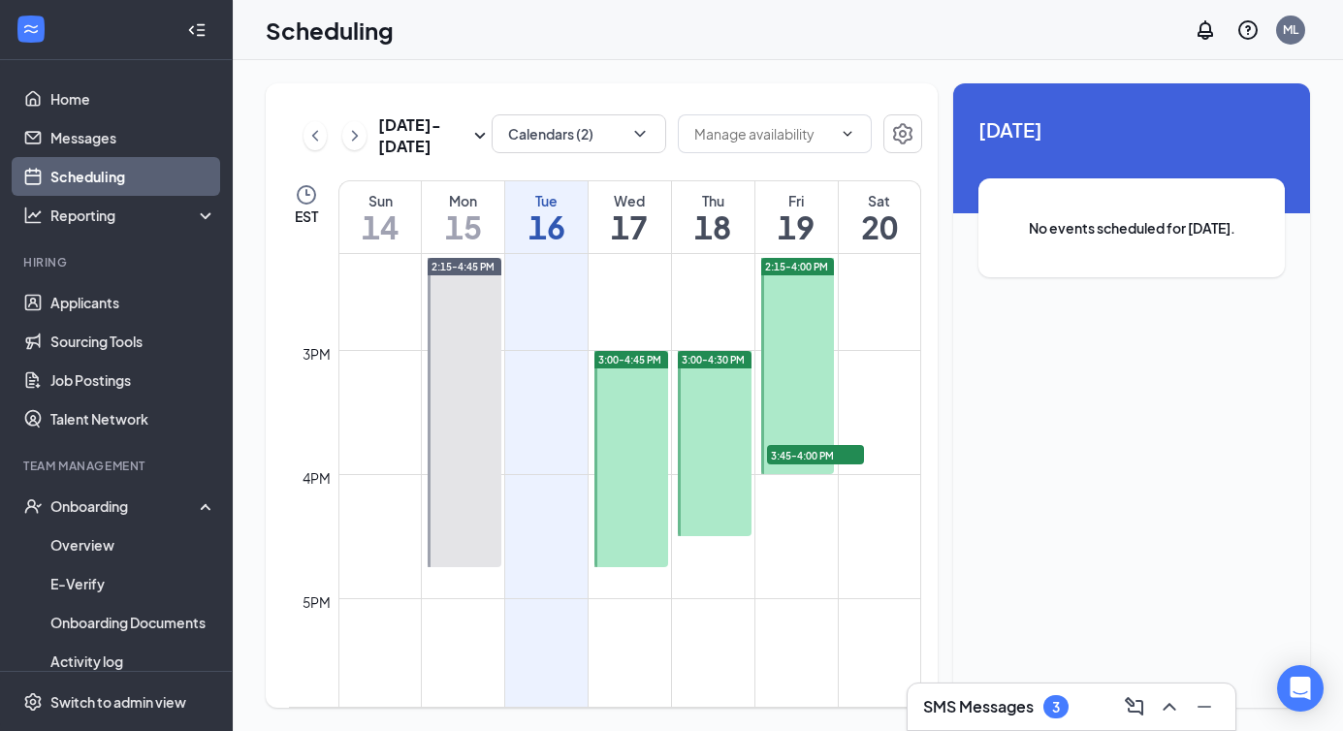
scroll to position [1779, 0]
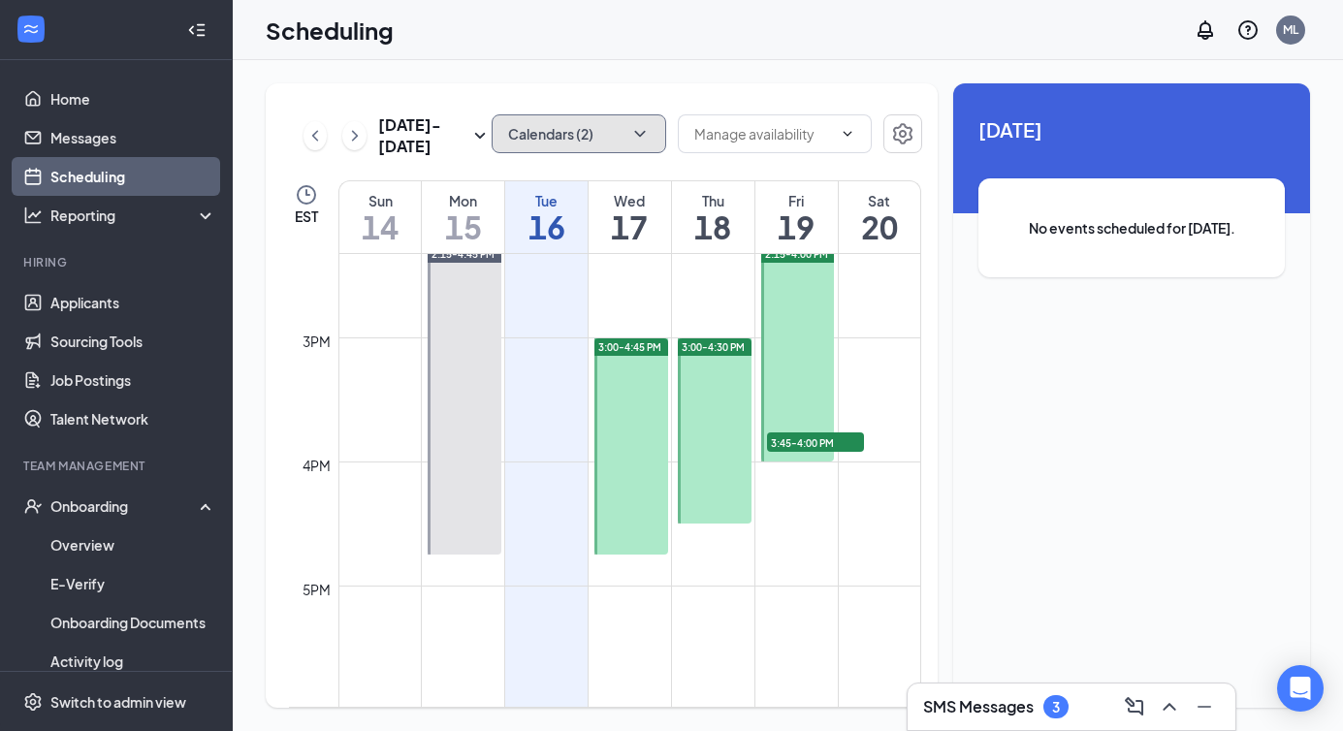
click at [595, 125] on button "Calendars (2)" at bounding box center [579, 133] width 175 height 39
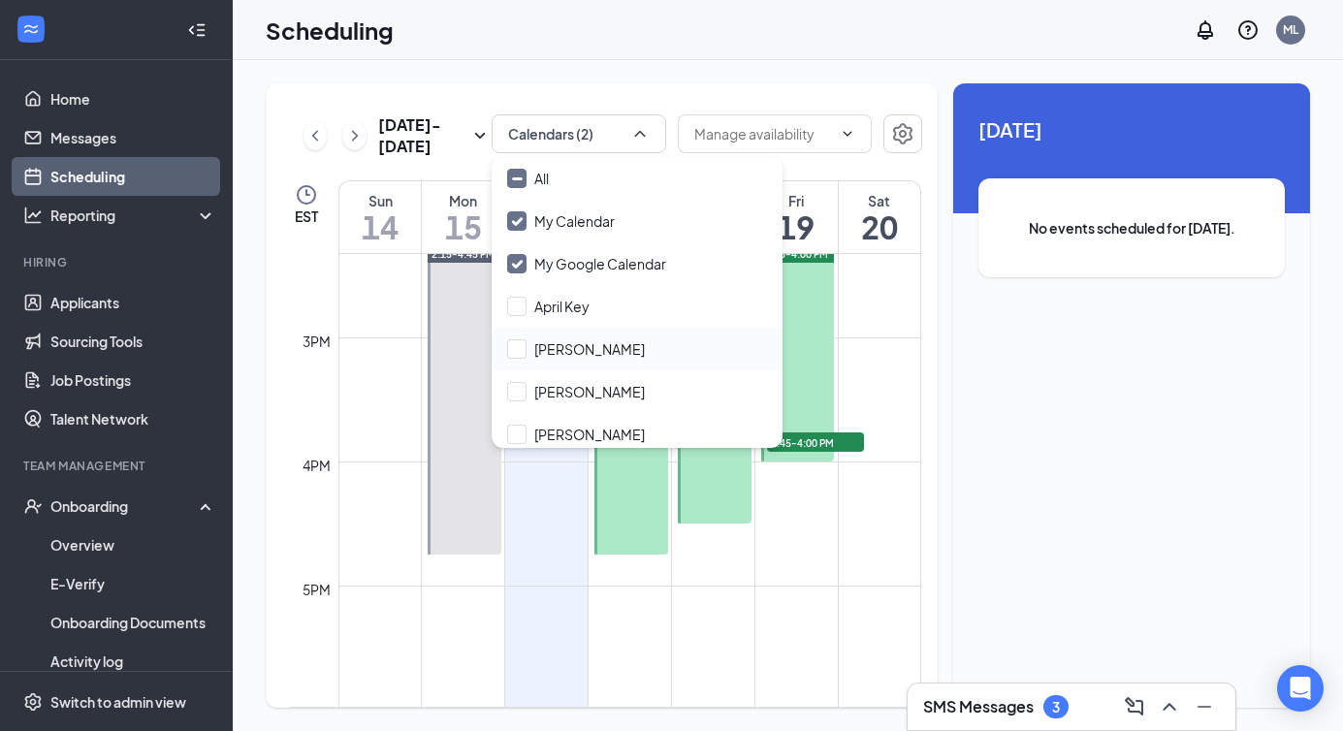
click at [526, 338] on div "[PERSON_NAME]" at bounding box center [637, 349] width 291 height 43
checkbox input "true"
click at [726, 625] on td at bounding box center [629, 632] width 583 height 31
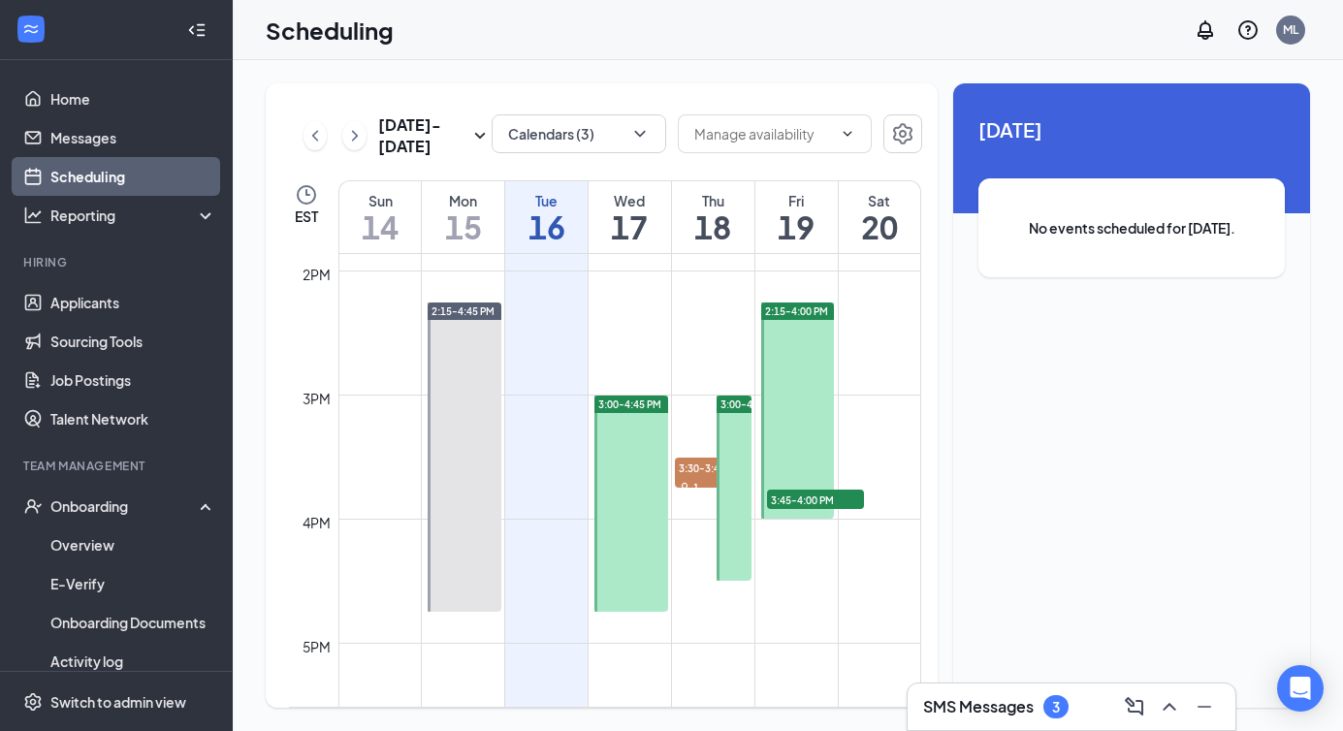
scroll to position [1719, 0]
click at [686, 306] on td at bounding box center [629, 319] width 583 height 31
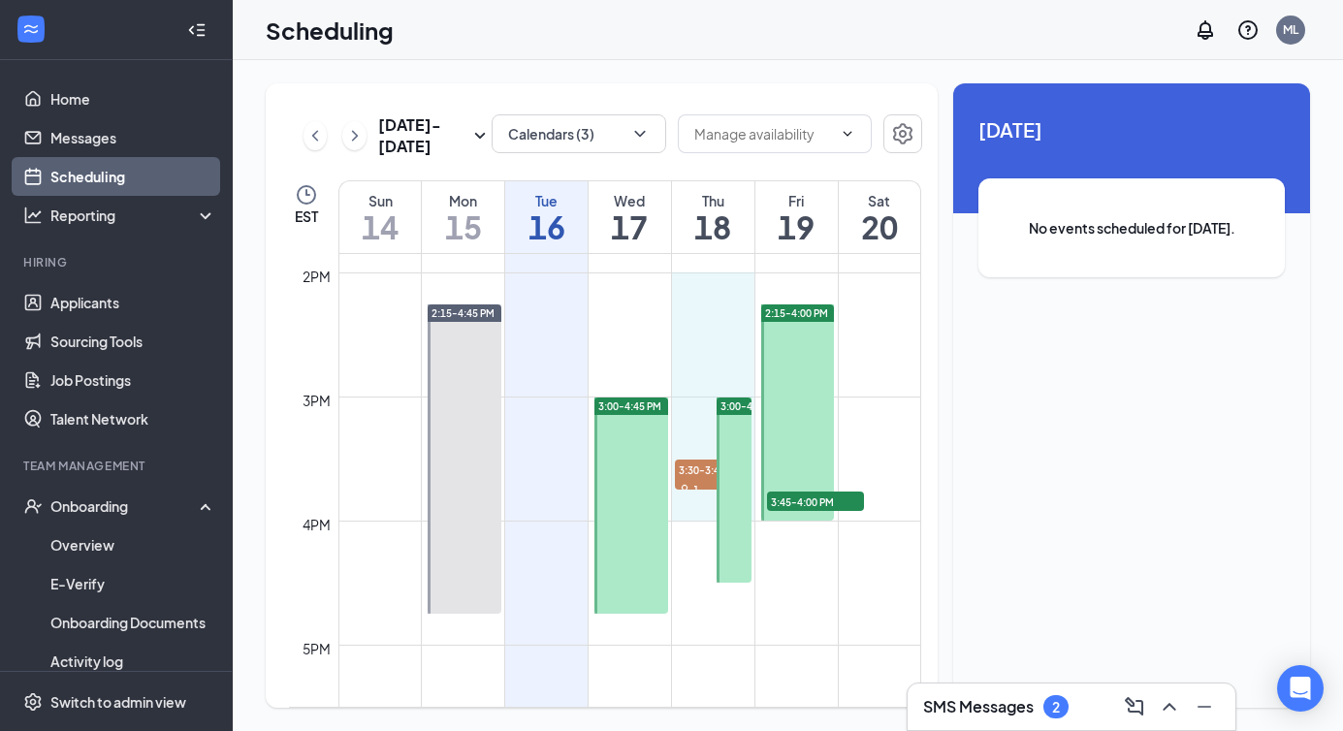
drag, startPoint x: 683, startPoint y: 292, endPoint x: 700, endPoint y: 503, distance: 212.1
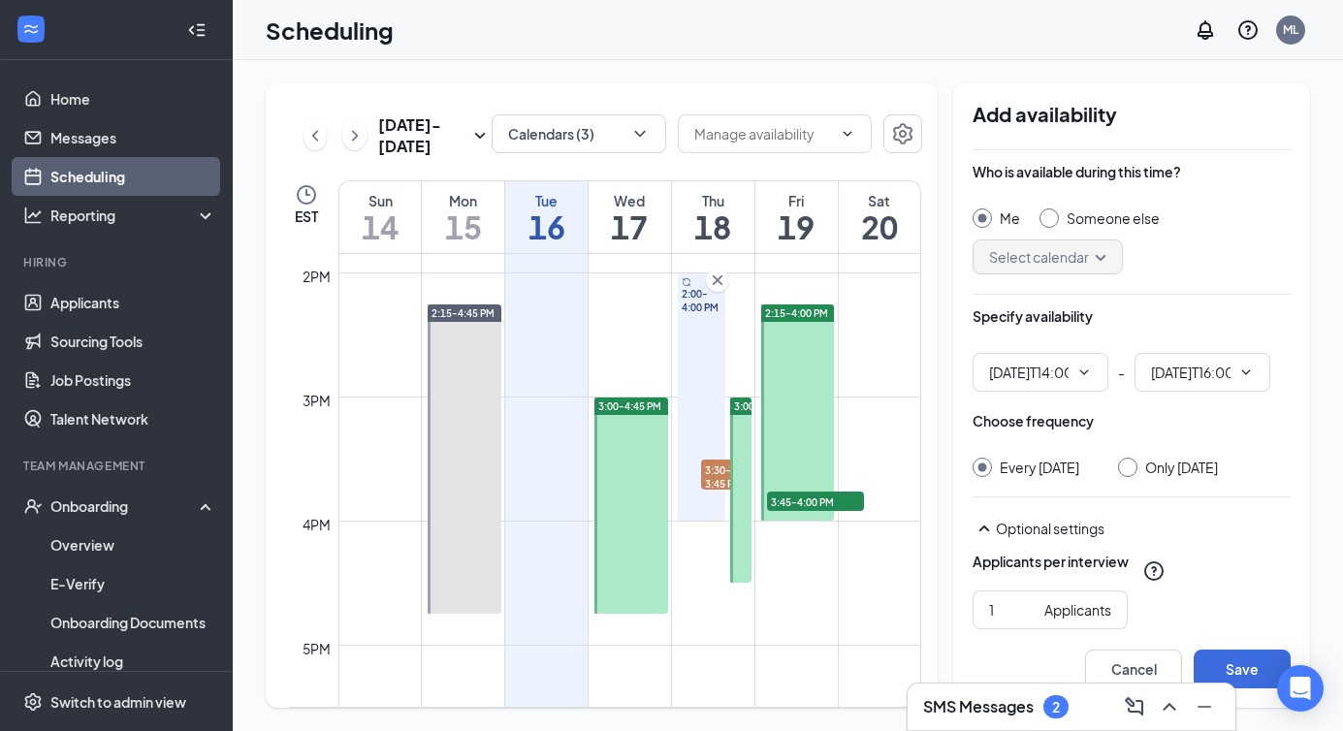
type input "02:00 PM"
type input "04:00 PM"
click at [1072, 379] on span "02:00 PM" at bounding box center [1041, 372] width 136 height 39
click at [1043, 382] on input "02:00 PM" at bounding box center [1029, 372] width 80 height 21
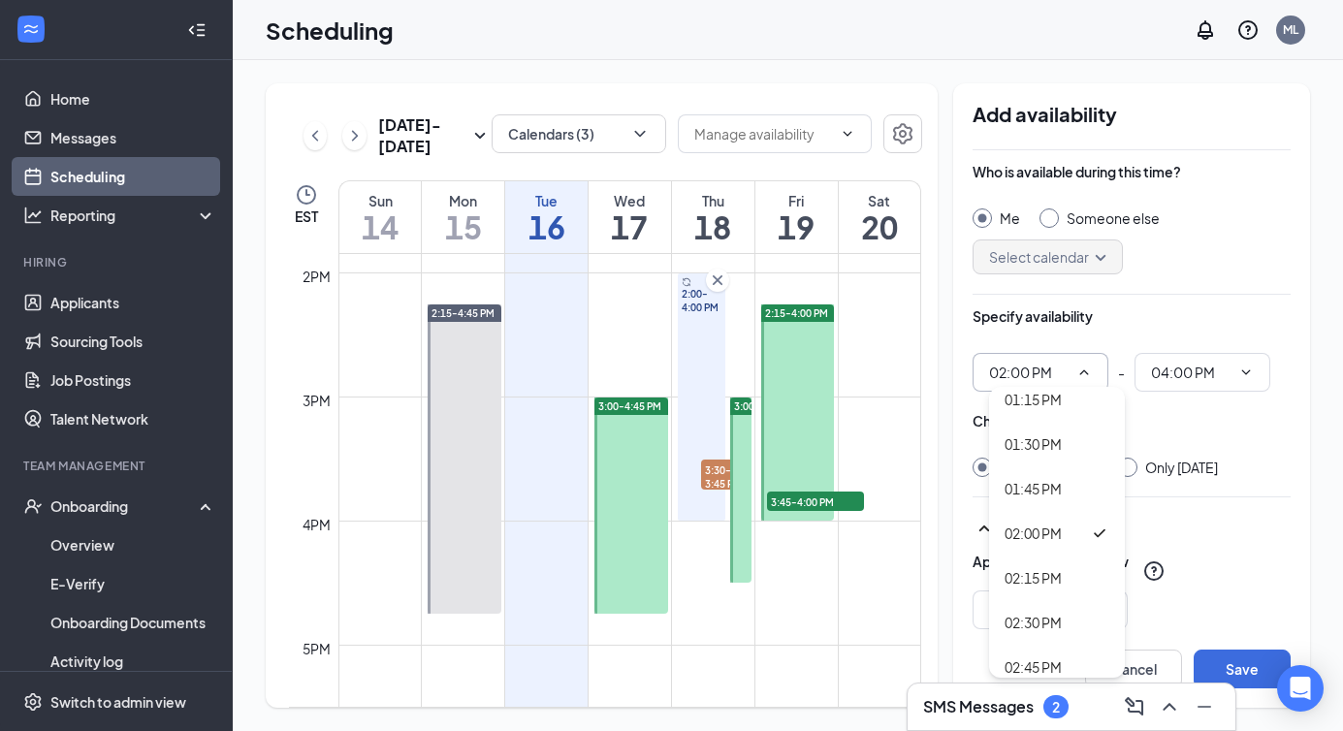
scroll to position [2377, 0]
click at [1044, 575] on div "02:15 PM" at bounding box center [1033, 574] width 57 height 21
type input "02:15 PM"
type input "04:15 PM"
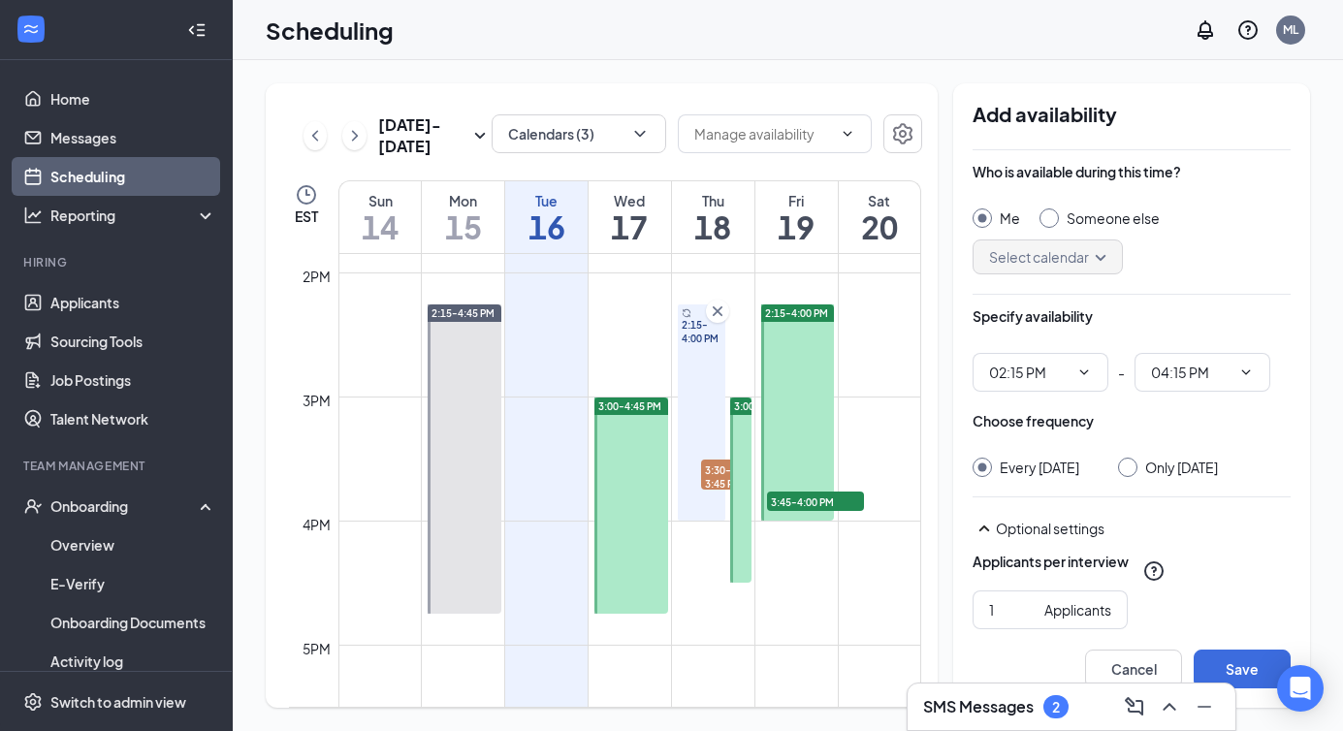
click at [1052, 227] on div "Someone else" at bounding box center [1100, 218] width 120 height 19
radio input "false"
radio input "true"
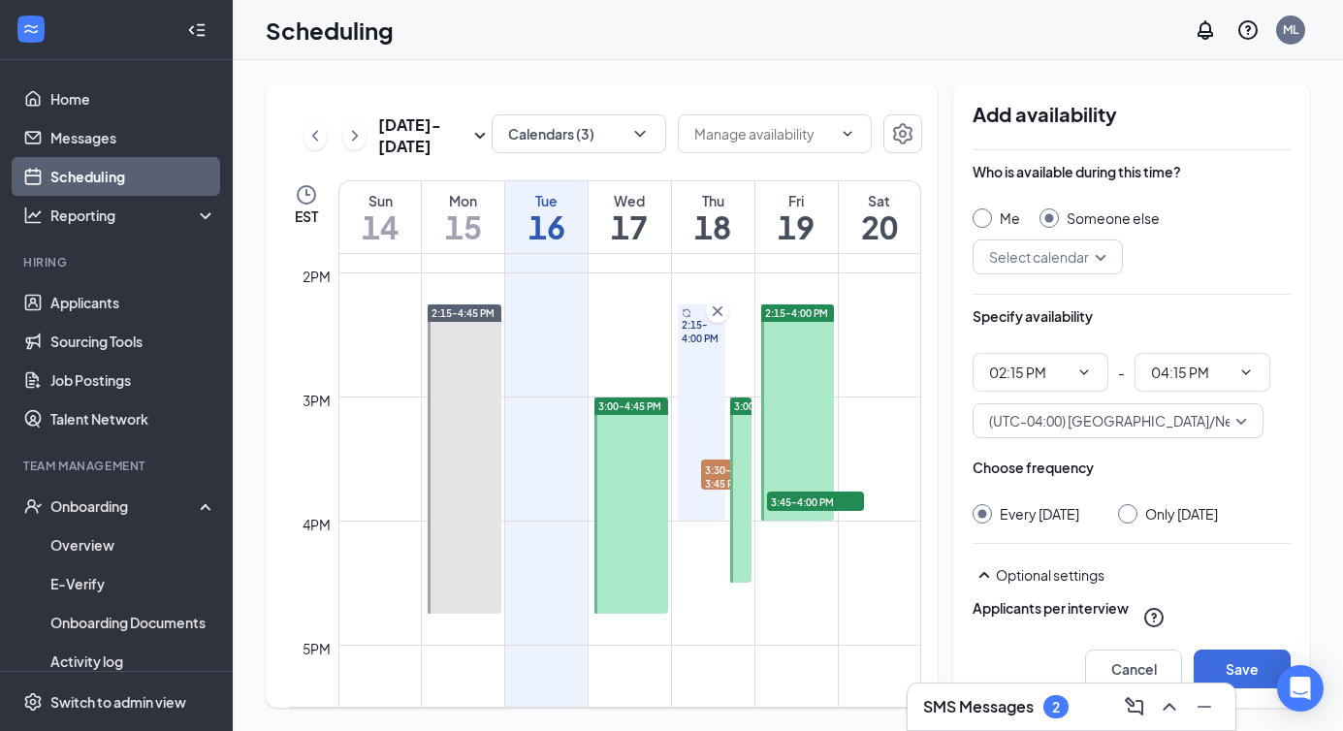
click at [1054, 259] on input "search" at bounding box center [1040, 257] width 113 height 33
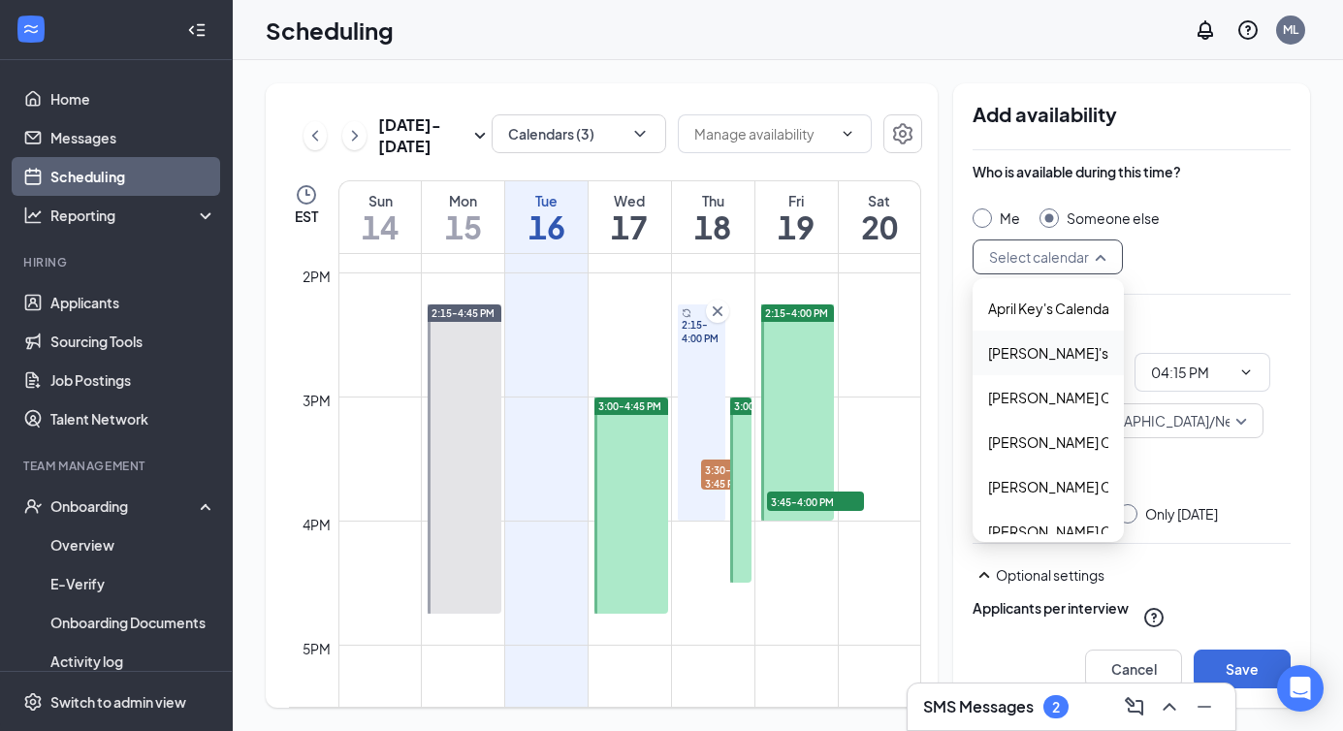
click at [1044, 346] on span "[PERSON_NAME]'s Calendar" at bounding box center [1078, 352] width 181 height 21
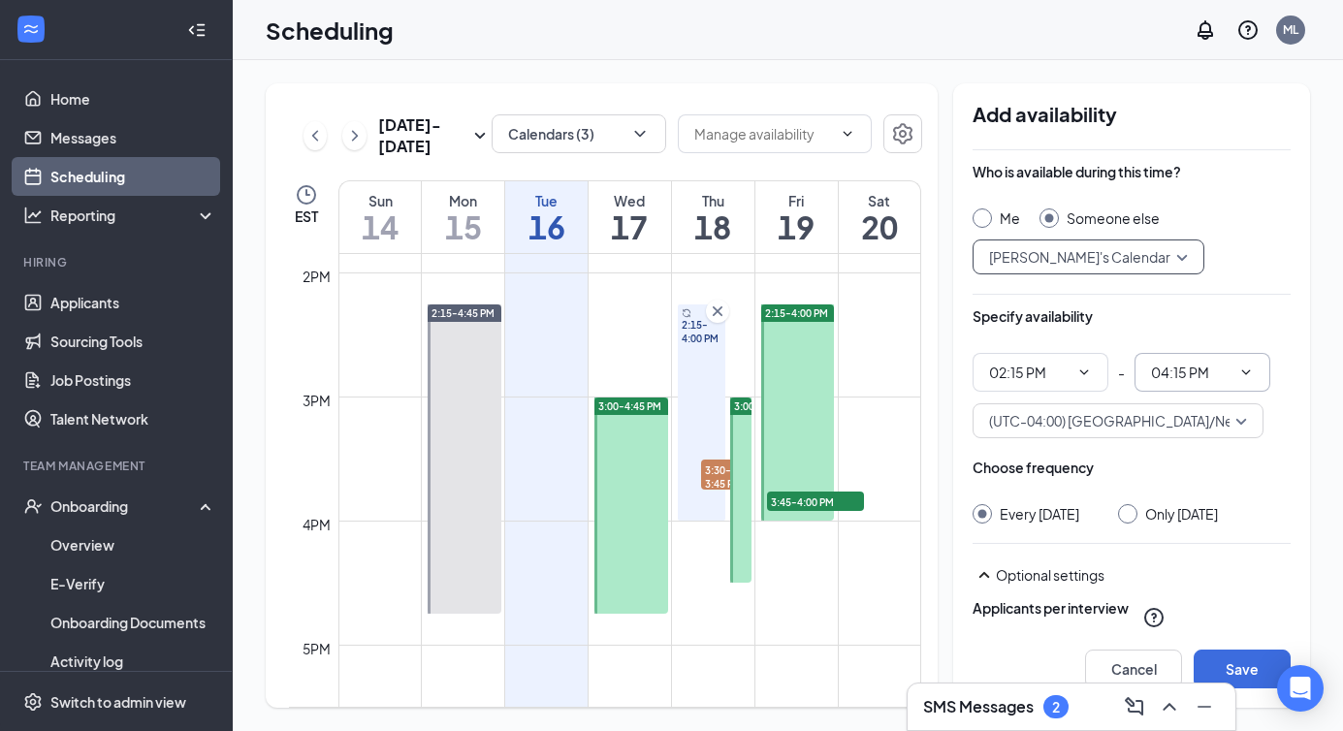
click at [1210, 383] on span "04:15 PM" at bounding box center [1203, 372] width 136 height 39
click at [1222, 364] on input "04:15 PM" at bounding box center [1191, 372] width 80 height 21
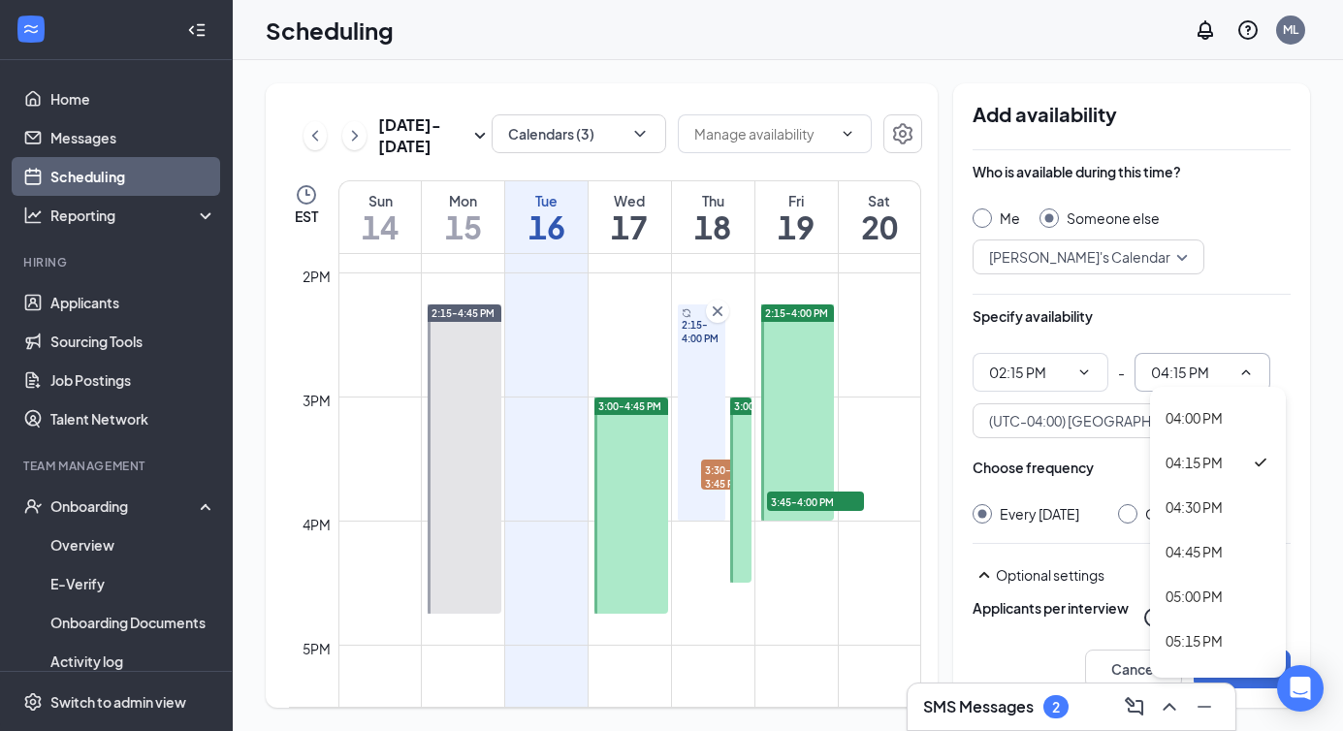
scroll to position [2803, 0]
click at [1199, 425] on div "04:00 PM" at bounding box center [1194, 416] width 57 height 21
type input "04:00 PM"
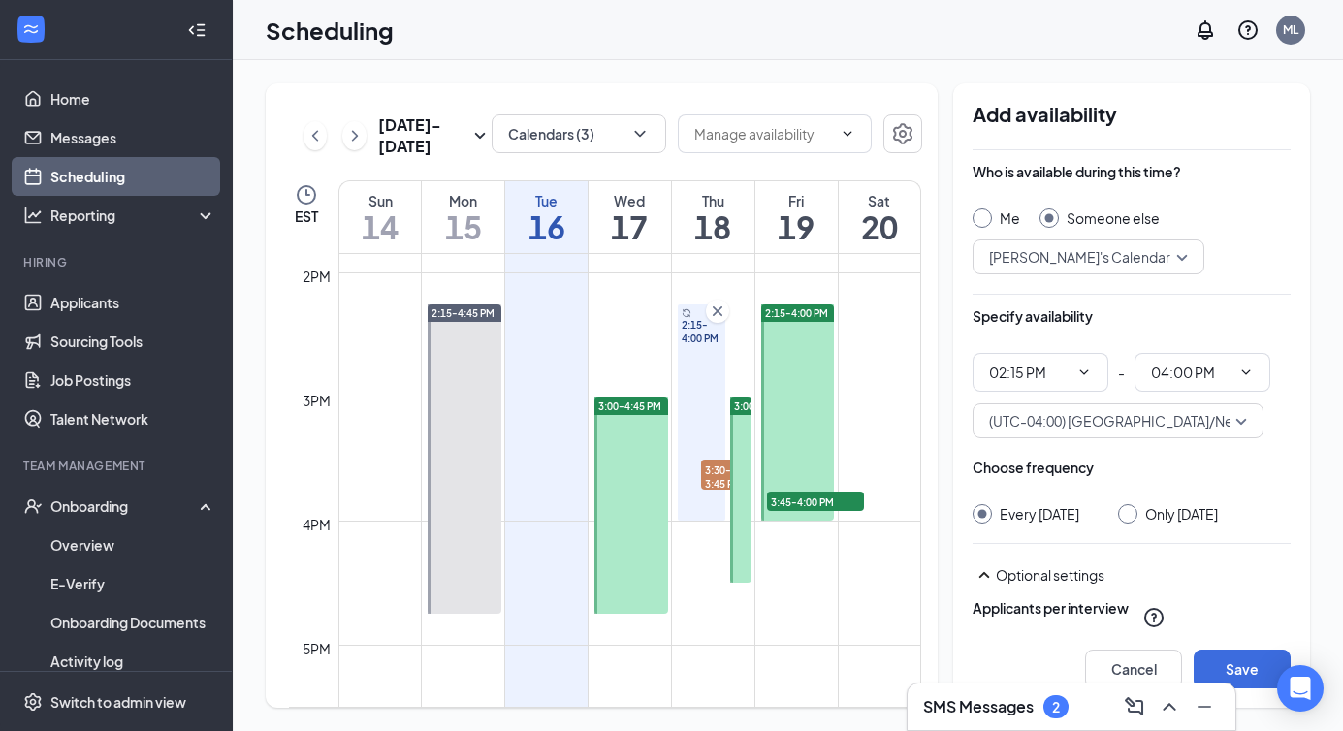
click at [1144, 503] on div "Choose frequency Every [DATE] Only [DATE]" at bounding box center [1132, 491] width 318 height 66
click at [1138, 510] on div at bounding box center [1127, 513] width 19 height 19
click at [1138, 520] on div at bounding box center [1127, 513] width 19 height 19
click at [1132, 509] on input "Only [DATE]" at bounding box center [1125, 511] width 14 height 14
radio input "true"
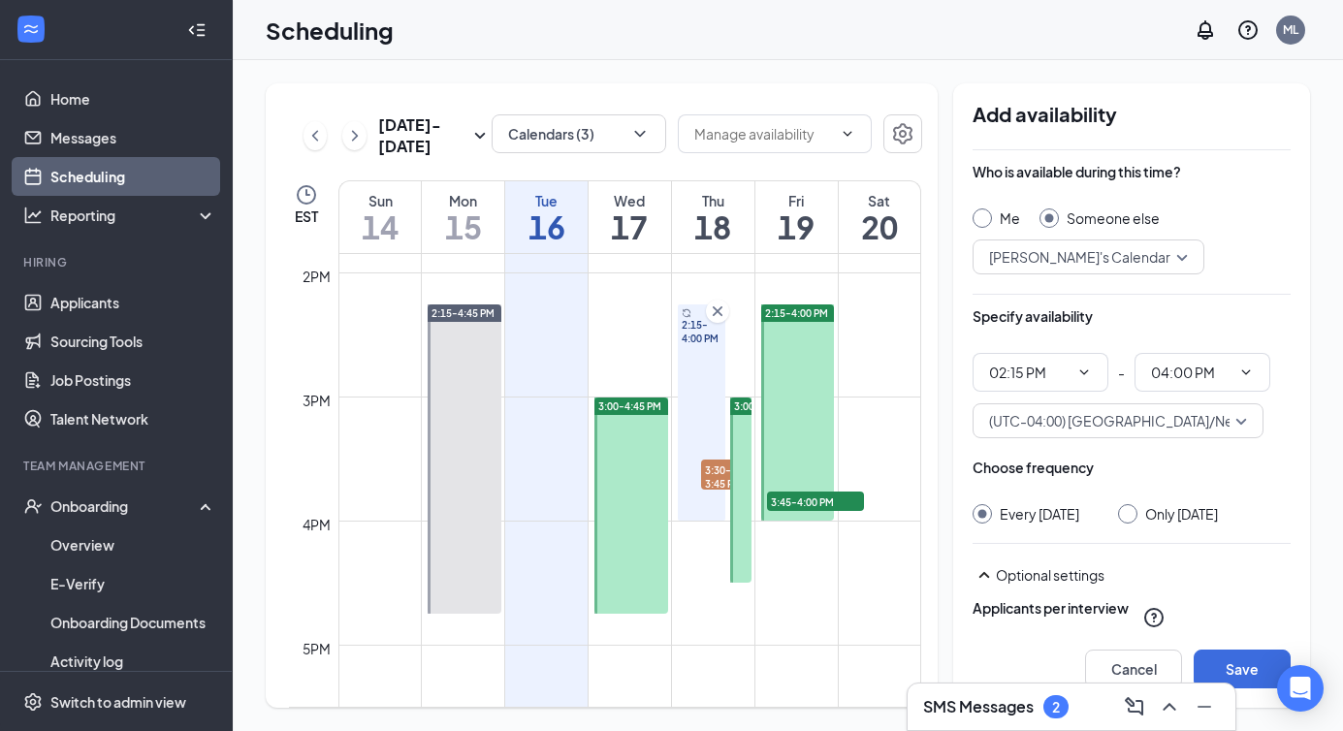
radio input "false"
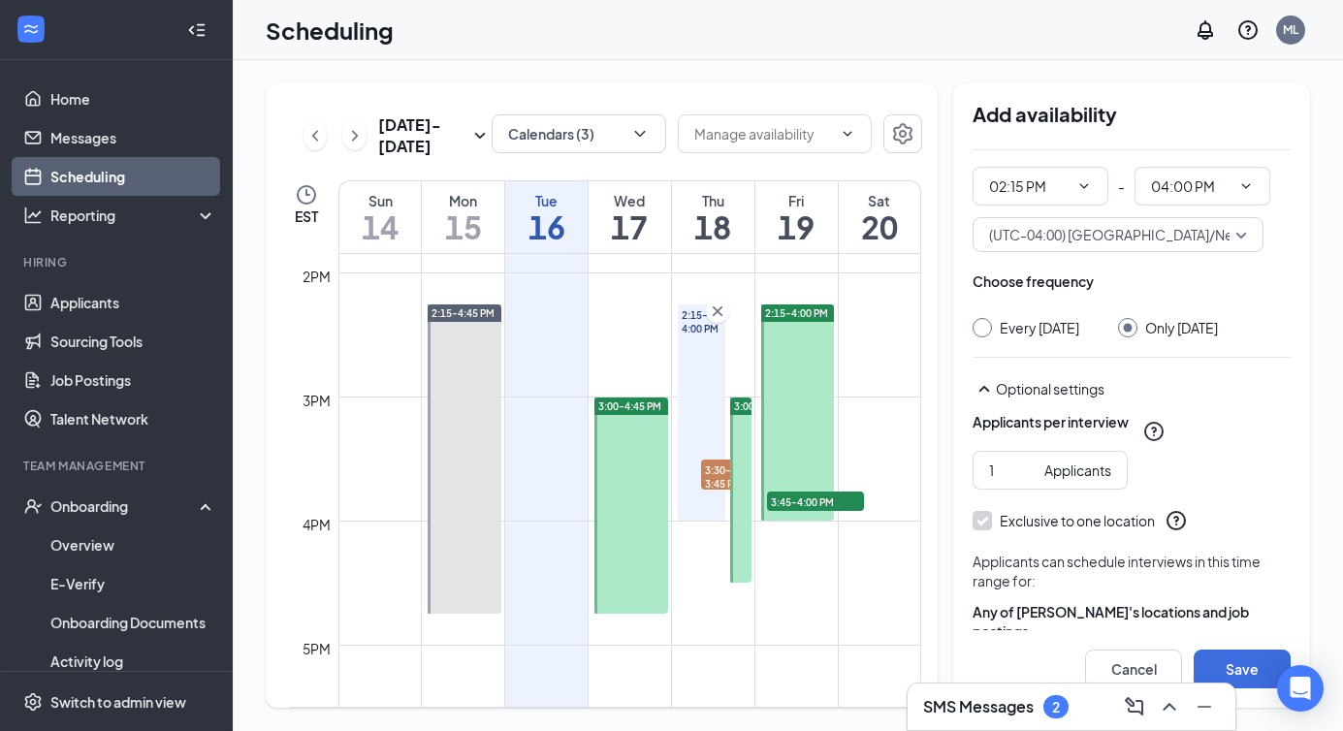
scroll to position [267, 0]
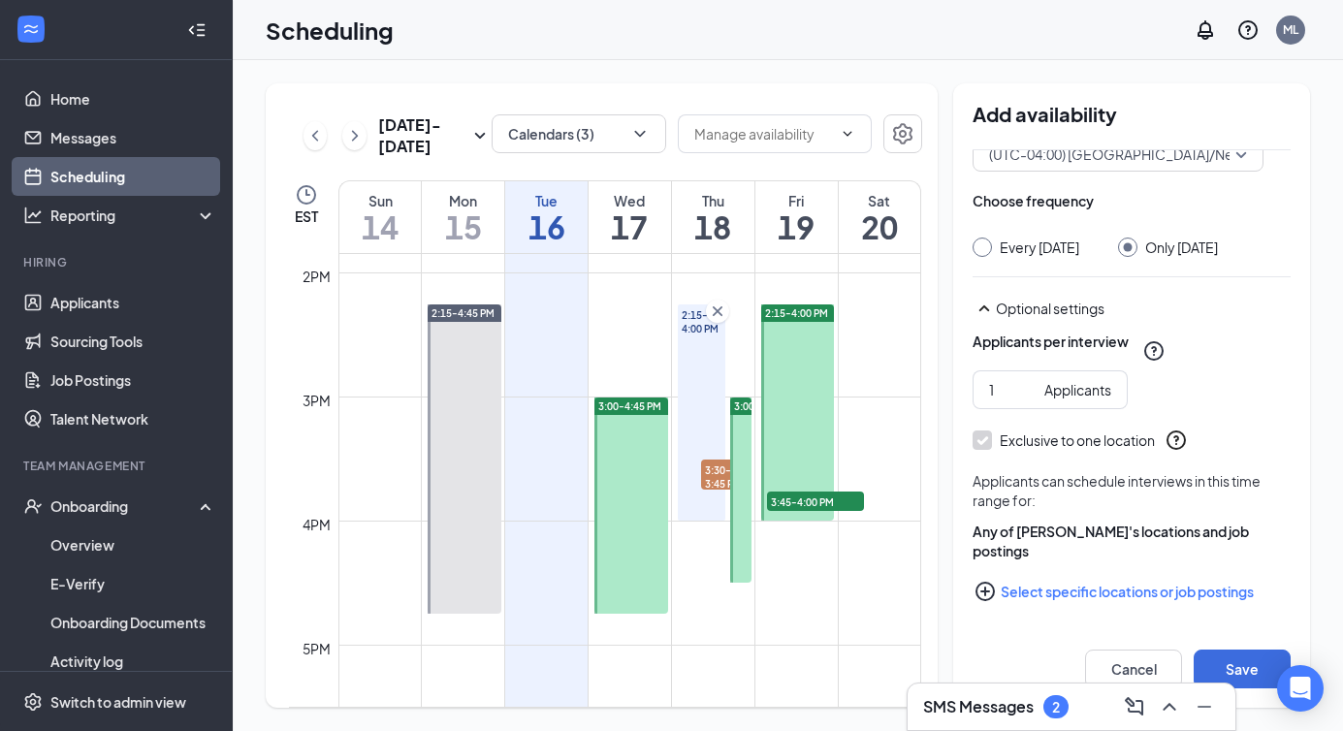
click at [1004, 597] on button "Select specific locations or job postings" at bounding box center [1132, 591] width 318 height 39
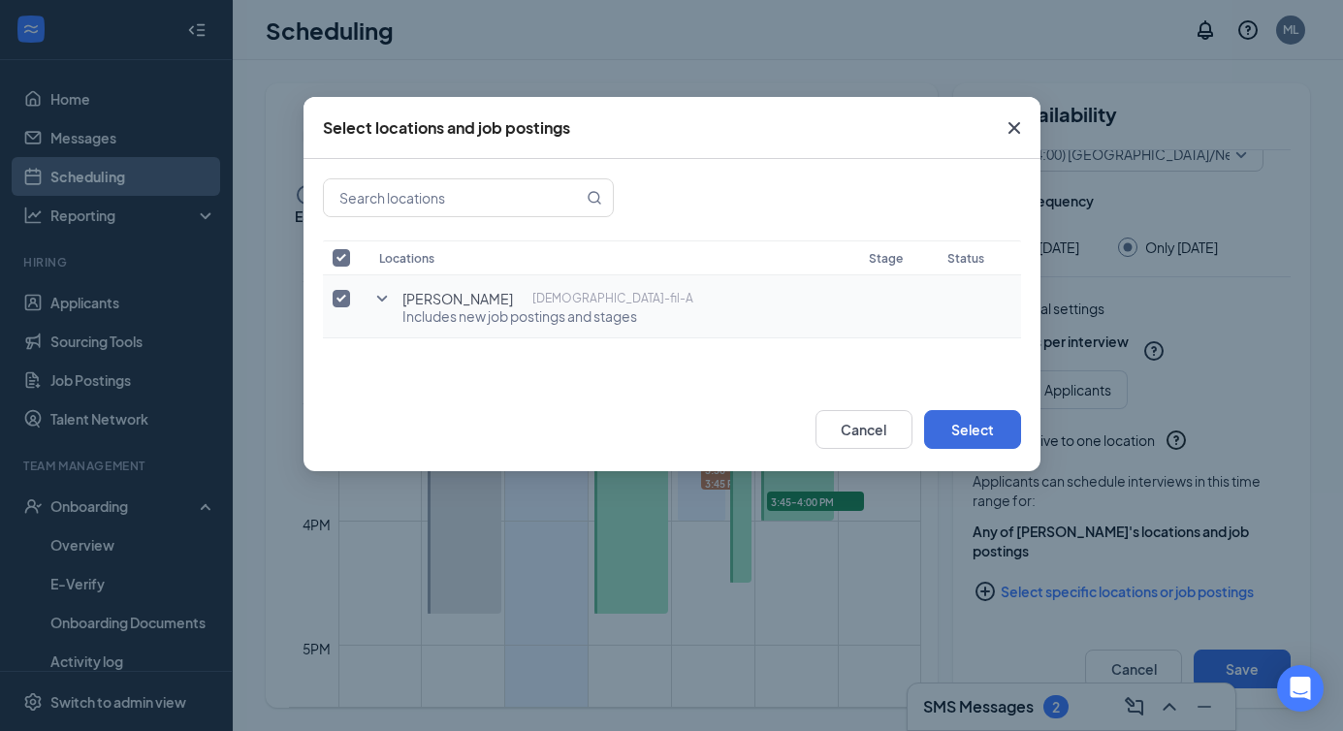
click at [384, 297] on icon "SmallChevronDown" at bounding box center [381, 299] width 11 height 6
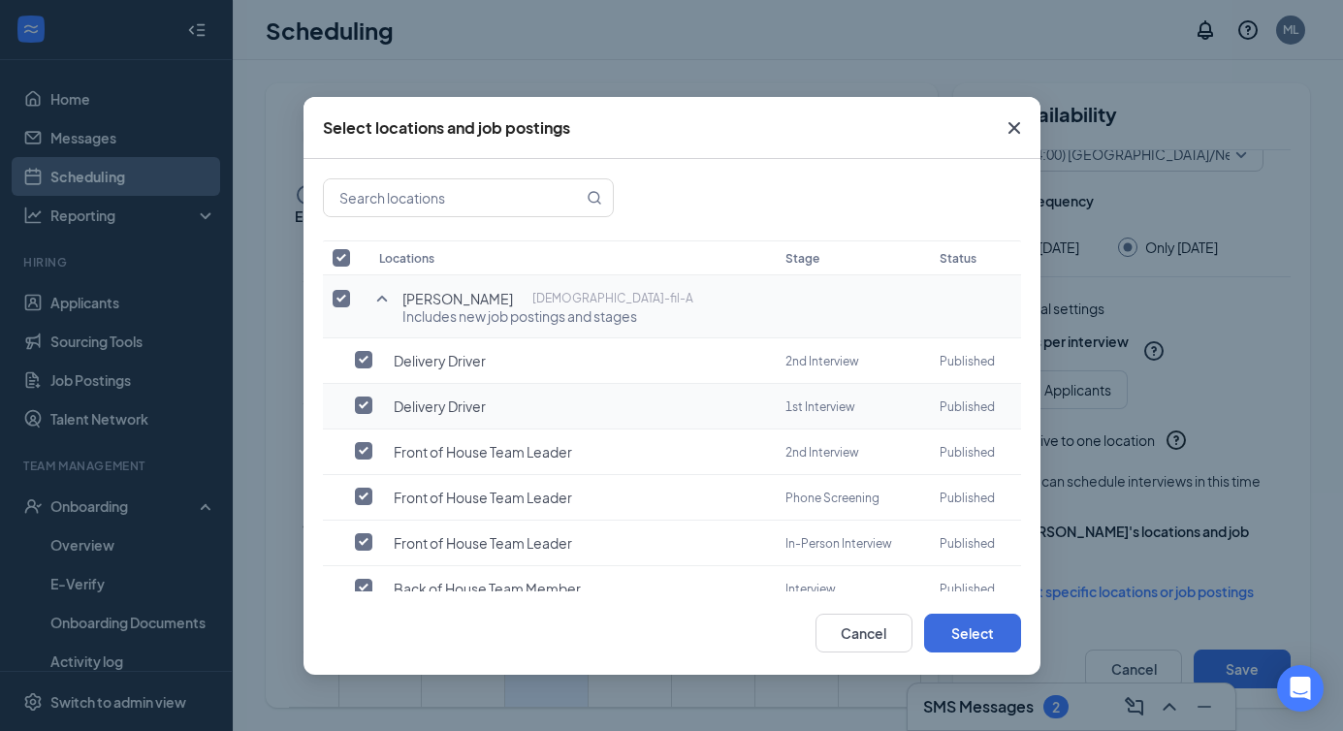
click at [364, 399] on input "checkbox" at bounding box center [363, 405] width 17 height 17
checkbox input "true"
checkbox input "false"
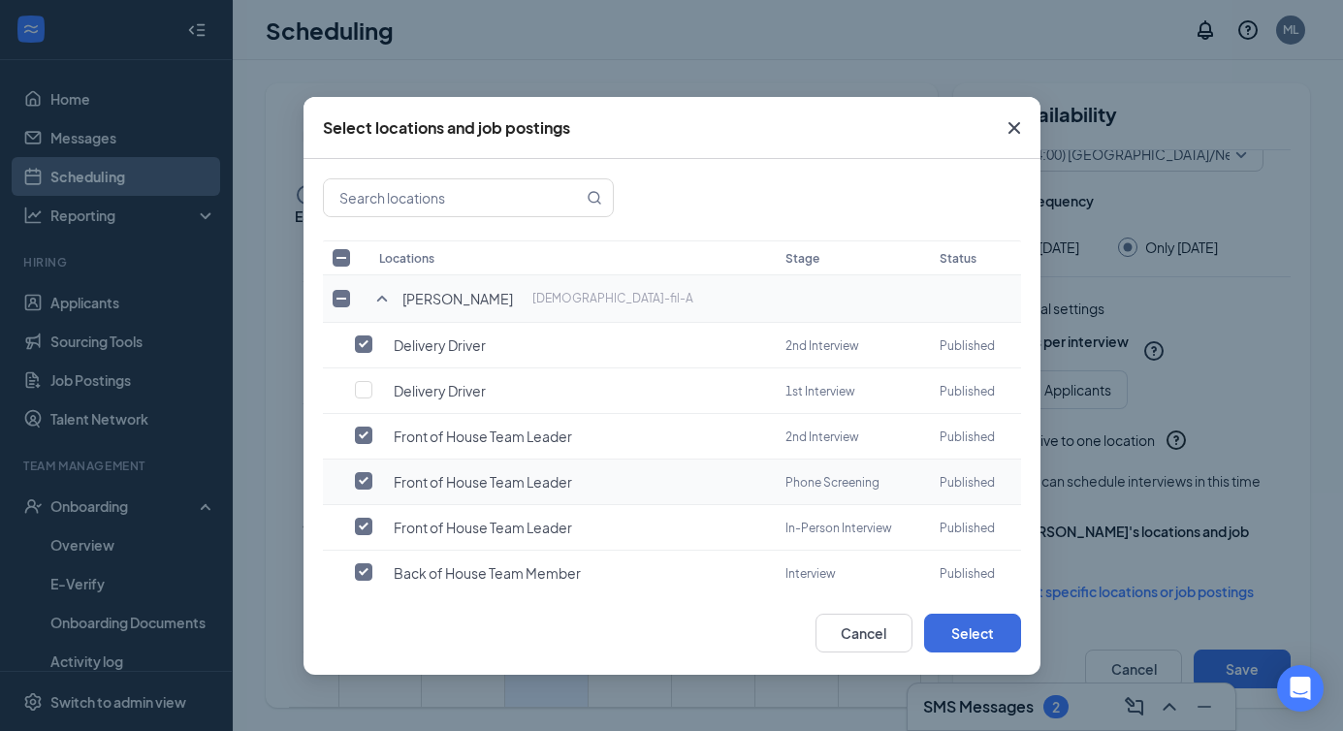
click at [361, 473] on input "checkbox" at bounding box center [363, 480] width 17 height 17
checkbox input "false"
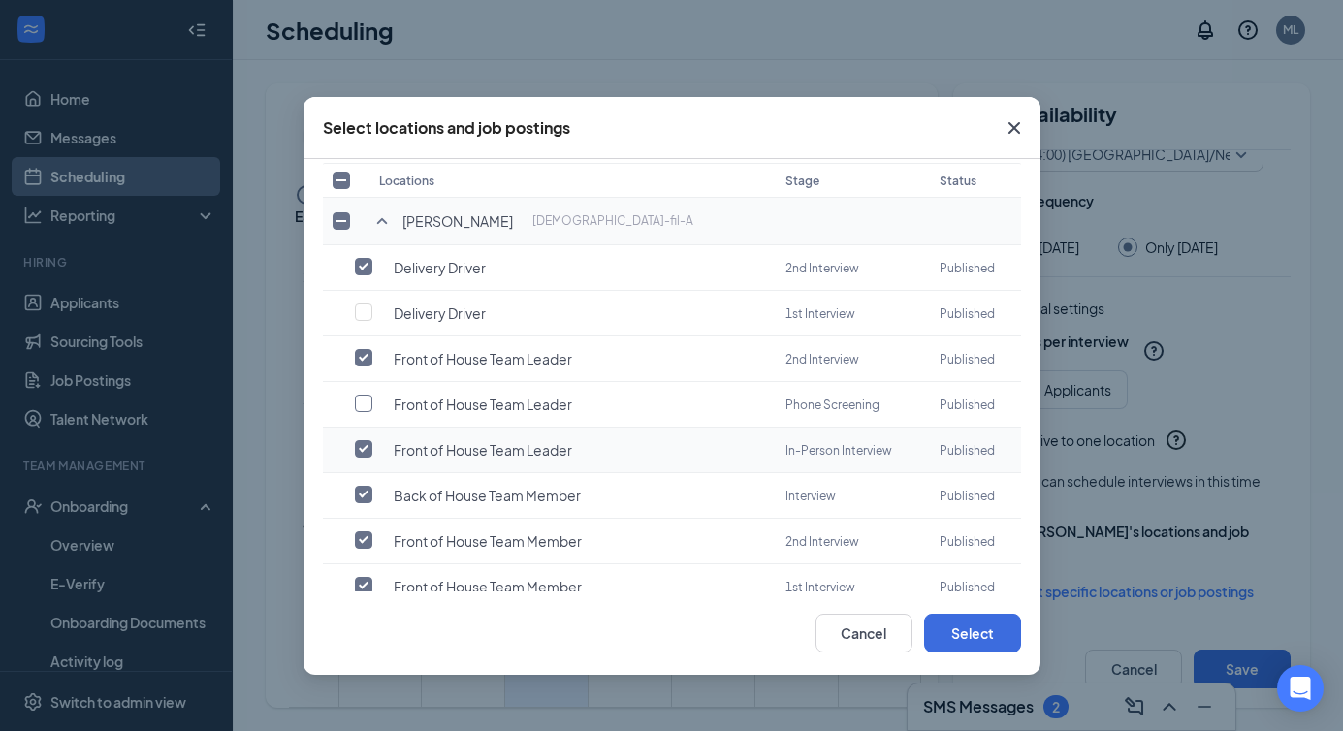
scroll to position [79, 0]
click at [361, 452] on td at bounding box center [346, 450] width 47 height 46
click at [365, 485] on input "checkbox" at bounding box center [363, 493] width 17 height 17
checkbox input "false"
click at [361, 446] on input "checkbox" at bounding box center [363, 447] width 17 height 17
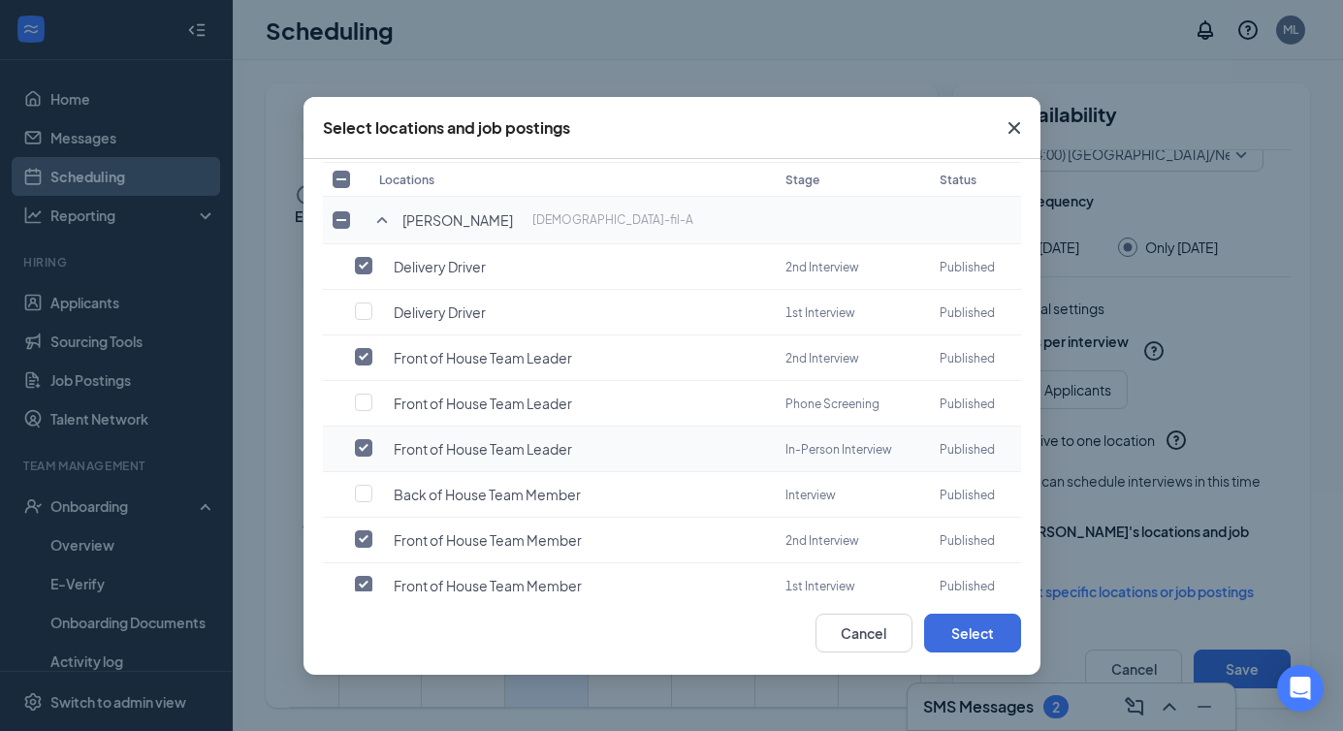
checkbox input "false"
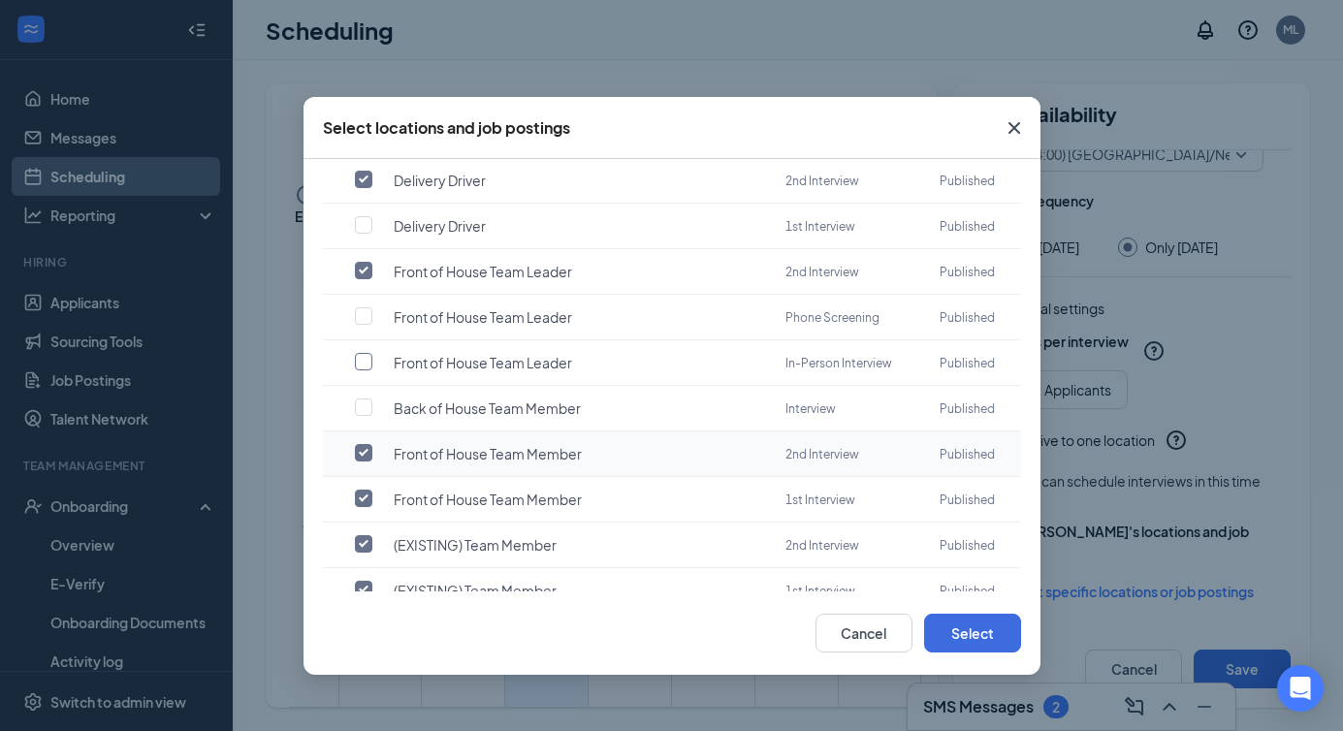
scroll to position [171, 0]
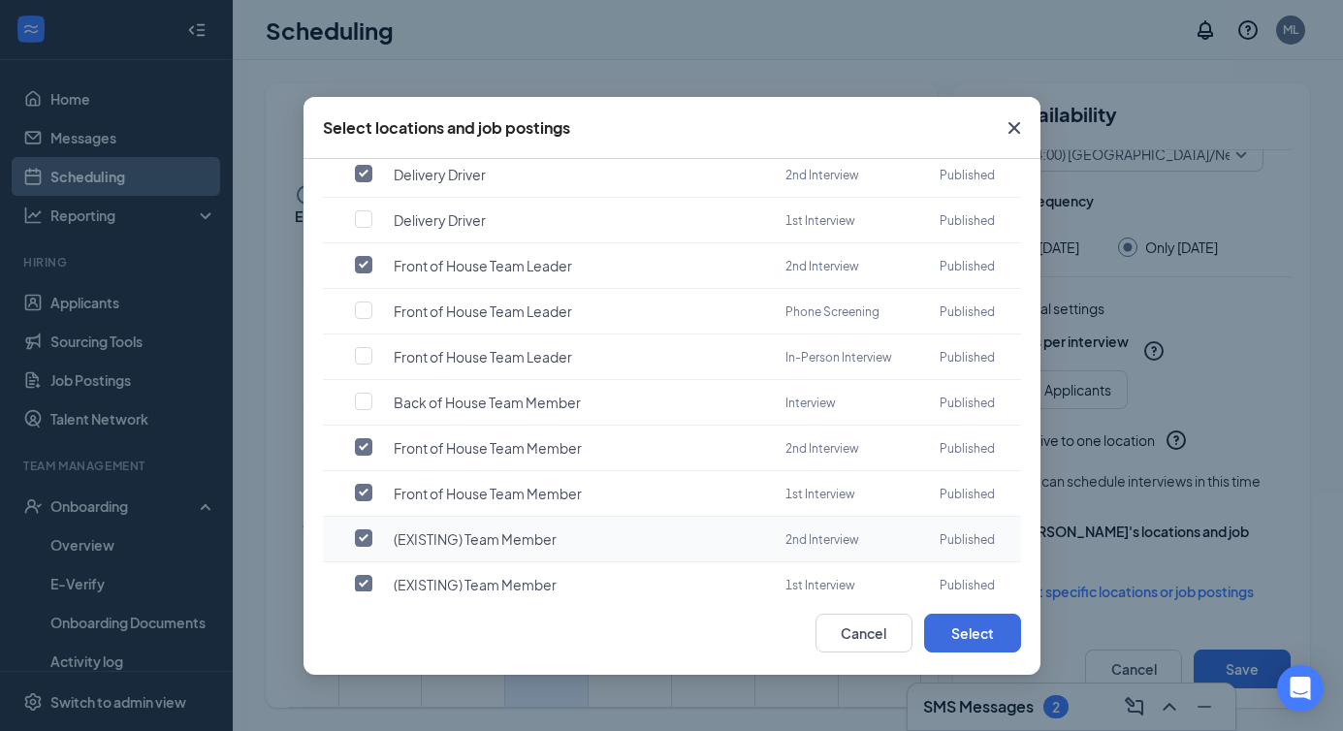
click at [365, 530] on input "checkbox" at bounding box center [363, 538] width 17 height 17
checkbox input "false"
click at [362, 575] on input "checkbox" at bounding box center [363, 583] width 17 height 17
checkbox input "false"
click at [359, 484] on input "checkbox" at bounding box center [363, 492] width 17 height 17
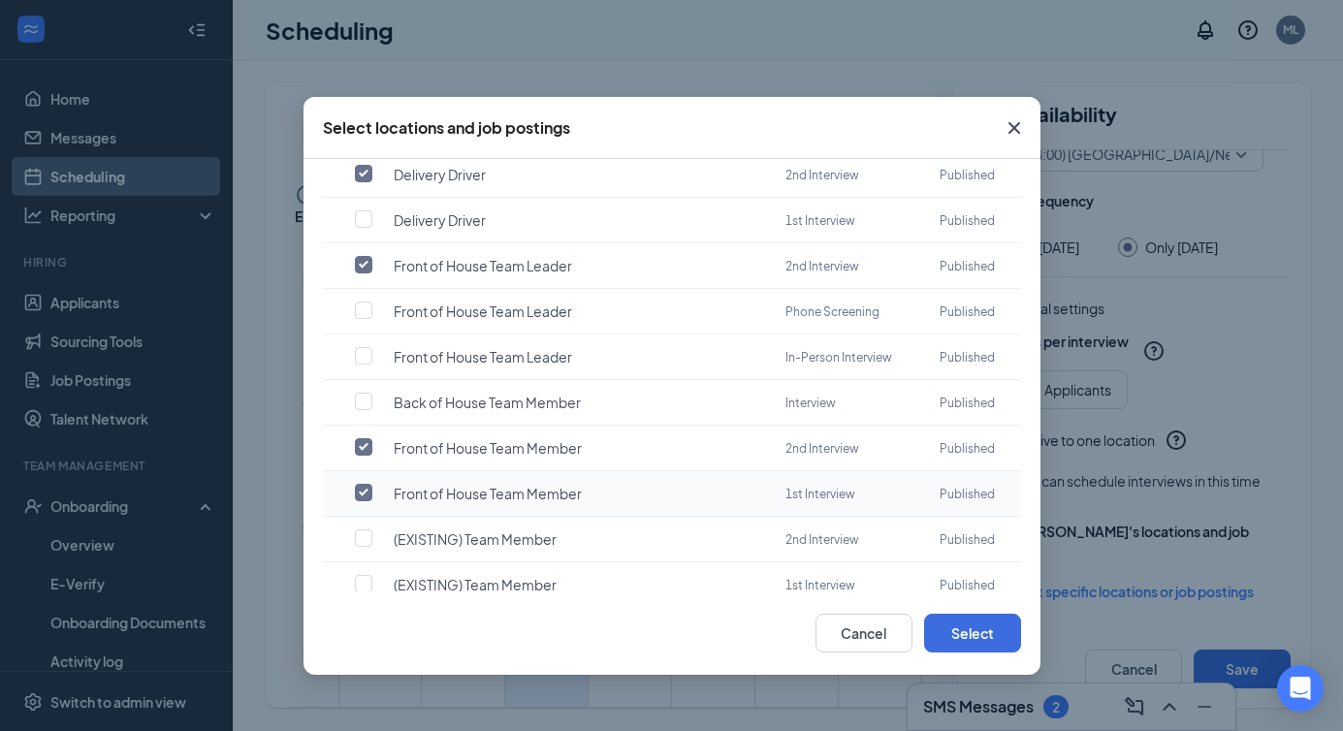
checkbox input "false"
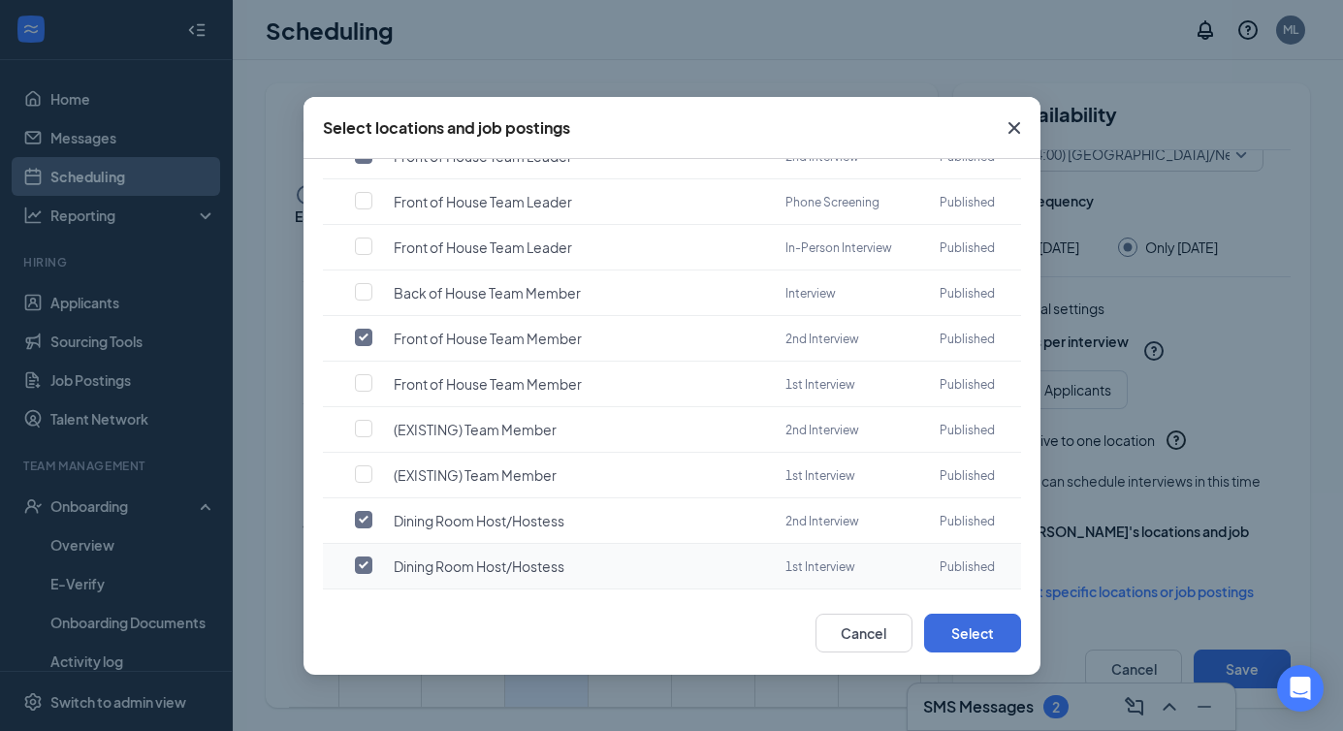
click at [364, 557] on input "checkbox" at bounding box center [363, 565] width 17 height 17
checkbox input "false"
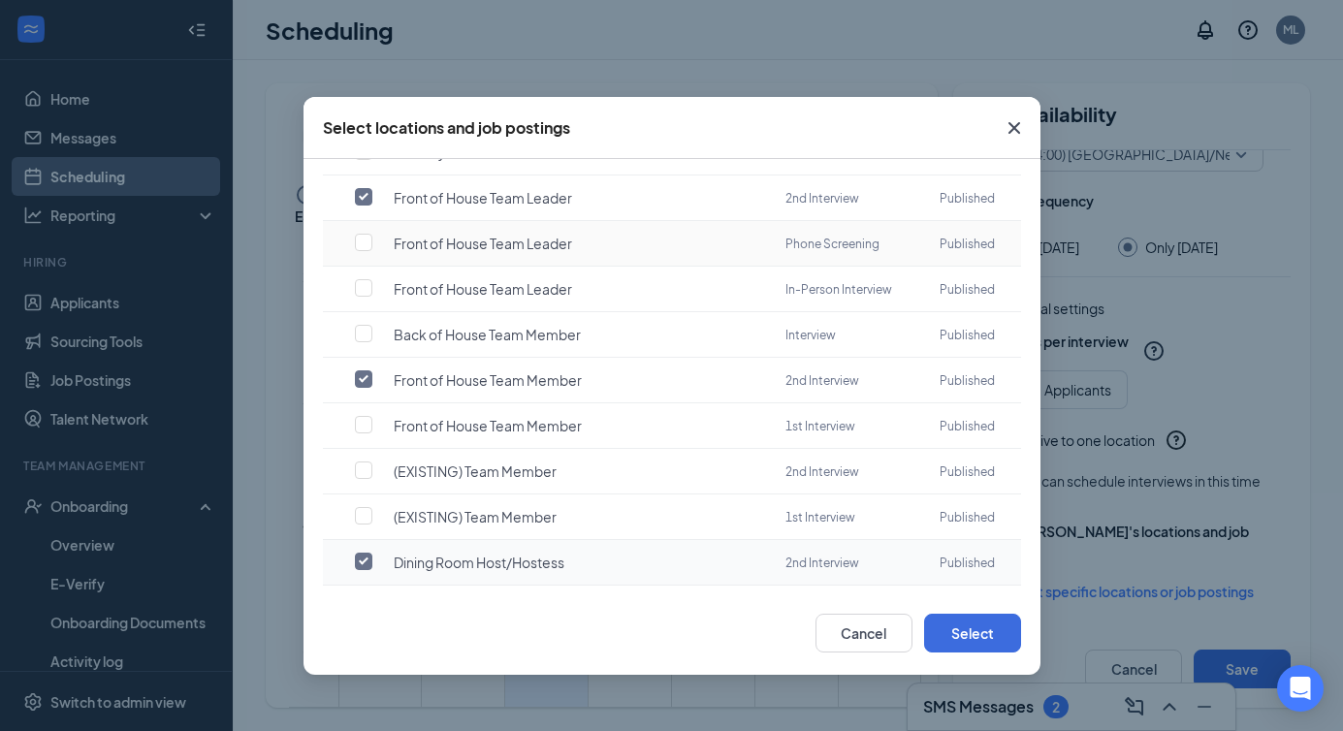
scroll to position [253, 0]
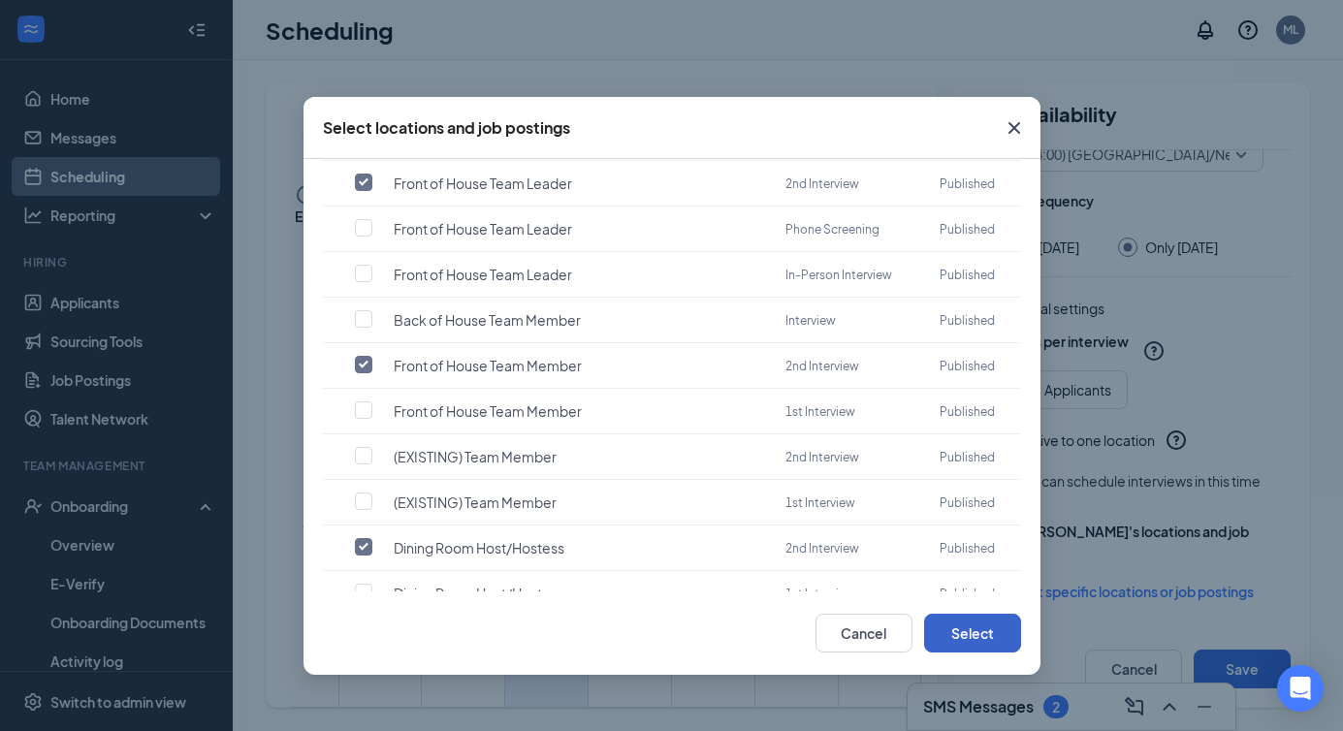
click at [988, 628] on button "Select" at bounding box center [972, 633] width 97 height 39
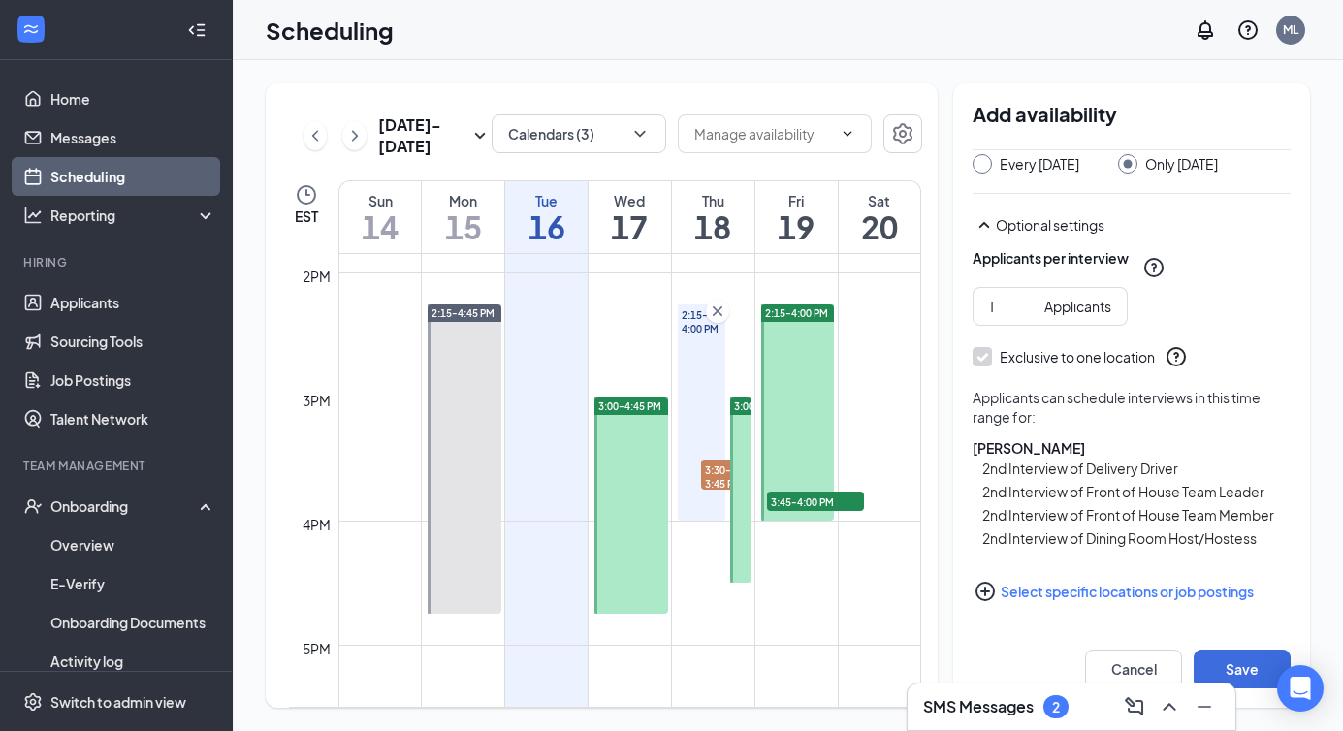
scroll to position [369, 0]
click at [1247, 659] on button "Save" at bounding box center [1242, 669] width 97 height 39
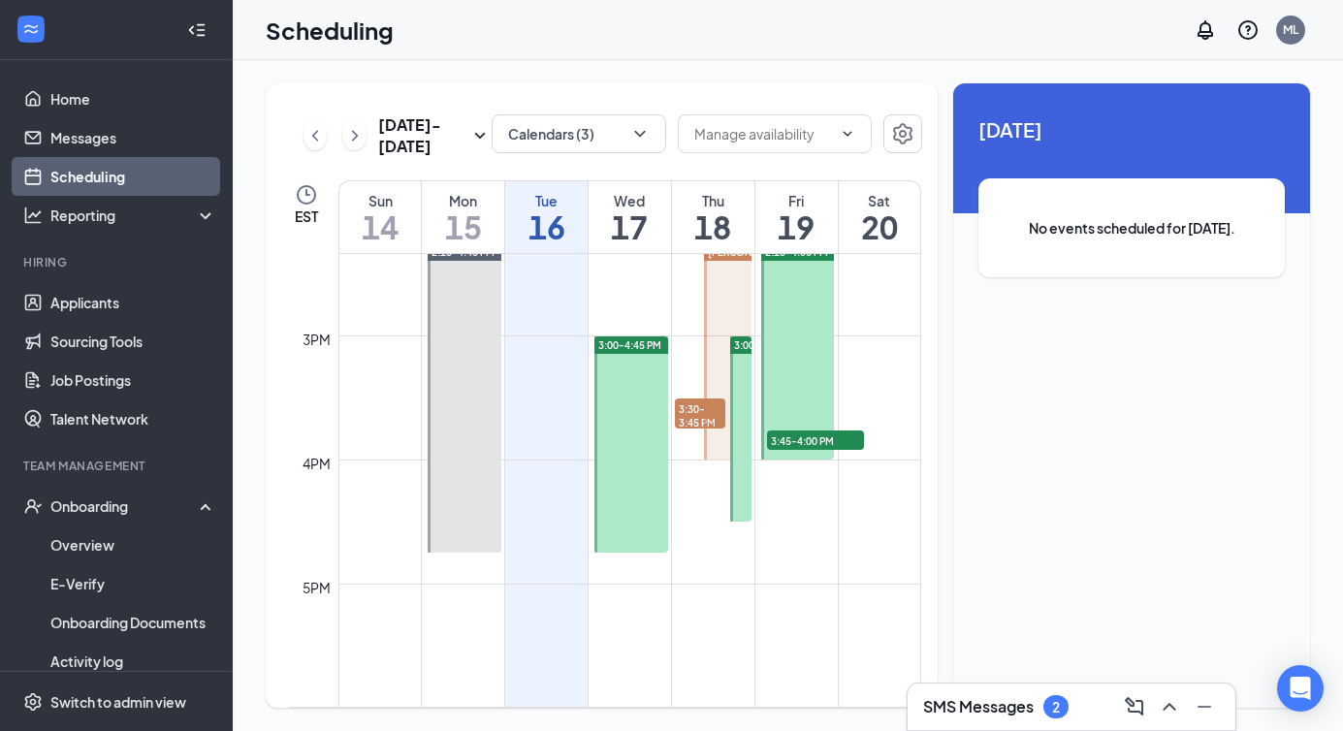
scroll to position [1809, 0]
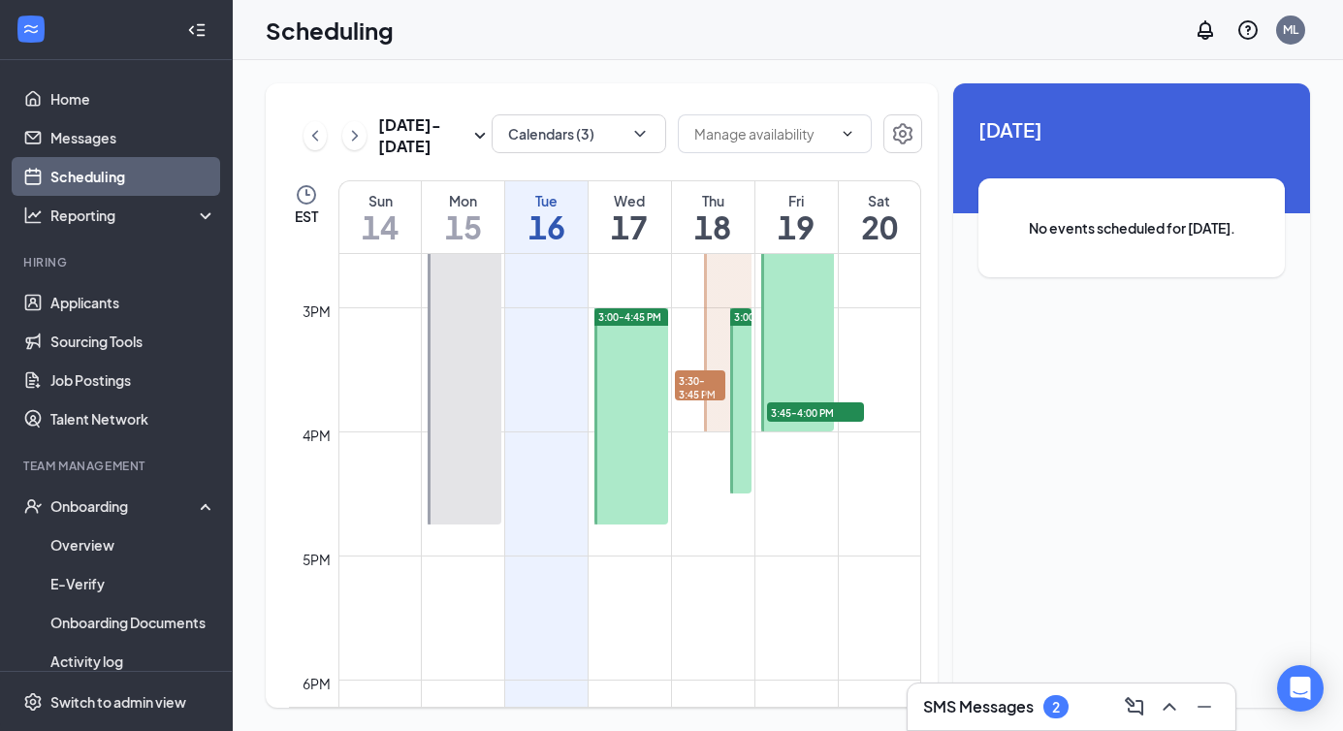
click at [683, 303] on td at bounding box center [629, 291] width 583 height 31
drag, startPoint x: 682, startPoint y: 309, endPoint x: 693, endPoint y: 489, distance: 179.8
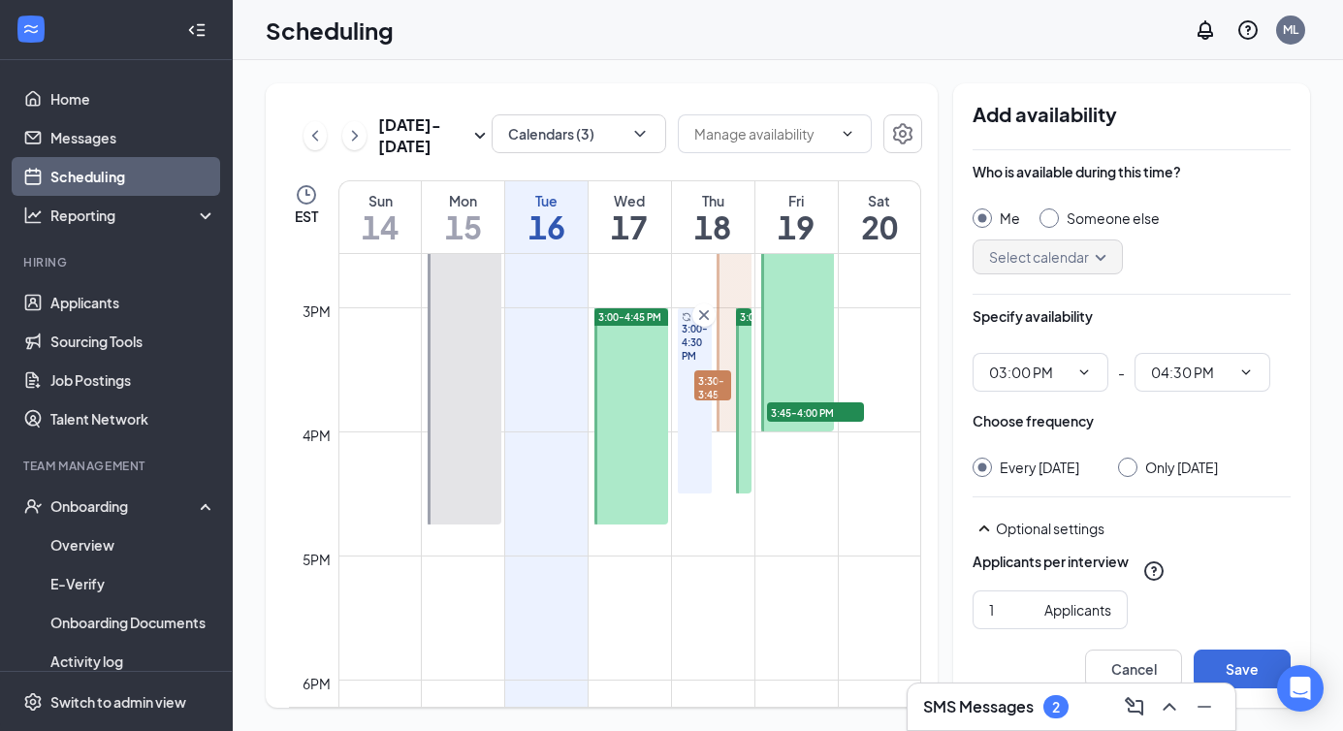
click at [1040, 216] on input "Someone else" at bounding box center [1047, 216] width 14 height 14
radio input "true"
radio input "false"
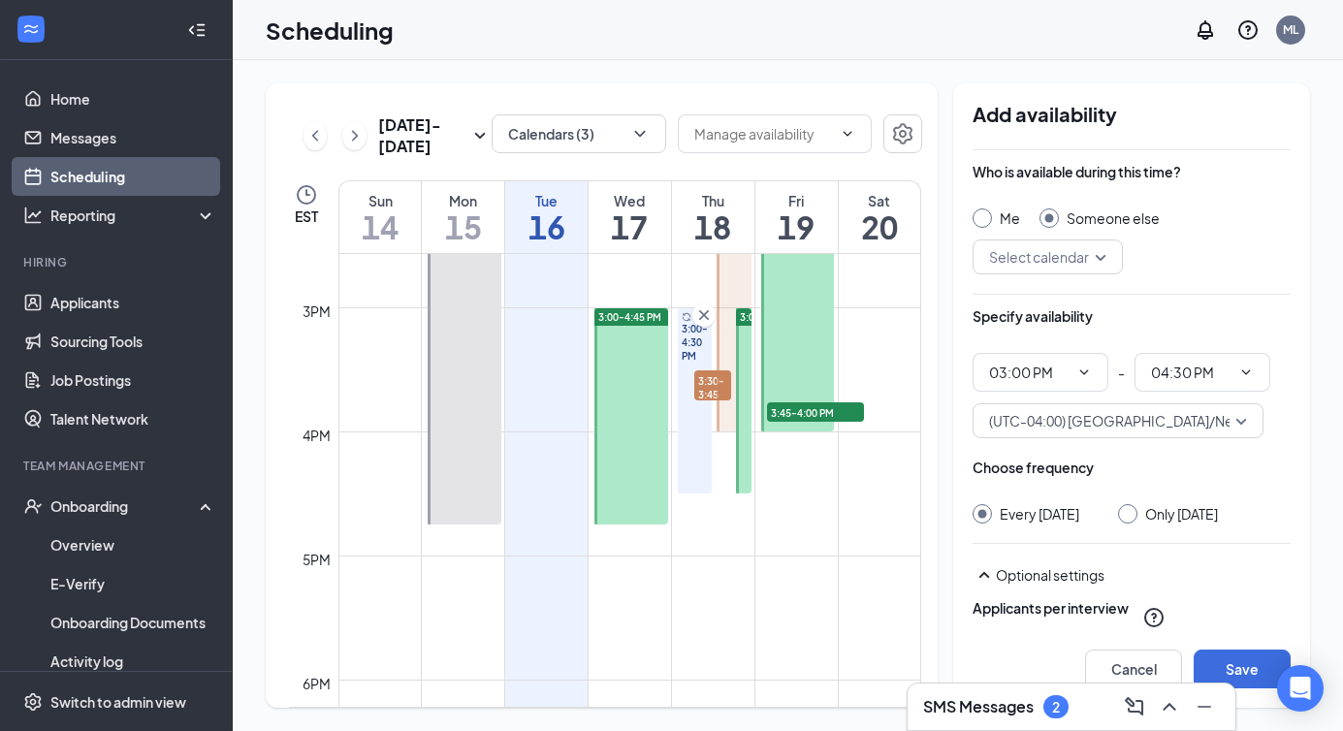
click at [1132, 514] on input "Only [DATE]" at bounding box center [1125, 511] width 14 height 14
radio input "true"
radio input "false"
click at [1040, 259] on input "search" at bounding box center [1040, 257] width 113 height 33
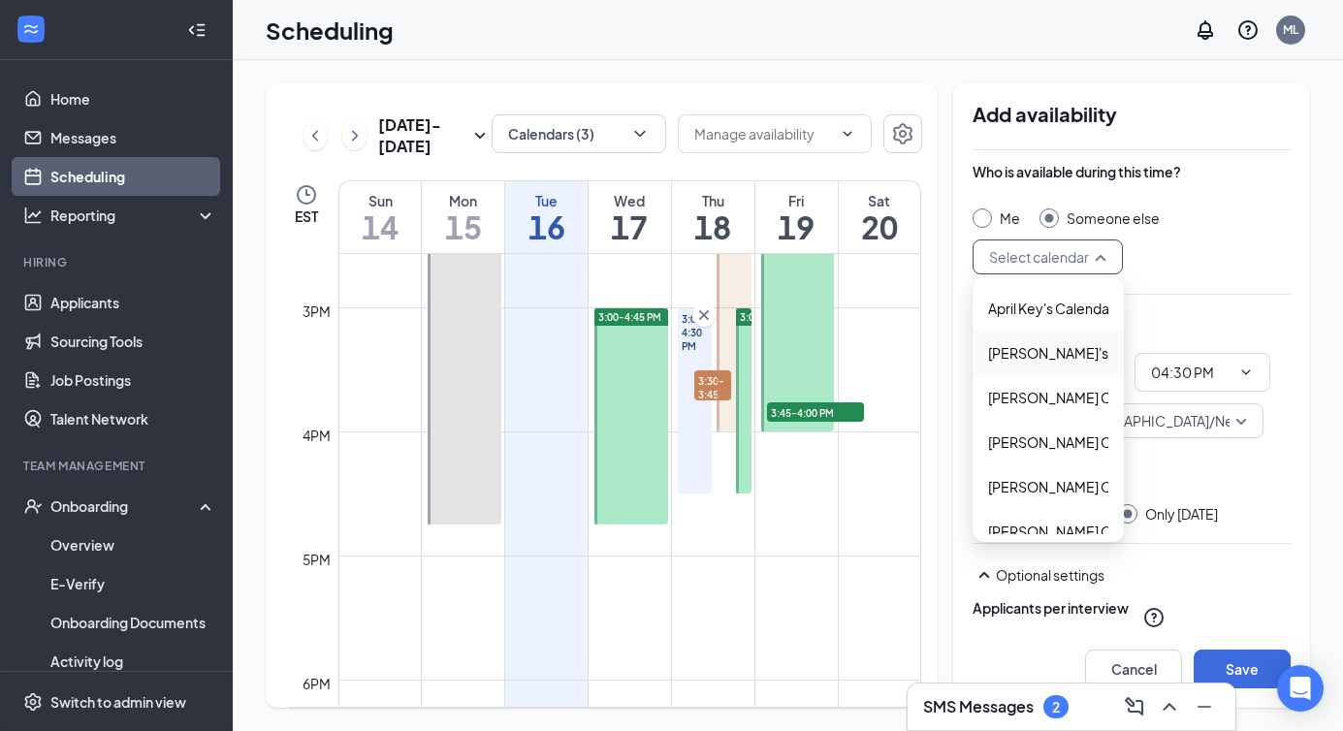
click at [1036, 363] on span "[PERSON_NAME]'s Calendar" at bounding box center [1078, 352] width 181 height 21
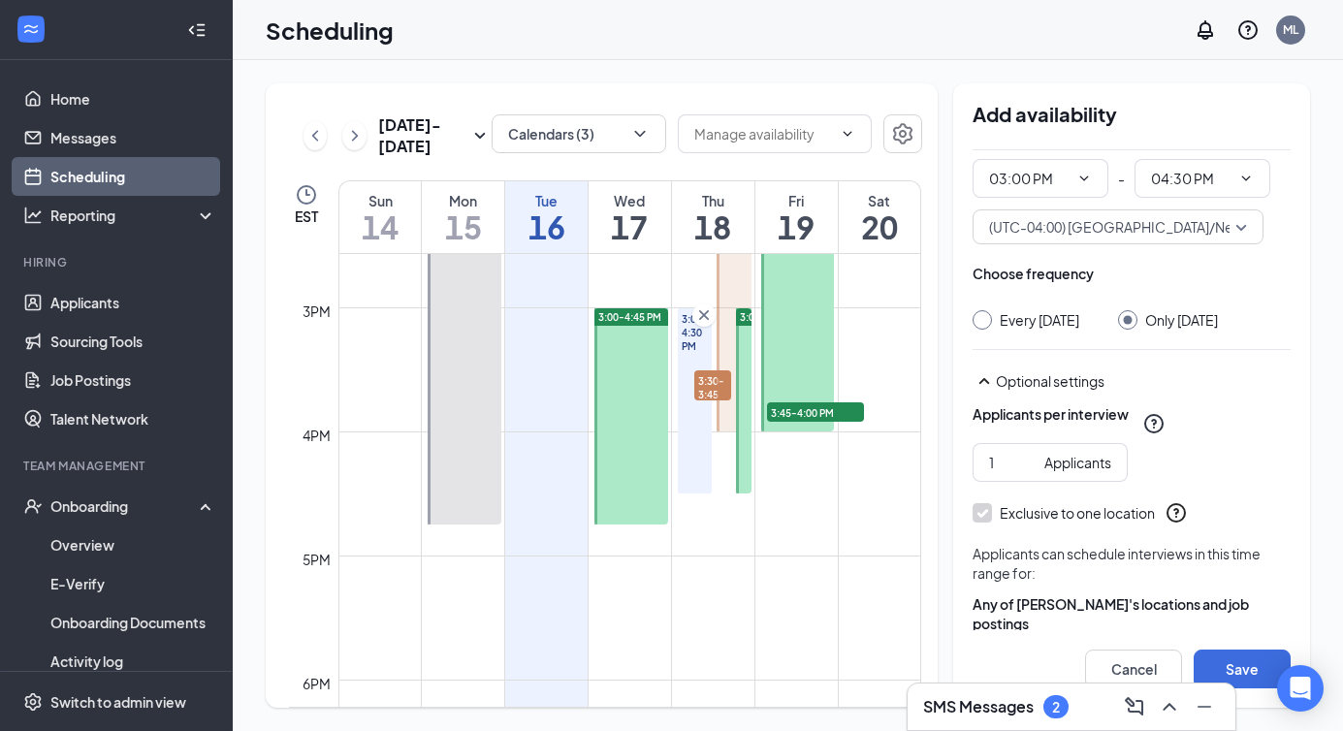
scroll to position [267, 0]
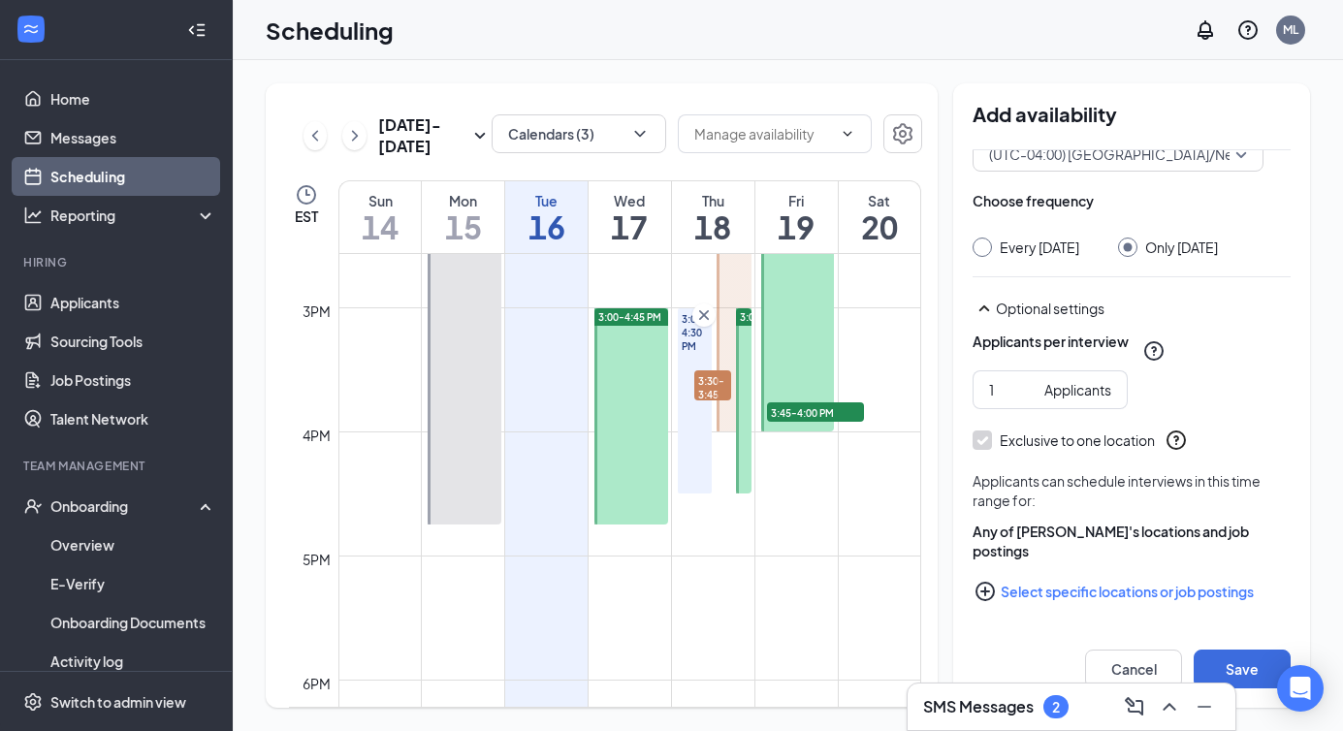
click at [1002, 586] on button "Select specific locations or job postings" at bounding box center [1132, 591] width 318 height 39
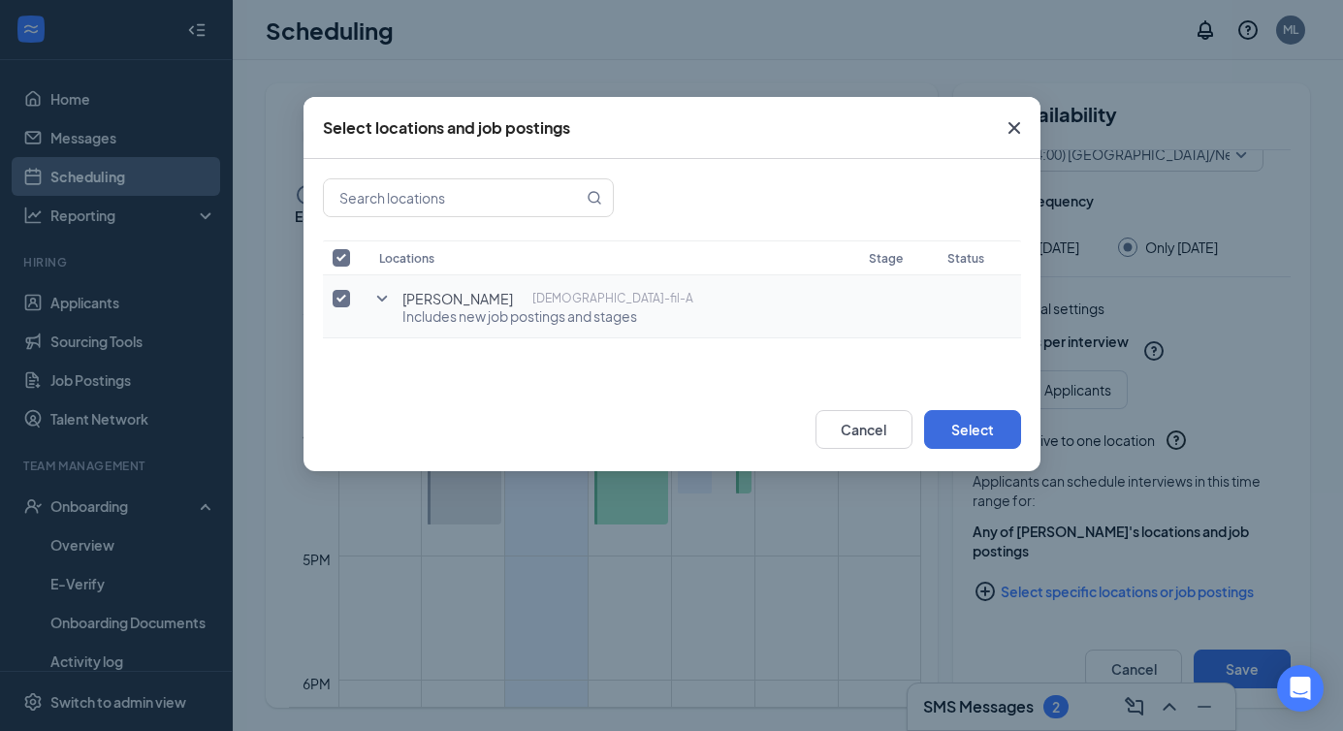
click at [379, 306] on icon "SmallChevronDown" at bounding box center [381, 298] width 23 height 23
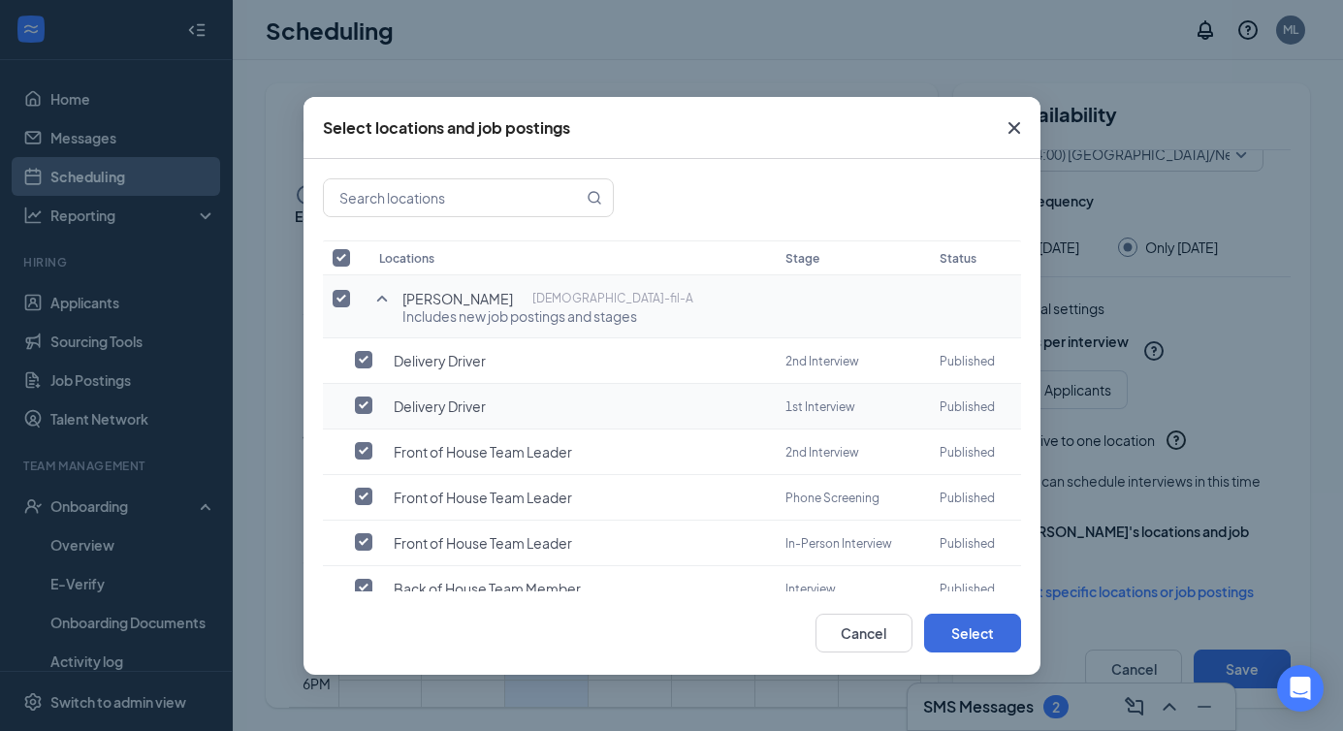
click at [366, 396] on label at bounding box center [368, 405] width 27 height 19
click at [366, 397] on input "checkbox" at bounding box center [363, 405] width 17 height 17
checkbox input "true"
checkbox input "false"
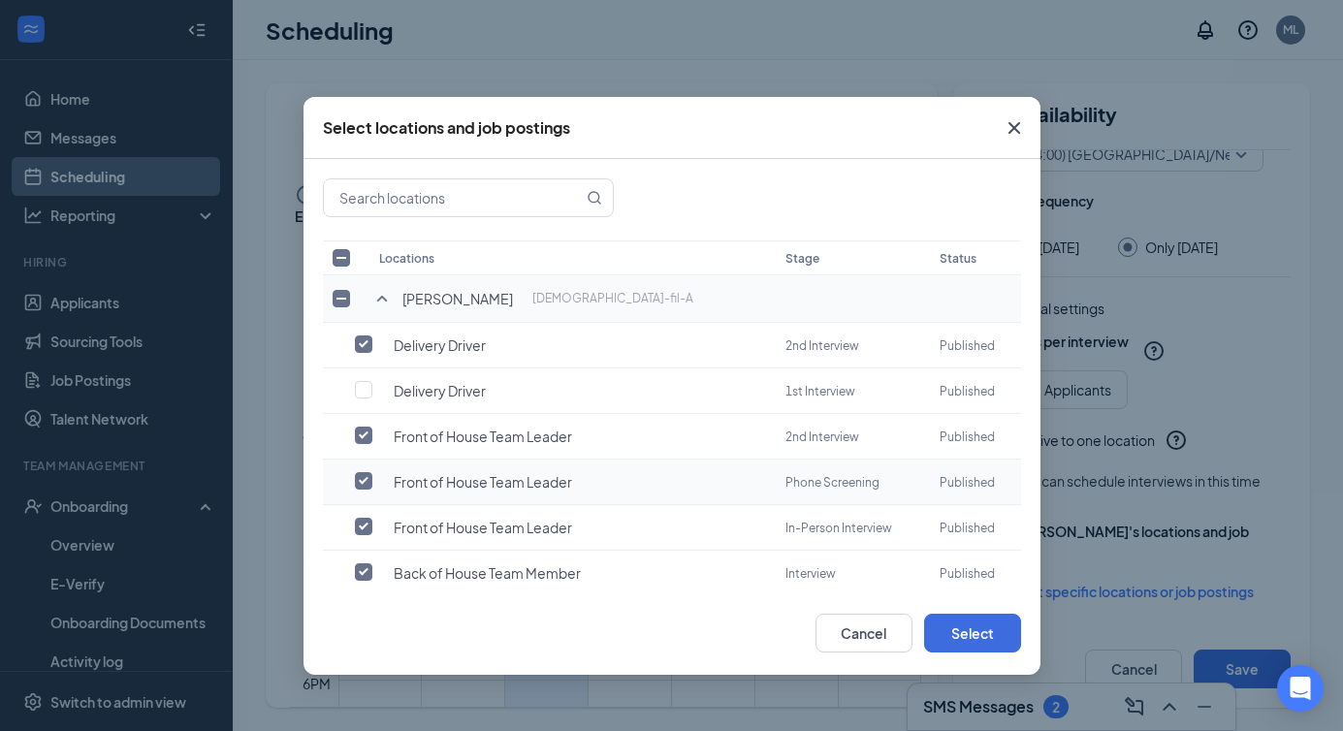
click at [363, 473] on input "checkbox" at bounding box center [363, 480] width 17 height 17
checkbox input "false"
click at [362, 518] on input "checkbox" at bounding box center [363, 526] width 17 height 17
checkbox input "false"
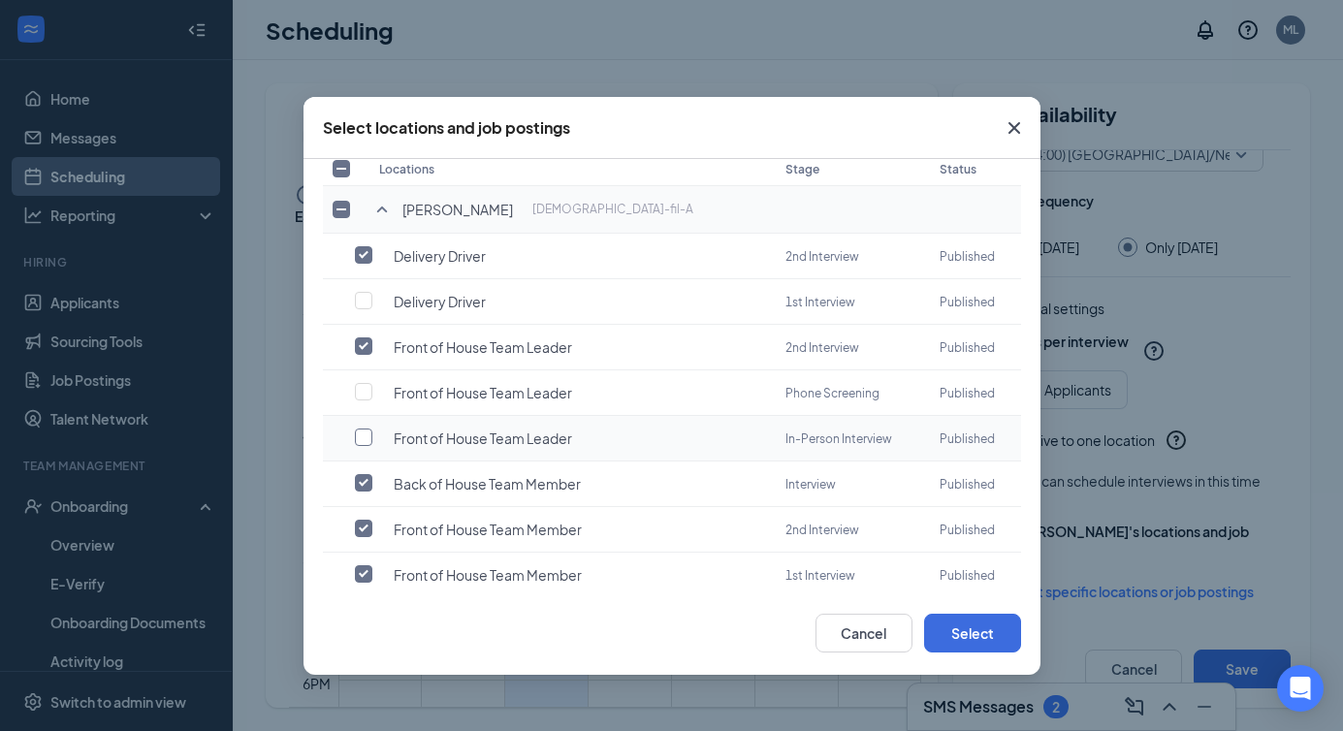
scroll to position [96, 0]
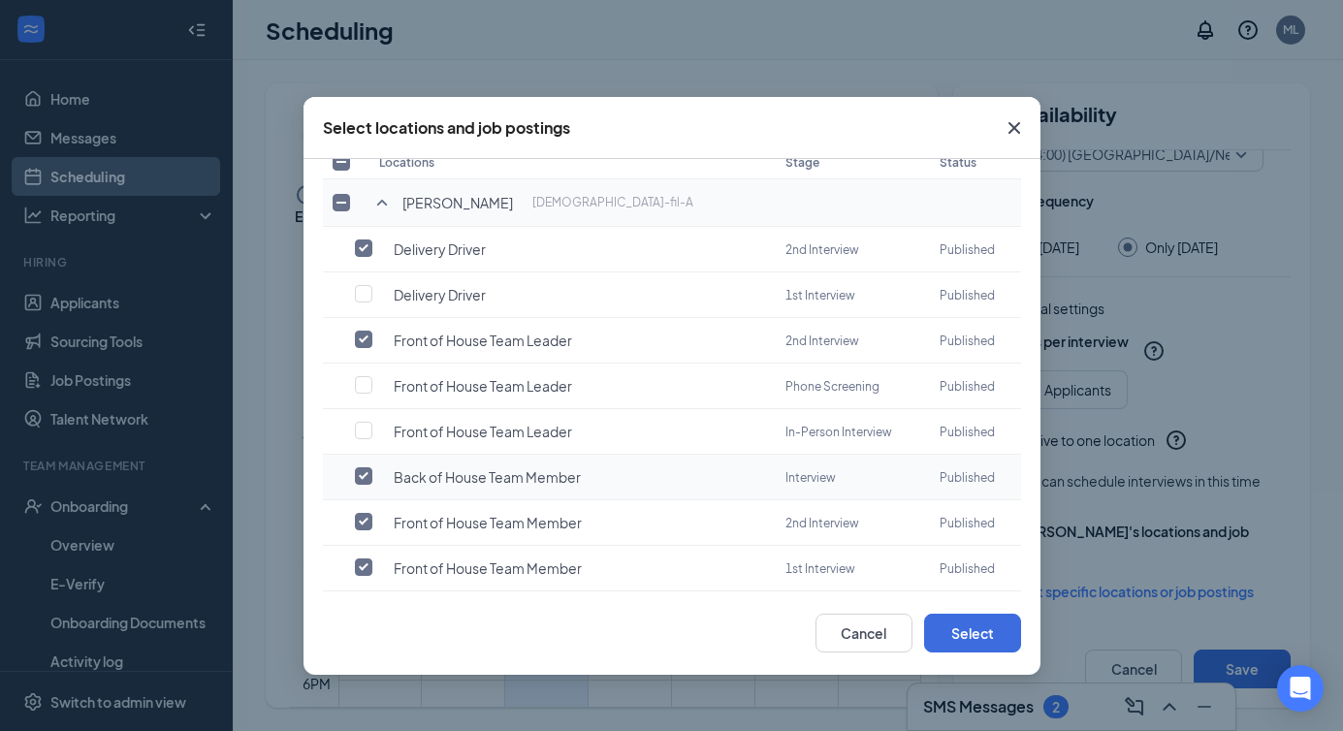
click at [364, 470] on input "checkbox" at bounding box center [363, 475] width 17 height 17
checkbox input "false"
click at [369, 563] on input "checkbox" at bounding box center [363, 567] width 17 height 17
checkbox input "false"
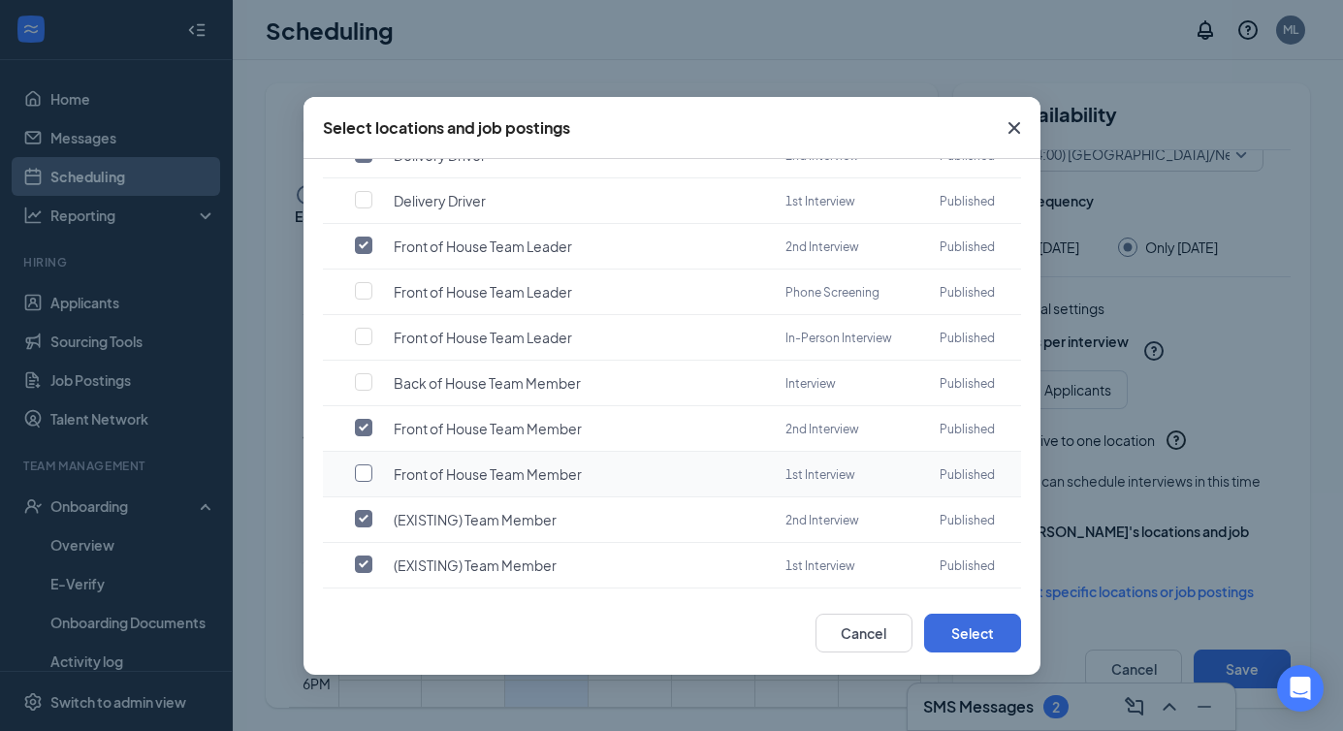
scroll to position [241, 0]
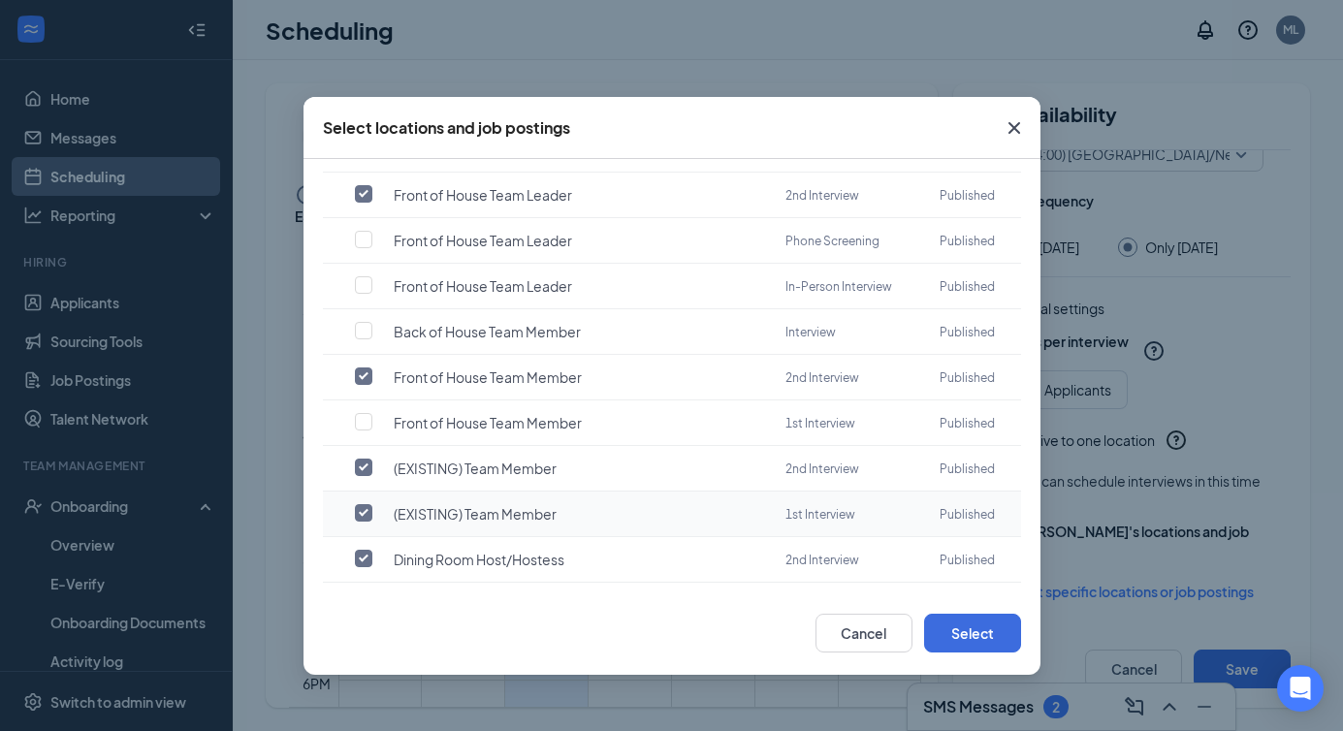
click at [363, 504] on input "checkbox" at bounding box center [363, 512] width 17 height 17
checkbox input "false"
click at [361, 595] on input "checkbox" at bounding box center [363, 603] width 17 height 17
checkbox input "false"
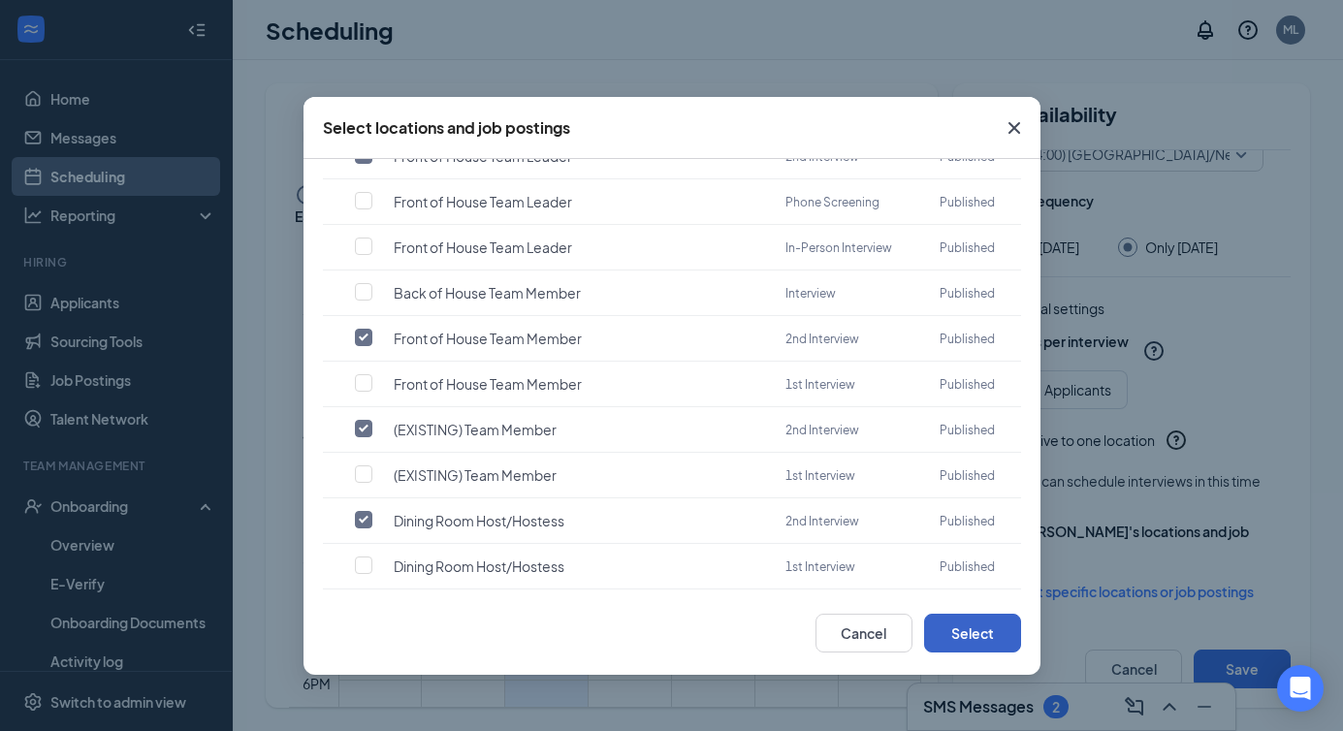
click at [967, 636] on button "Select" at bounding box center [972, 633] width 97 height 39
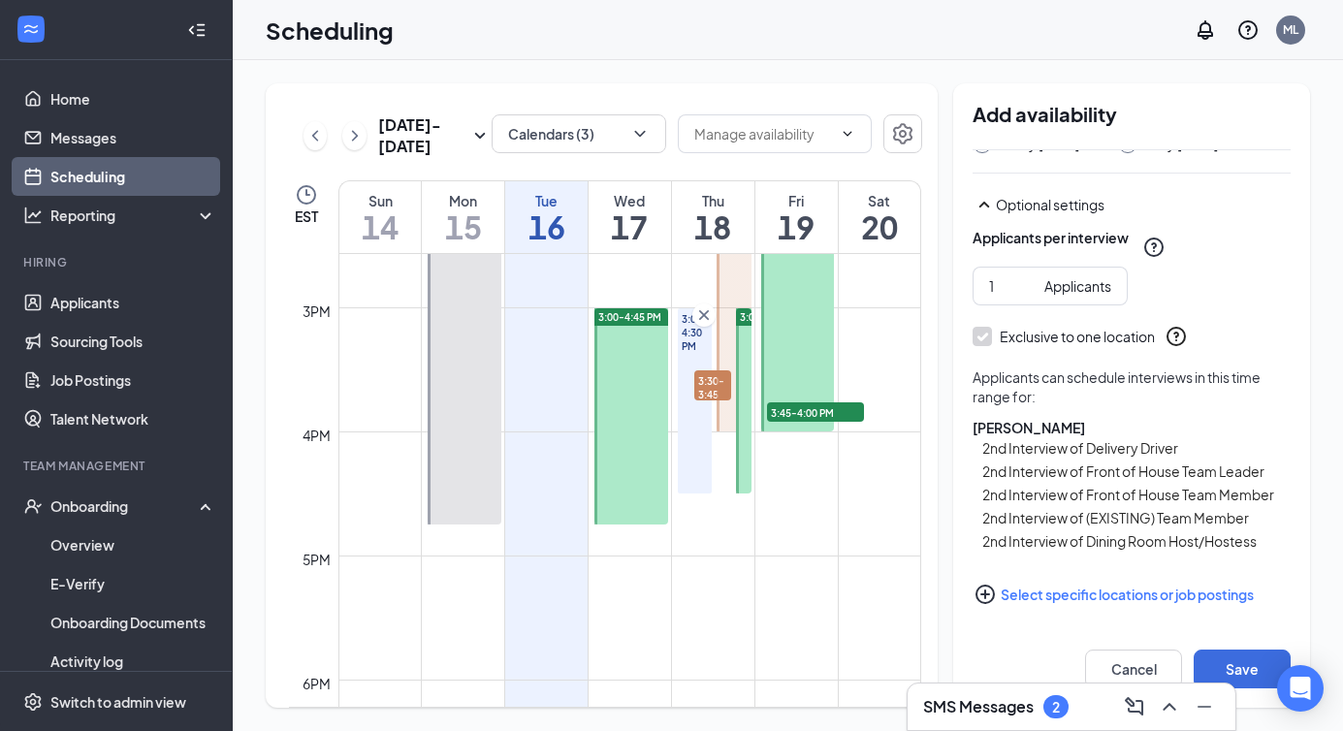
scroll to position [393, 0]
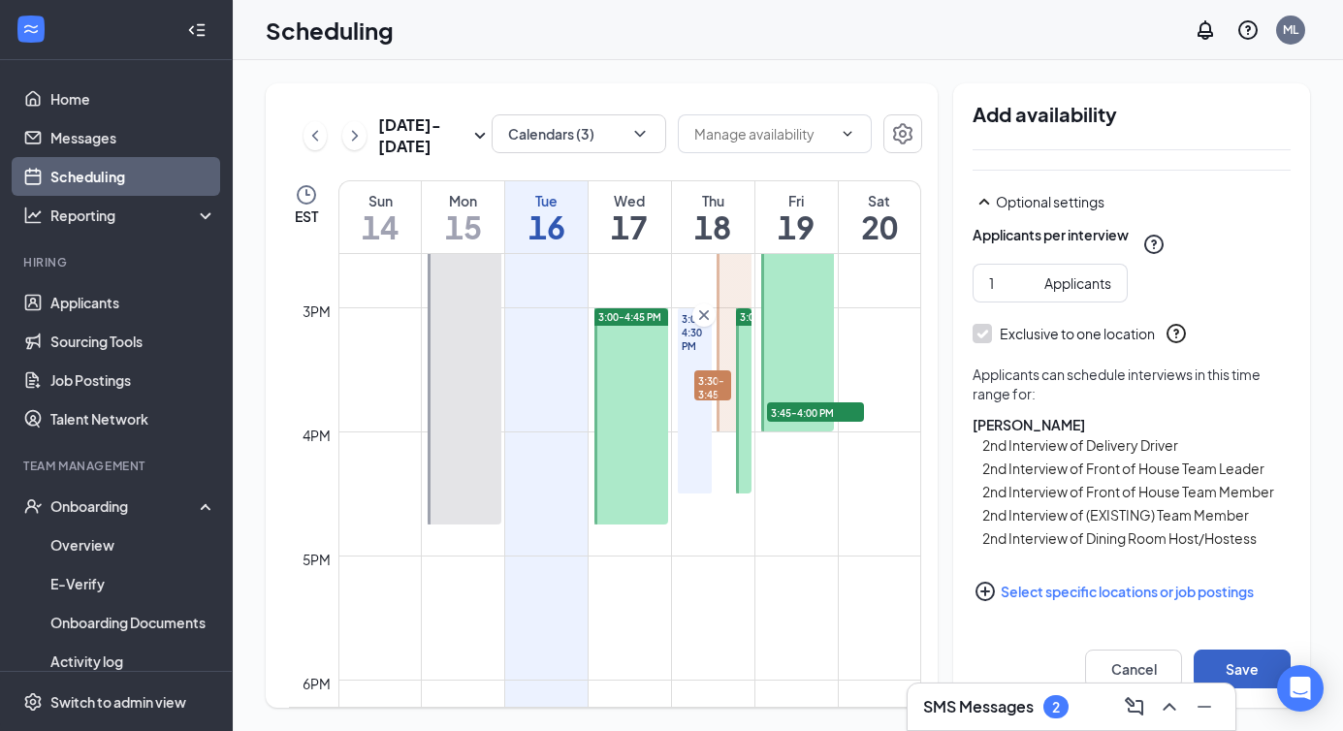
click at [1242, 669] on button "Save" at bounding box center [1242, 669] width 97 height 39
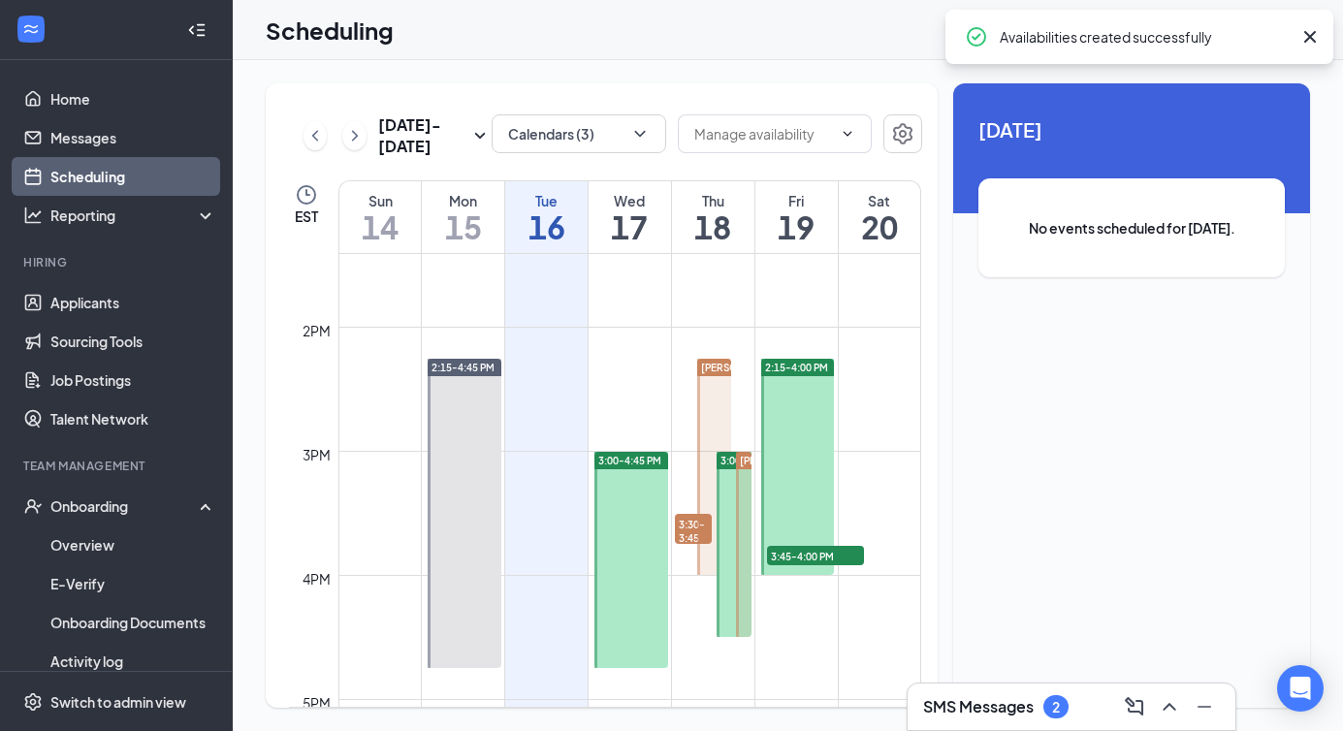
scroll to position [1666, 0]
drag, startPoint x: 743, startPoint y: 492, endPoint x: 806, endPoint y: 480, distance: 64.1
click at [816, 475] on tr "2:15-4:45 PM 3:00-4:45 PM 3:30-3:45 PM 1 [PERSON_NAME] M 3:00-4:30 PM [PERSON_N…" at bounding box center [605, 77] width 632 height 2979
click at [749, 476] on div at bounding box center [743, 543] width 15 height 185
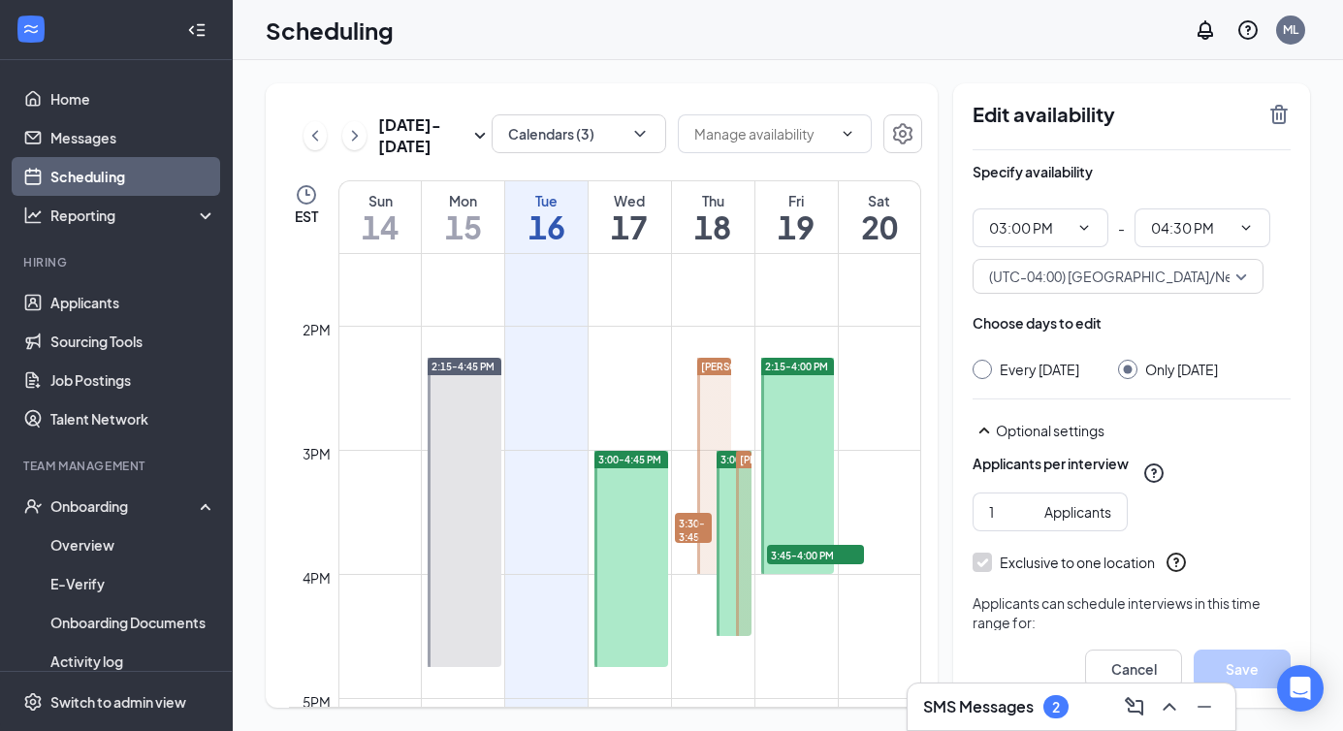
drag, startPoint x: 745, startPoint y: 474, endPoint x: 789, endPoint y: 388, distance: 97.2
click at [789, 388] on tr "2:15-4:45 PM 3:00-4:45 PM 3:30-3:45 PM 1 [PERSON_NAME] M 3:00-4:30 PM [PERSON_N…" at bounding box center [605, 77] width 632 height 2979
click at [1025, 440] on div "Optional settings" at bounding box center [1143, 430] width 295 height 19
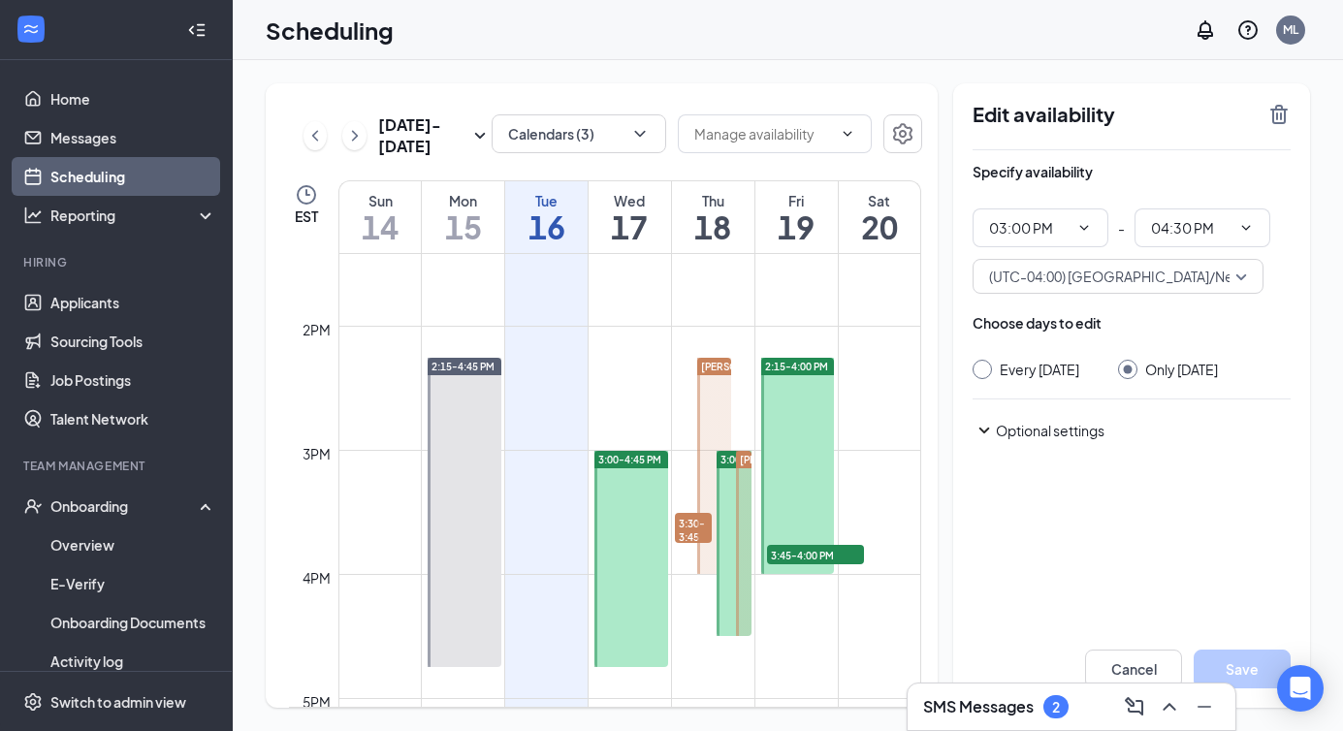
click at [983, 434] on icon "SmallChevronDown" at bounding box center [985, 431] width 11 height 6
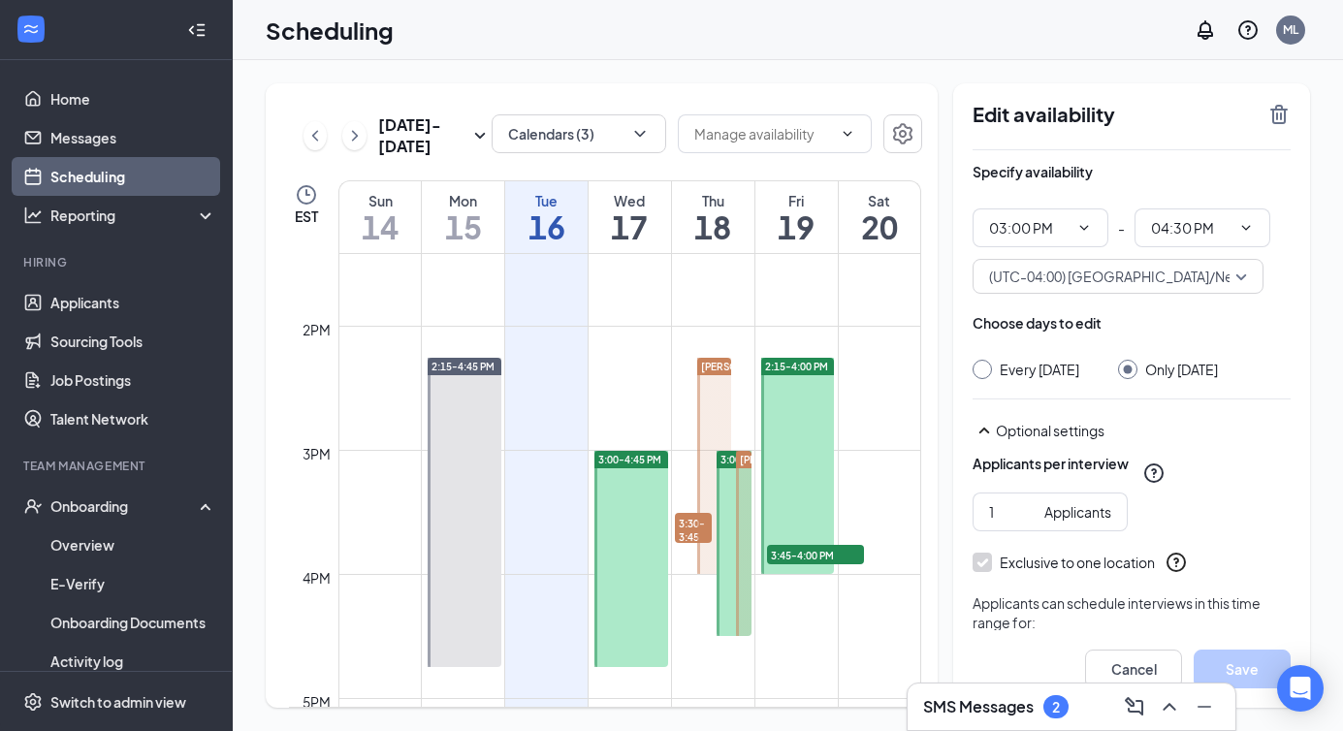
click at [1083, 328] on div "Choose days to edit" at bounding box center [1037, 322] width 129 height 19
click at [1280, 110] on icon "TrashOutline" at bounding box center [1278, 114] width 17 height 19
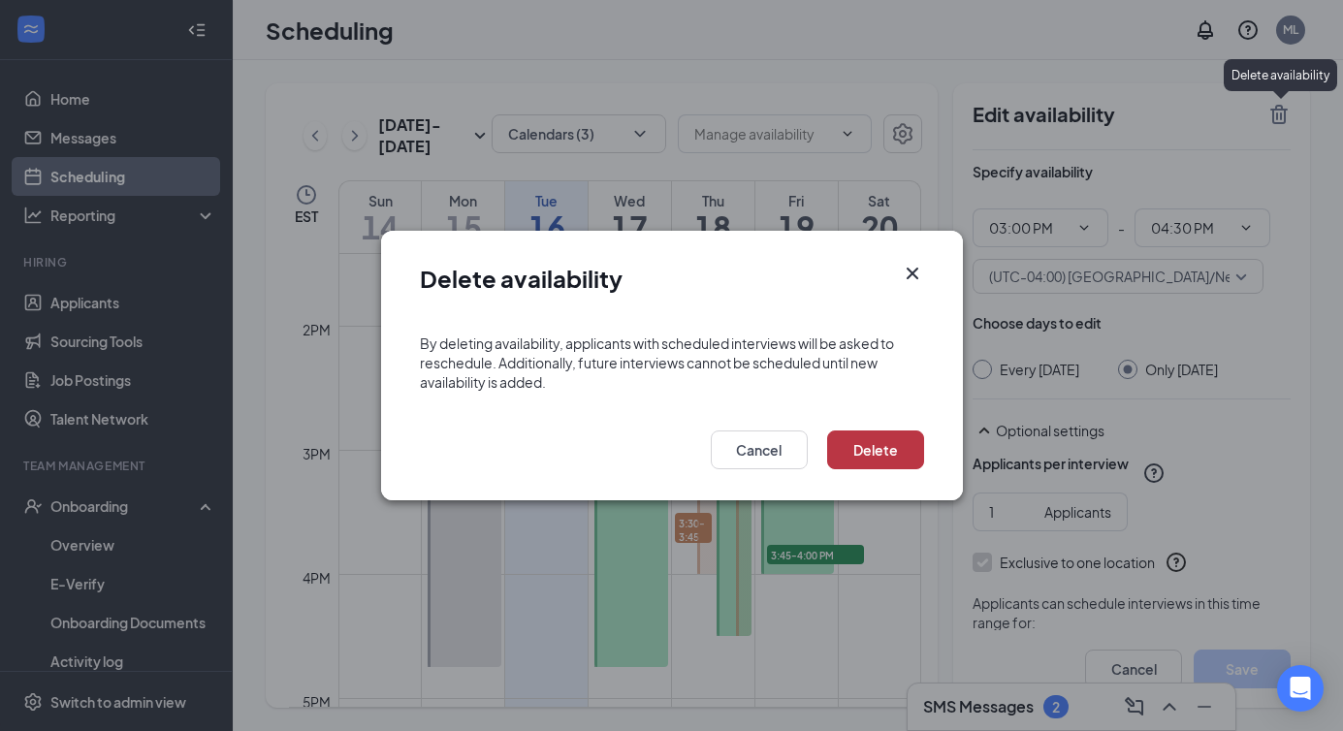
click at [858, 456] on button "Delete" at bounding box center [875, 450] width 97 height 39
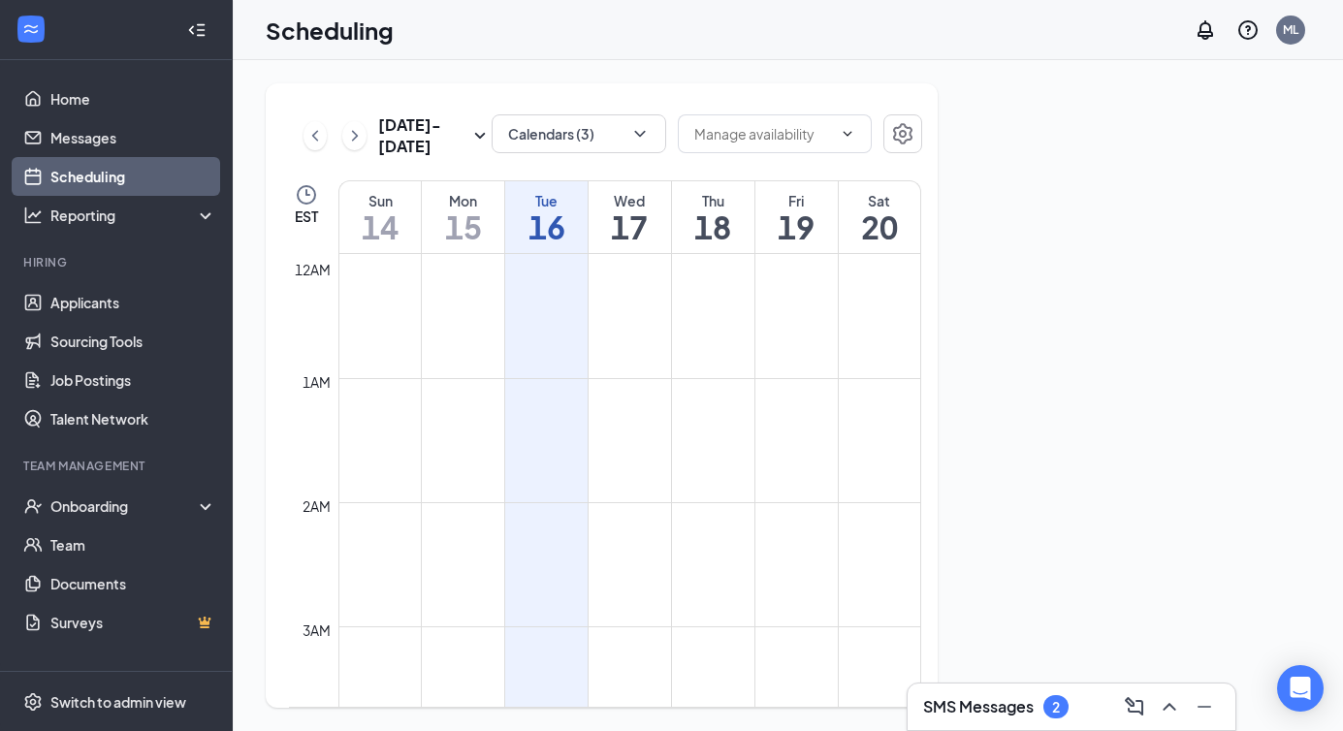
scroll to position [953, 0]
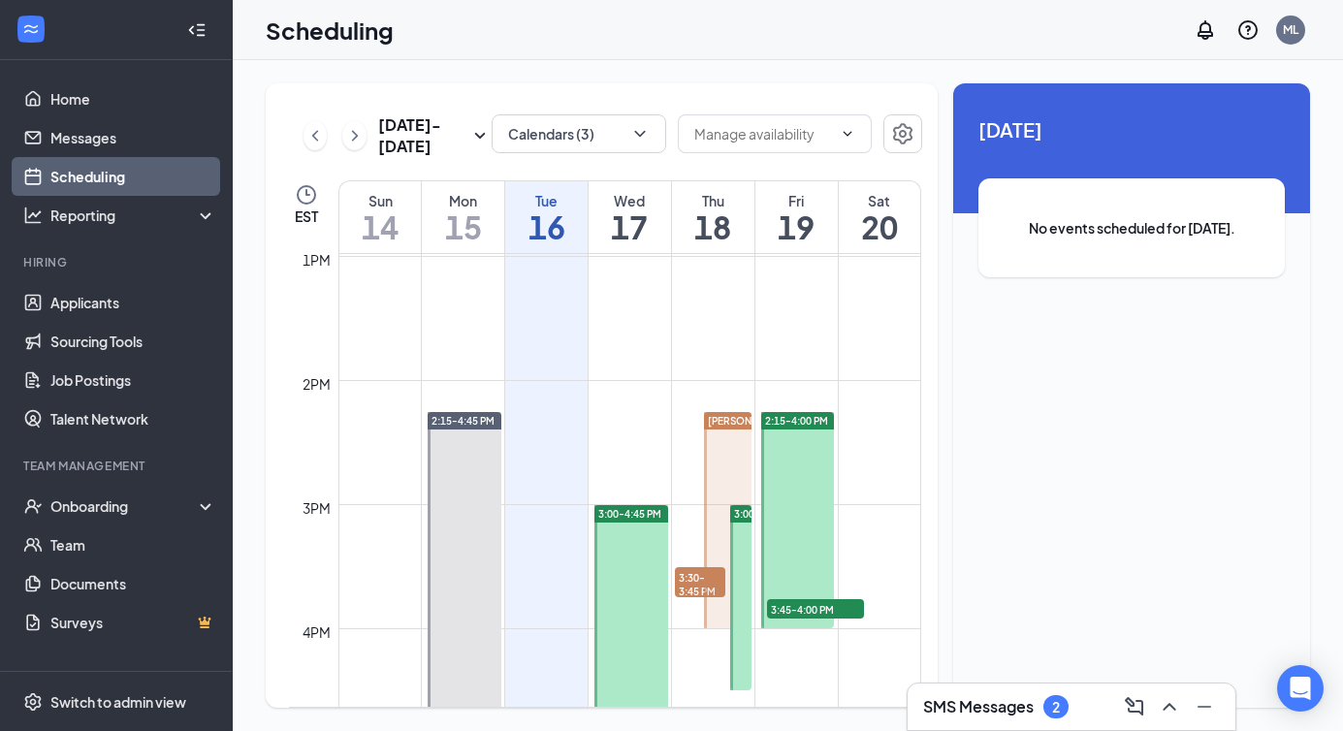
scroll to position [1689, 0]
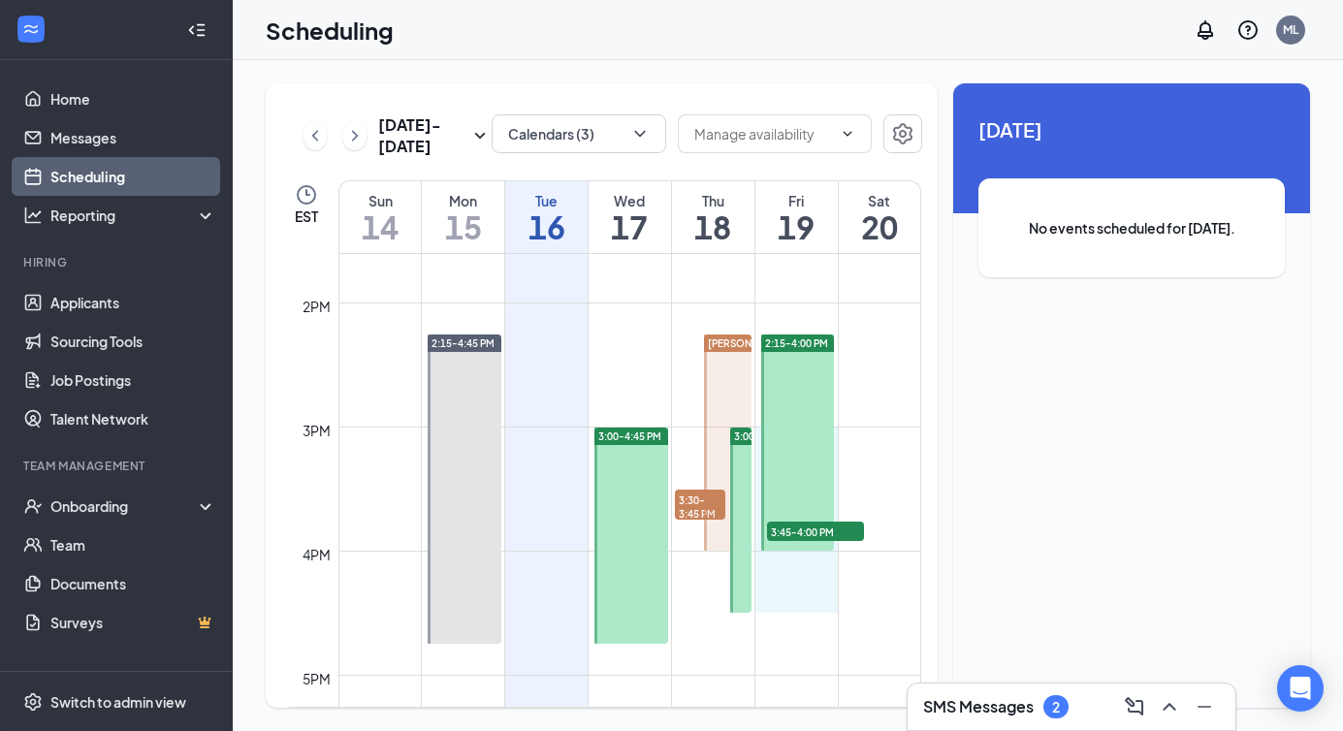
drag, startPoint x: 799, startPoint y: 612, endPoint x: 788, endPoint y: 432, distance: 180.7
click at [788, 432] on div "12am 1am 2am 3am 4am 5am 6am 7am 8am 9am 10am 11am 12pm 1pm 2pm 3pm 4pm 5pm 6pm…" at bounding box center [605, 54] width 632 height 2979
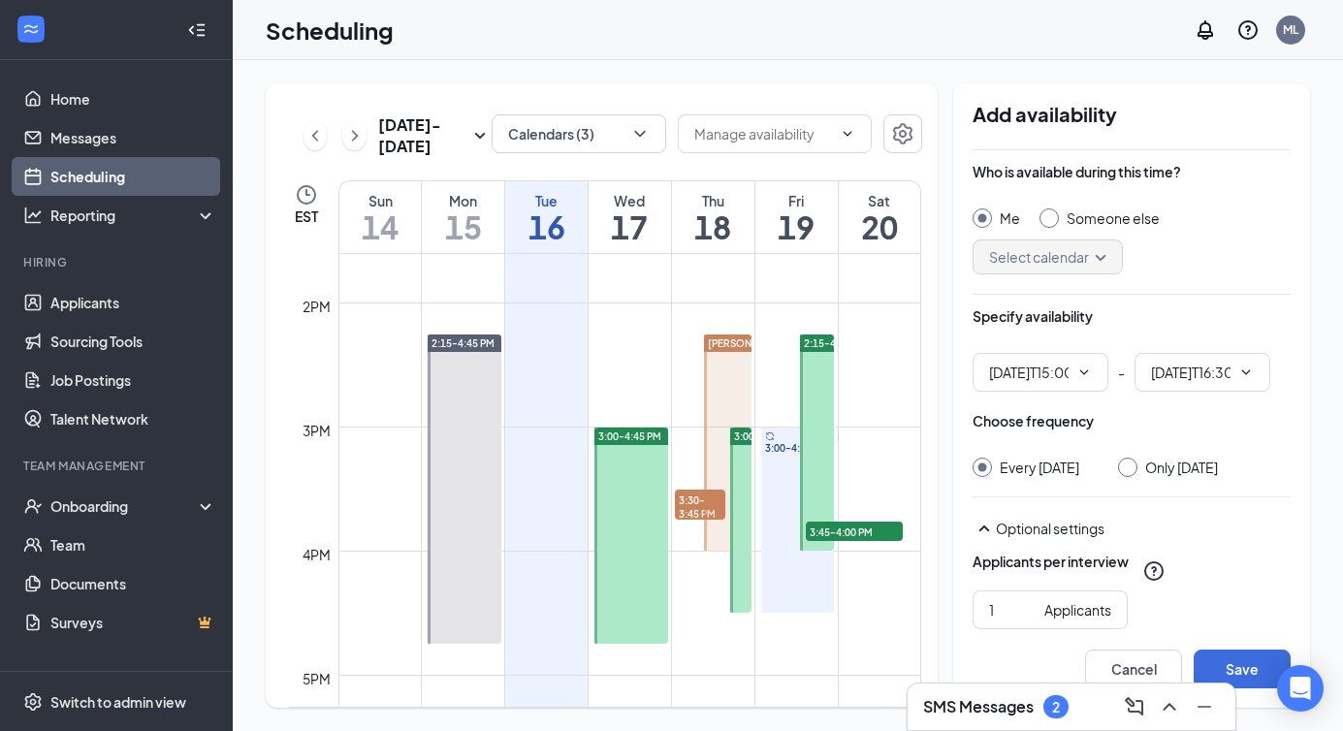
type input "03:00 PM"
type input "04:30 PM"
click at [1060, 220] on div "Someone else" at bounding box center [1100, 218] width 120 height 19
radio input "false"
radio input "true"
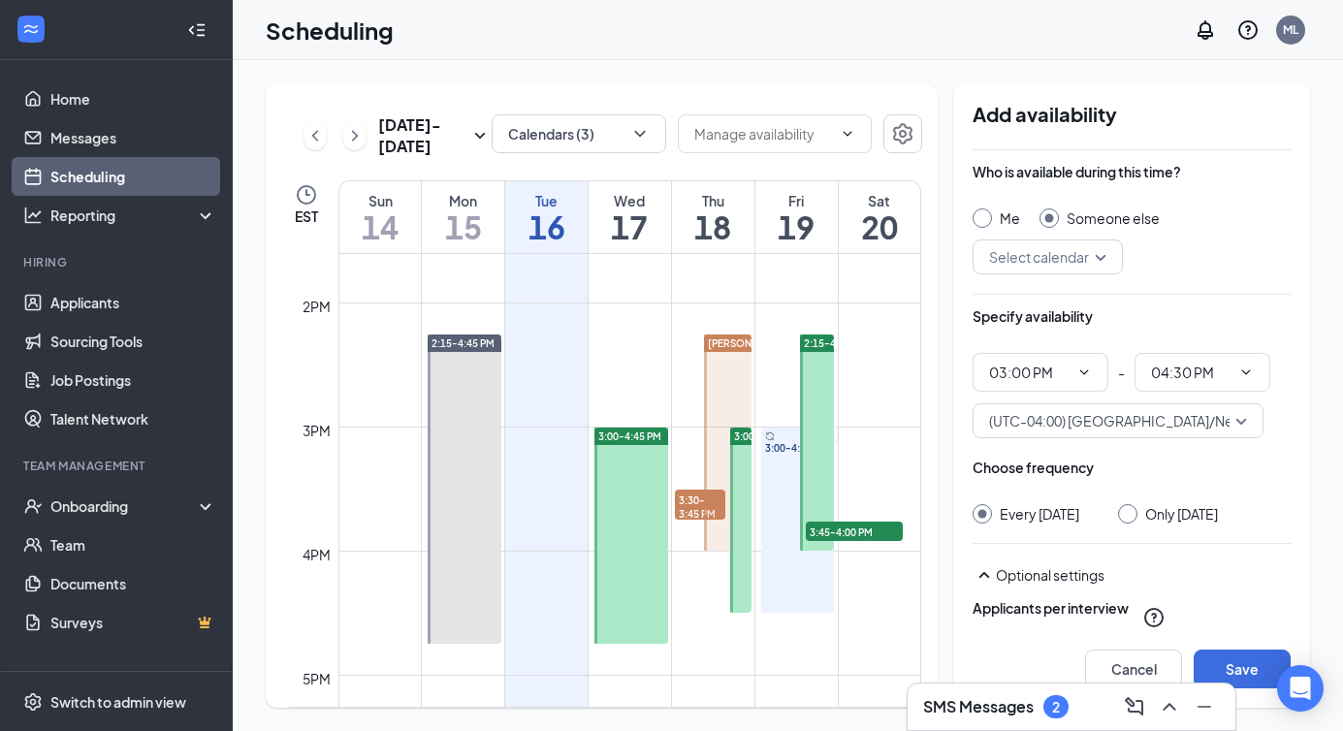
click at [1052, 250] on input "search" at bounding box center [1040, 257] width 113 height 33
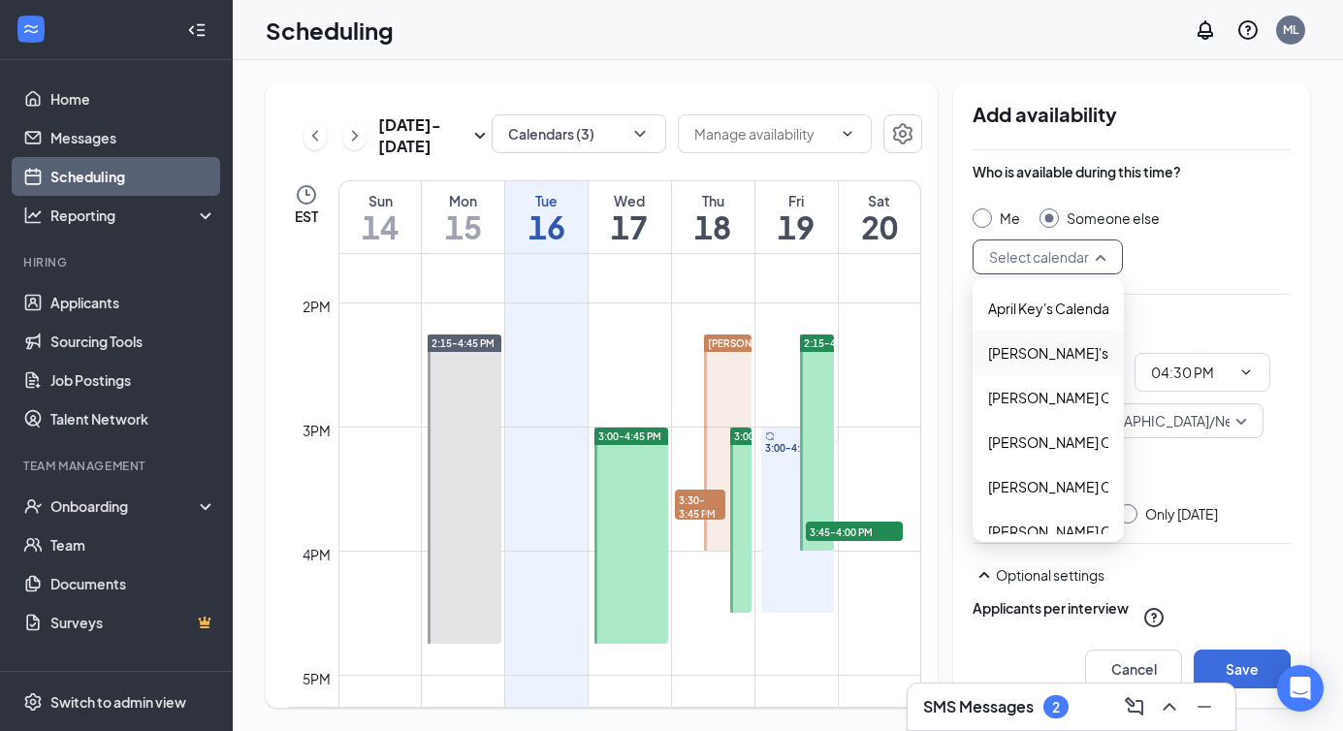
click at [1044, 356] on span "[PERSON_NAME]'s Calendar" at bounding box center [1078, 352] width 181 height 21
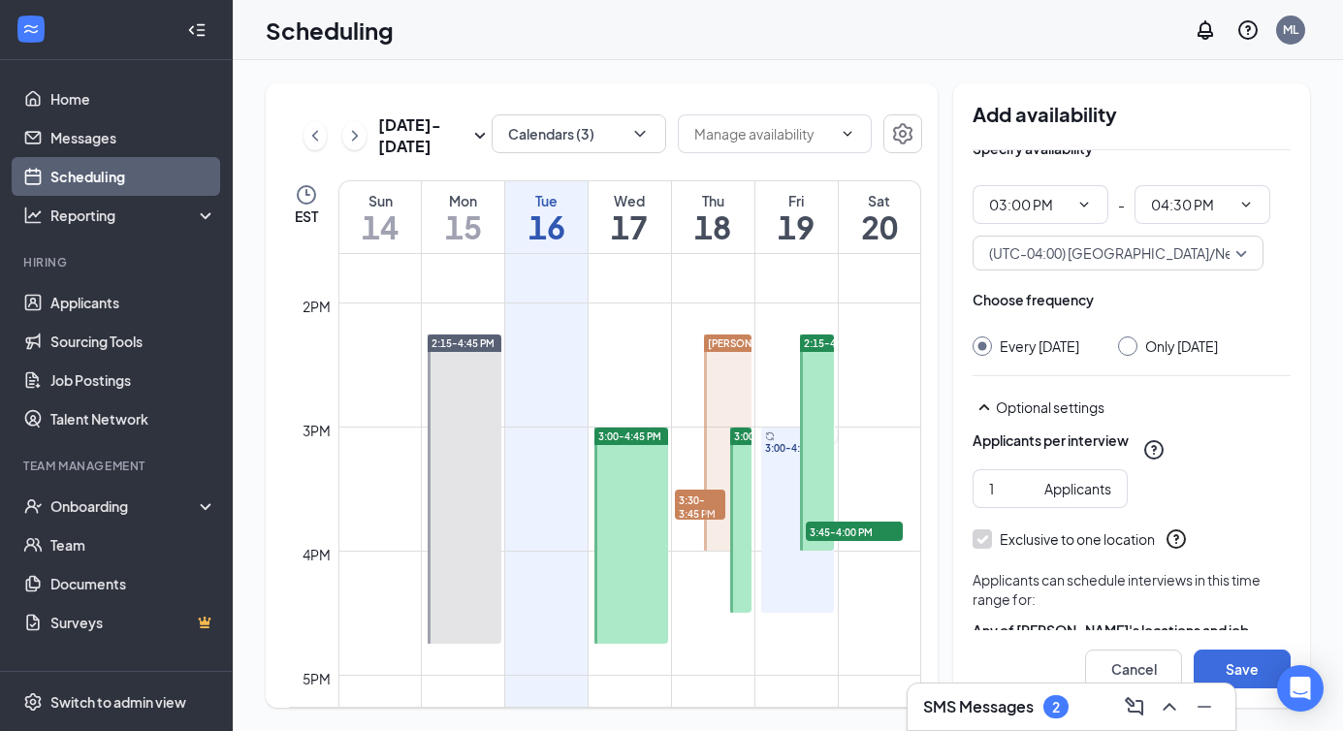
scroll to position [179, 0]
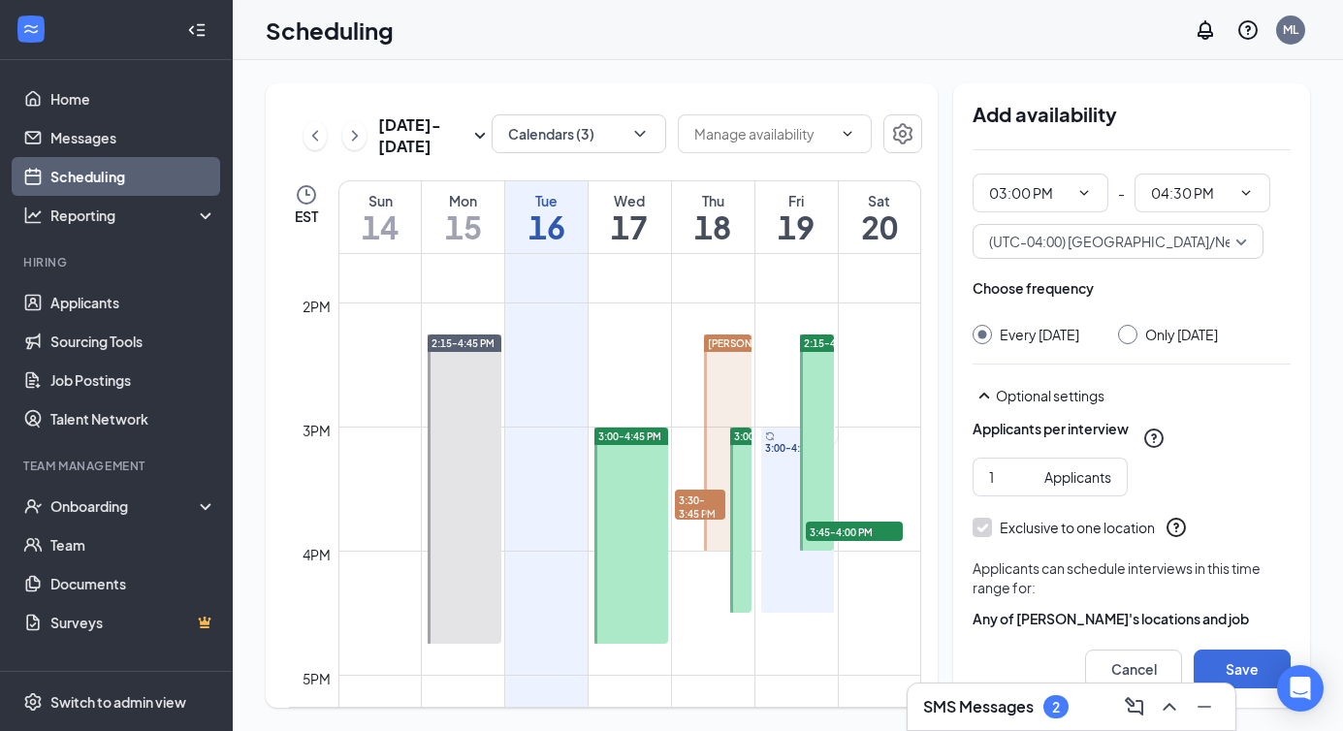
click at [1122, 342] on div at bounding box center [1127, 334] width 19 height 19
click at [1138, 325] on div "Only Friday, Sep 19" at bounding box center [1168, 334] width 100 height 19
click at [1126, 327] on input "Only Friday, Sep 19" at bounding box center [1125, 332] width 14 height 14
radio input "true"
radio input "false"
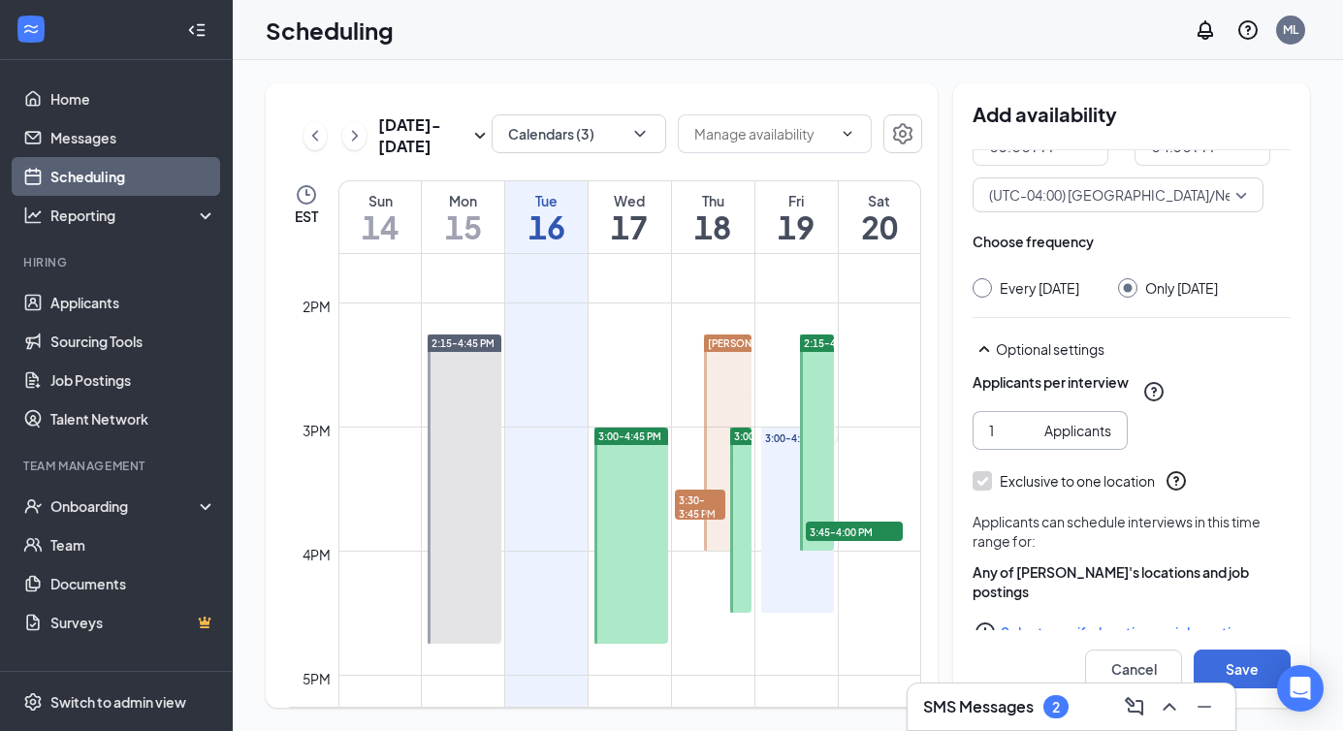
scroll to position [247, 0]
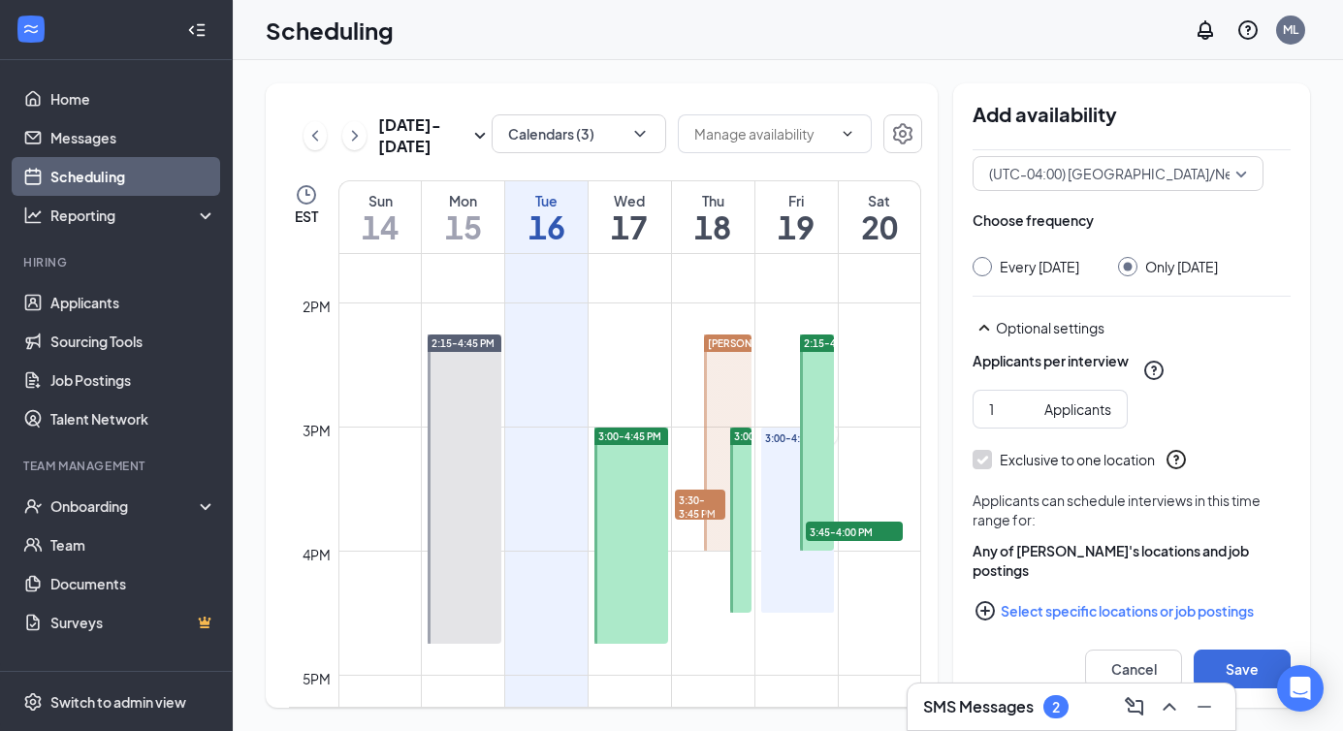
click at [1012, 592] on button "Select specific locations or job postings" at bounding box center [1132, 611] width 318 height 39
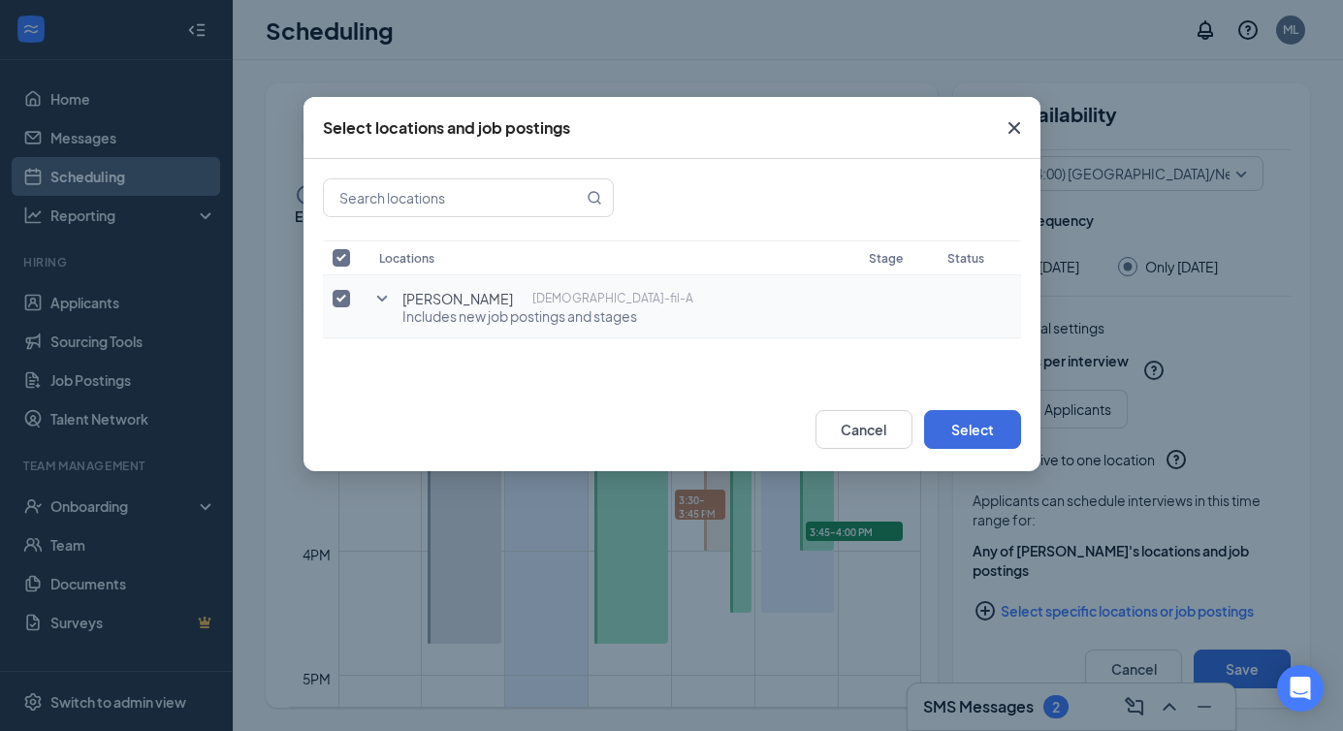
click at [377, 307] on icon "SmallChevronDown" at bounding box center [381, 298] width 23 height 23
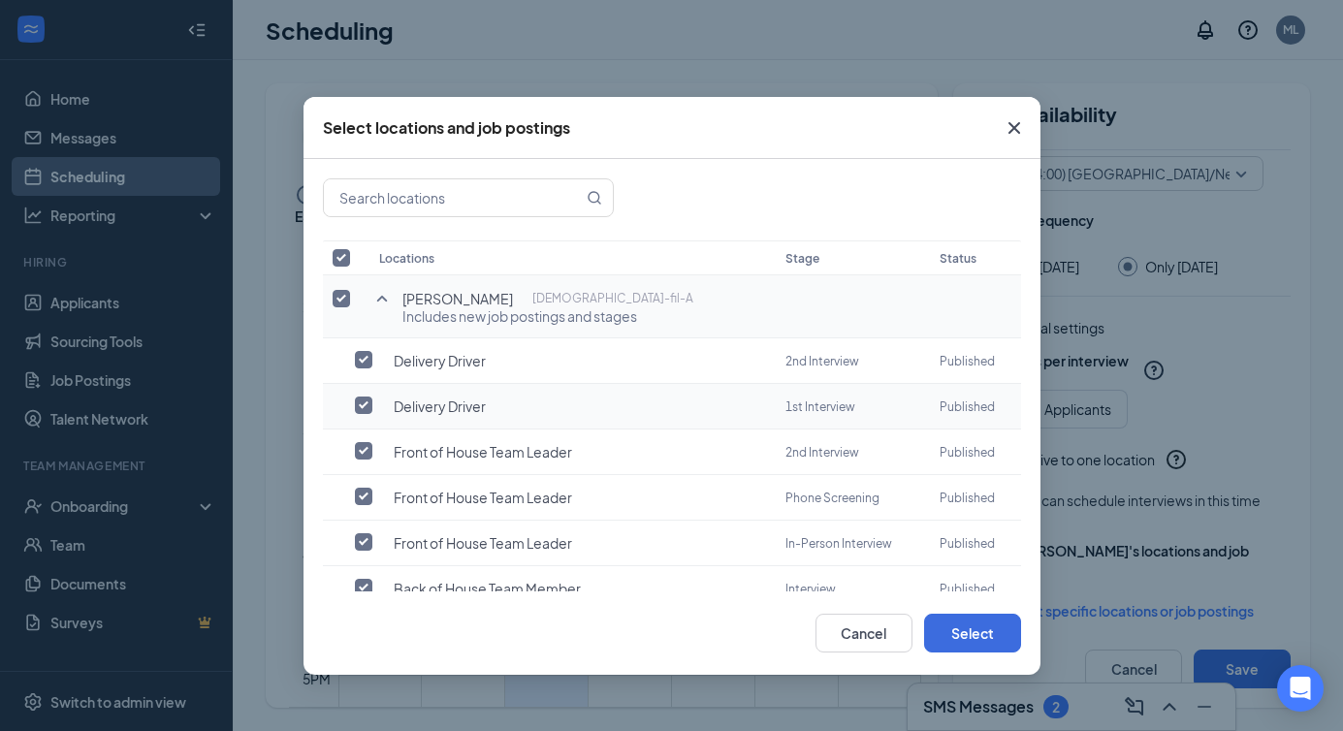
click at [366, 402] on input "checkbox" at bounding box center [363, 405] width 17 height 17
checkbox input "true"
checkbox input "false"
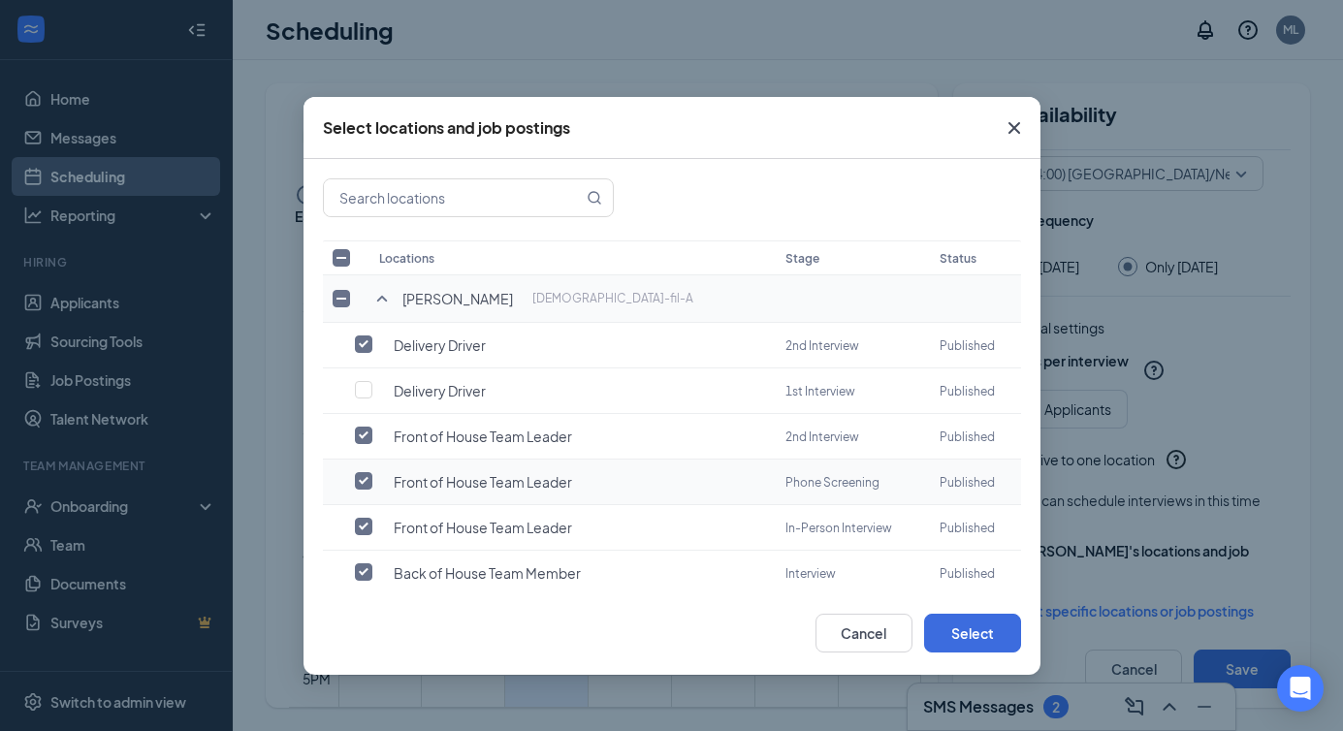
click at [360, 472] on input "checkbox" at bounding box center [363, 480] width 17 height 17
checkbox input "false"
click at [362, 518] on input "checkbox" at bounding box center [363, 526] width 17 height 17
checkbox input "false"
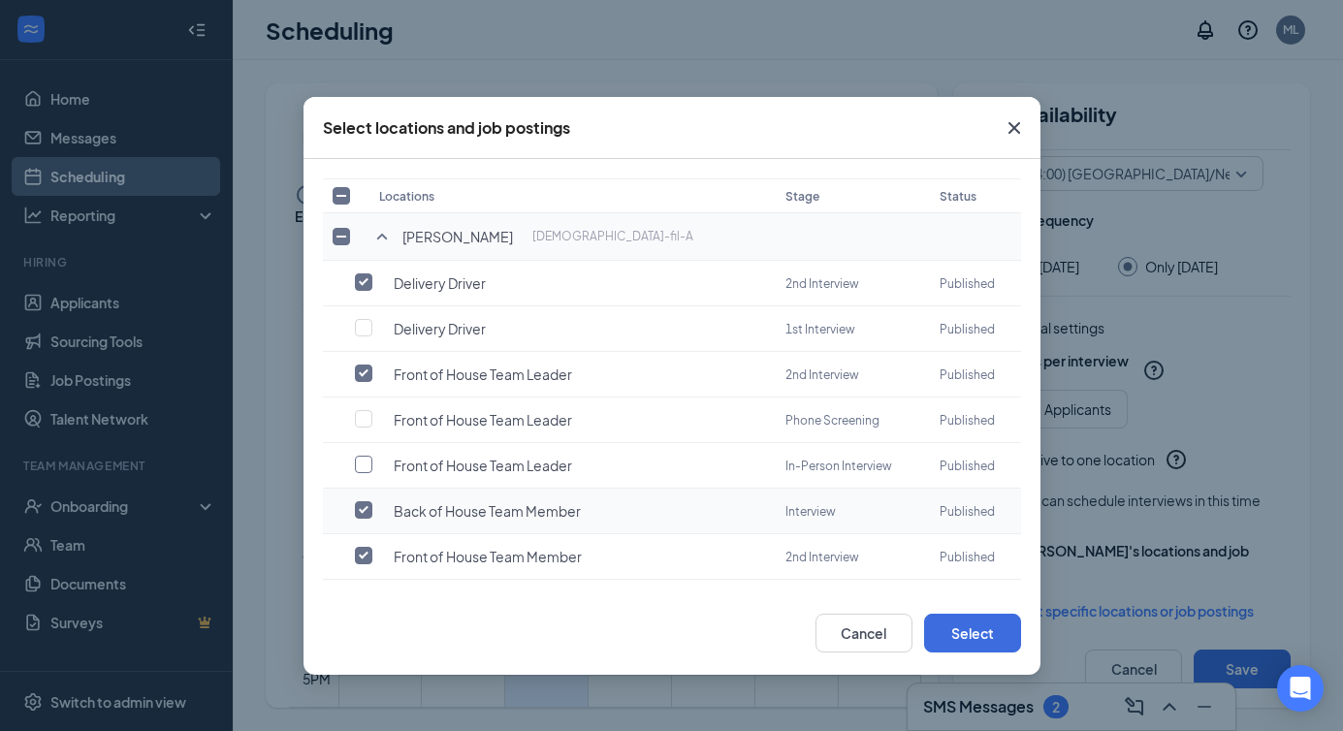
scroll to position [81, 0]
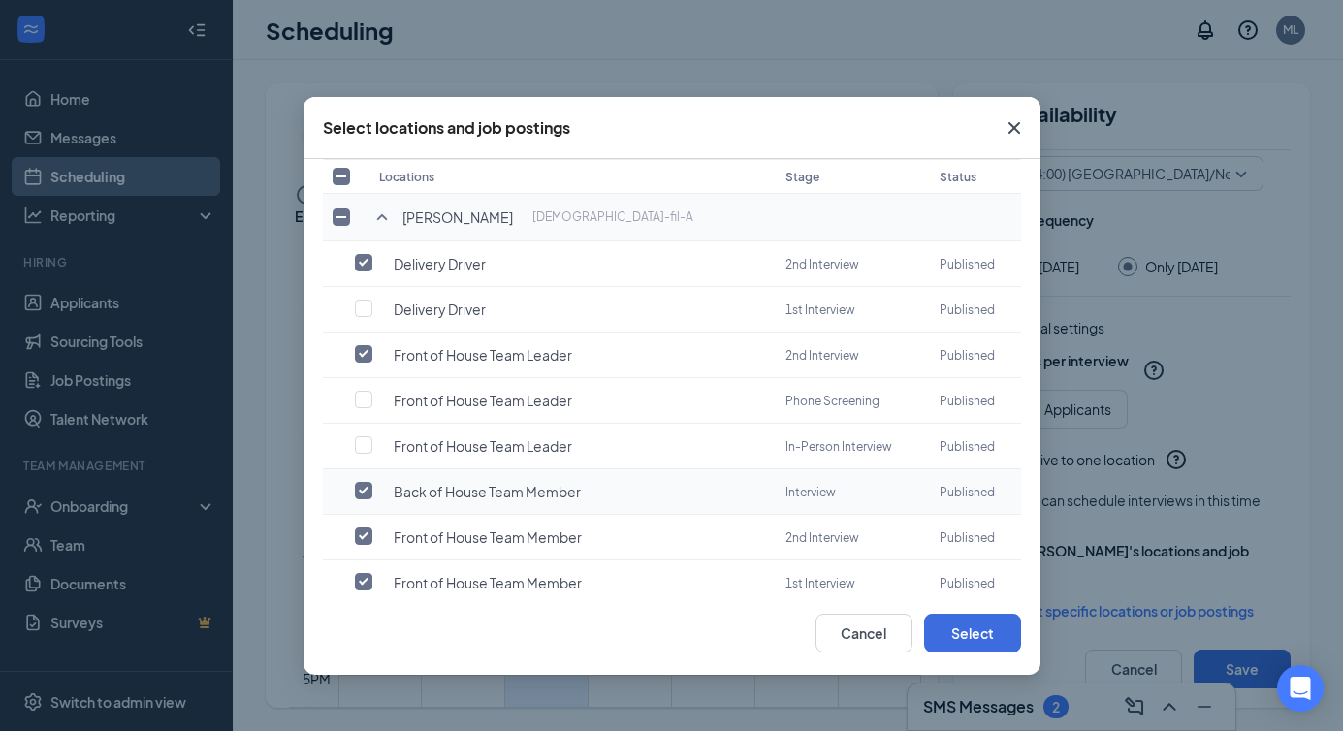
click at [364, 487] on input "checkbox" at bounding box center [363, 490] width 17 height 17
checkbox input "false"
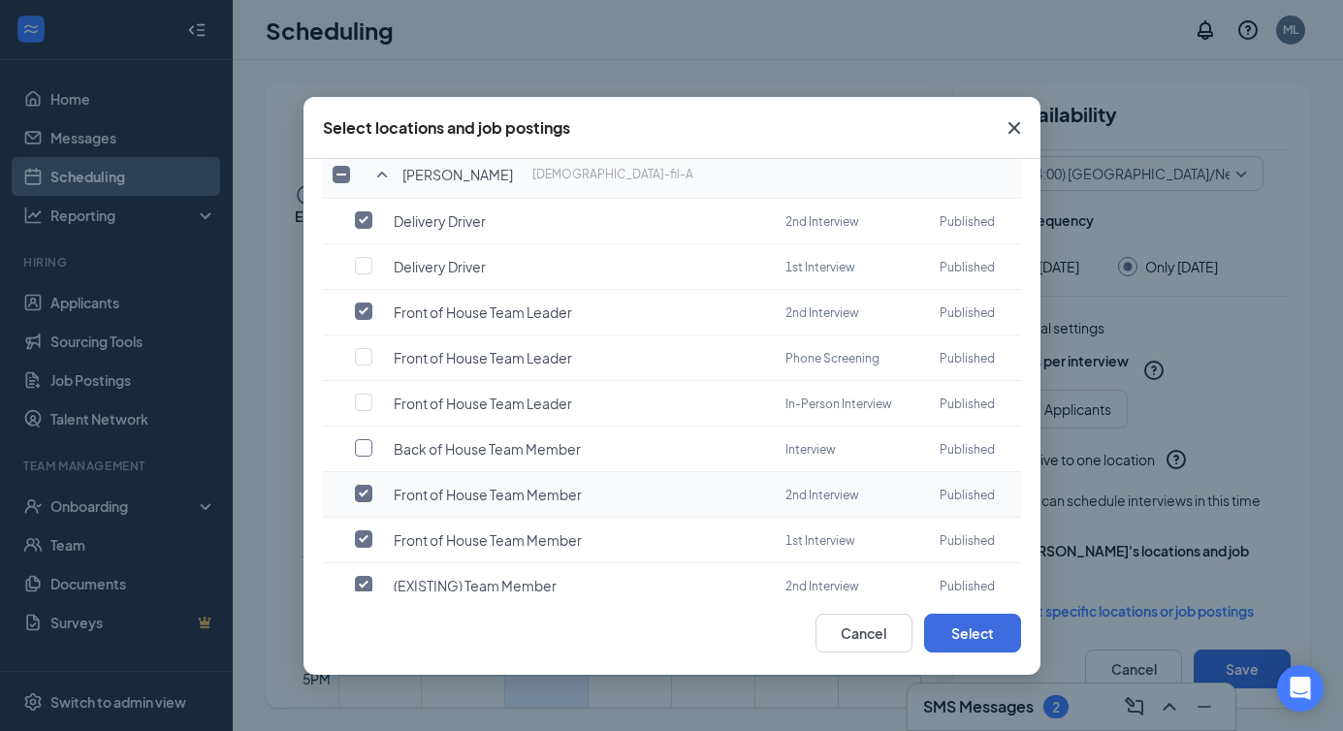
scroll to position [139, 0]
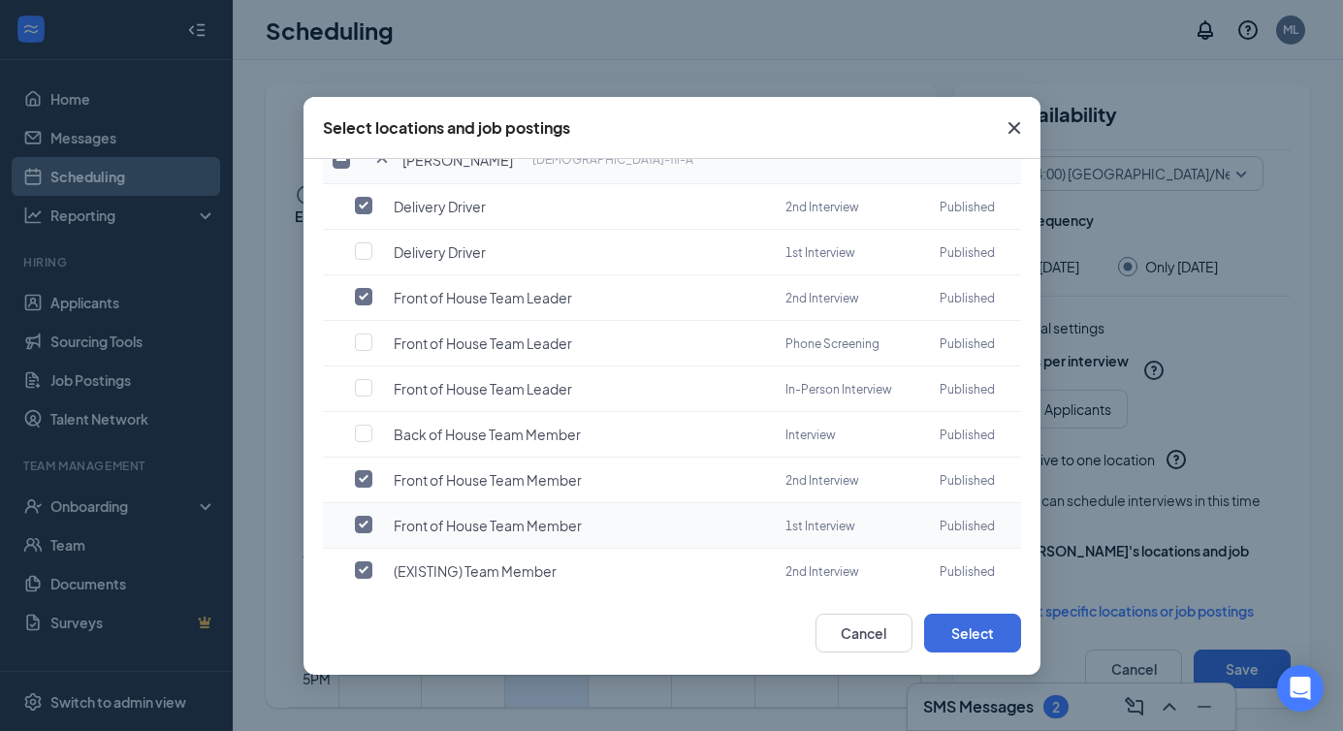
click at [357, 516] on input "checkbox" at bounding box center [363, 524] width 17 height 17
checkbox input "false"
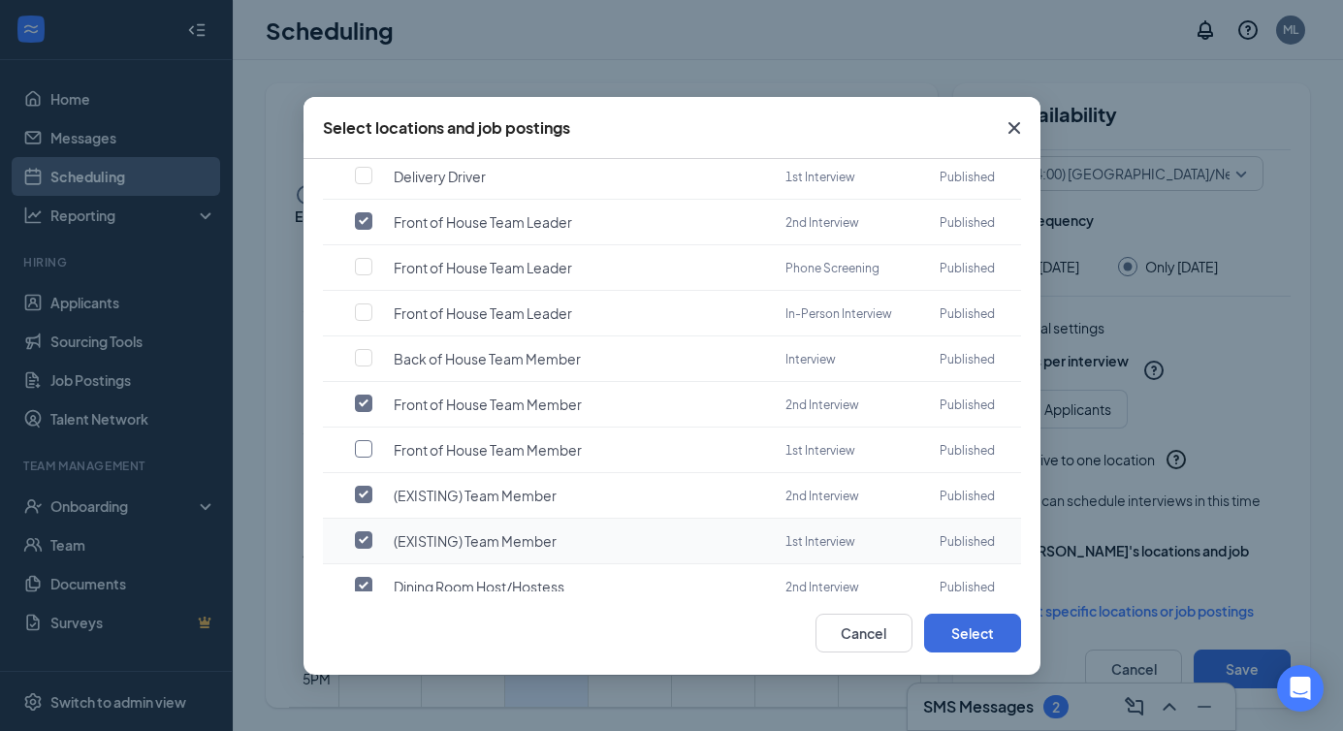
scroll to position [215, 0]
click at [370, 530] on input "checkbox" at bounding box center [363, 538] width 17 height 17
checkbox input "false"
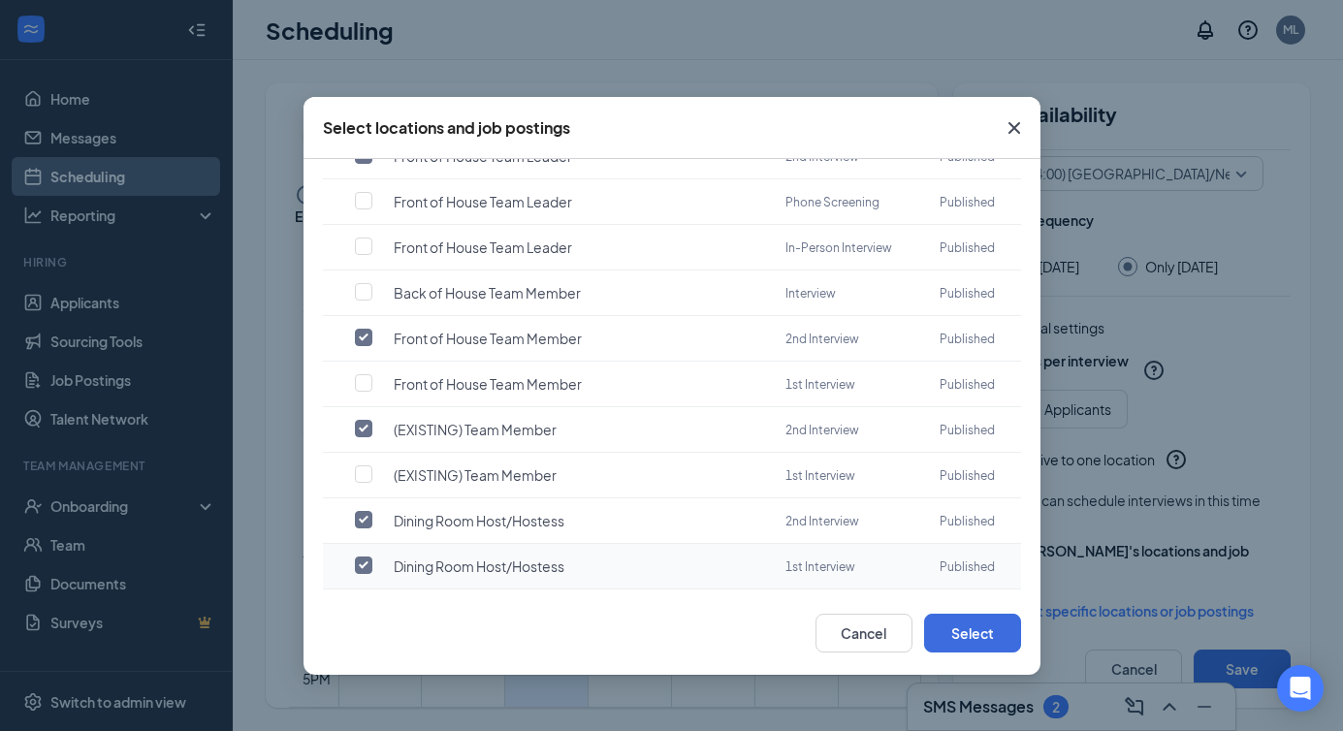
click at [359, 557] on input "checkbox" at bounding box center [363, 565] width 17 height 17
checkbox input "false"
click at [974, 624] on button "Select" at bounding box center [972, 633] width 97 height 39
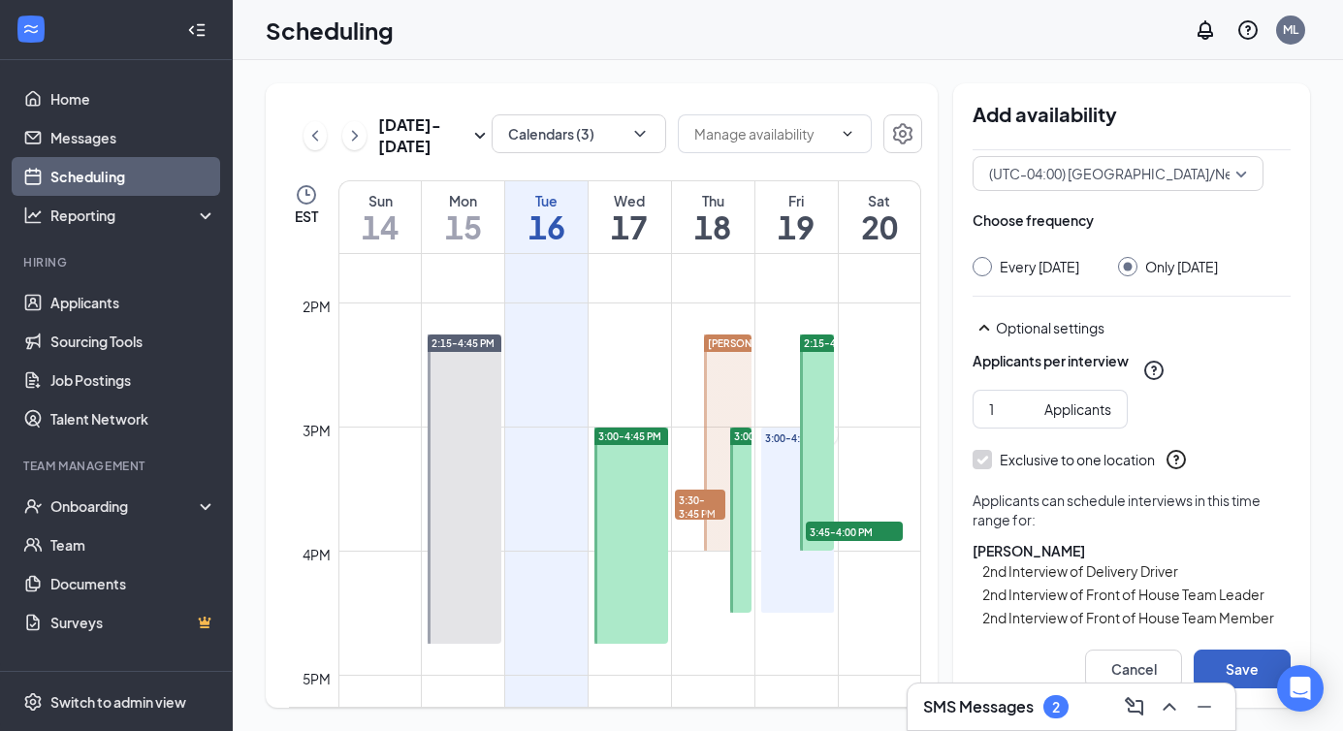
click at [1231, 657] on button "Save" at bounding box center [1242, 669] width 97 height 39
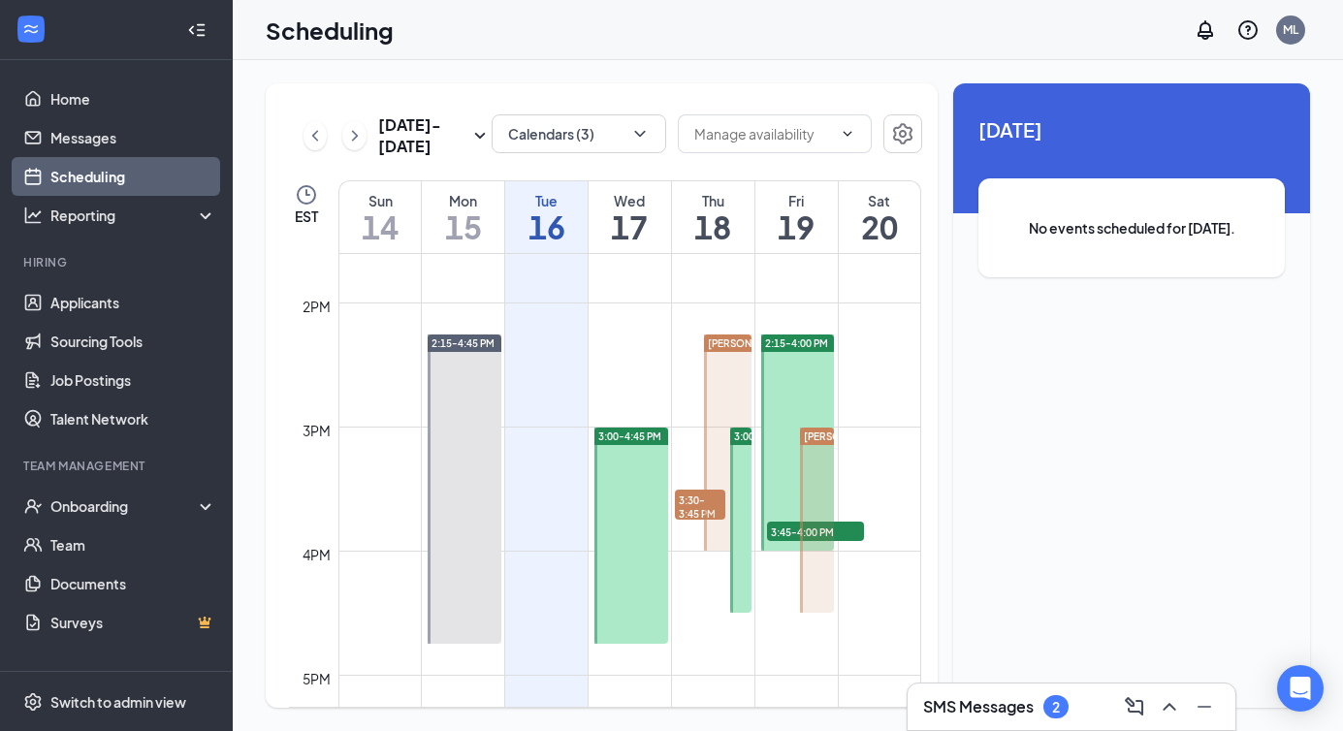
click at [765, 65] on div "Sep 14 - Sep 20 Calendars (3) EST Sun 14 Mon 15 Tue 16 Wed 17 Thu 18 Fri 19 Sat…" at bounding box center [788, 395] width 1110 height 671
click at [552, 144] on button "Calendars (3)" at bounding box center [579, 133] width 175 height 39
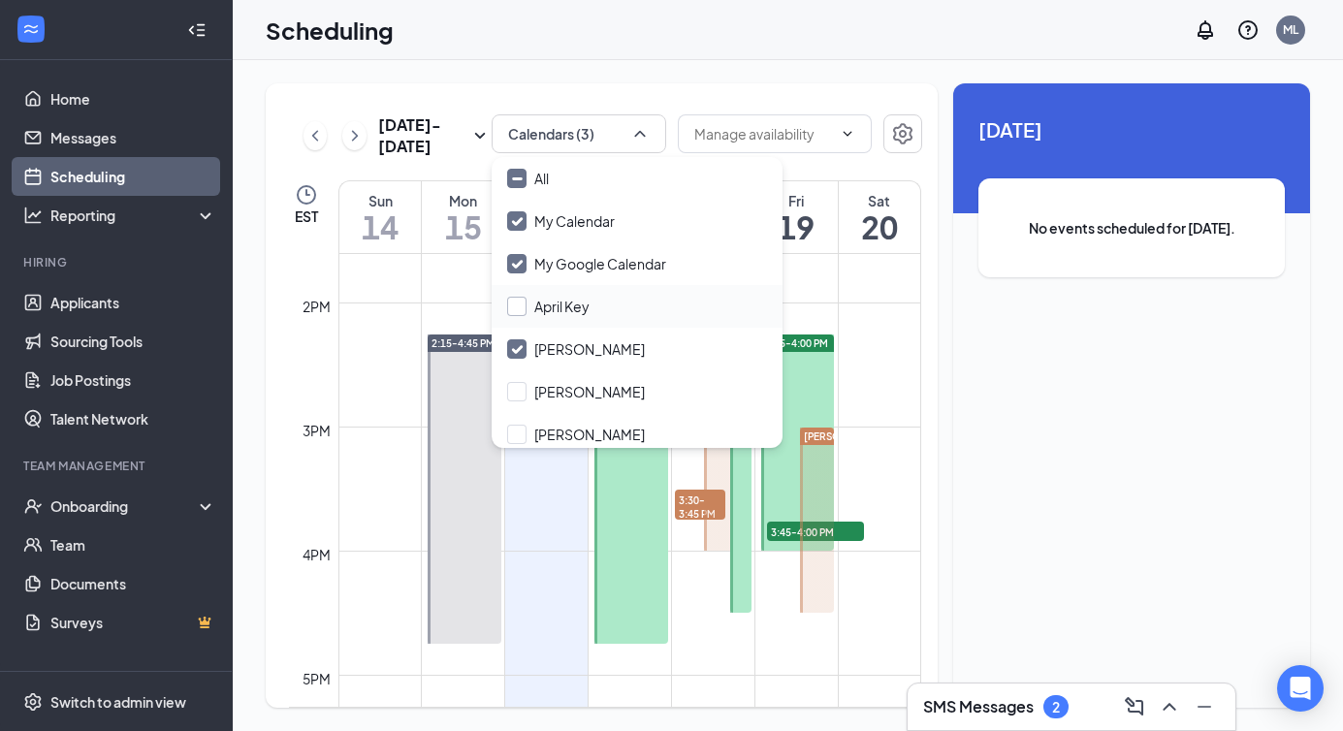
click at [524, 305] on input "April Key" at bounding box center [548, 306] width 82 height 19
checkbox input "true"
click at [608, 68] on div "Sep 14 - Sep 20 Calendars (4) EST Sun 14 Mon 15 Tue 16 Wed 17 Thu 18 Fri 19 Sat…" at bounding box center [788, 395] width 1110 height 671
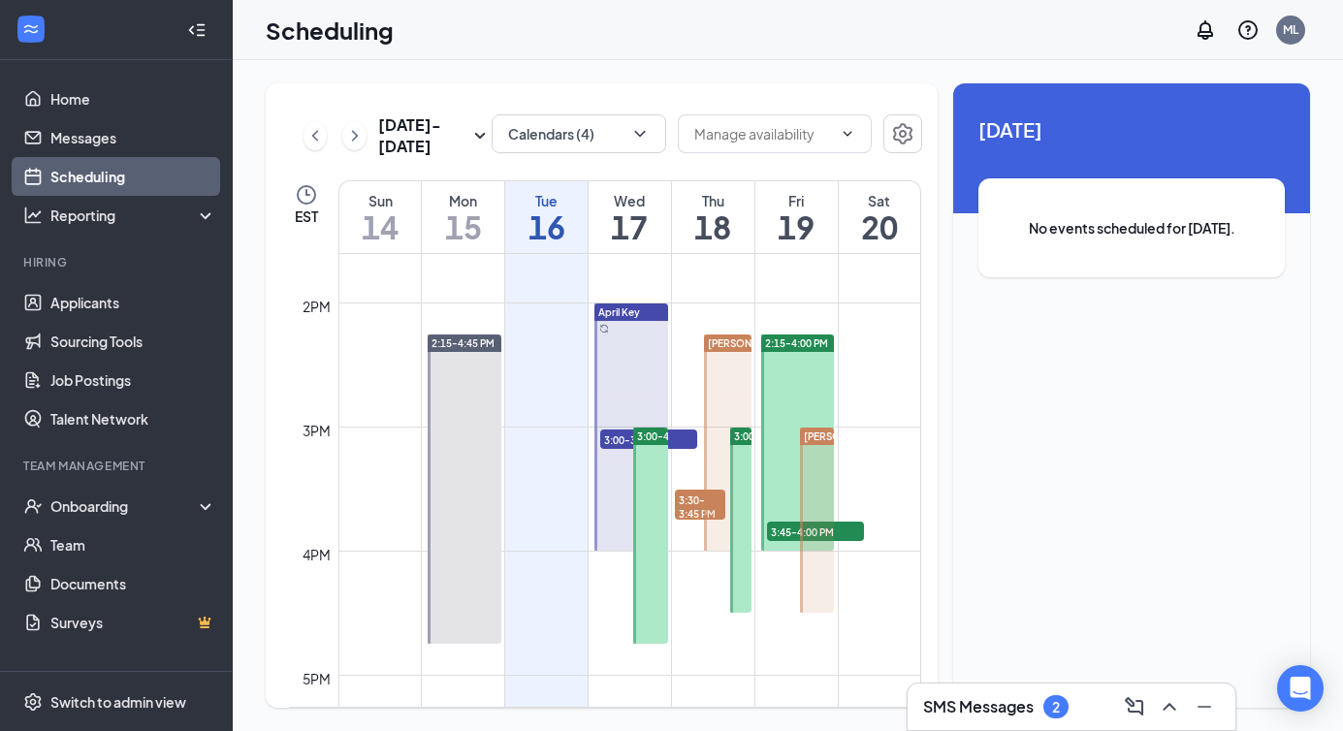
click at [615, 325] on div at bounding box center [631, 427] width 74 height 247
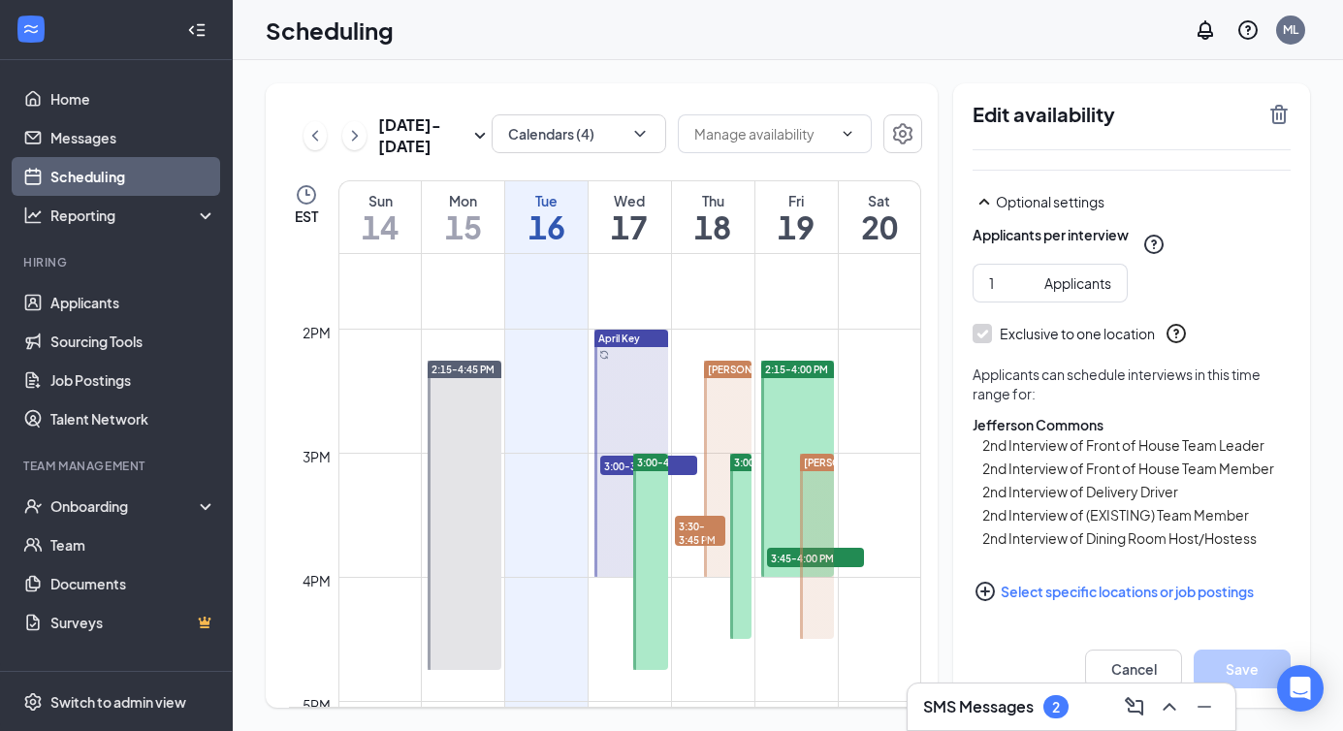
scroll to position [1654, 0]
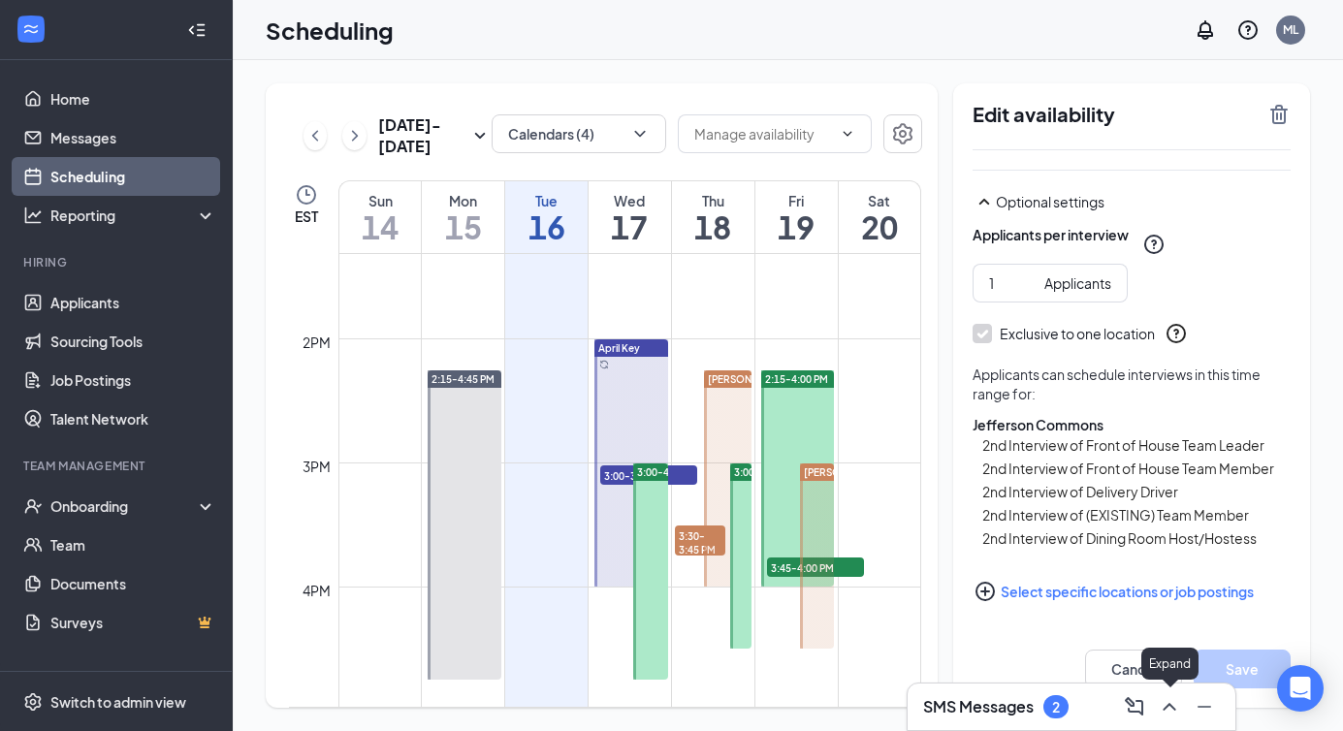
click at [1165, 721] on button at bounding box center [1169, 706] width 31 height 31
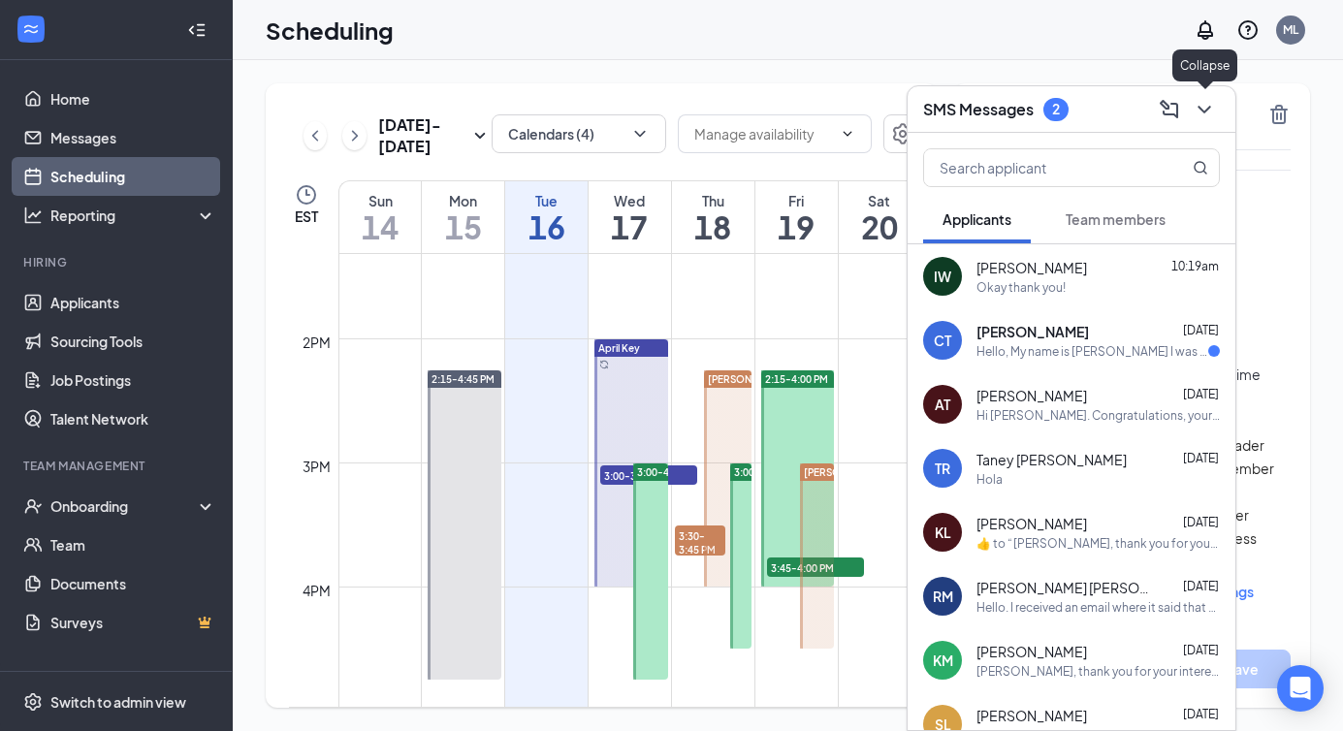
click at [1197, 107] on icon "ChevronDown" at bounding box center [1204, 109] width 23 height 23
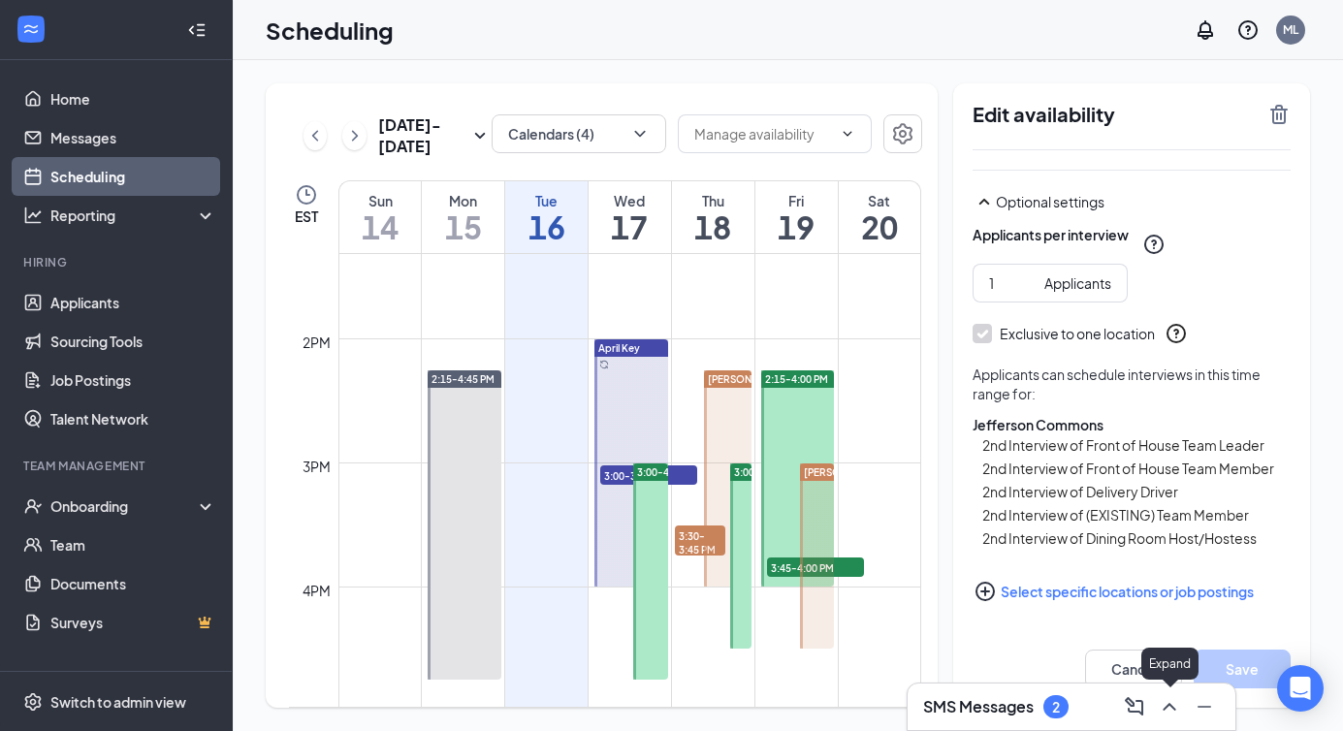
click at [1176, 716] on icon "ChevronUp" at bounding box center [1169, 706] width 23 height 23
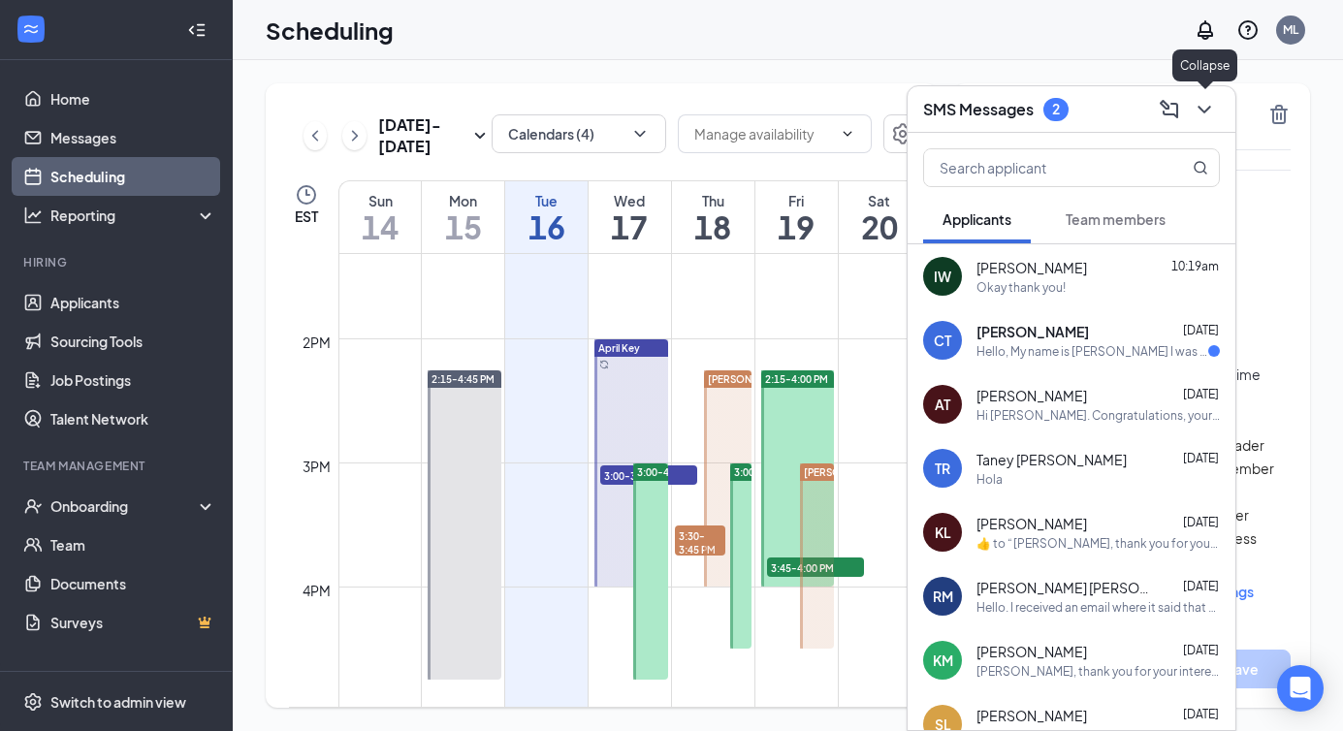
click at [1203, 111] on icon "ChevronDown" at bounding box center [1204, 110] width 13 height 8
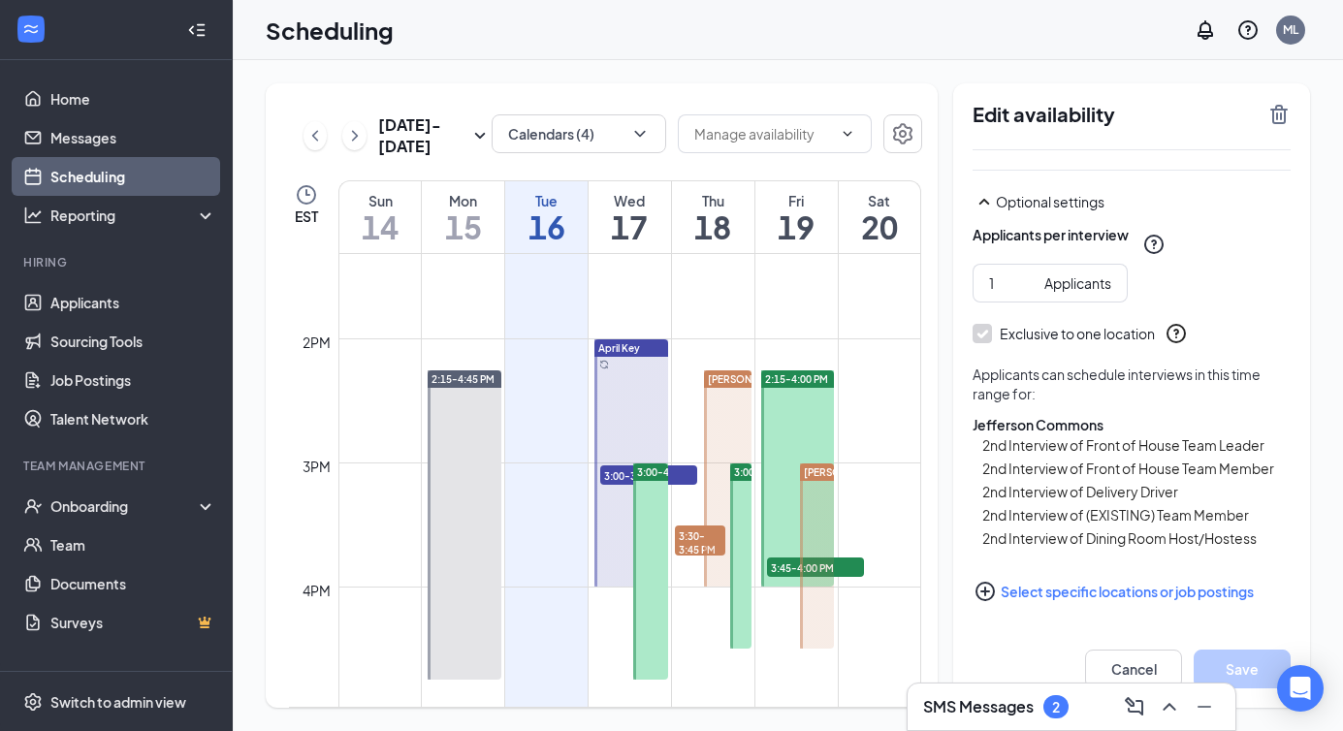
click at [776, 343] on td at bounding box center [629, 353] width 583 height 31
drag, startPoint x: 774, startPoint y: 340, endPoint x: 798, endPoint y: 580, distance: 240.8
click at [798, 580] on div "12am 1am 2am 3am 4am 5am 6am 7am 8am 9am 10am 11am 12pm 1pm 2pm 3pm 4pm 5pm 6pm…" at bounding box center [605, 90] width 632 height 2979
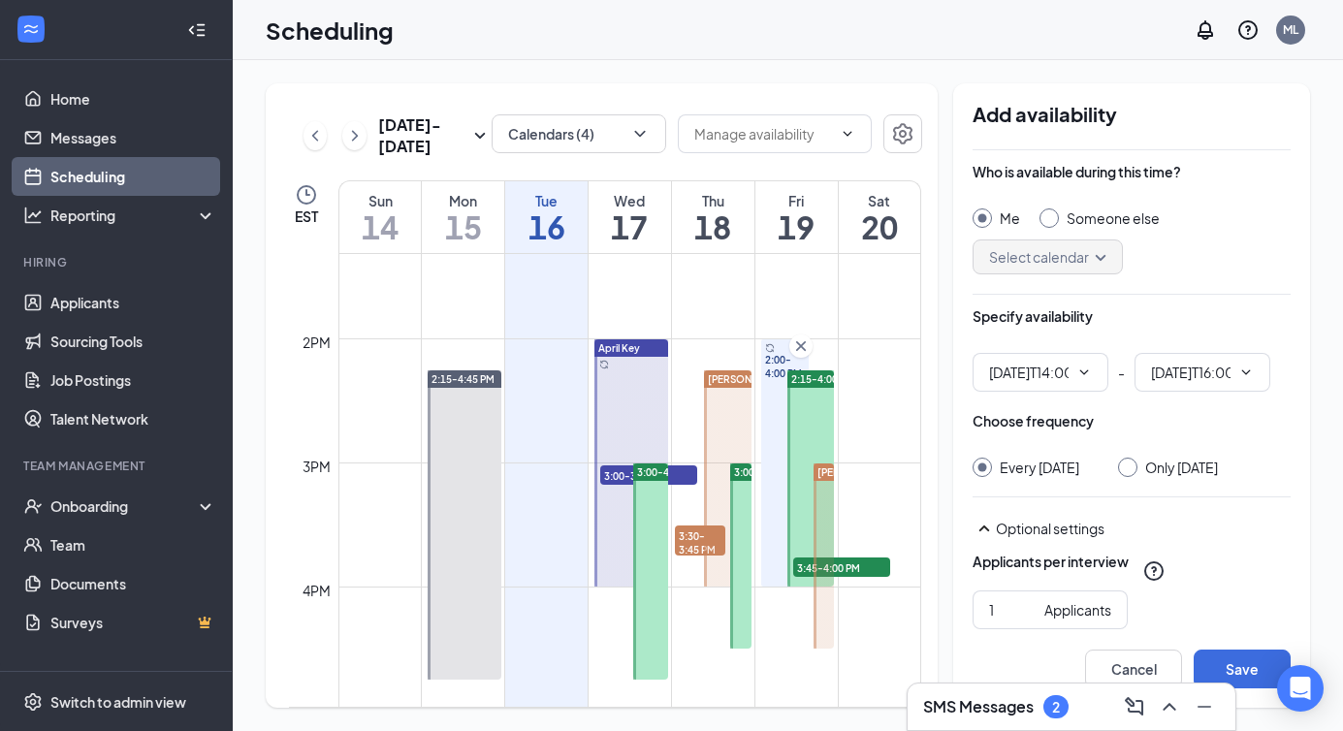
type input "02:00 PM"
type input "04:00 PM"
click at [1049, 218] on input "Someone else" at bounding box center [1047, 216] width 14 height 14
radio input "true"
radio input "false"
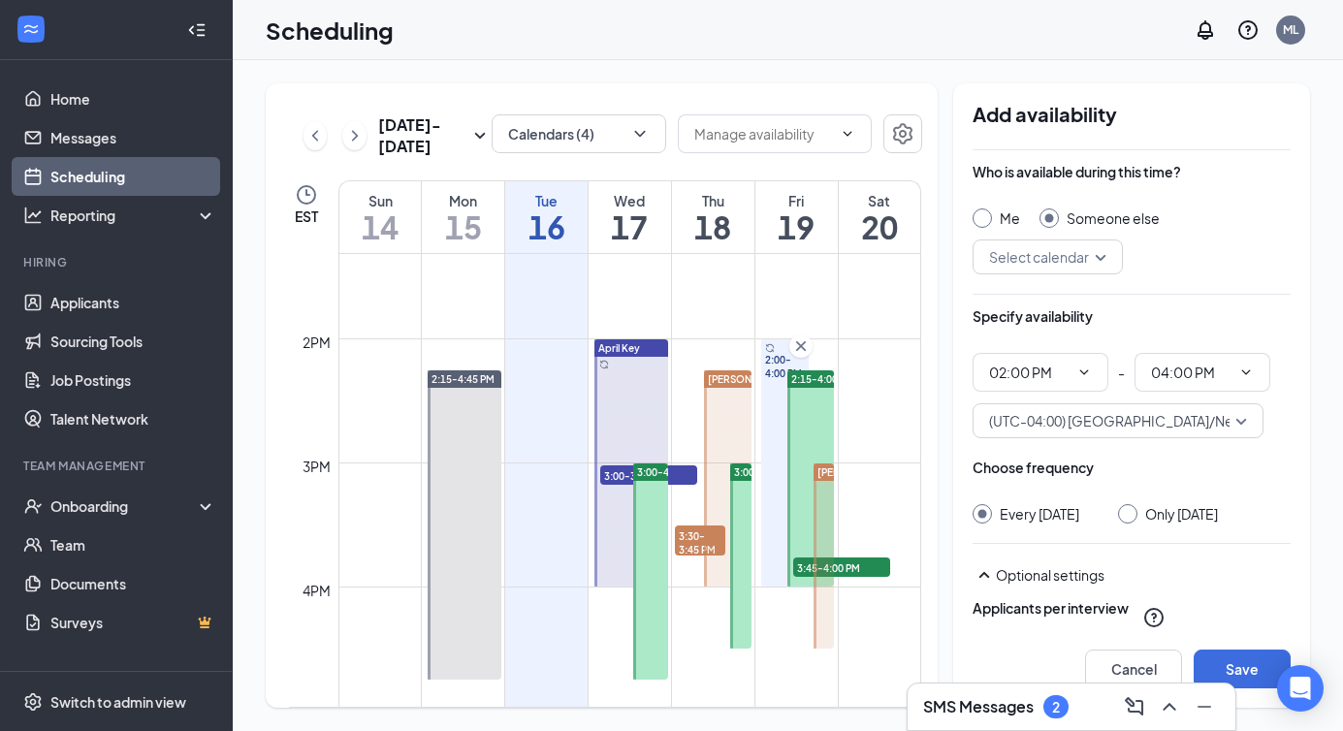
click at [1046, 260] on input "search" at bounding box center [1040, 257] width 113 height 33
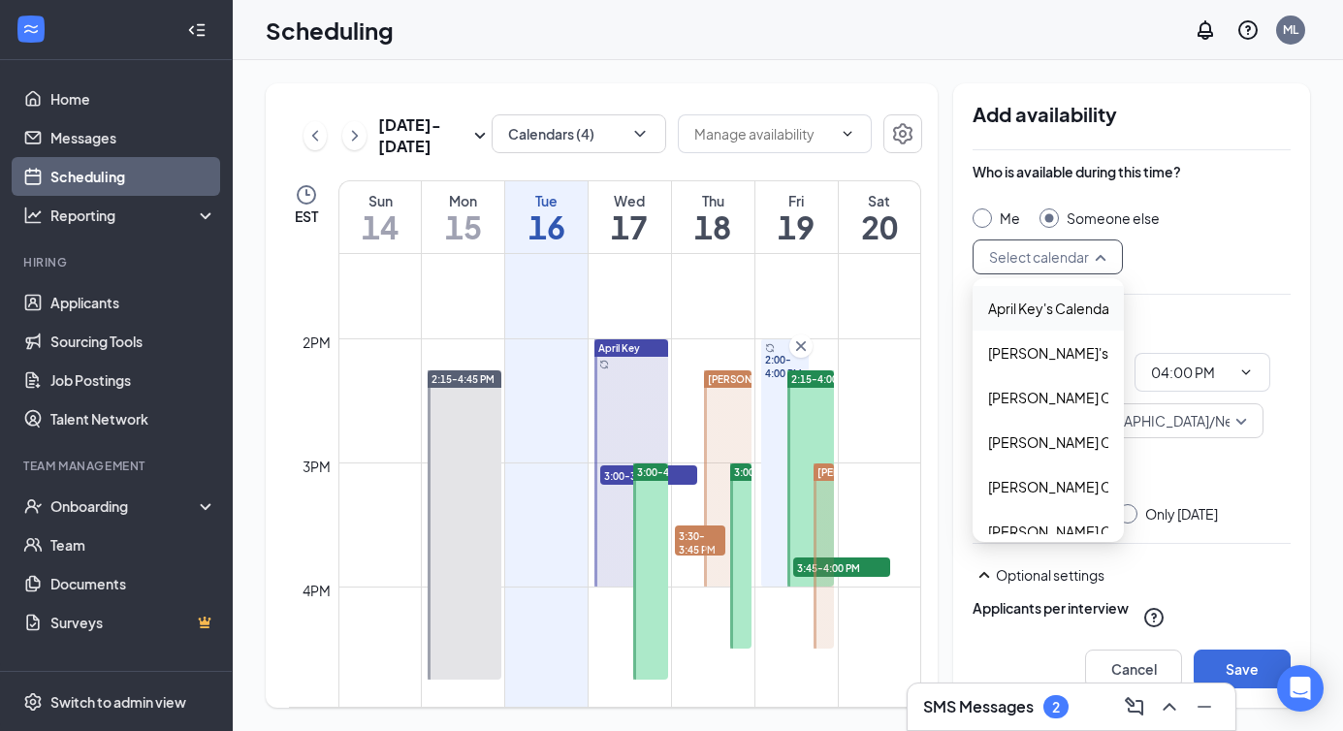
click at [1039, 314] on span "April Key's Calendar" at bounding box center [1051, 308] width 126 height 21
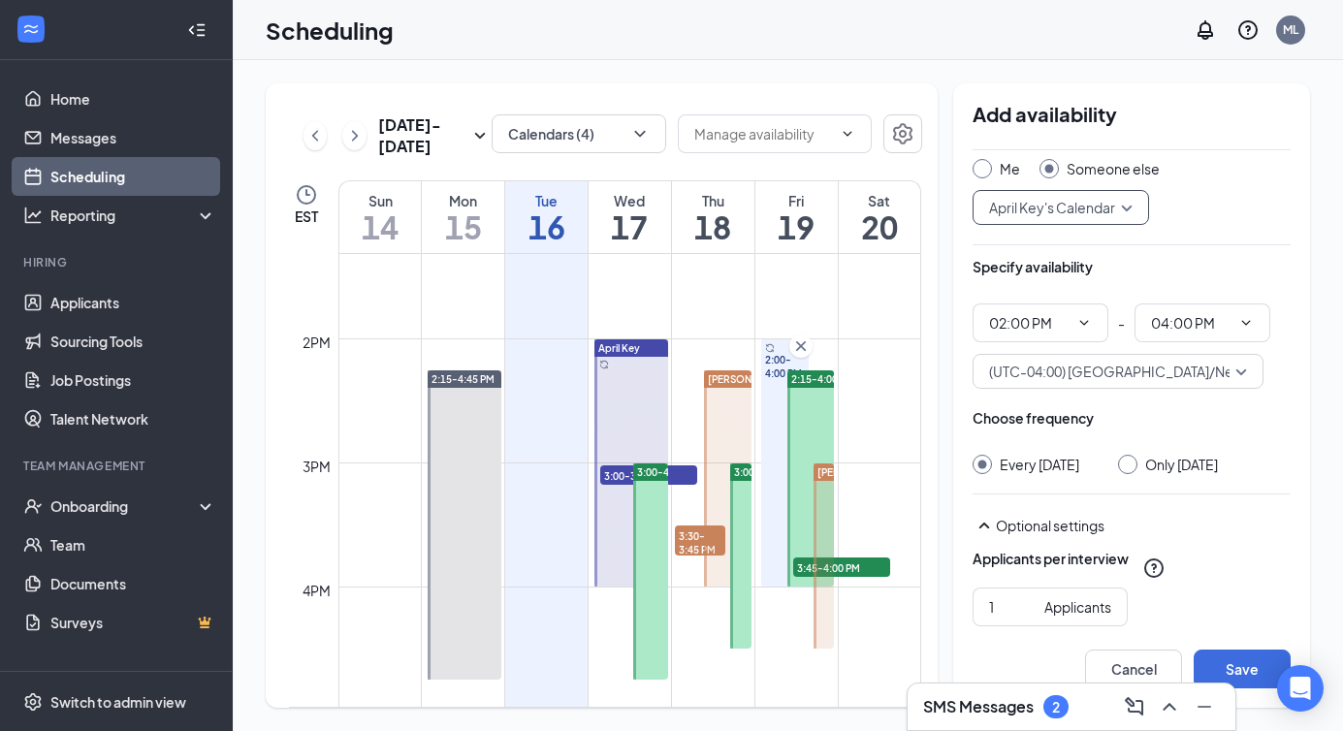
scroll to position [84, 0]
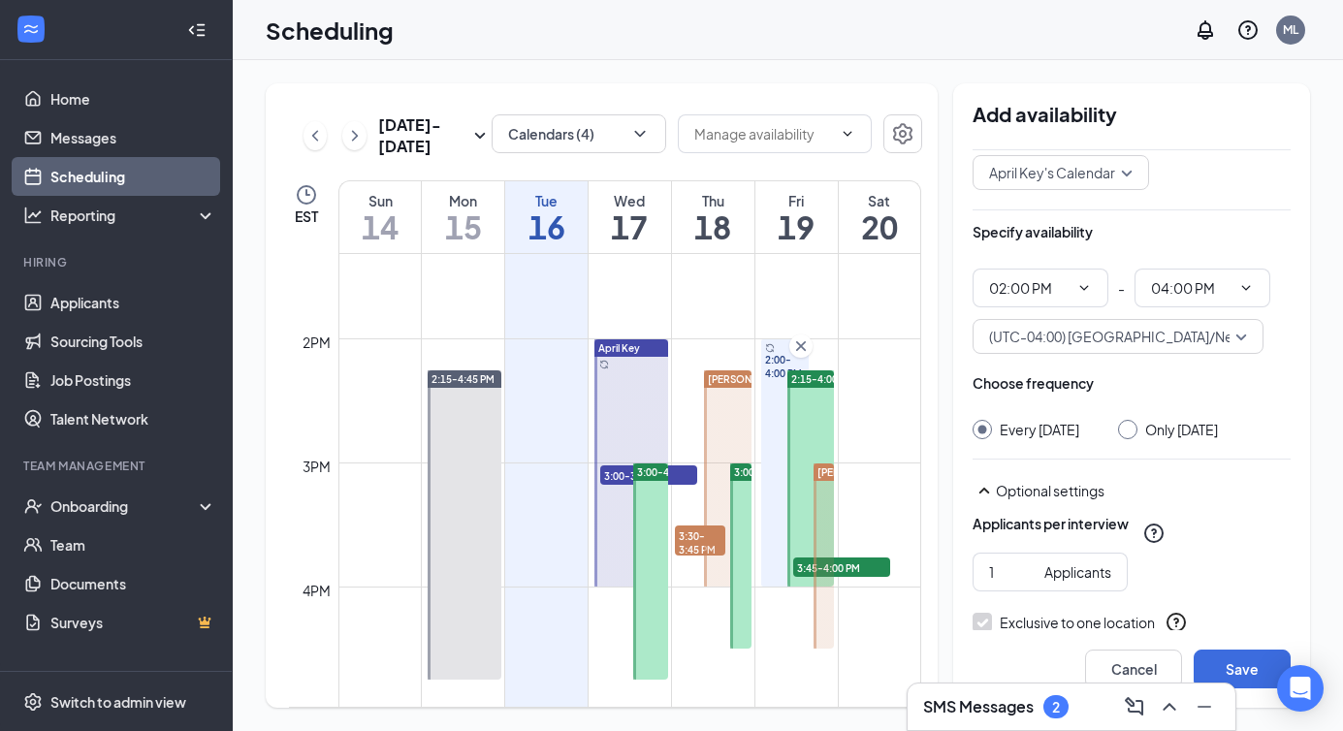
click at [1134, 425] on div at bounding box center [1127, 429] width 19 height 19
click at [1123, 433] on input "Only Friday, Sep 19" at bounding box center [1125, 427] width 14 height 14
radio input "true"
radio input "false"
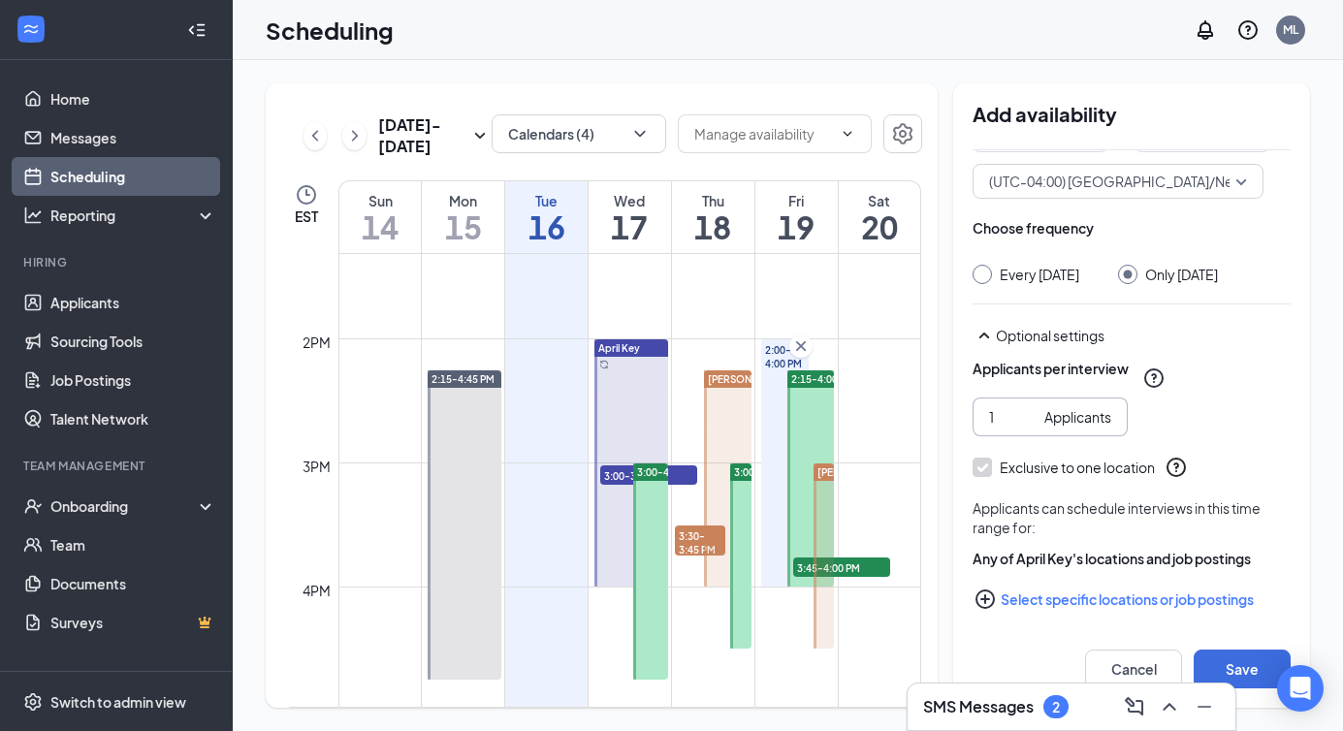
scroll to position [241, 0]
click at [1067, 589] on button "Select specific locations or job postings" at bounding box center [1132, 598] width 318 height 39
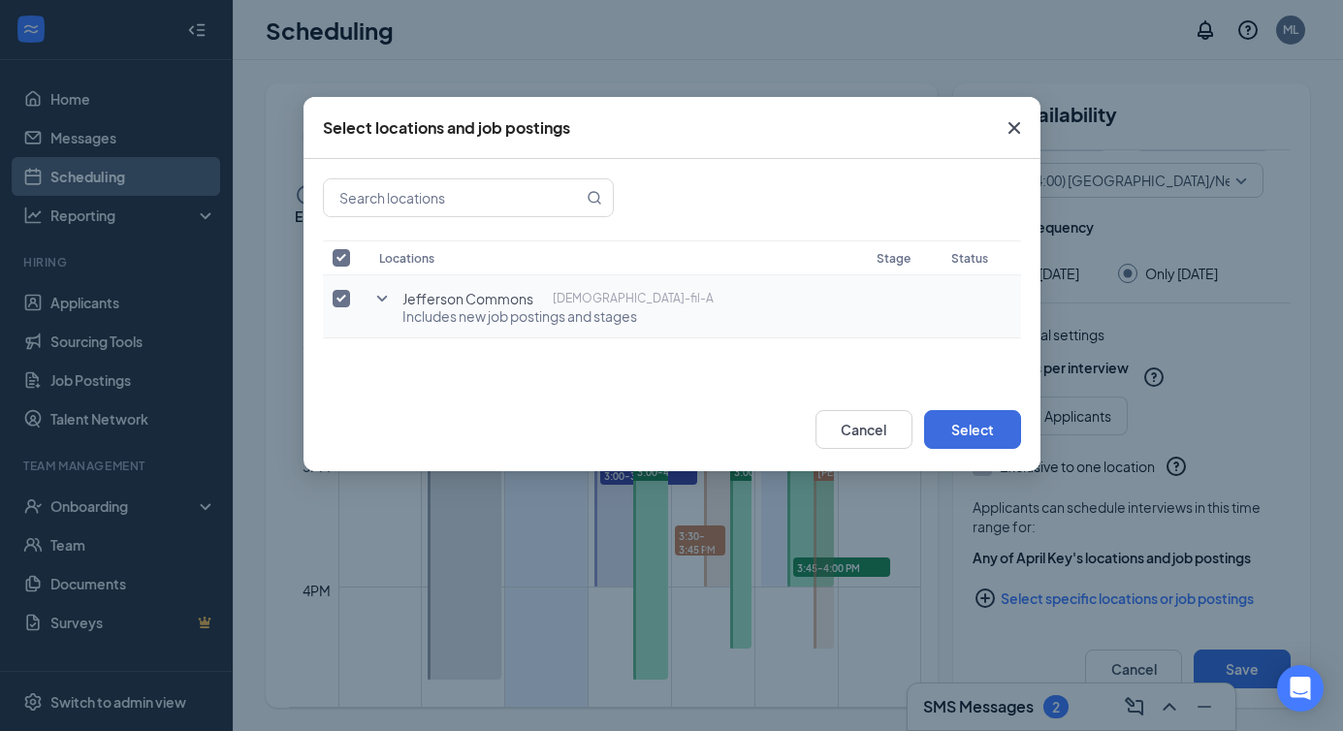
click at [476, 317] on span "Includes new job postings and stages" at bounding box center [557, 315] width 311 height 19
click at [377, 304] on icon "SmallChevronDown" at bounding box center [381, 298] width 23 height 23
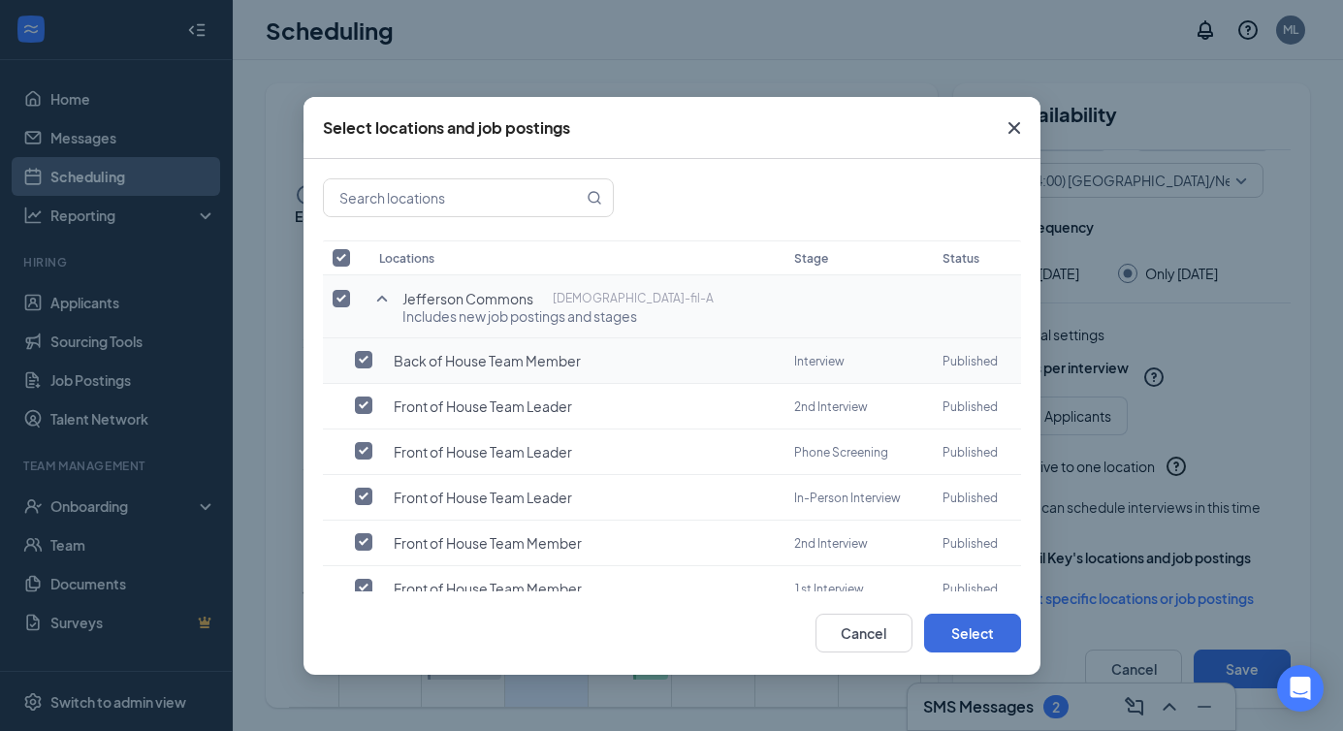
click at [348, 351] on td at bounding box center [346, 361] width 47 height 46
click at [358, 364] on input "checkbox" at bounding box center [363, 359] width 17 height 17
checkbox input "true"
checkbox input "false"
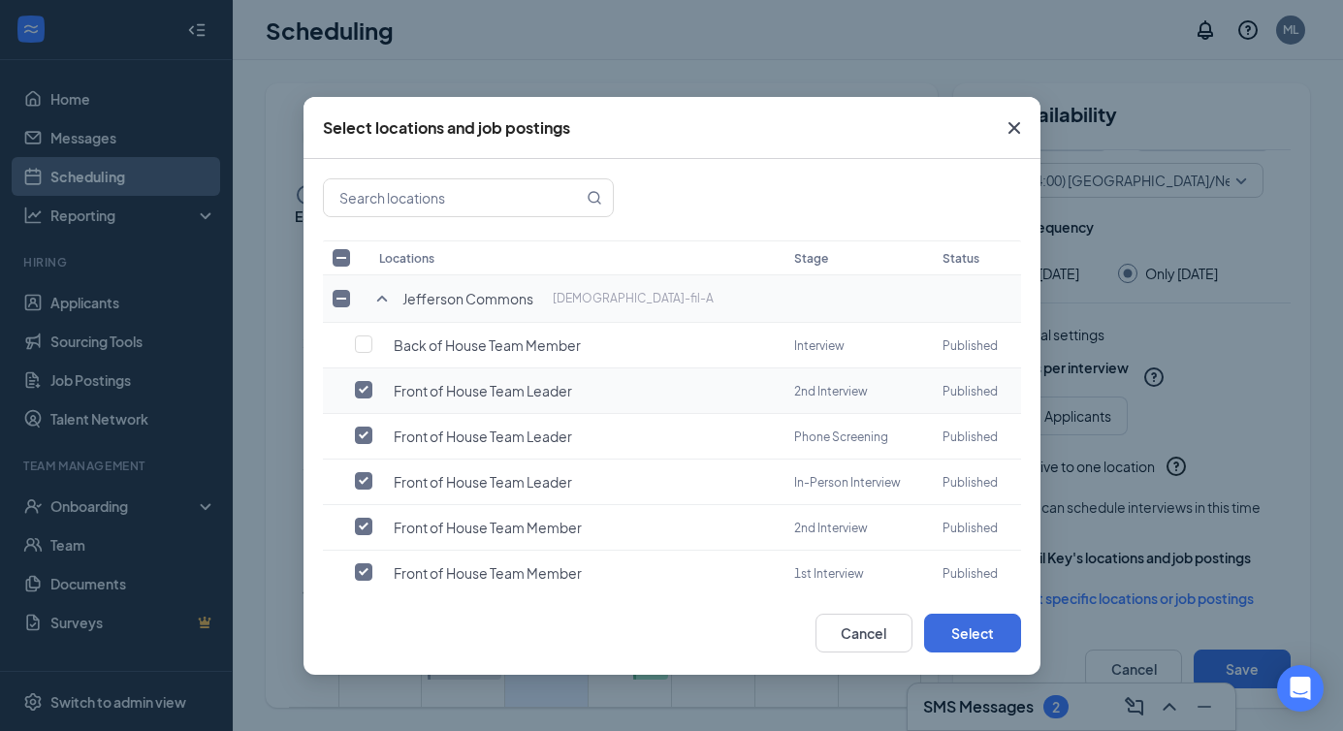
click at [357, 391] on input "checkbox" at bounding box center [363, 389] width 17 height 17
click at [367, 383] on input "checkbox" at bounding box center [363, 389] width 17 height 17
checkbox input "true"
click at [362, 427] on input "checkbox" at bounding box center [363, 435] width 17 height 17
checkbox input "false"
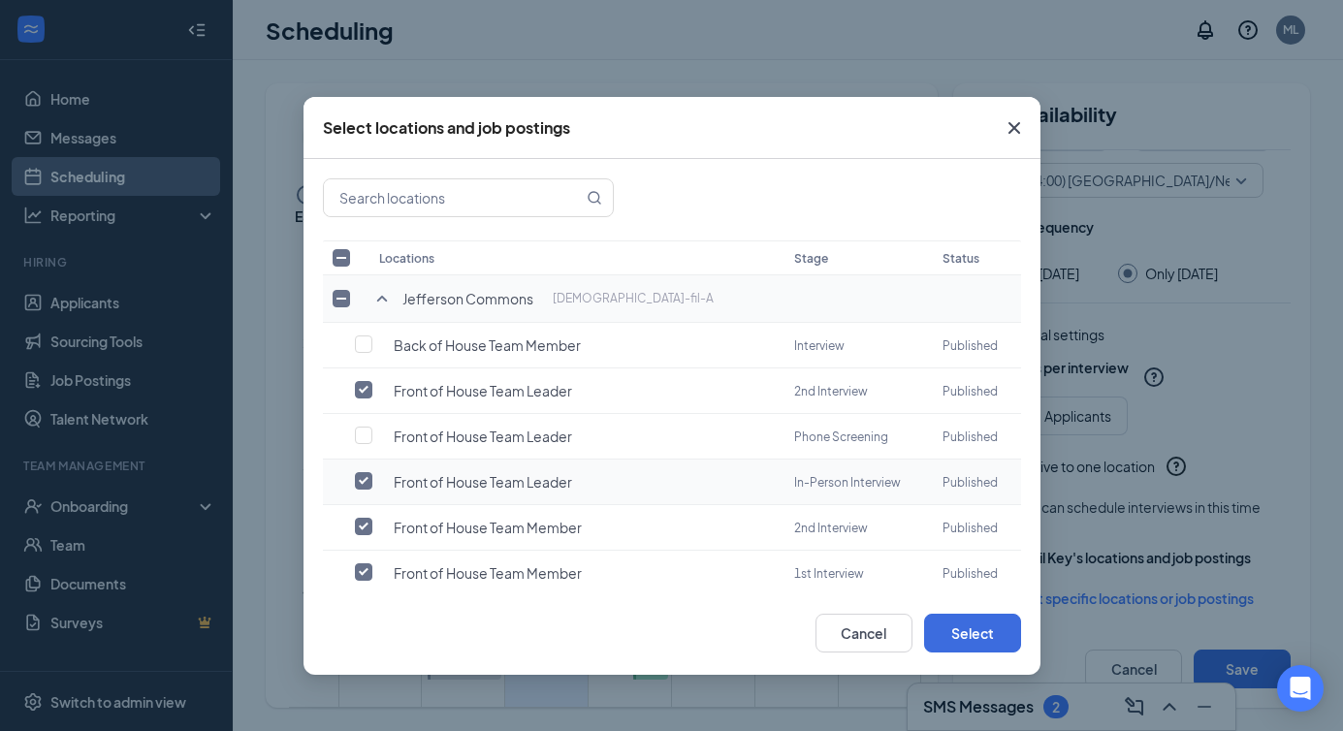
click at [364, 471] on label at bounding box center [368, 480] width 27 height 19
click at [364, 472] on input "checkbox" at bounding box center [363, 480] width 17 height 17
checkbox input "false"
click at [371, 563] on input "checkbox" at bounding box center [363, 571] width 17 height 17
checkbox input "false"
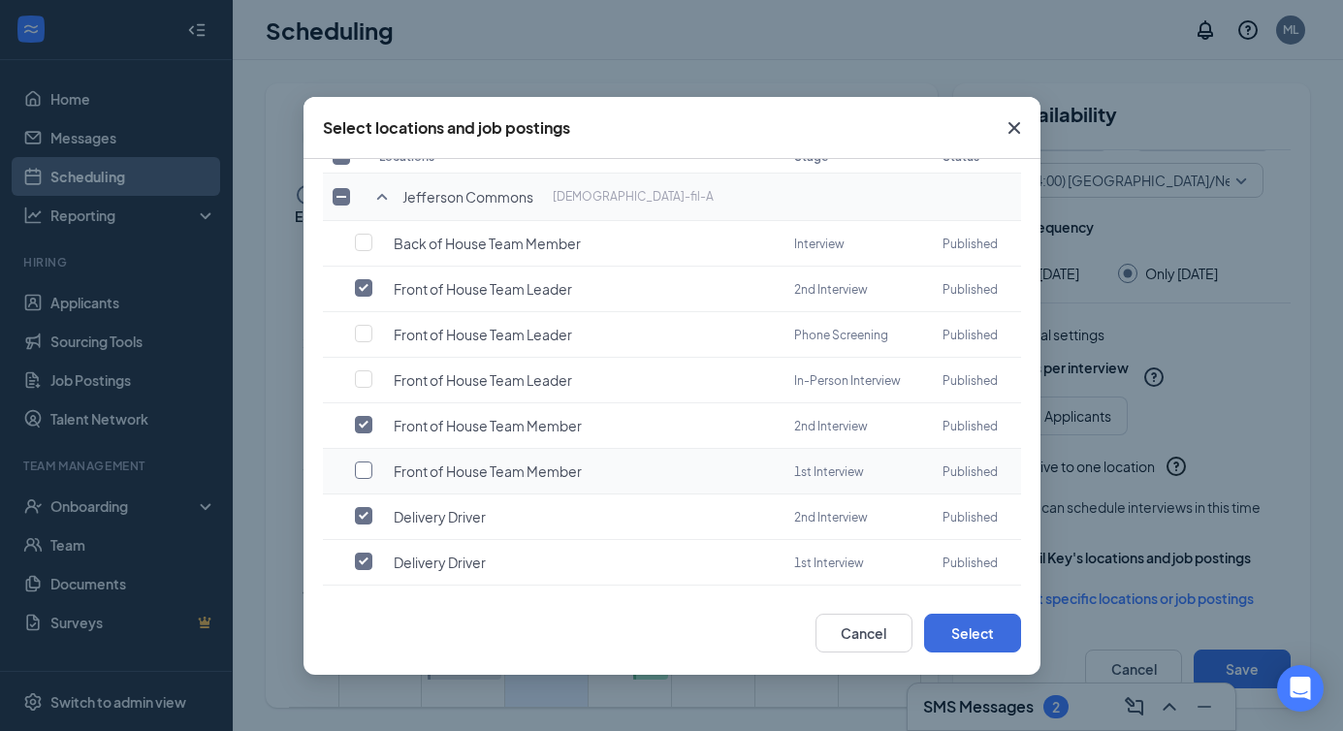
scroll to position [112, 0]
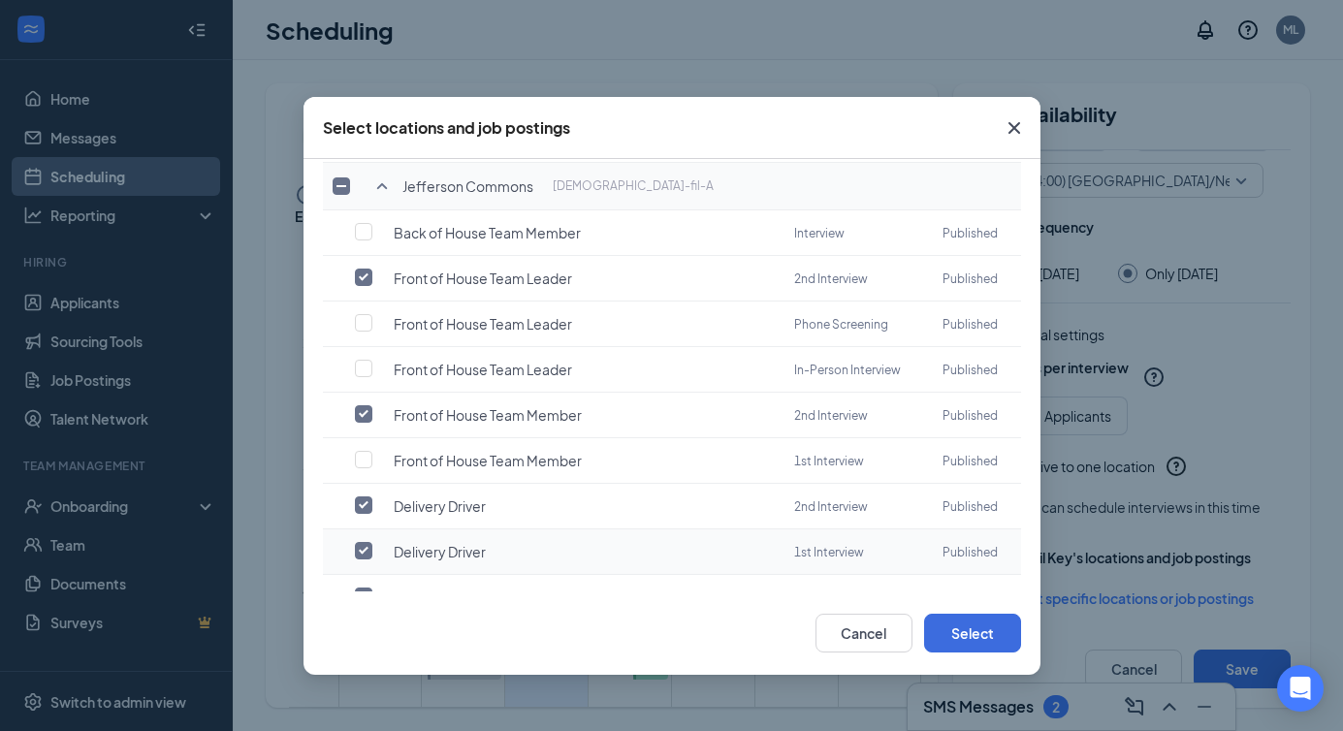
click at [363, 542] on input "checkbox" at bounding box center [363, 550] width 17 height 17
checkbox input "false"
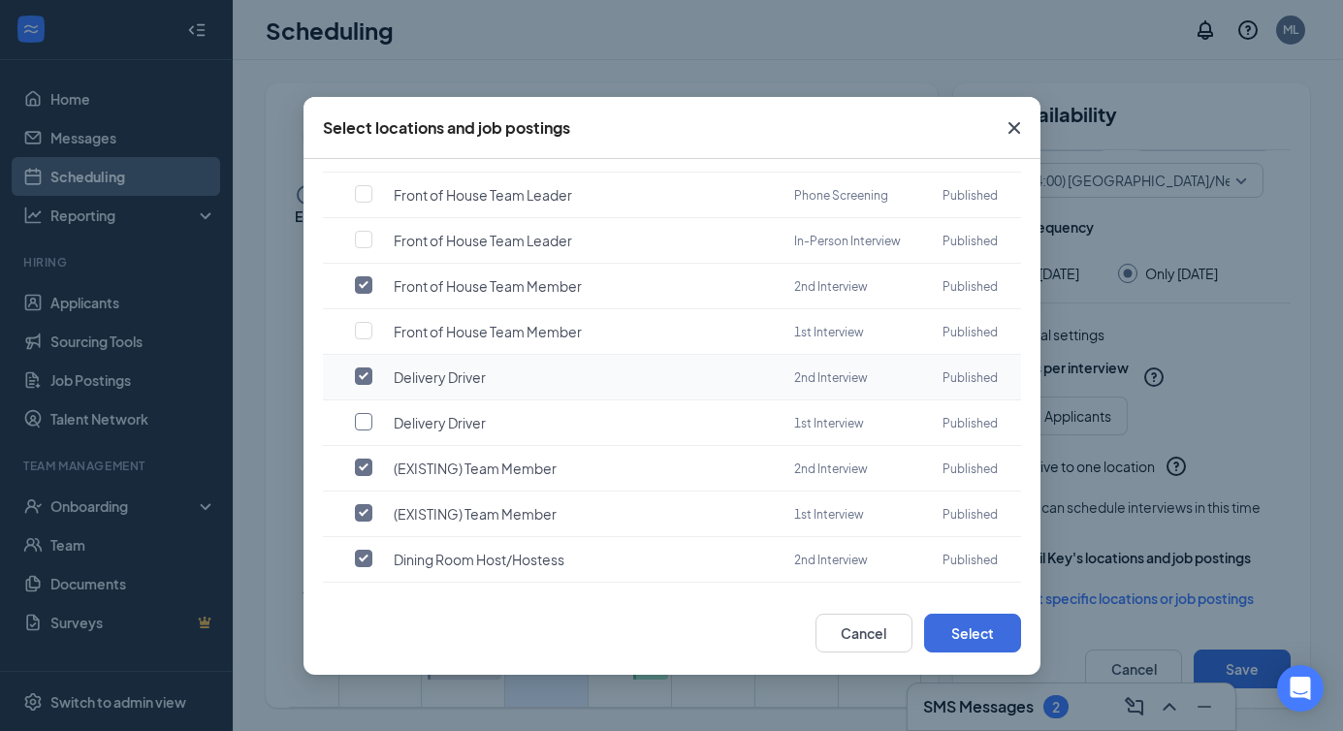
scroll to position [280, 0]
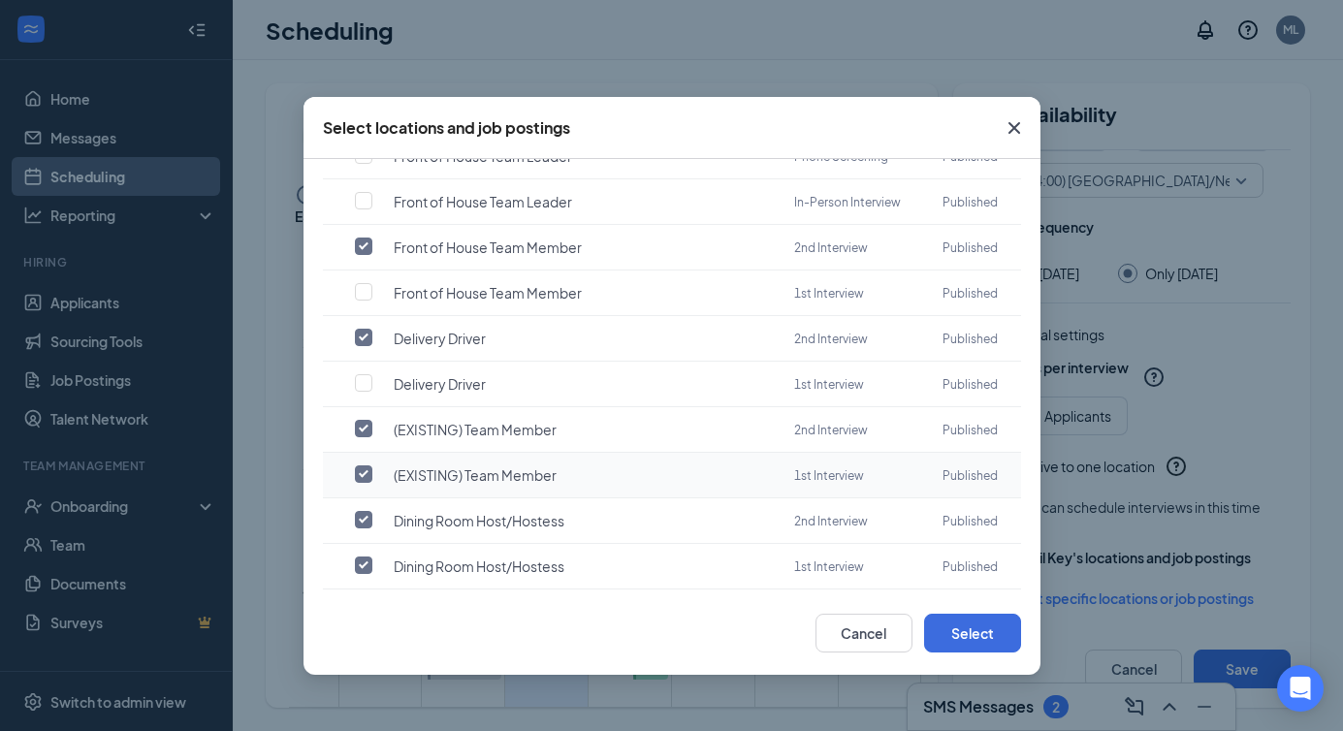
click at [369, 466] on input "checkbox" at bounding box center [363, 474] width 17 height 17
checkbox input "false"
click at [362, 557] on input "checkbox" at bounding box center [363, 565] width 17 height 17
checkbox input "false"
click at [960, 630] on button "Select" at bounding box center [972, 633] width 97 height 39
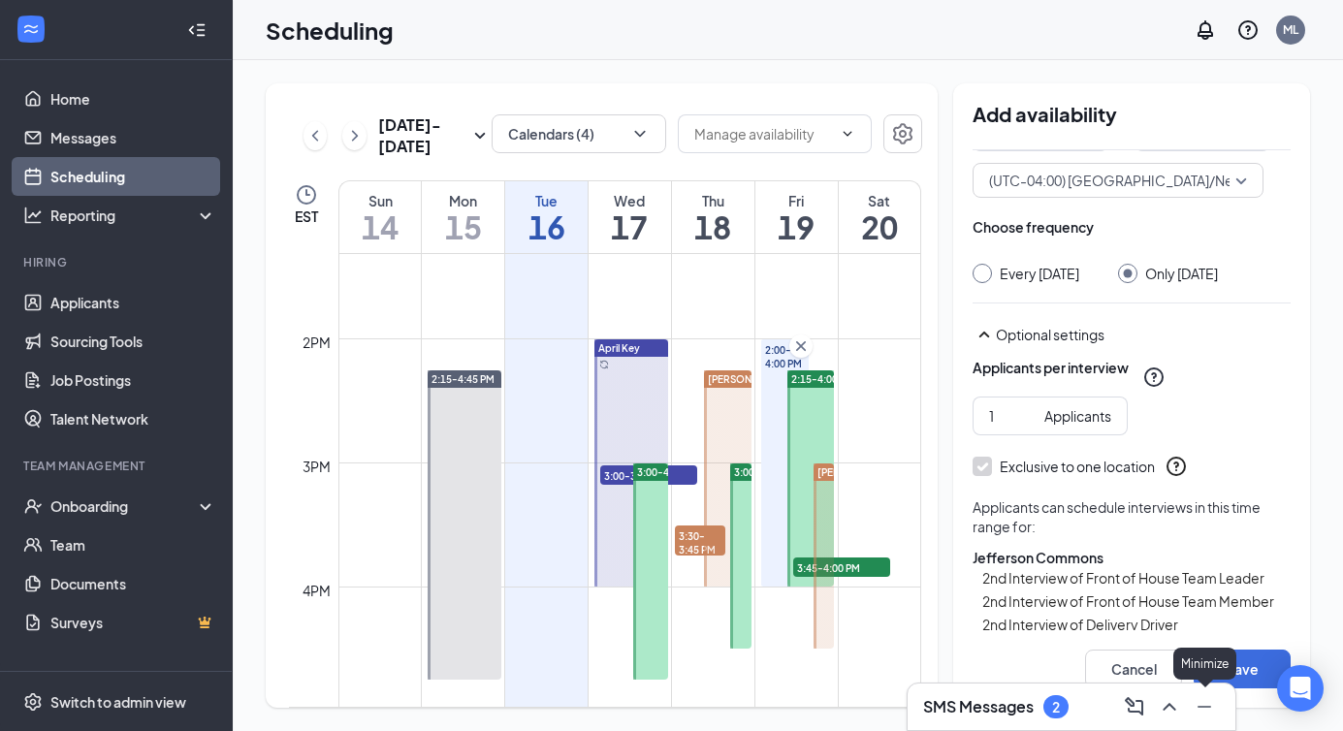
click at [1226, 674] on div "Minimize" at bounding box center [1204, 664] width 63 height 32
click at [1253, 661] on button "Save" at bounding box center [1242, 669] width 97 height 39
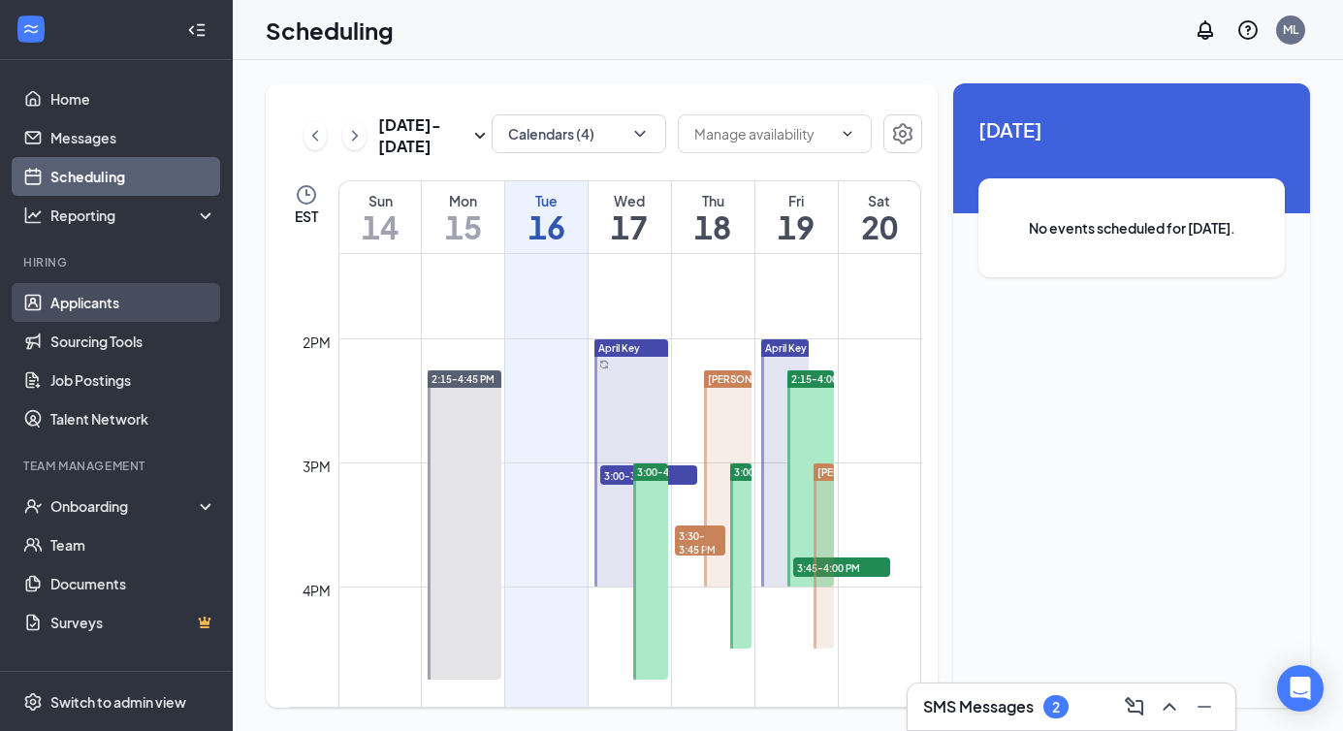
click at [138, 308] on link "Applicants" at bounding box center [133, 302] width 166 height 39
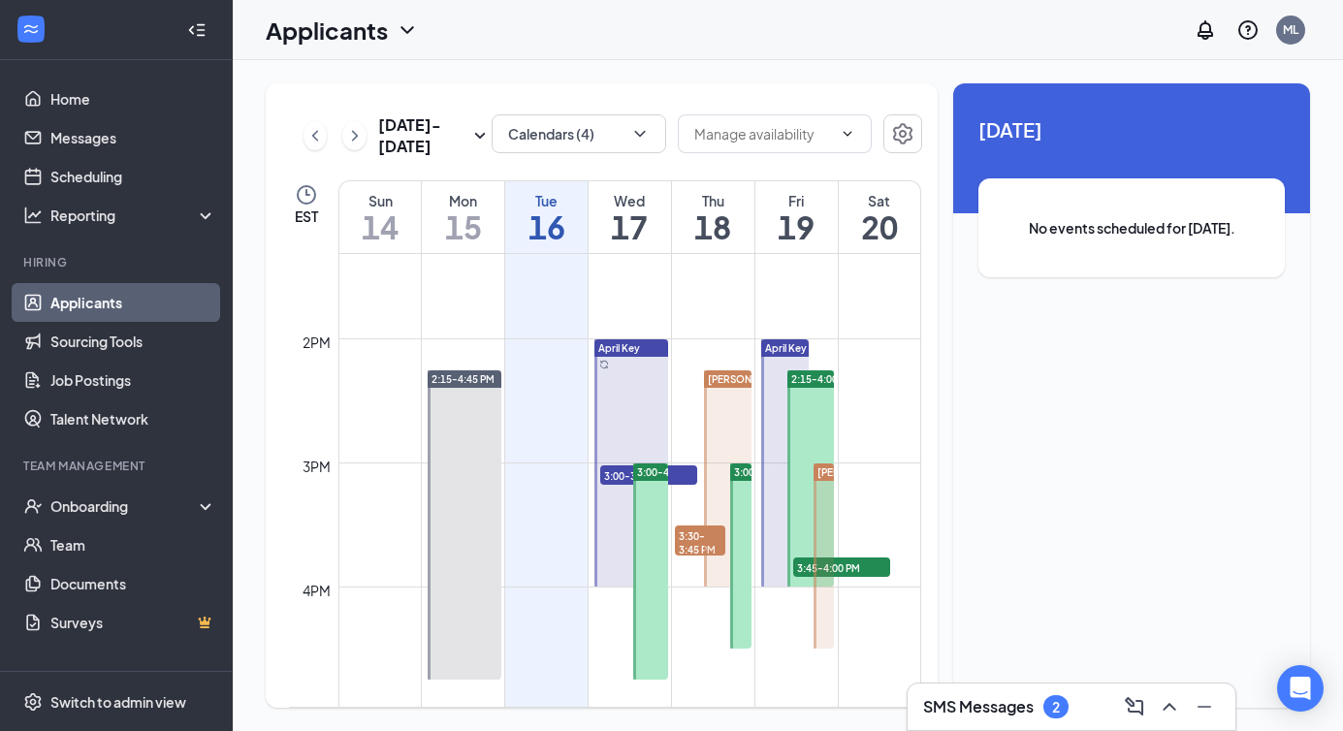
click at [98, 299] on link "Applicants" at bounding box center [133, 302] width 166 height 39
click at [116, 80] on link "Home" at bounding box center [133, 99] width 166 height 39
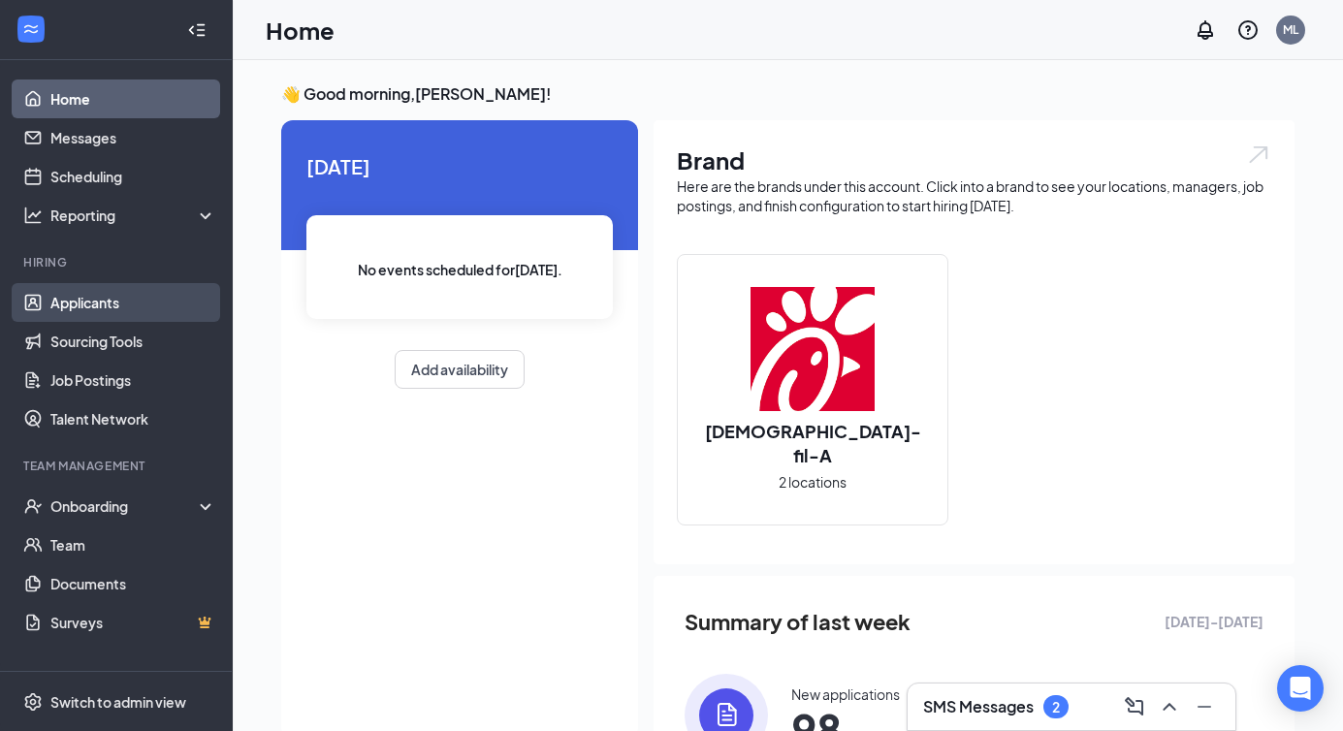
click at [137, 305] on link "Applicants" at bounding box center [133, 302] width 166 height 39
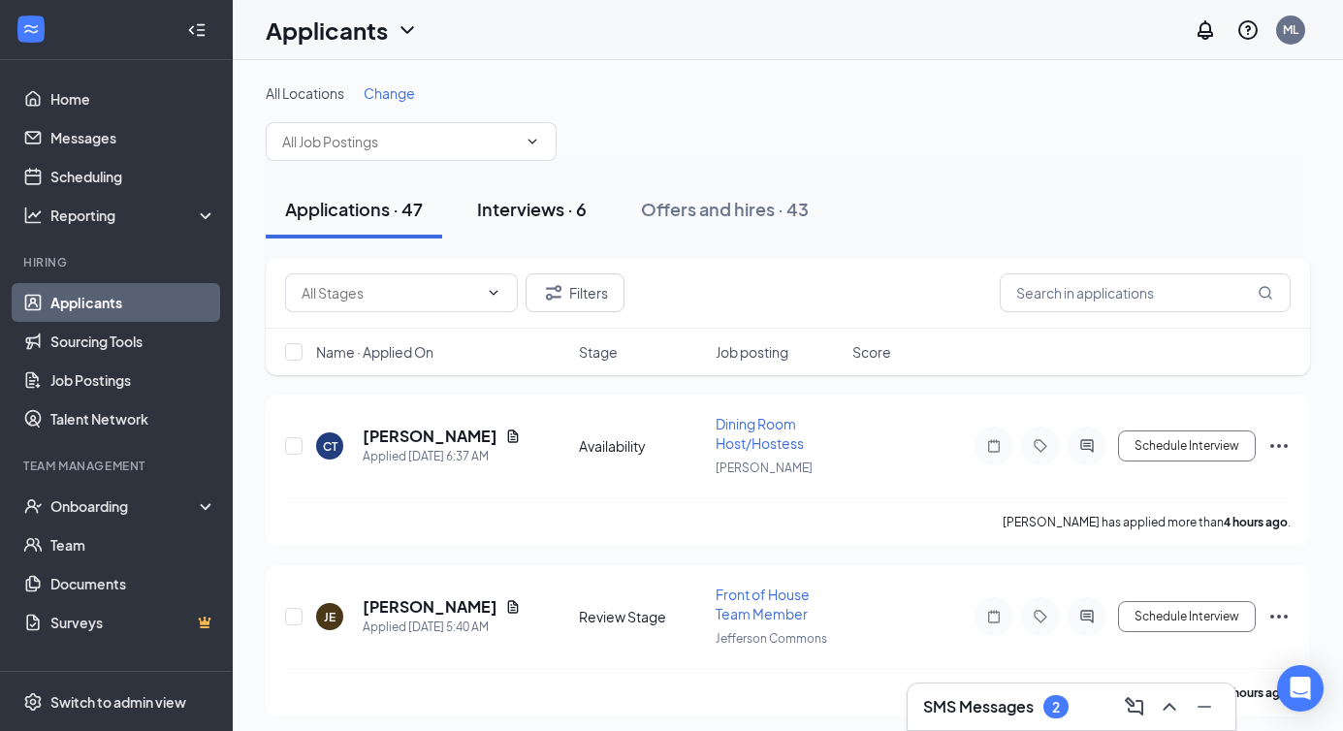
click at [577, 219] on div "Interviews · 6" at bounding box center [532, 209] width 110 height 24
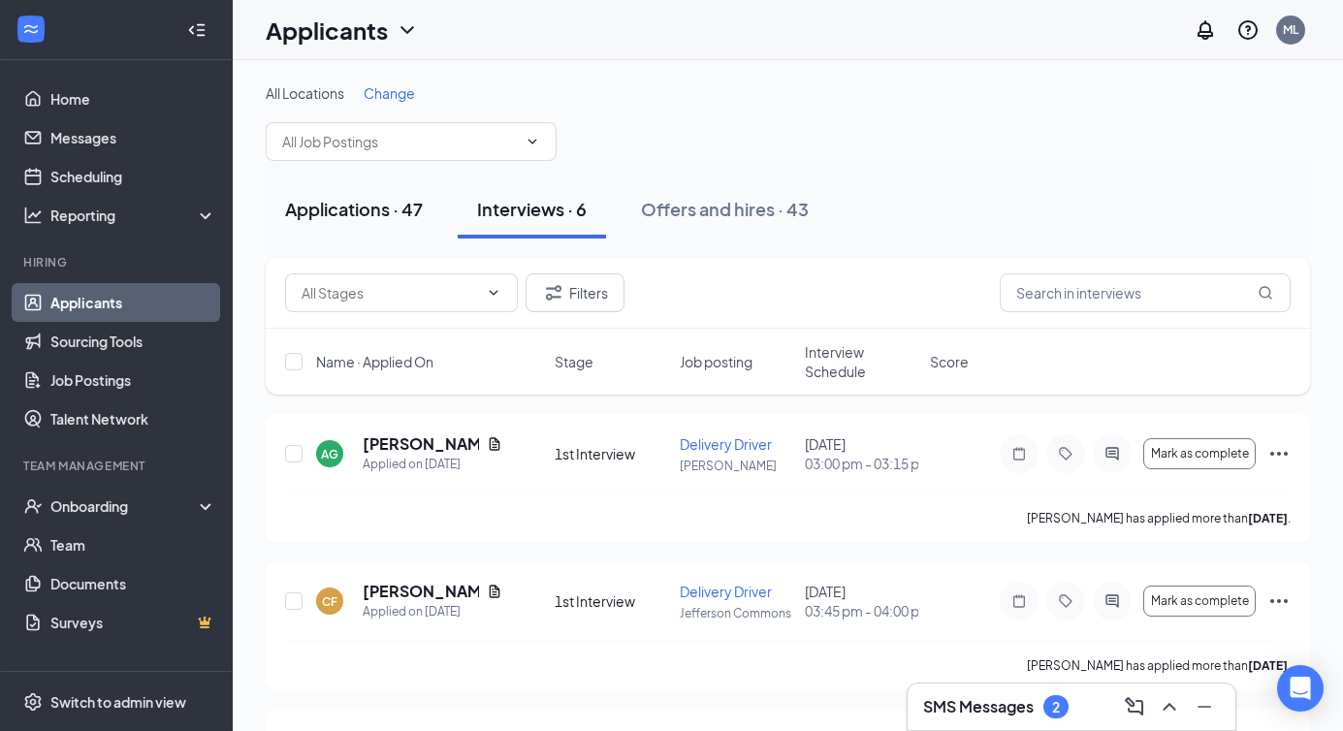
click at [349, 221] on button "Applications · 47" at bounding box center [354, 209] width 177 height 58
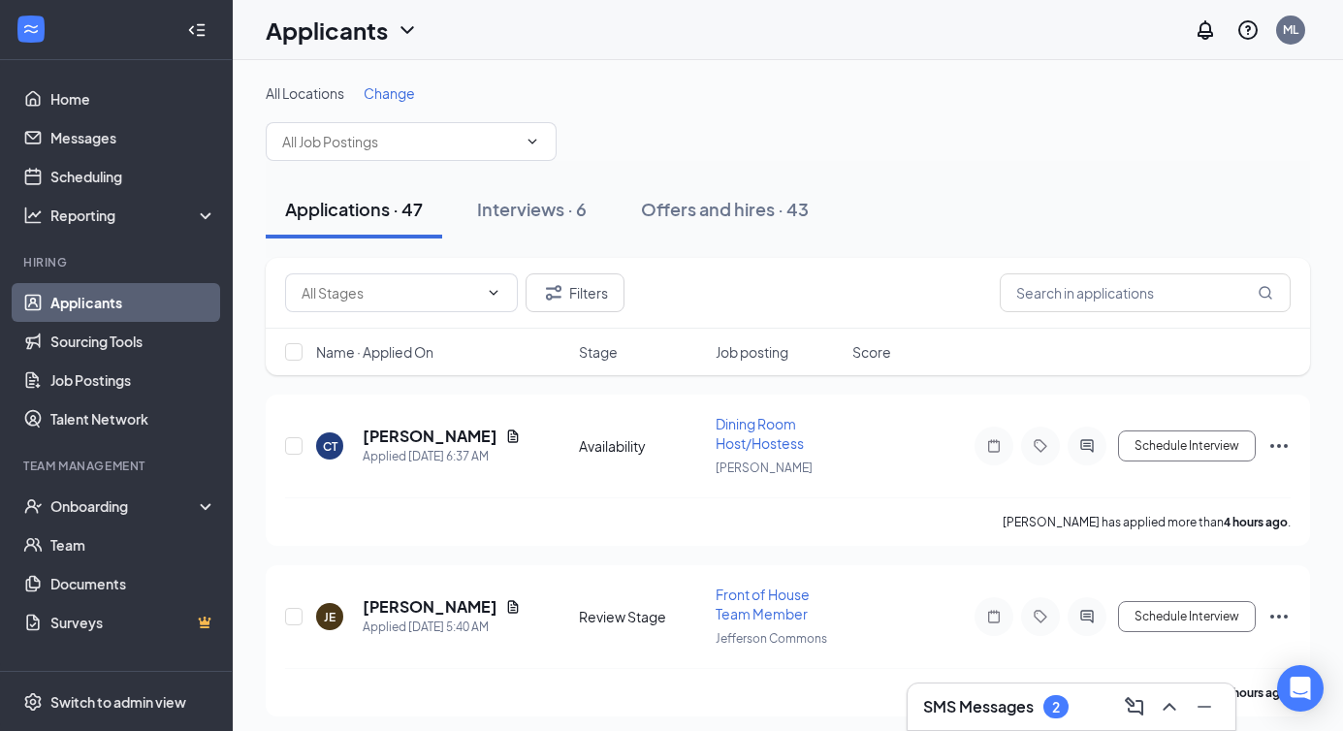
click at [404, 361] on span "Name · Applied On" at bounding box center [374, 351] width 117 height 19
click at [404, 360] on span "Name · Applied On" at bounding box center [374, 351] width 117 height 19
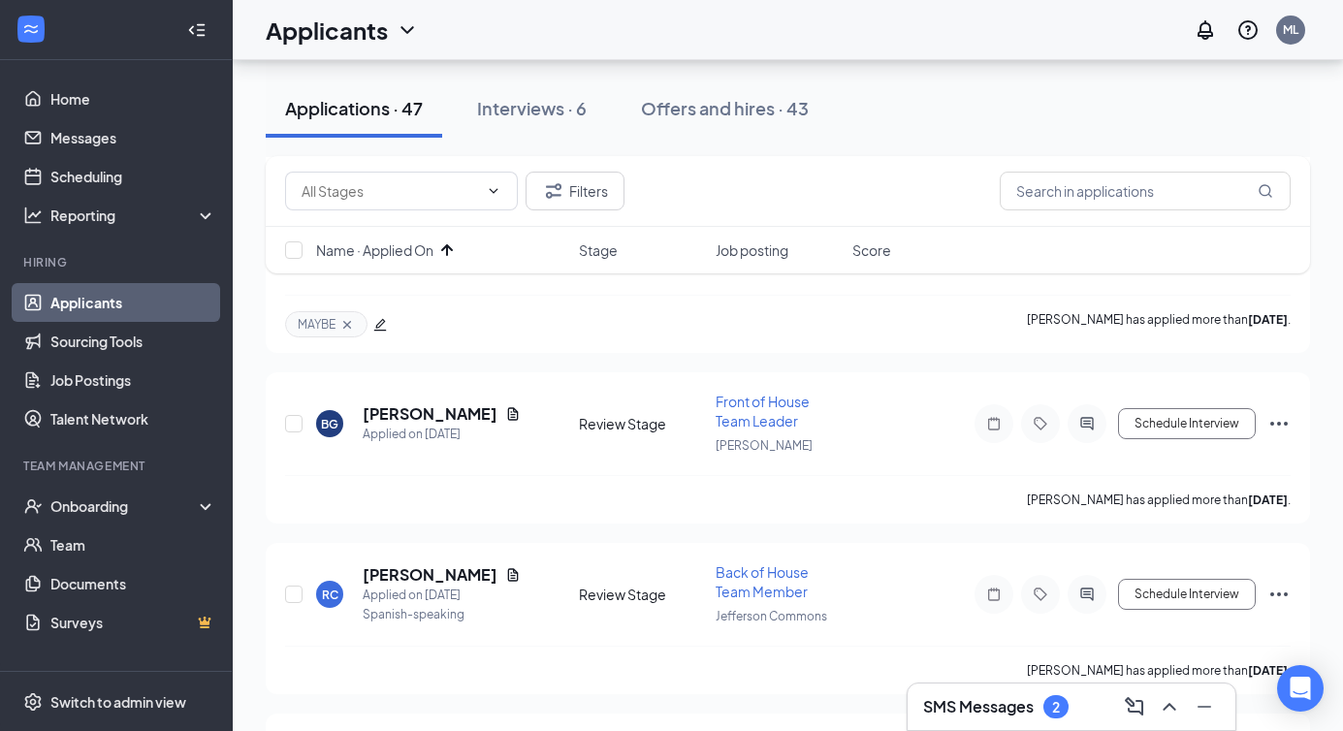
scroll to position [3363, 0]
click at [402, 402] on h5 "Benjamin Goodyear" at bounding box center [430, 412] width 135 height 21
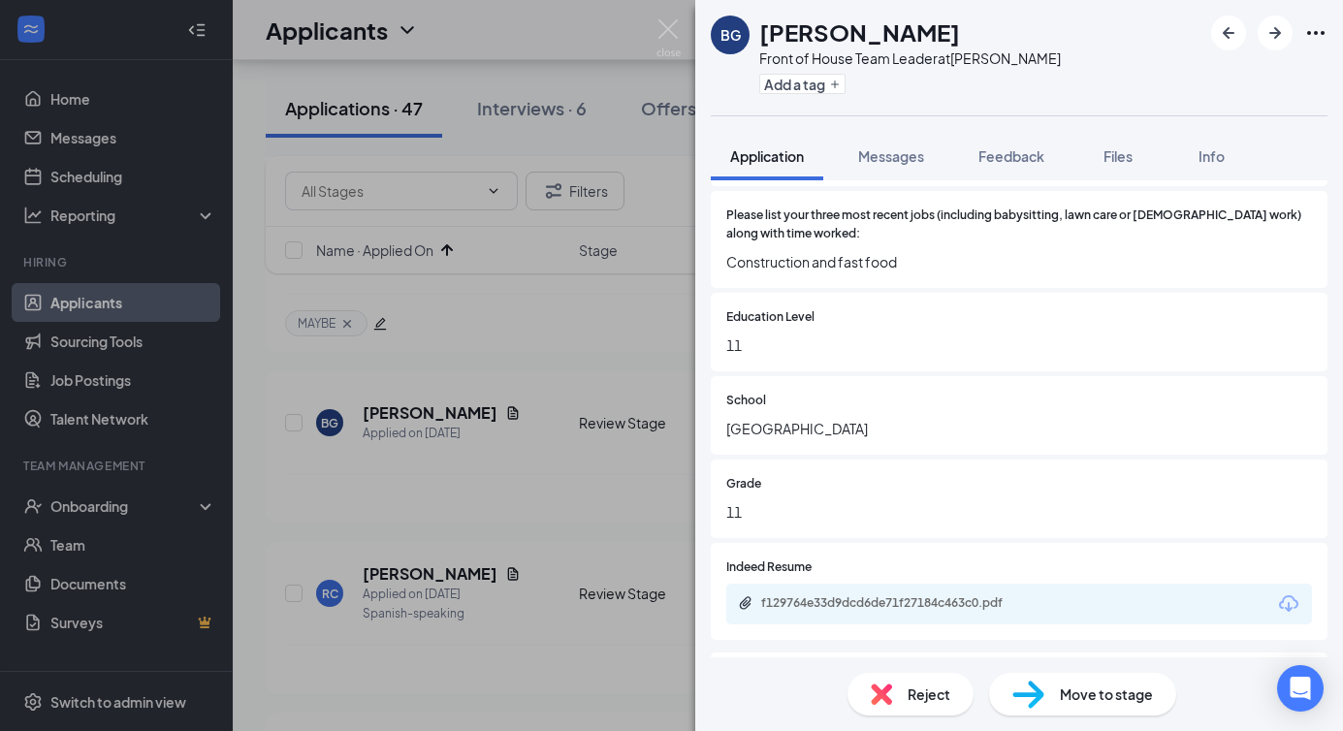
scroll to position [913, 0]
click at [900, 699] on div "Reject" at bounding box center [911, 694] width 126 height 43
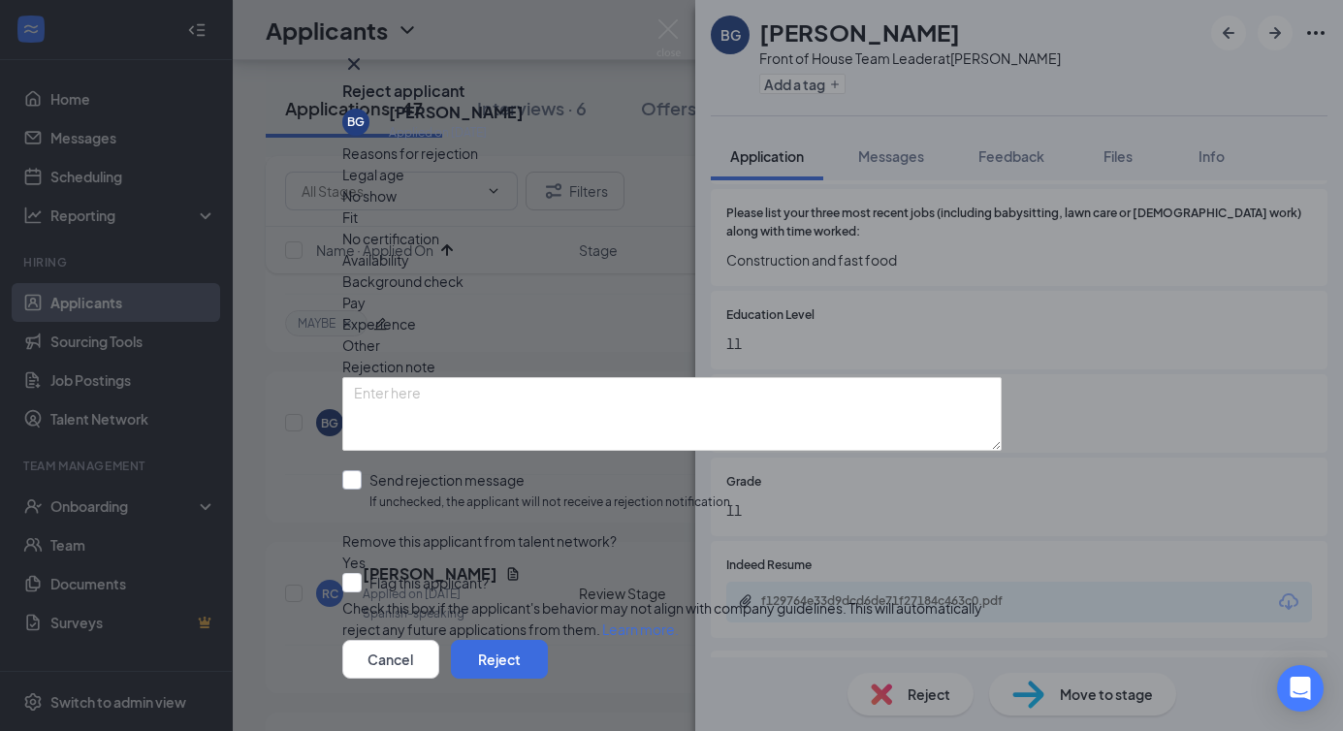
click at [499, 474] on input "Send rejection message If unchecked, the applicant will not receive a rejection…" at bounding box center [537, 491] width 391 height 42
checkbox input "true"
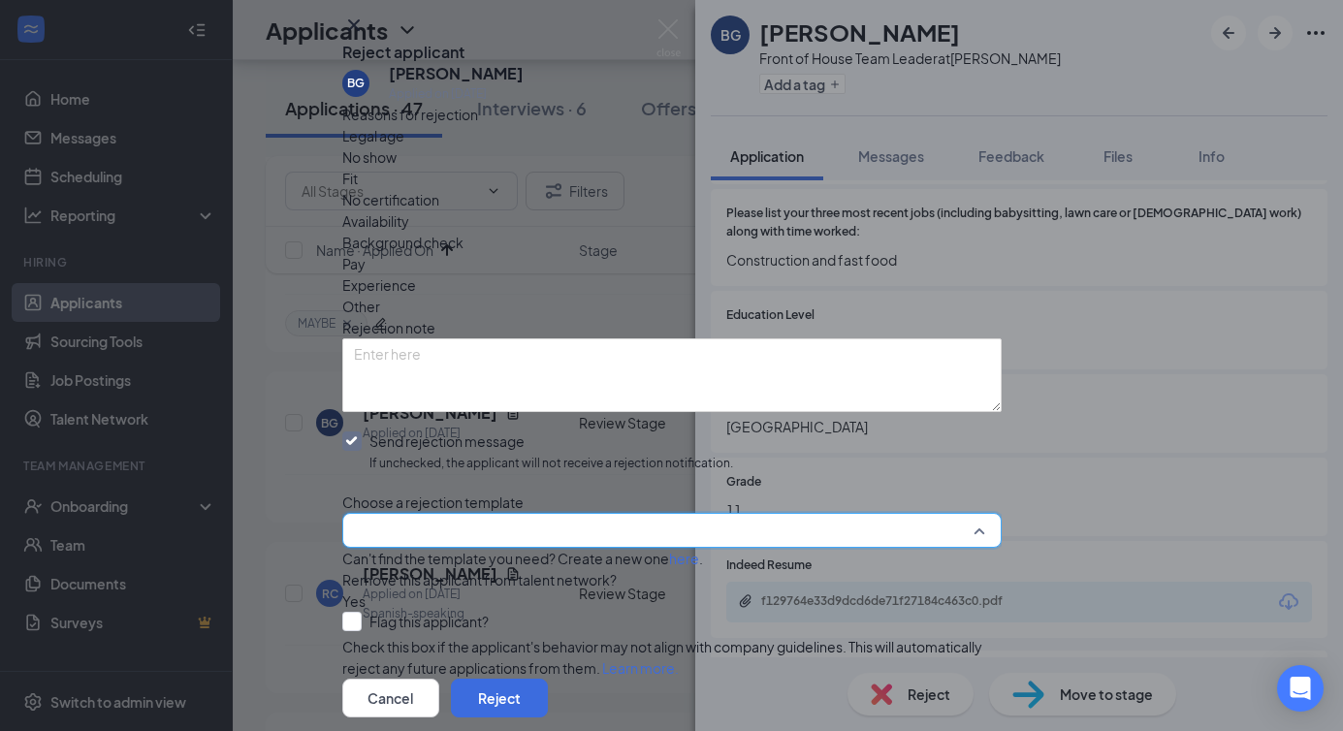
click at [496, 547] on input "search" at bounding box center [665, 530] width 623 height 33
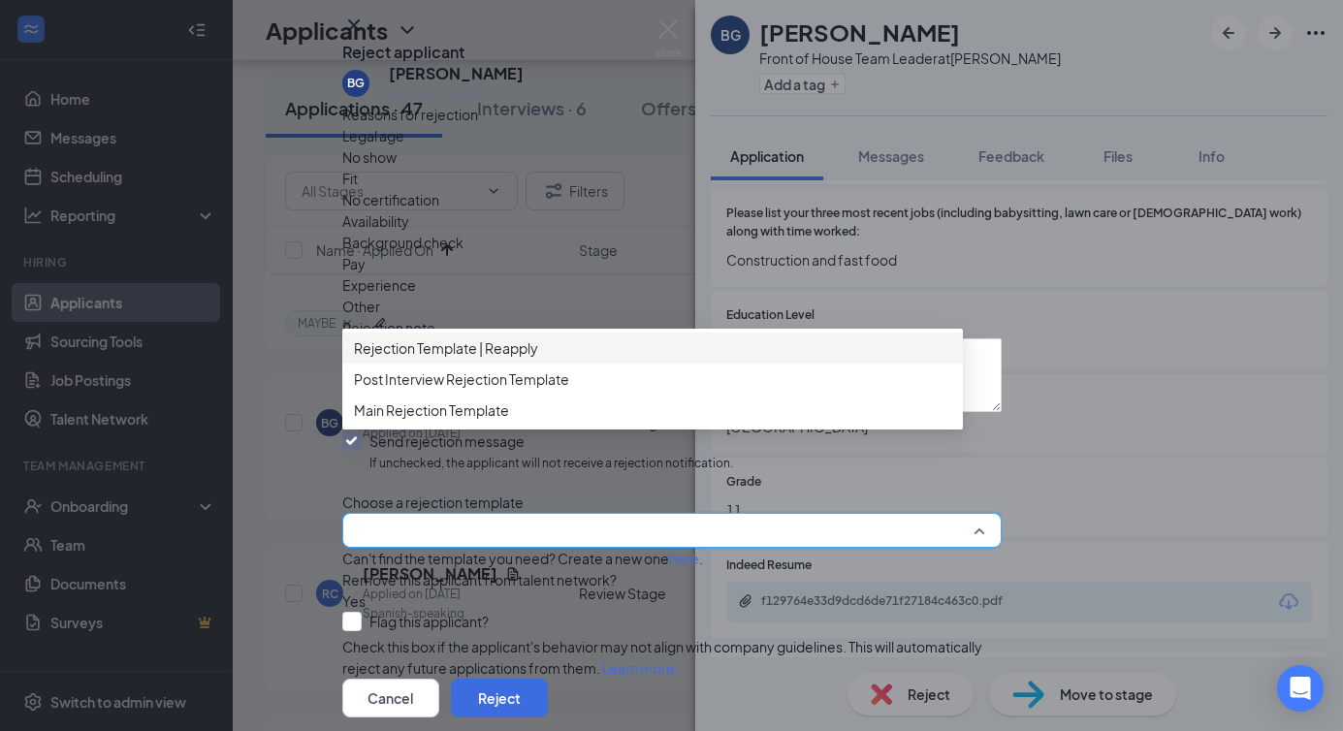
click at [530, 359] on span "Rejection Template | Reapply" at bounding box center [446, 347] width 184 height 21
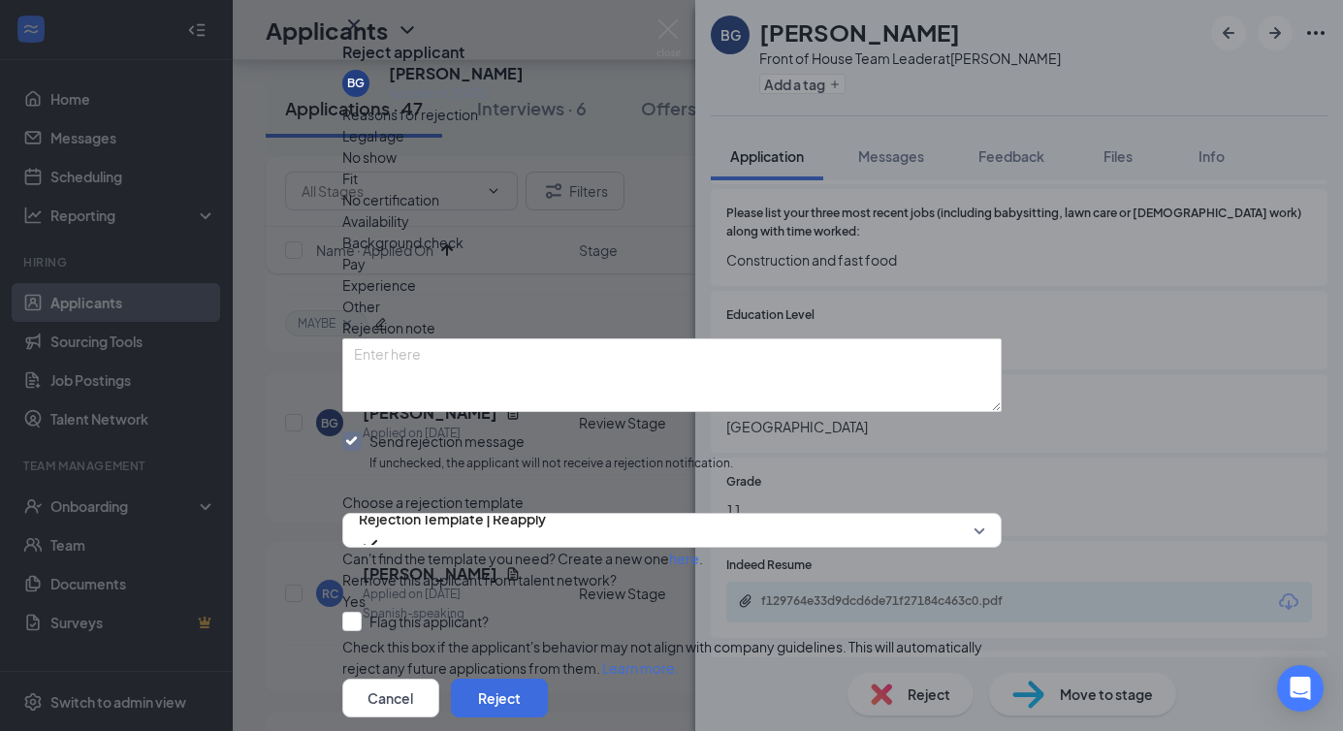
click at [358, 189] on span "Fit" at bounding box center [350, 178] width 16 height 21
click at [416, 296] on span "Experience" at bounding box center [379, 284] width 74 height 21
click at [546, 557] on span "Rejection Template | Reapply" at bounding box center [452, 530] width 187 height 52
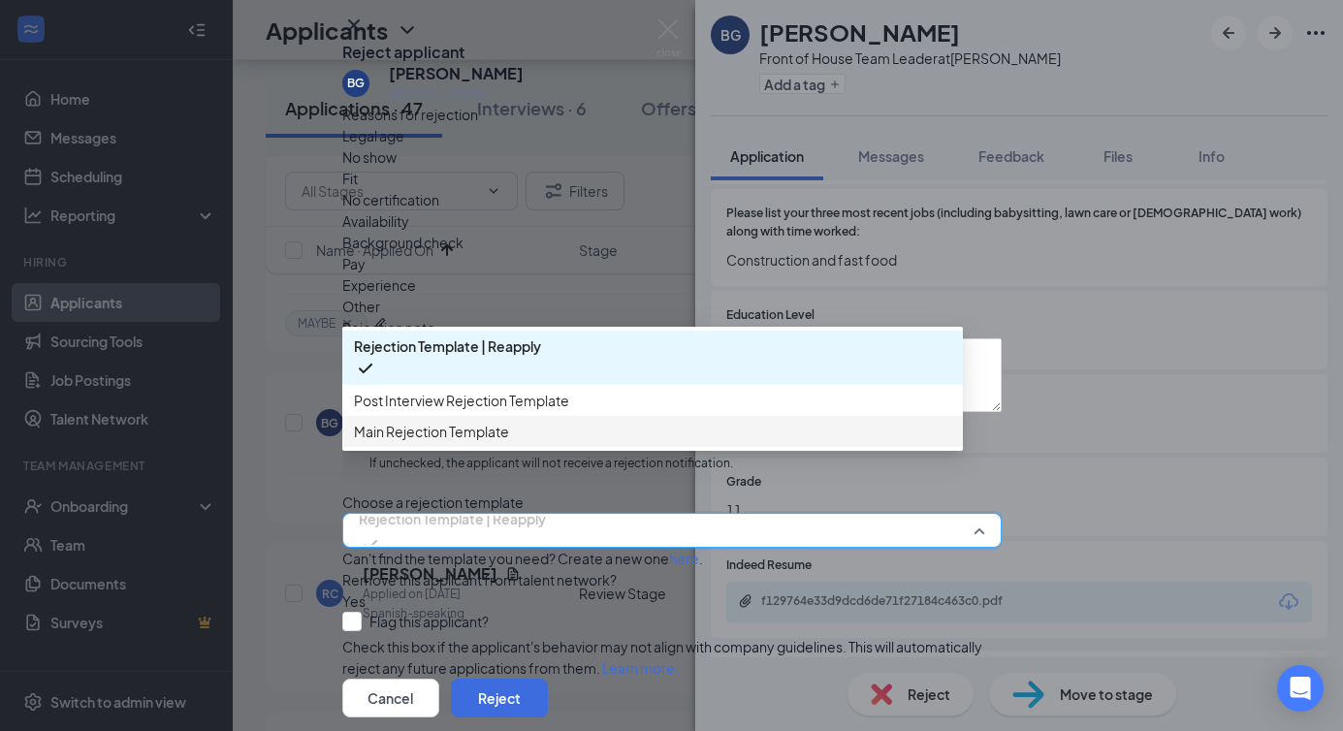
click at [508, 442] on span "Main Rejection Template" at bounding box center [431, 431] width 155 height 21
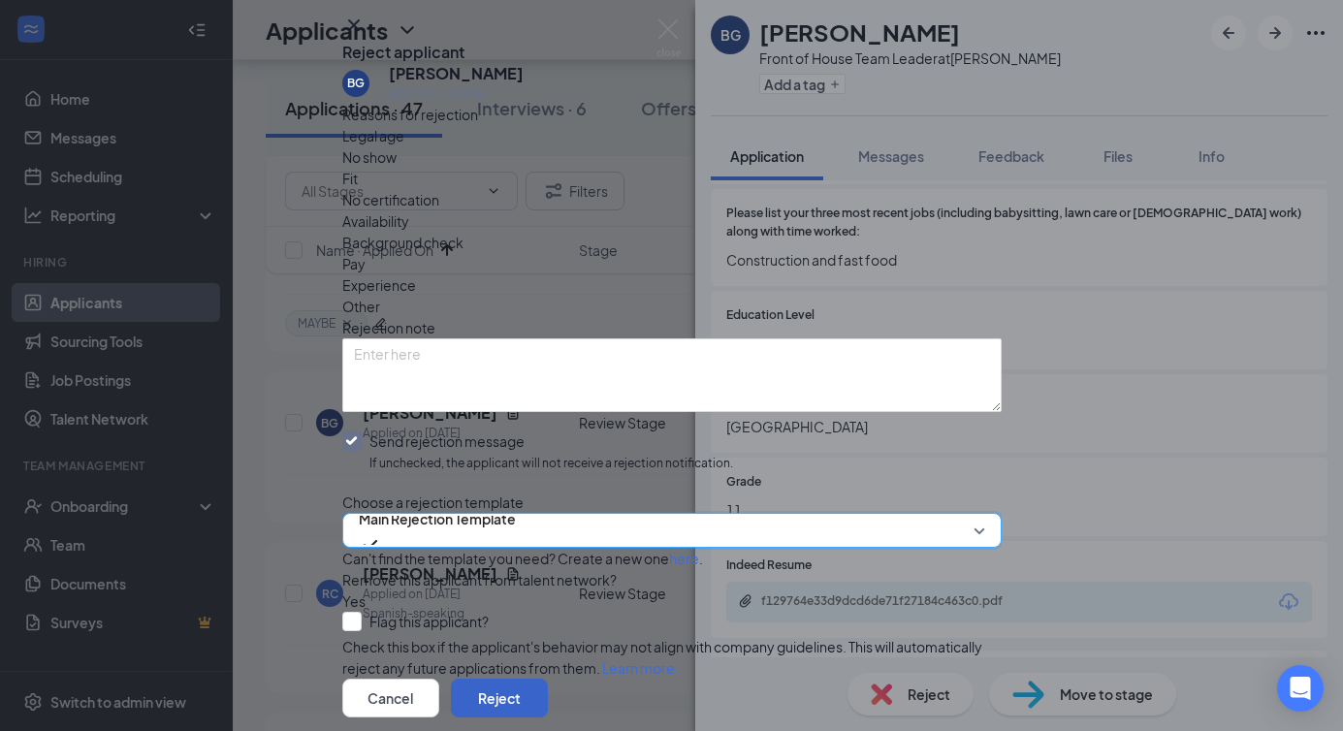
click at [548, 679] on button "Reject" at bounding box center [499, 698] width 97 height 39
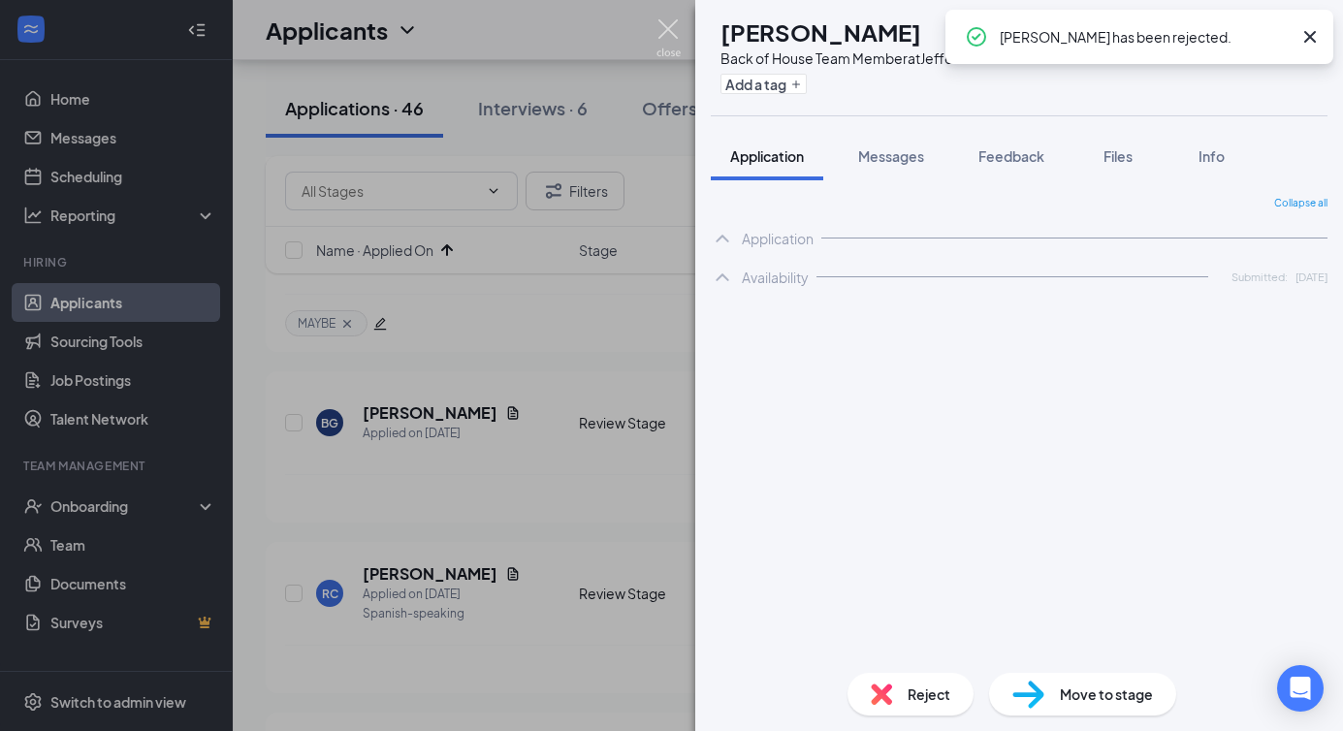
click at [672, 36] on img at bounding box center [669, 38] width 24 height 38
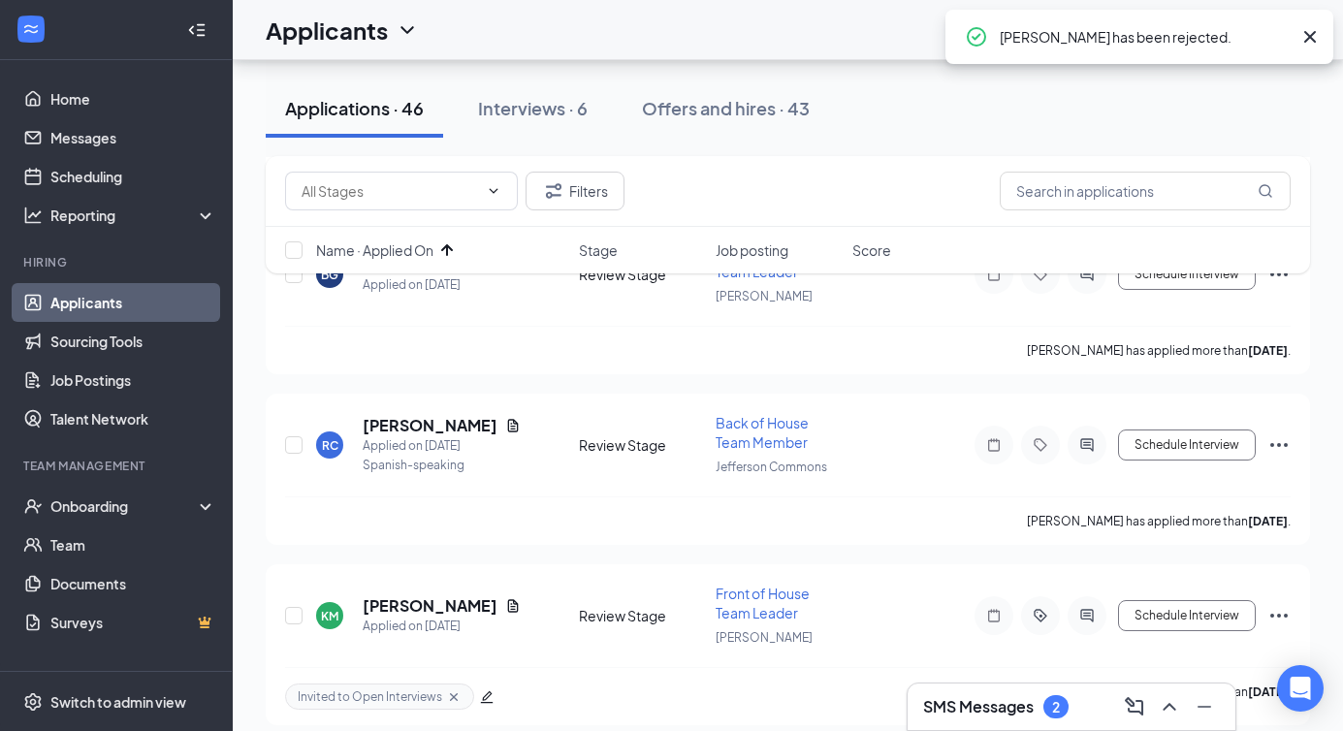
scroll to position [3515, 0]
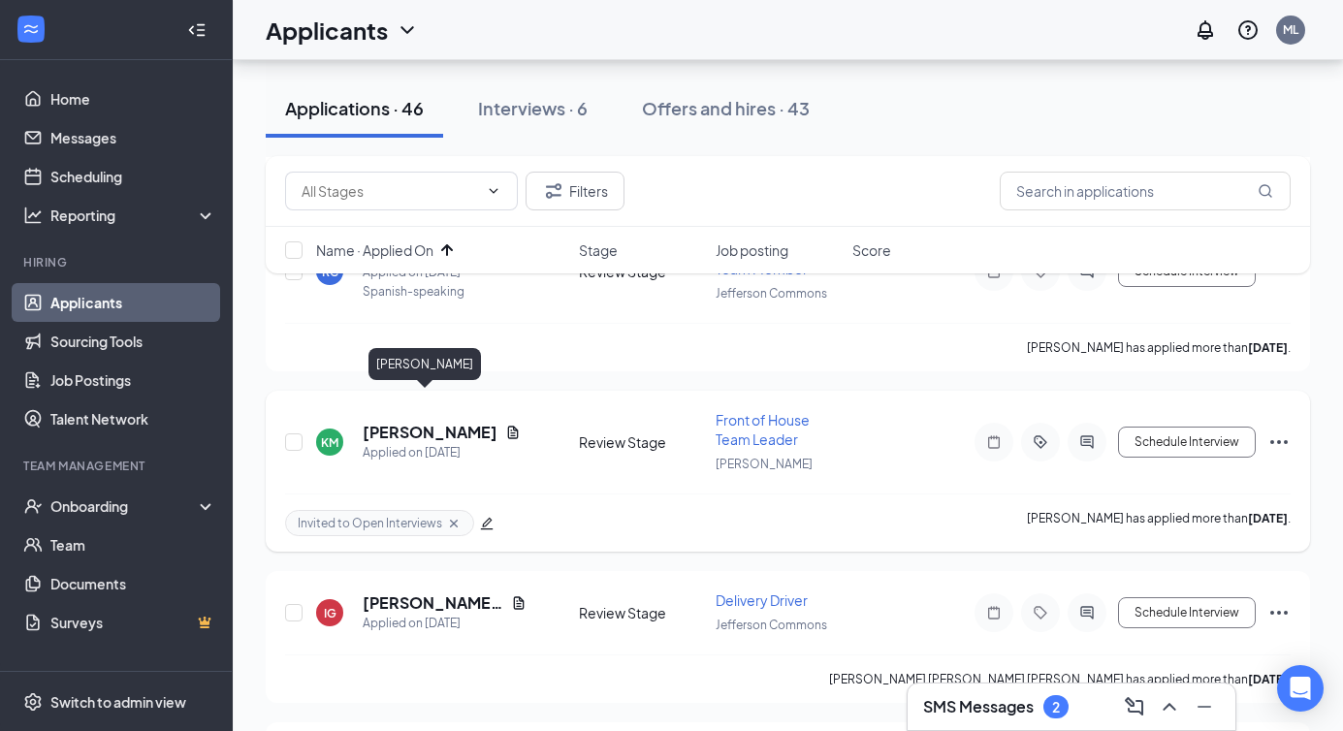
click at [431, 422] on h5 "[PERSON_NAME]" at bounding box center [430, 432] width 135 height 21
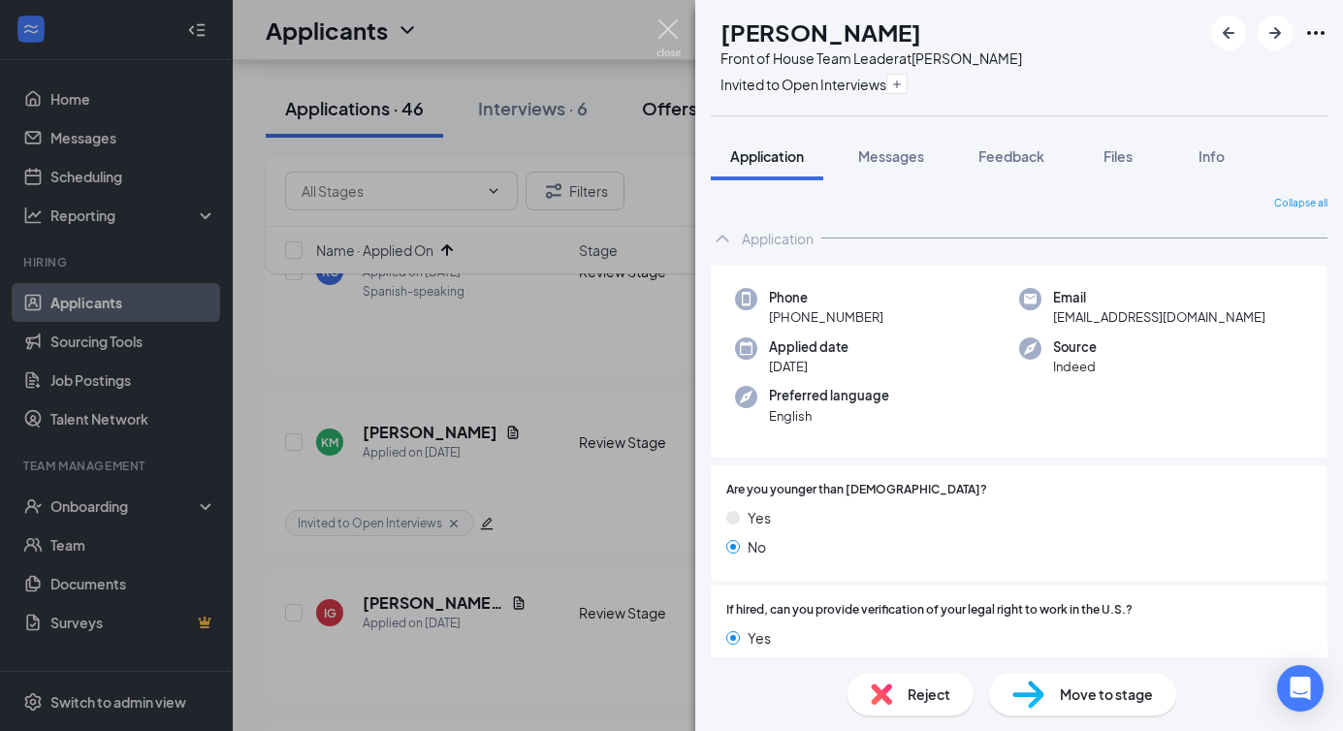
click at [672, 33] on img at bounding box center [669, 38] width 24 height 38
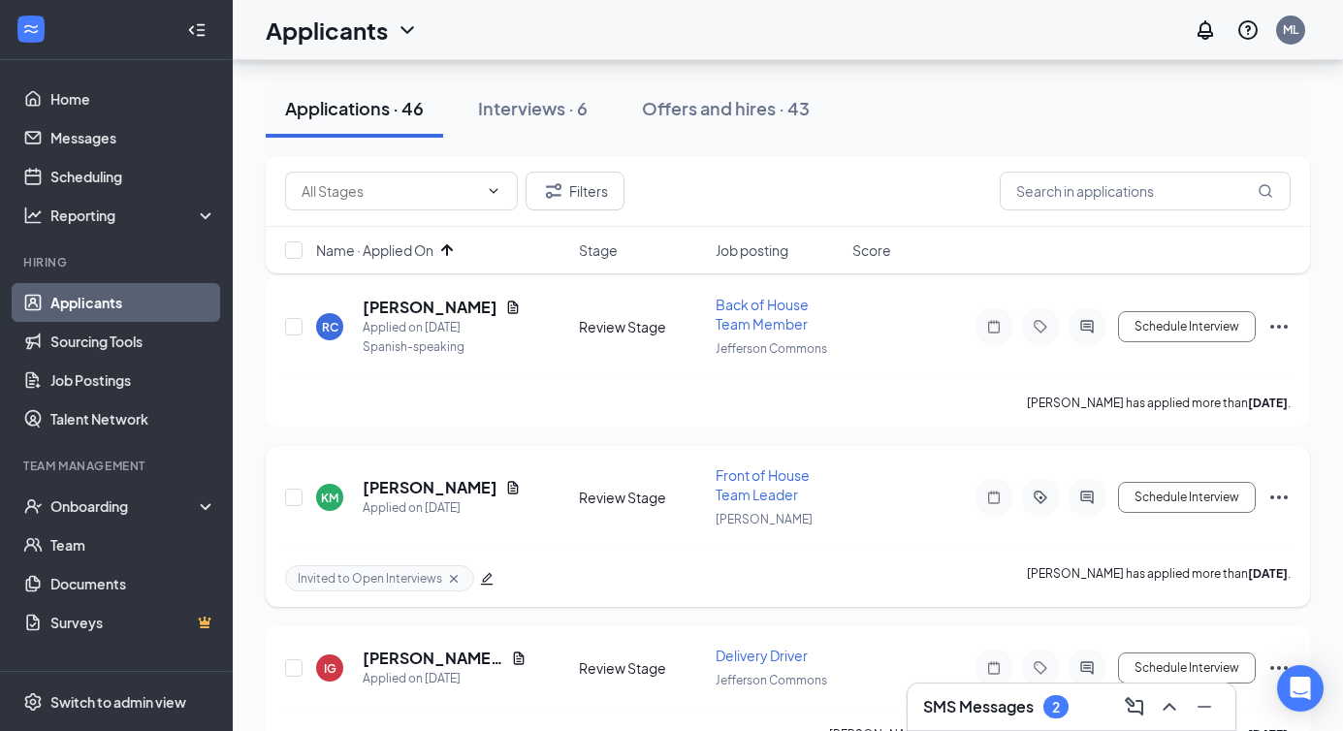
scroll to position [3410, 0]
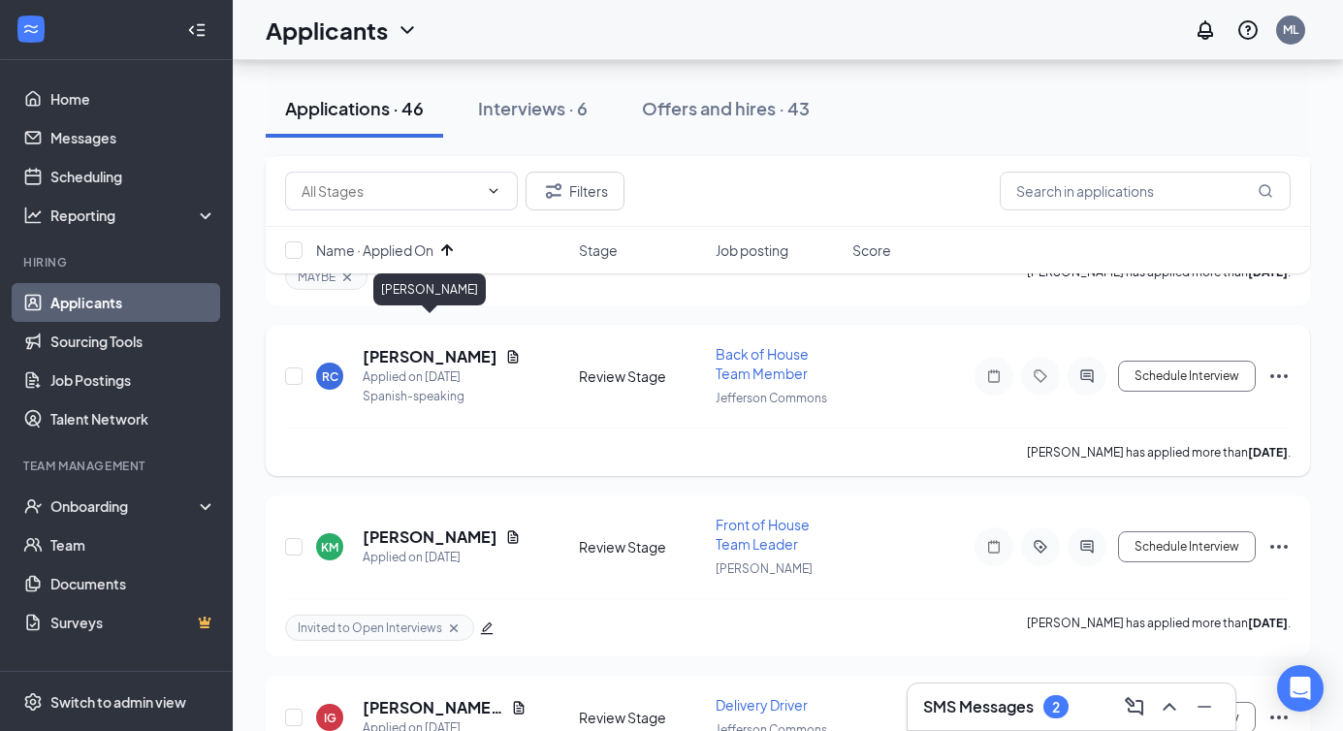
click at [401, 346] on h5 "Rosa ciprian larios" at bounding box center [430, 356] width 135 height 21
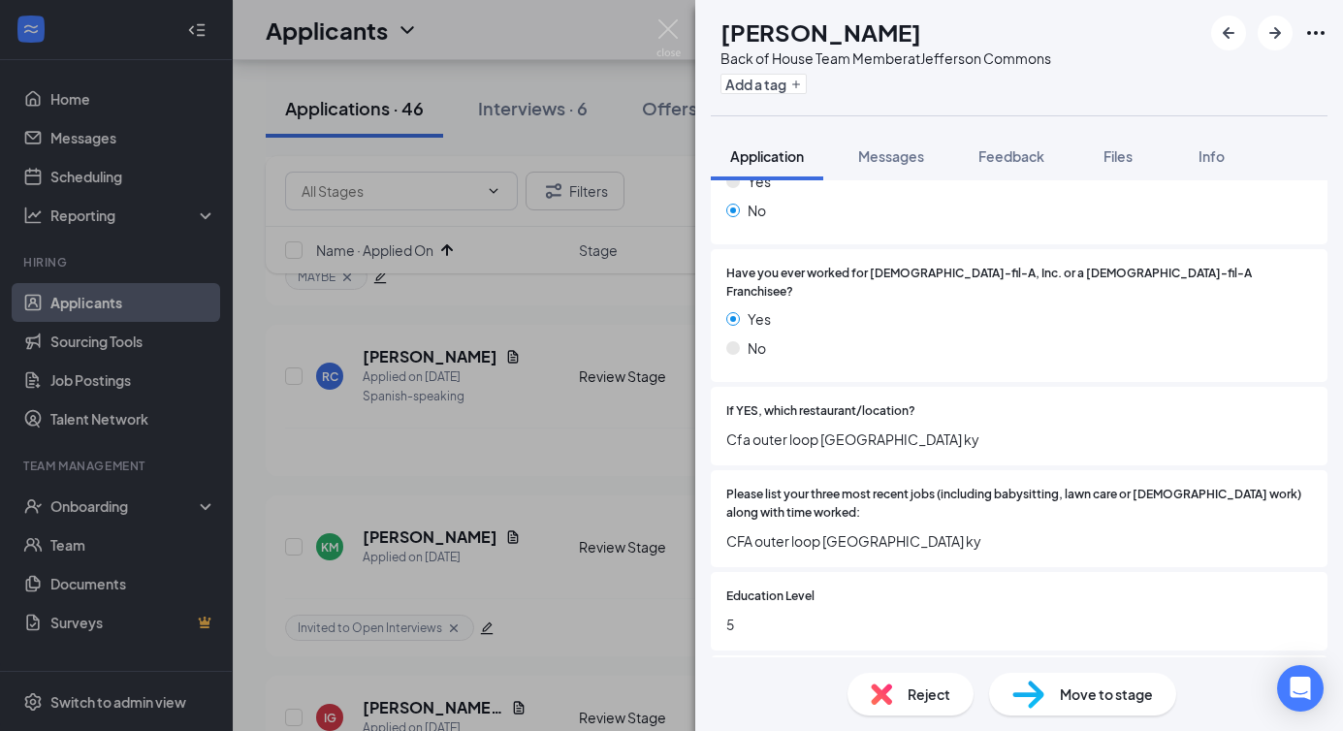
scroll to position [581, 0]
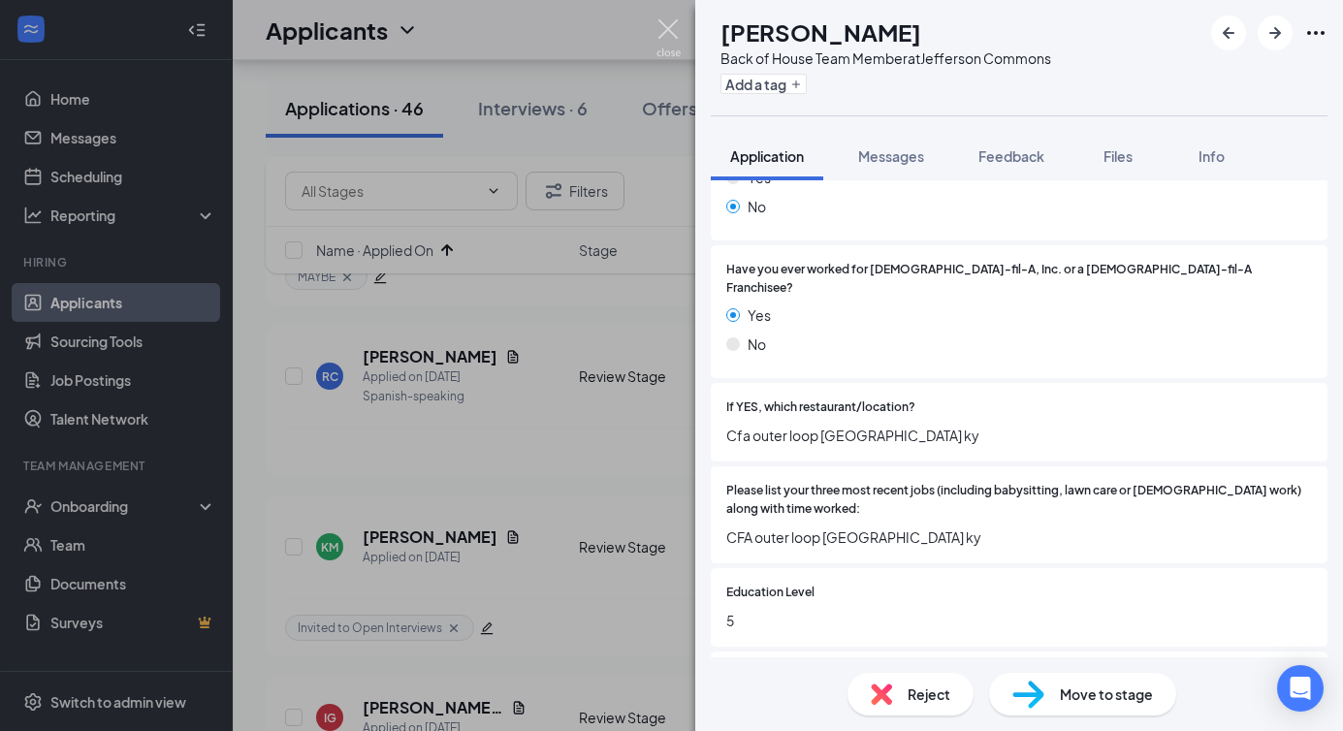
click at [664, 31] on img at bounding box center [669, 38] width 24 height 38
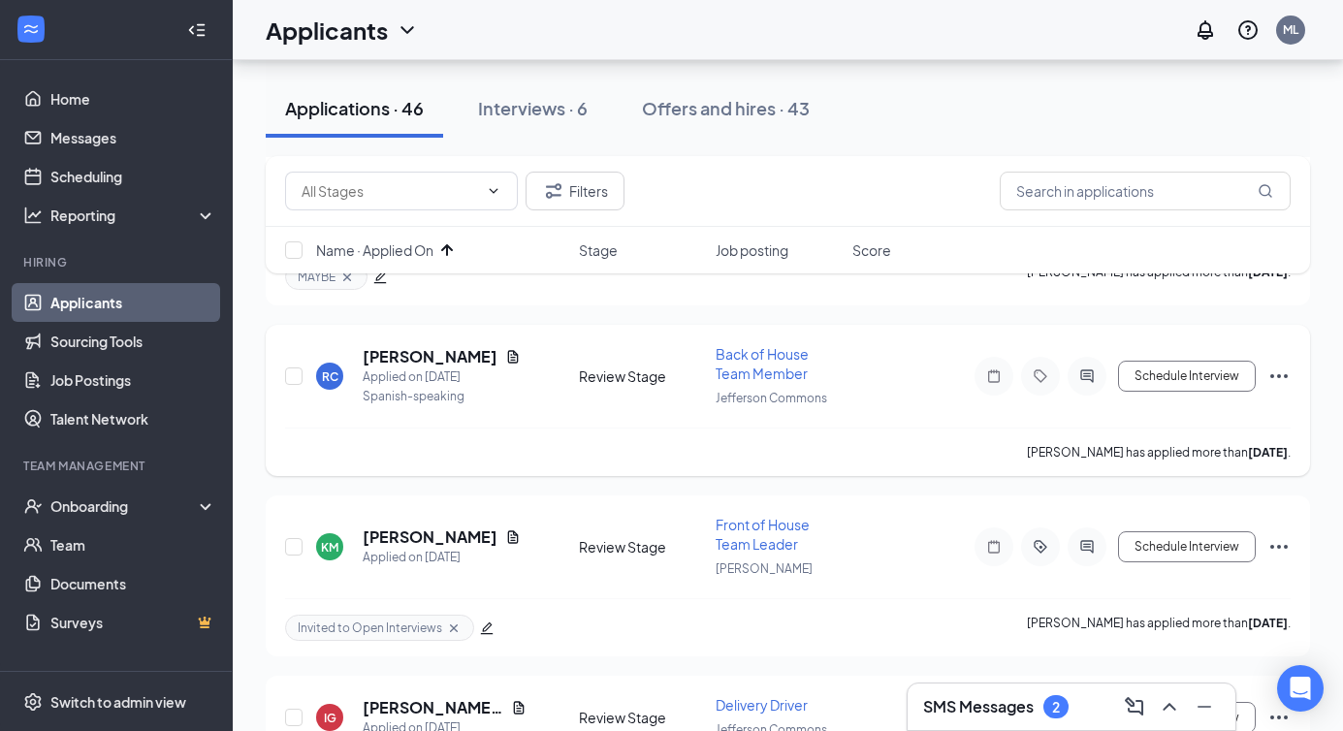
click at [1285, 365] on icon "Ellipses" at bounding box center [1279, 376] width 23 height 23
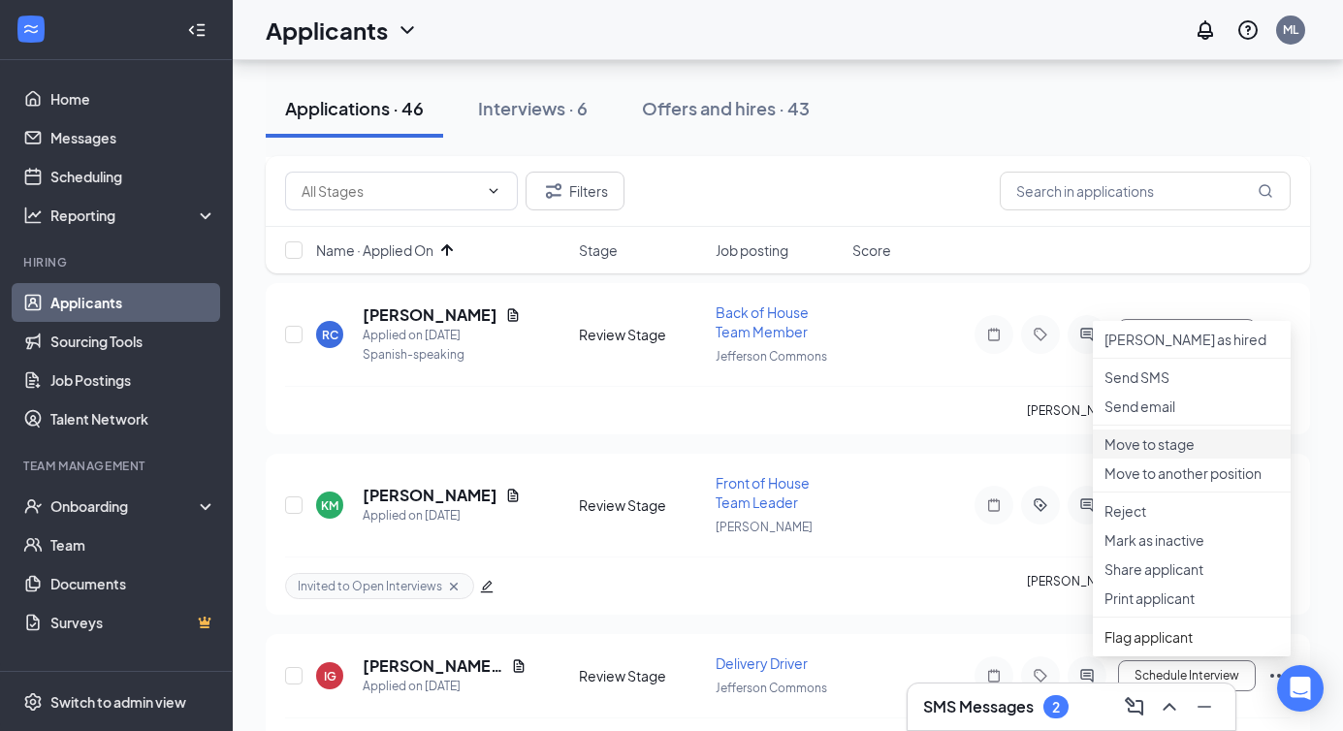
scroll to position [3465, 0]
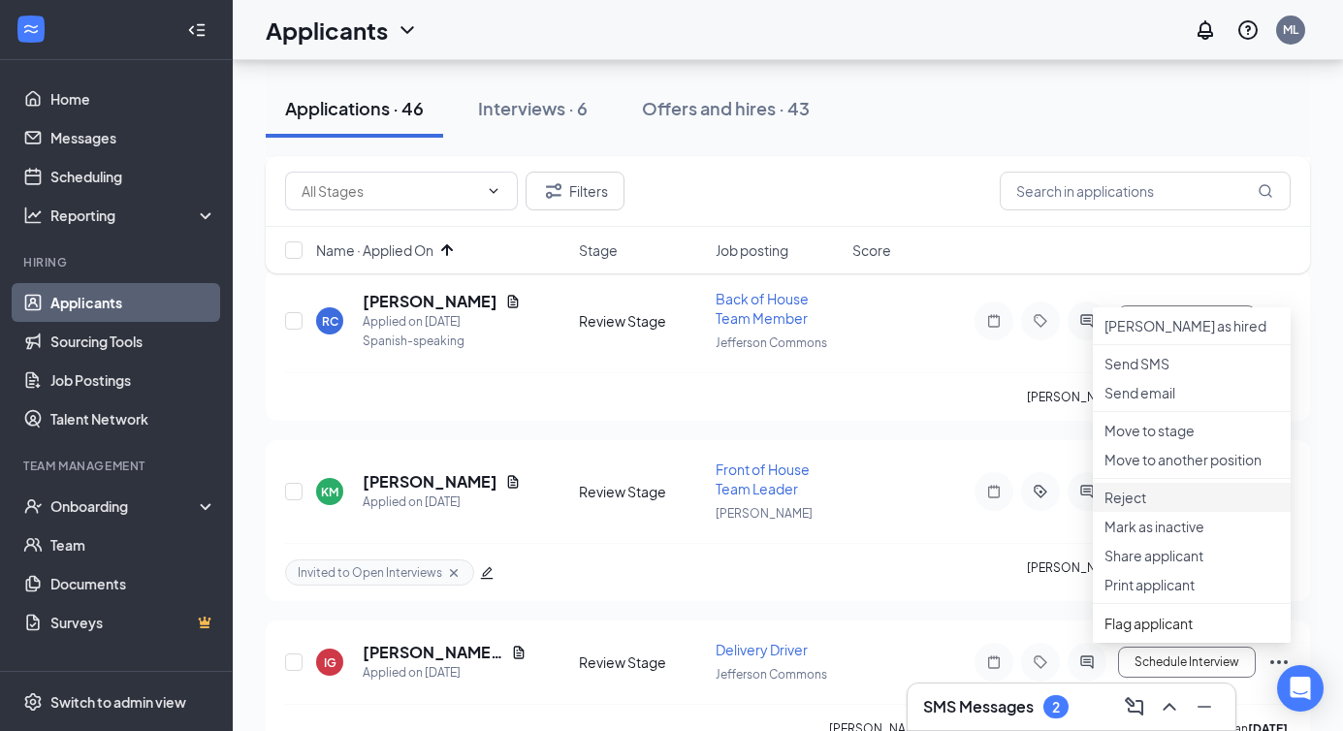
click at [1127, 507] on p "Reject" at bounding box center [1192, 497] width 175 height 19
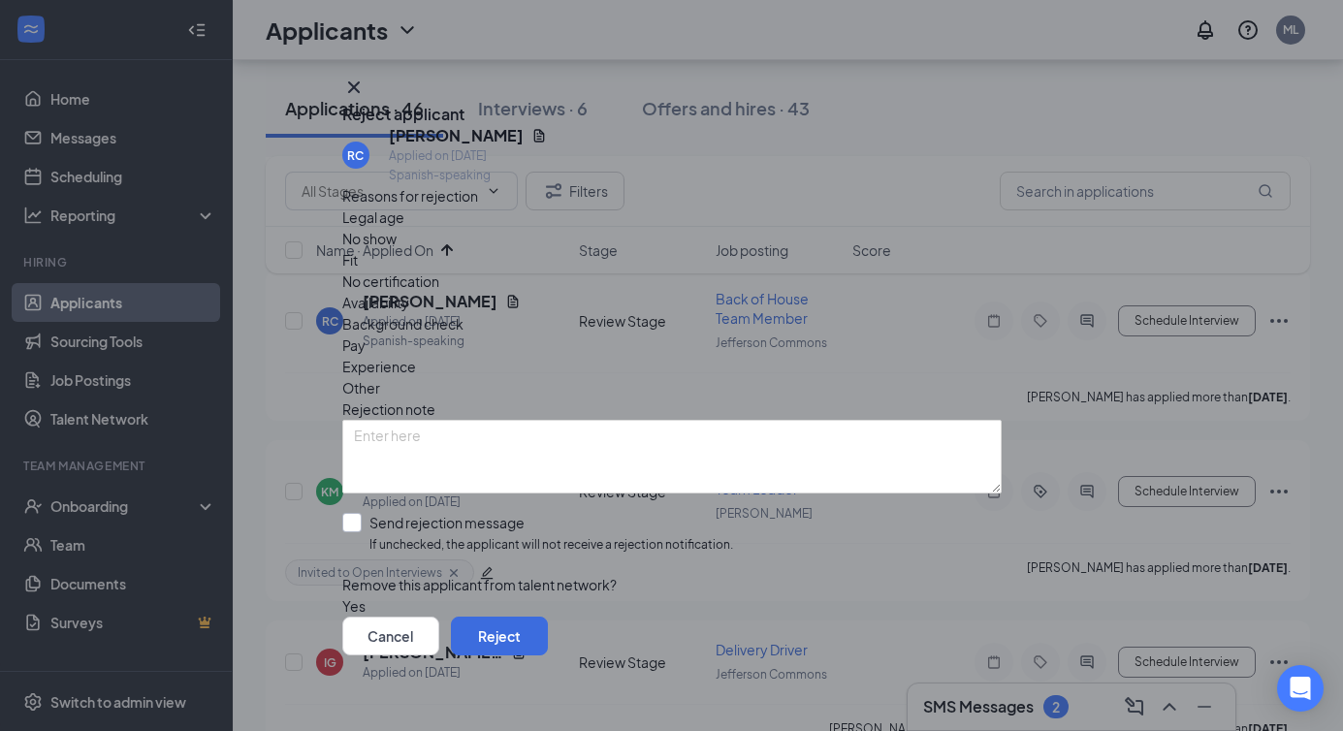
click at [453, 513] on input "Send rejection message If unchecked, the applicant will not receive a rejection…" at bounding box center [537, 534] width 391 height 42
checkbox input "true"
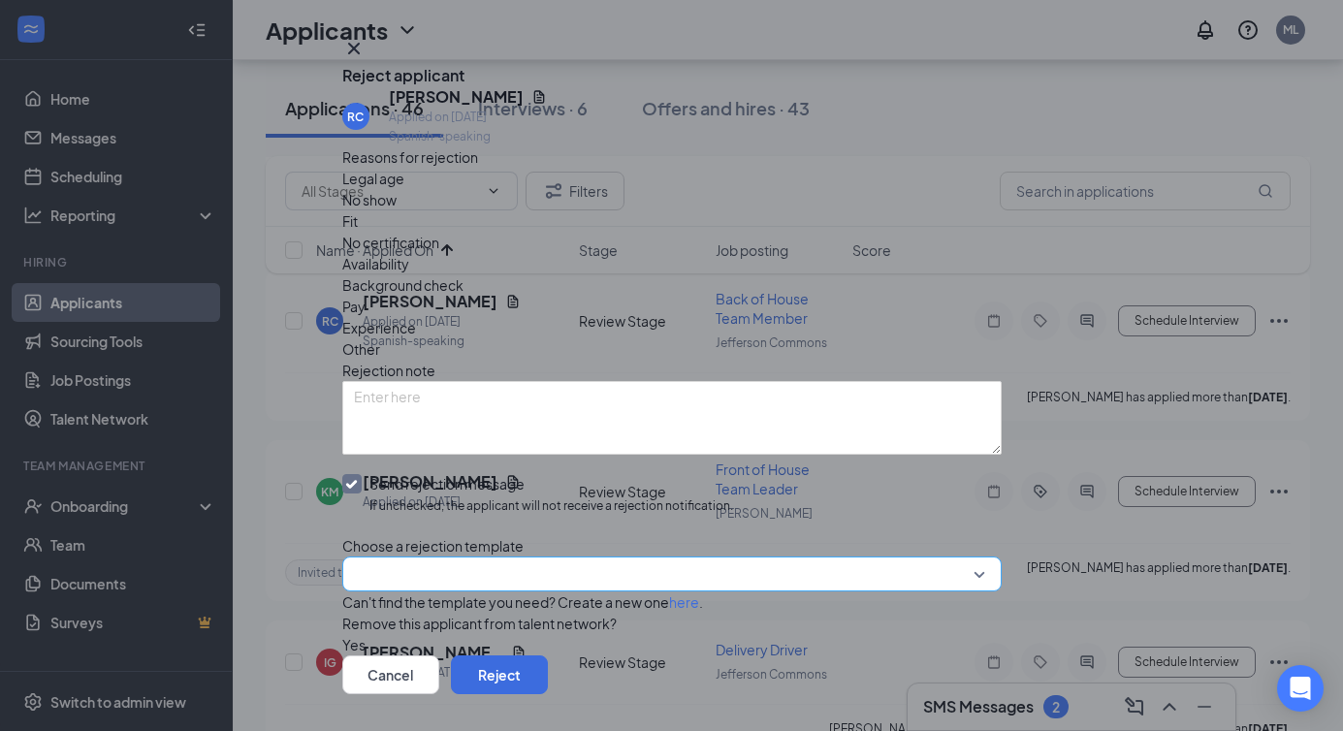
click at [464, 569] on input "search" at bounding box center [665, 574] width 623 height 33
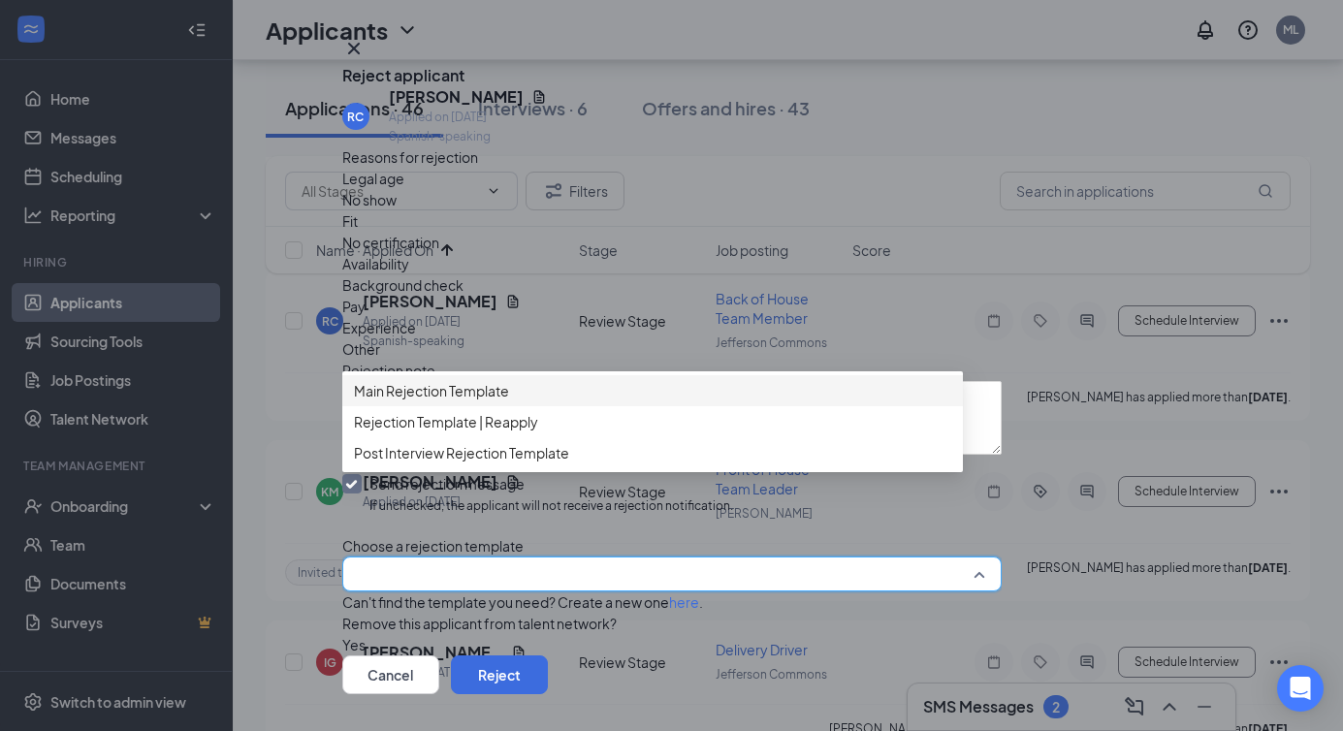
click at [442, 402] on span "Main Rejection Template" at bounding box center [431, 390] width 155 height 21
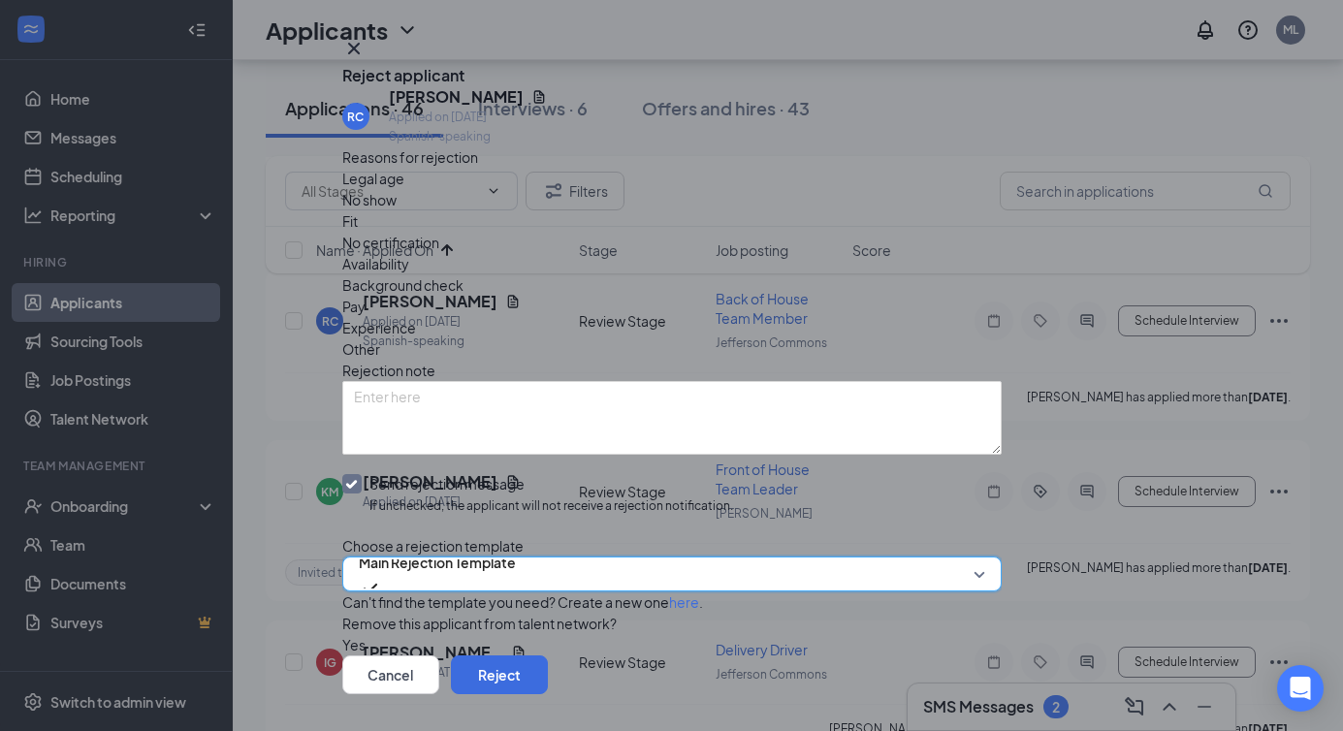
click at [358, 232] on span "Fit" at bounding box center [350, 220] width 16 height 21
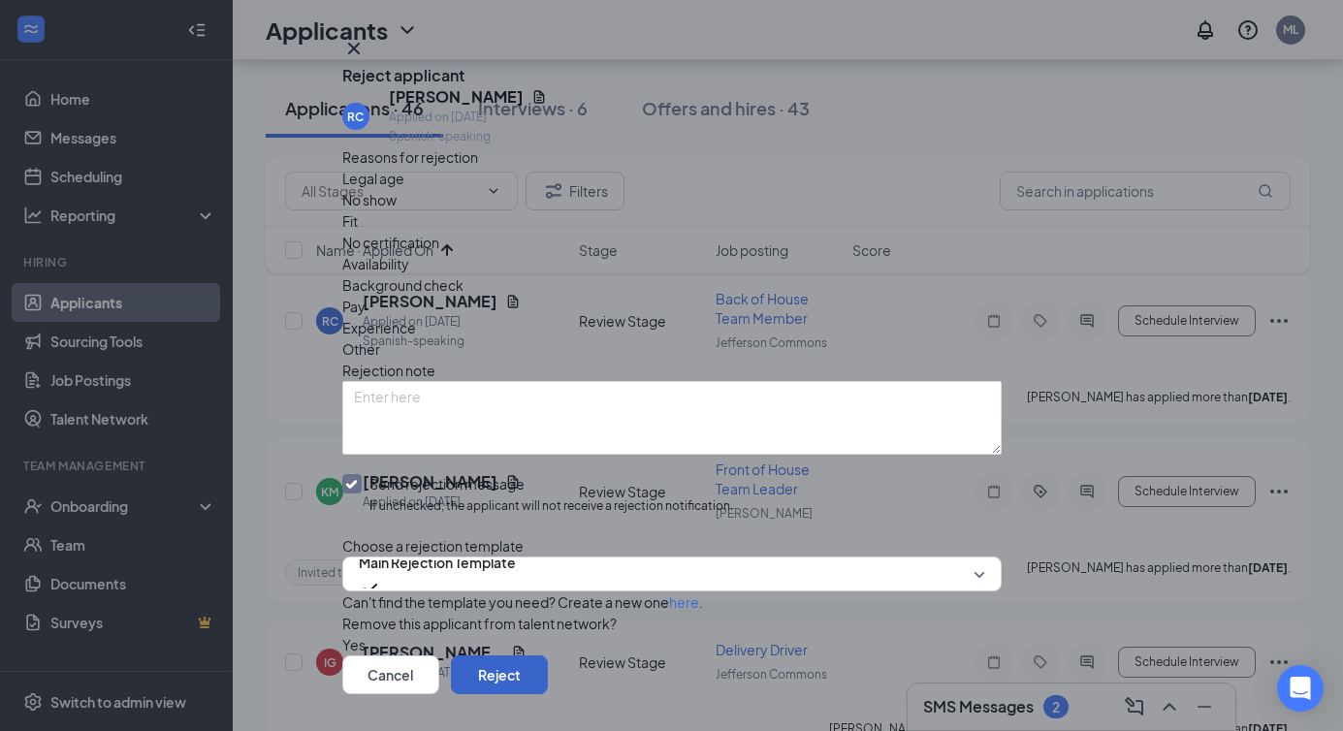
click at [548, 656] on button "Reject" at bounding box center [499, 675] width 97 height 39
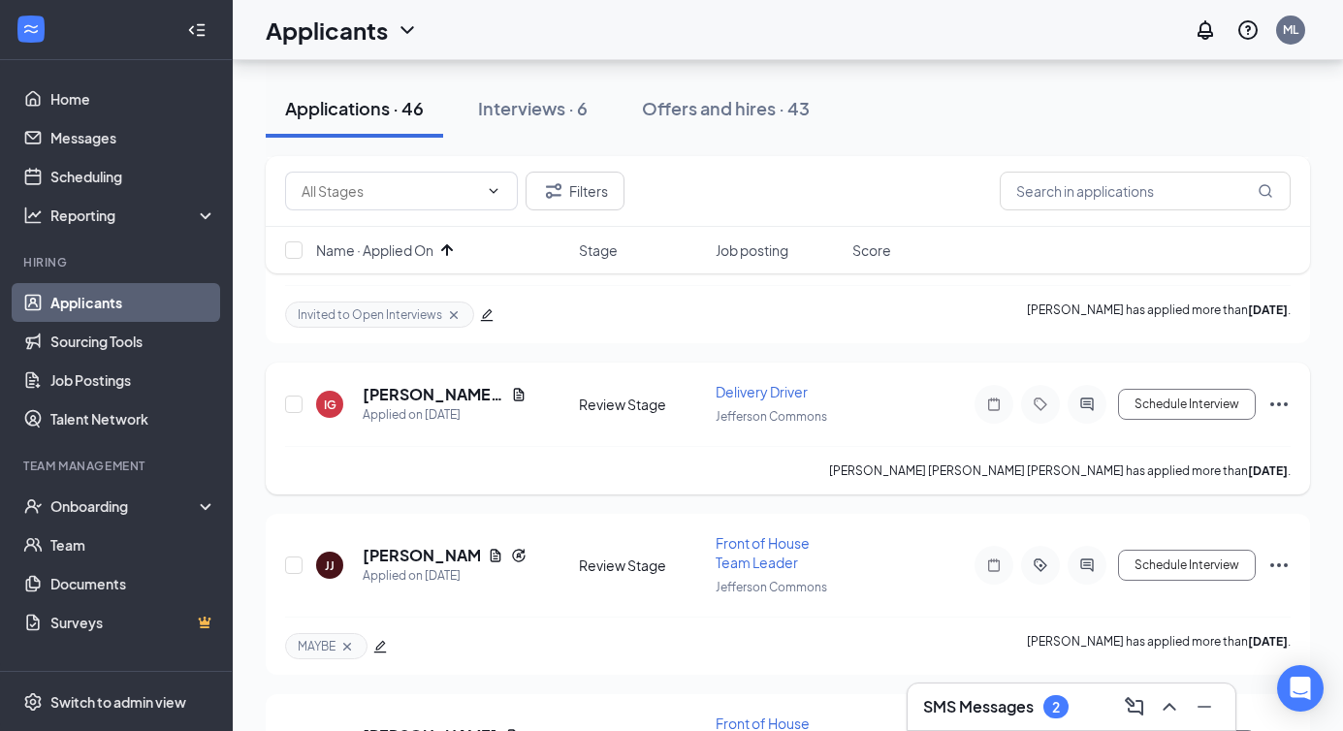
scroll to position [3553, 0]
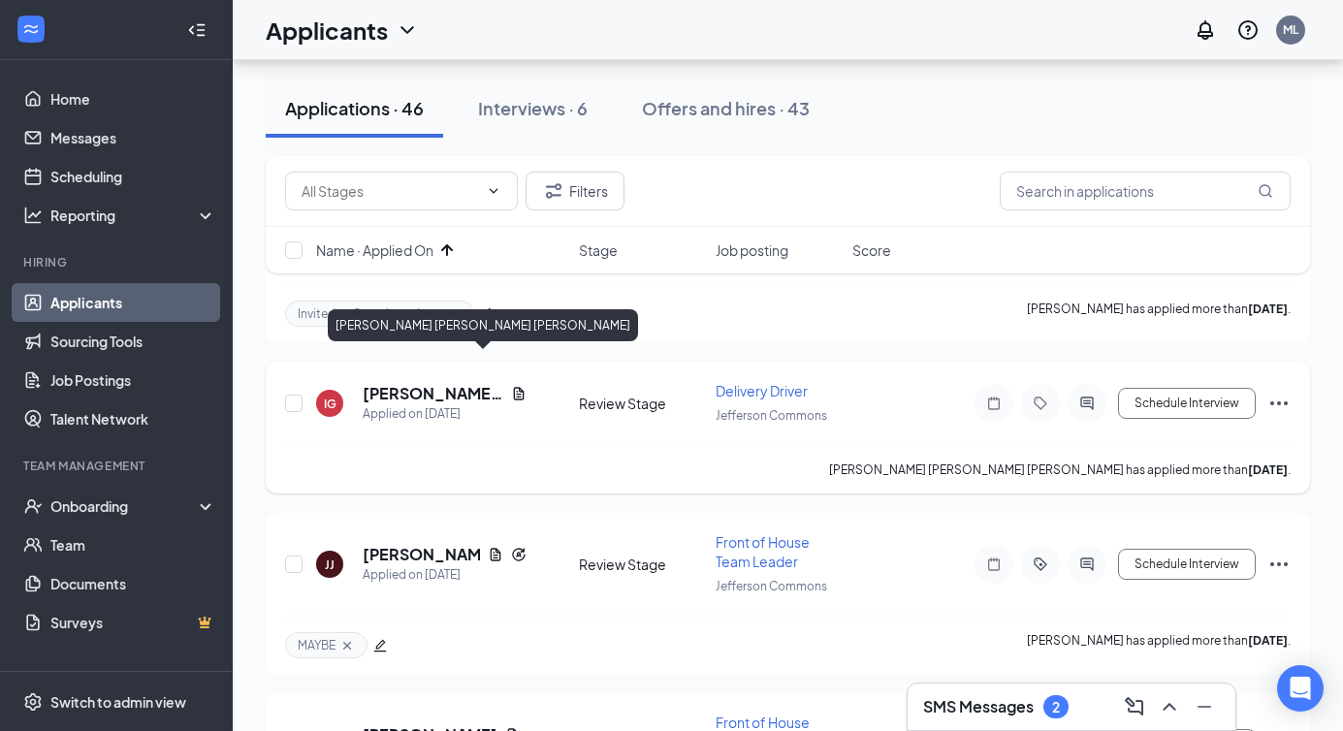
click at [441, 383] on h5 "Idalberto Daniel González Campaña" at bounding box center [433, 393] width 141 height 21
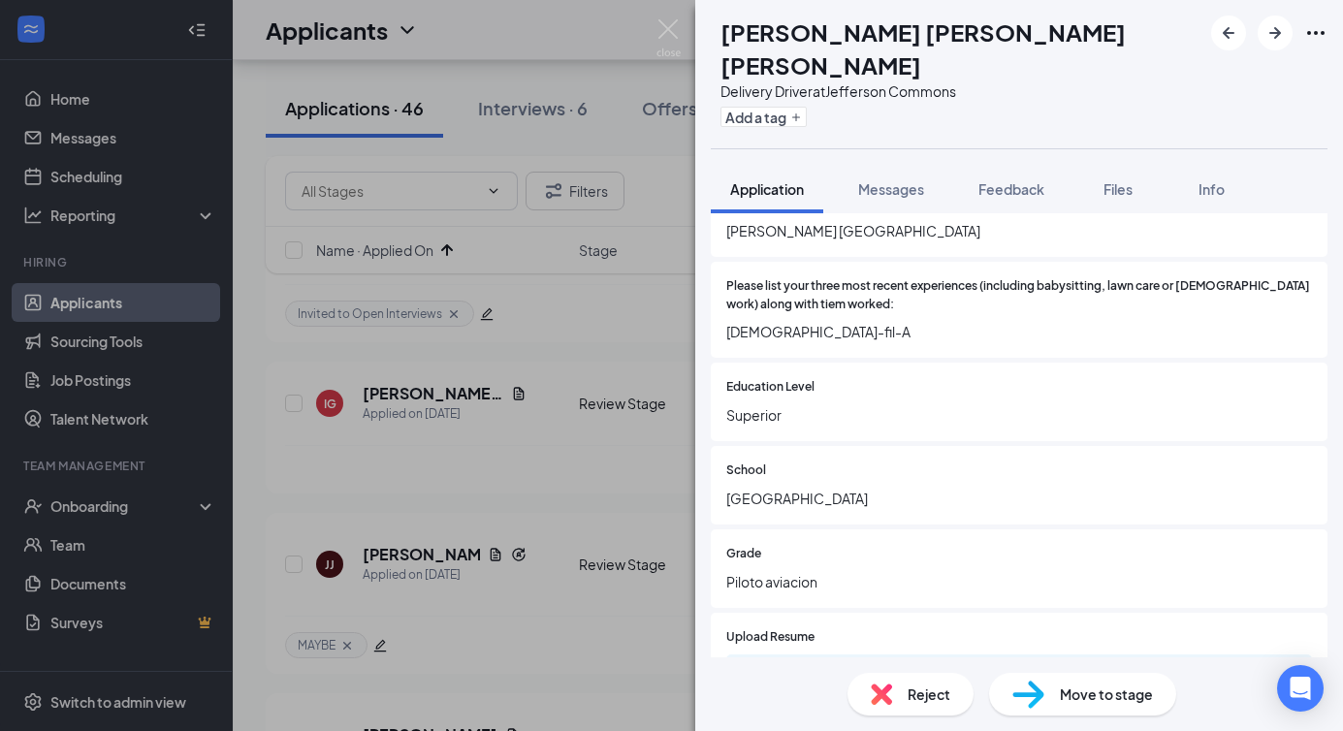
scroll to position [852, 0]
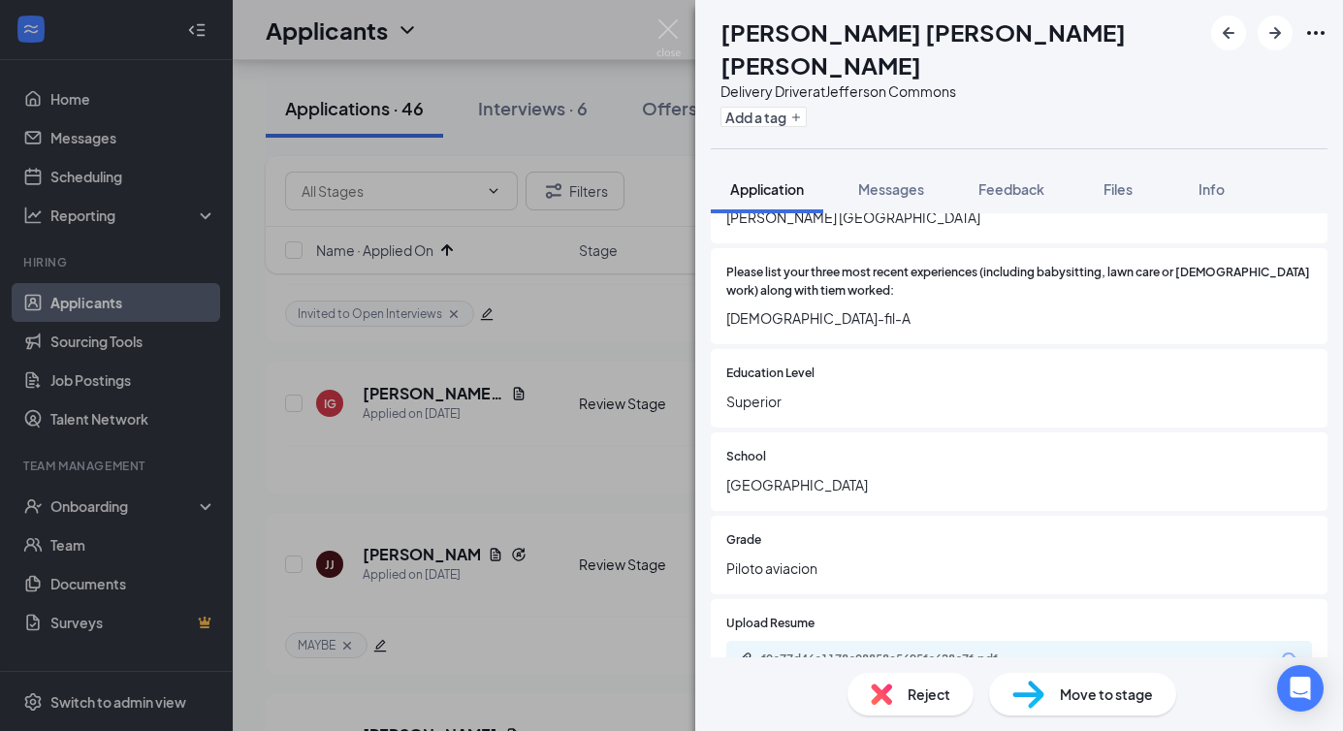
click at [891, 694] on img at bounding box center [881, 694] width 21 height 21
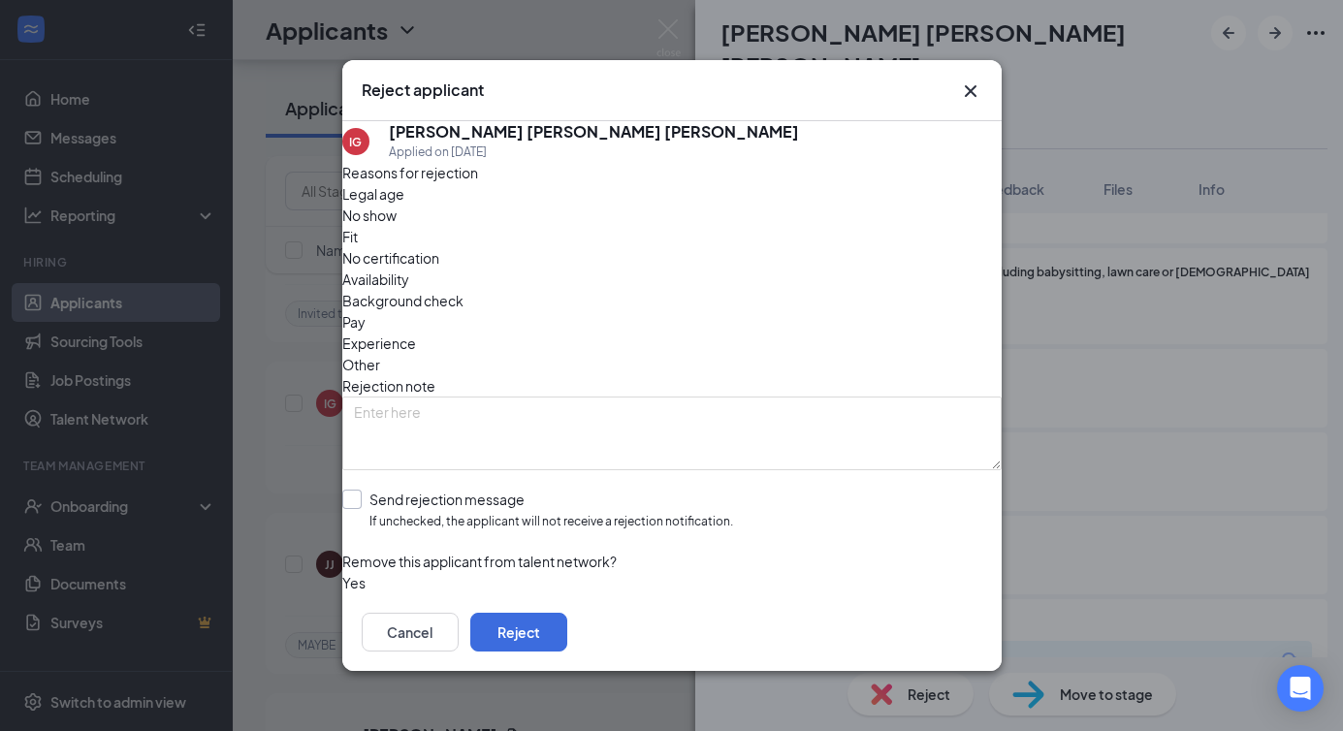
click at [487, 490] on input "Send rejection message If unchecked, the applicant will not receive a rejection…" at bounding box center [537, 511] width 391 height 42
checkbox input "true"
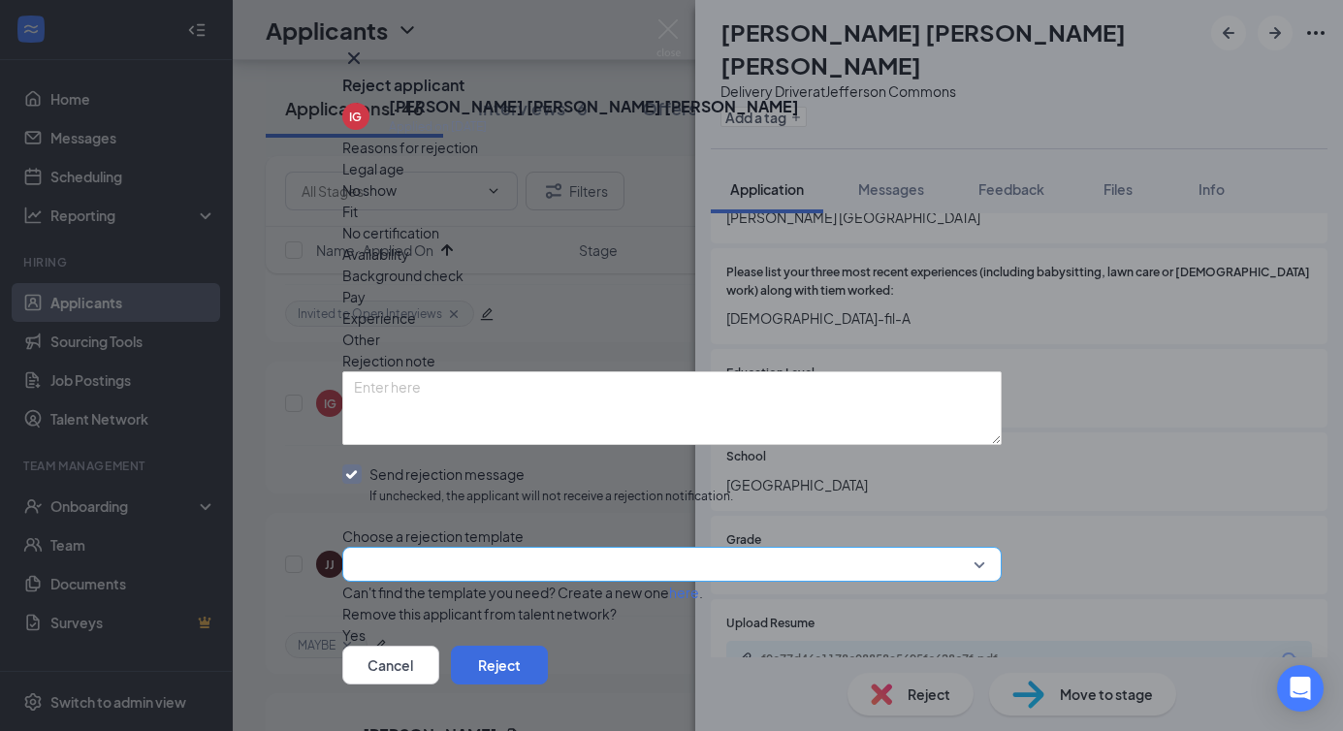
click at [509, 571] on input "search" at bounding box center [665, 564] width 623 height 33
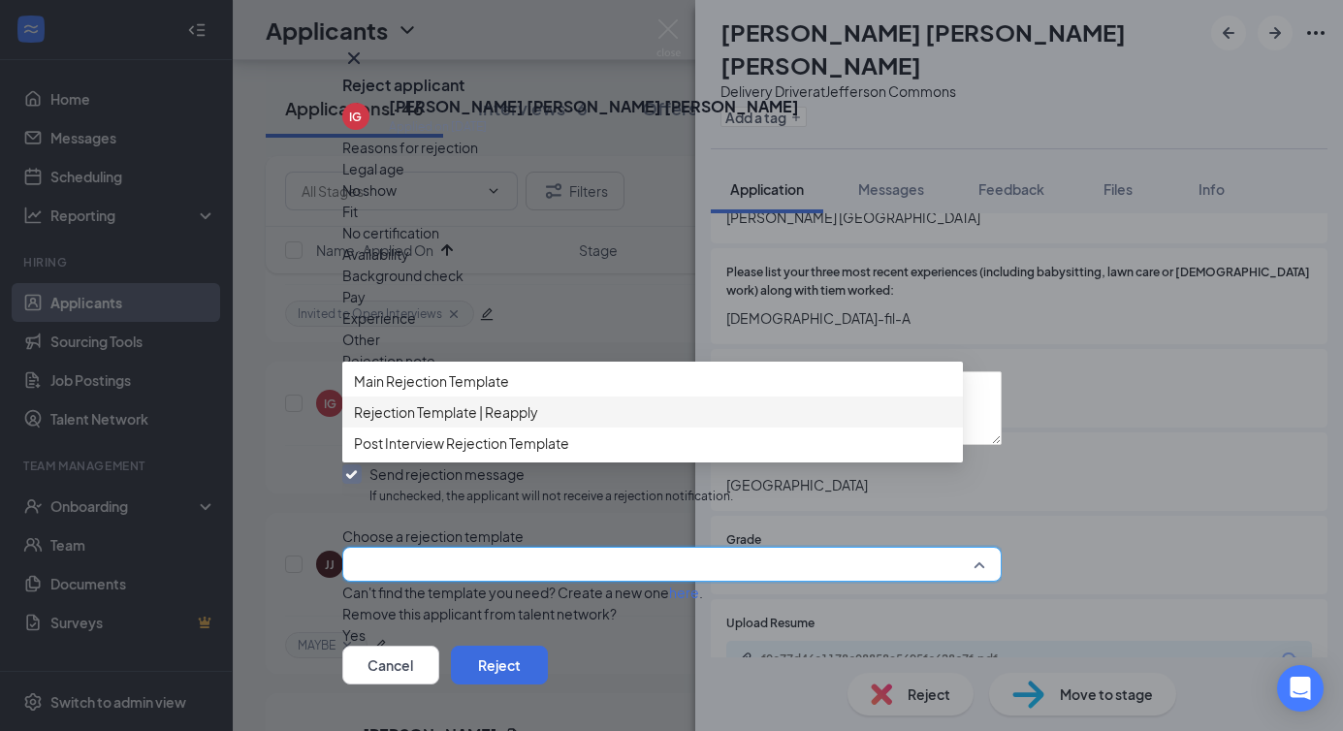
click at [519, 423] on span "Rejection Template | Reapply" at bounding box center [446, 412] width 184 height 21
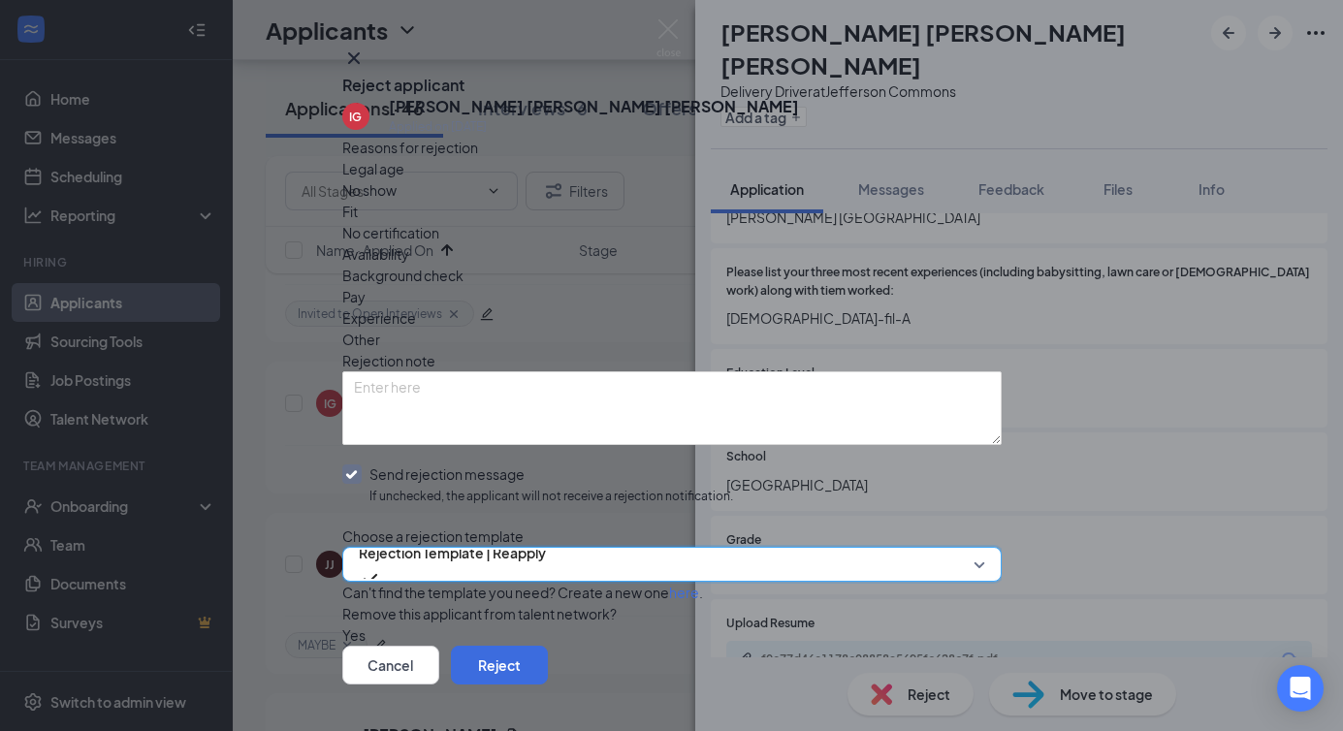
click at [358, 222] on span "Fit" at bounding box center [350, 211] width 16 height 21
click at [416, 307] on span "Experience" at bounding box center [379, 317] width 74 height 21
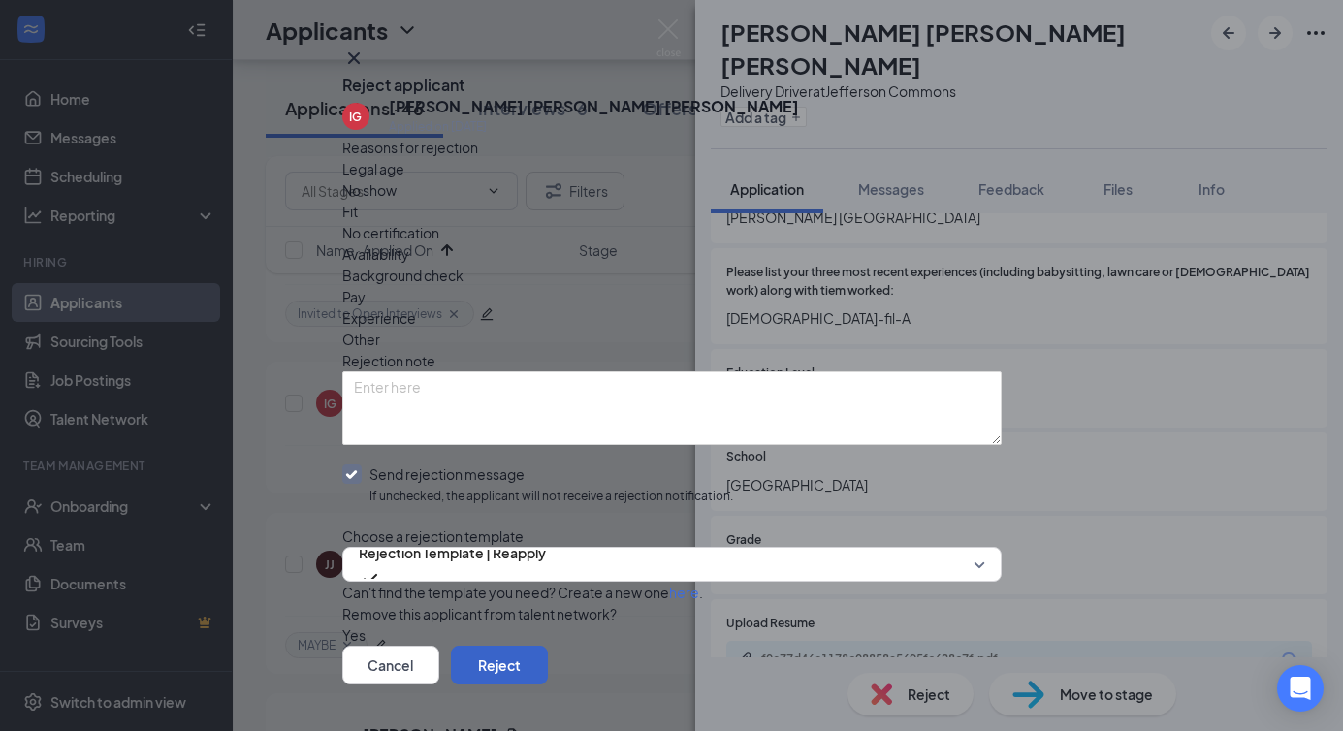
click at [548, 646] on button "Reject" at bounding box center [499, 665] width 97 height 39
click at [548, 646] on button "button" at bounding box center [499, 665] width 97 height 39
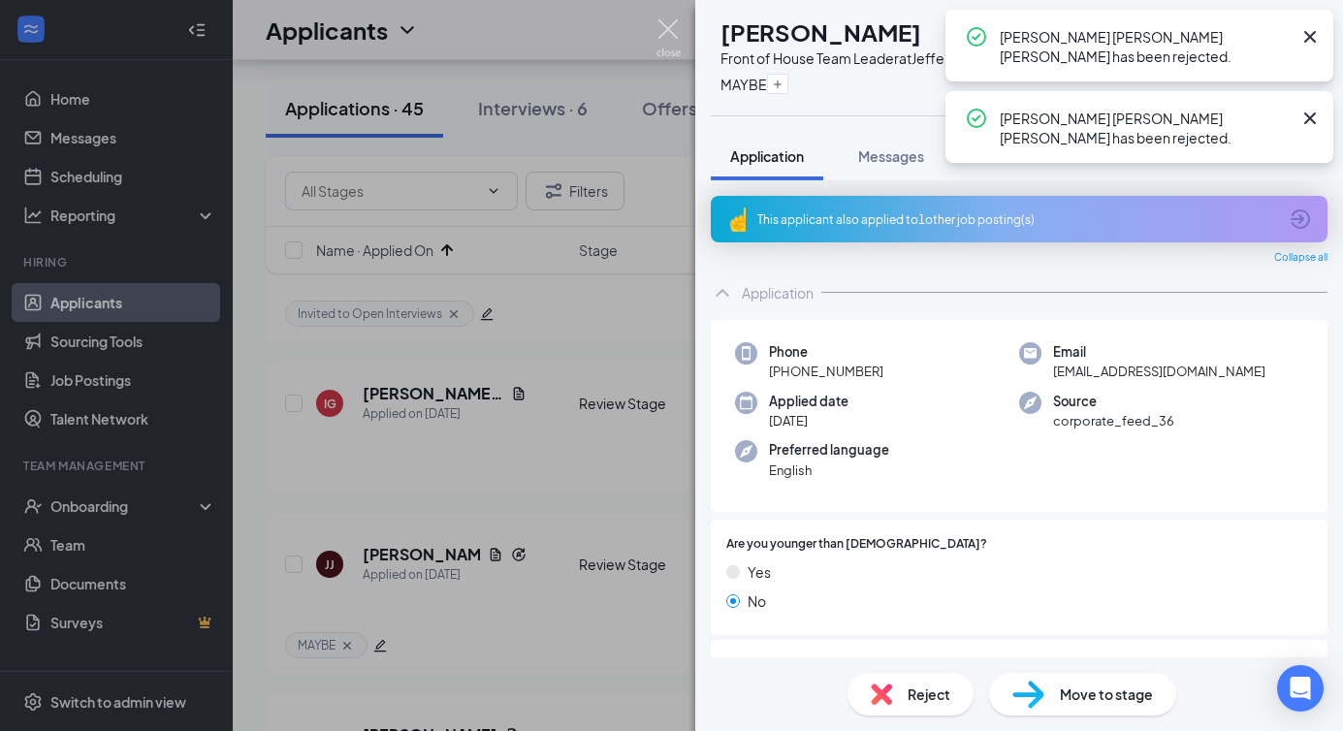
click at [664, 38] on img at bounding box center [669, 38] width 24 height 38
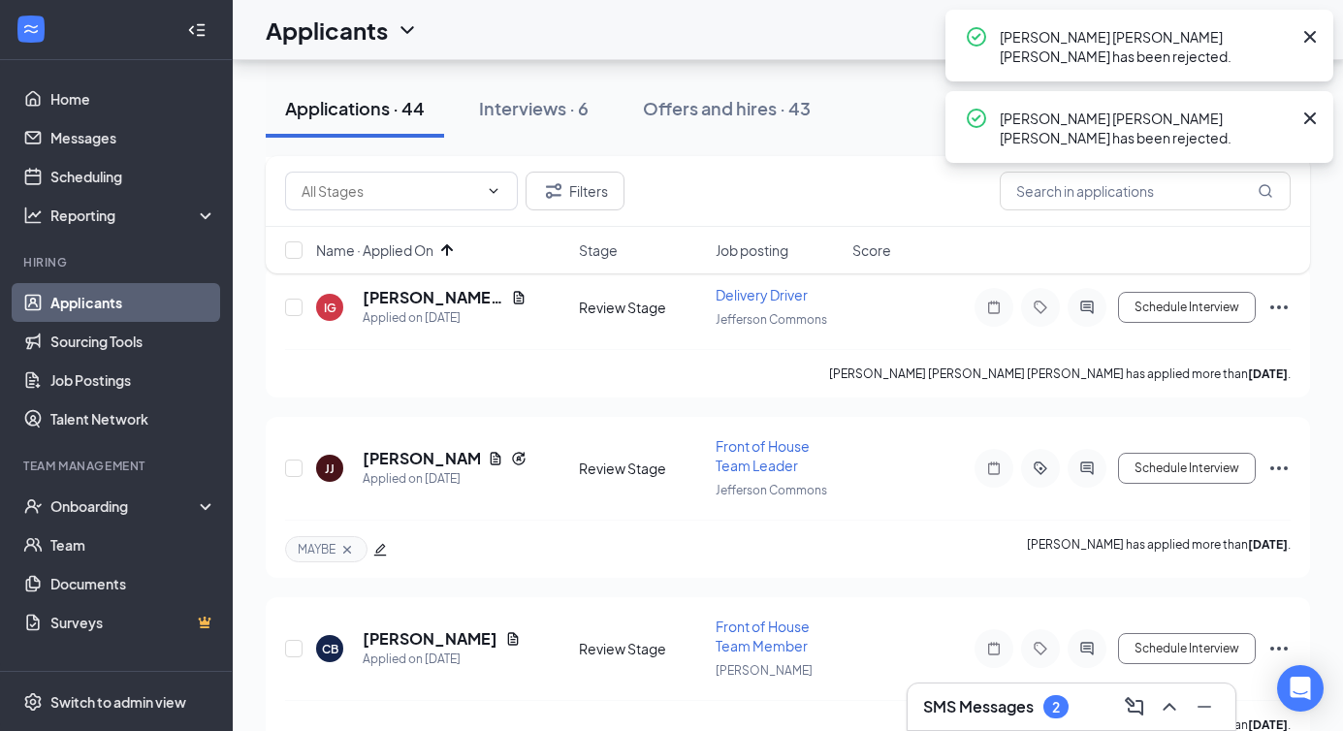
scroll to position [3690, 0]
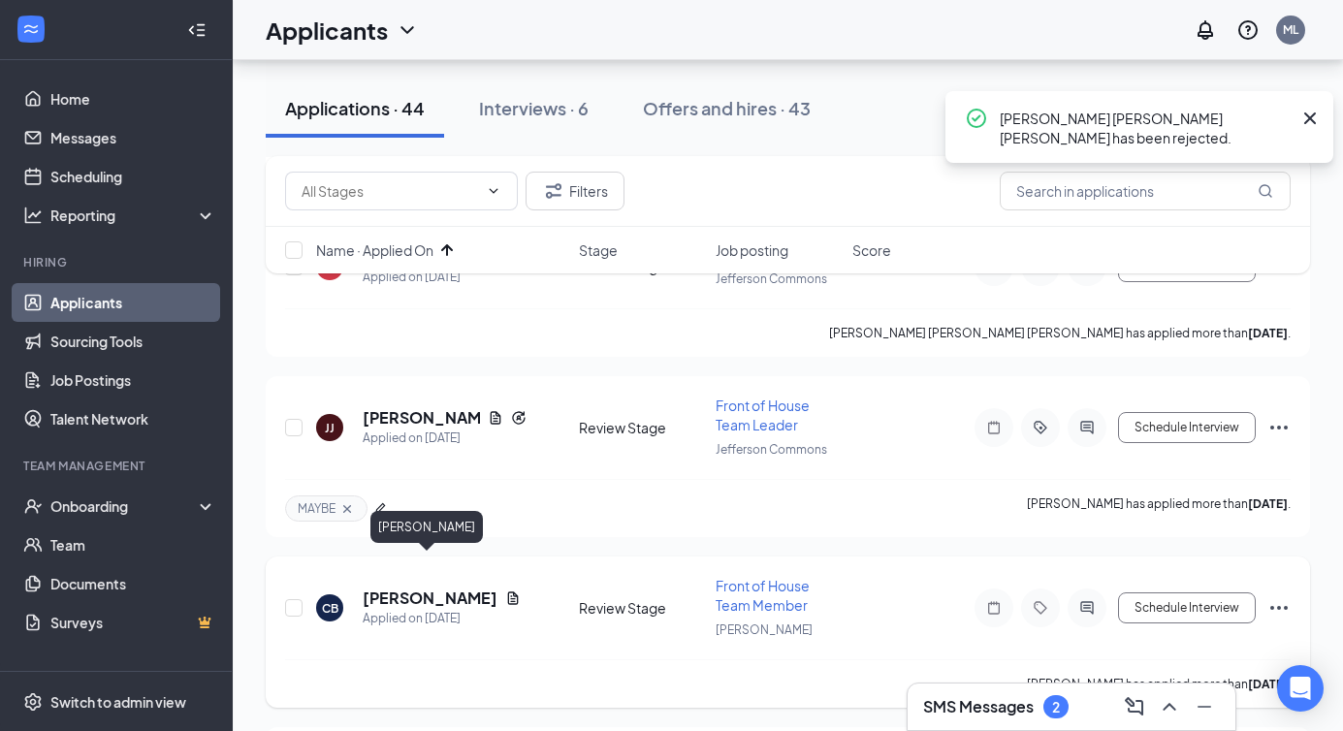
click at [433, 588] on h5 "Caniya Britton" at bounding box center [430, 598] width 135 height 21
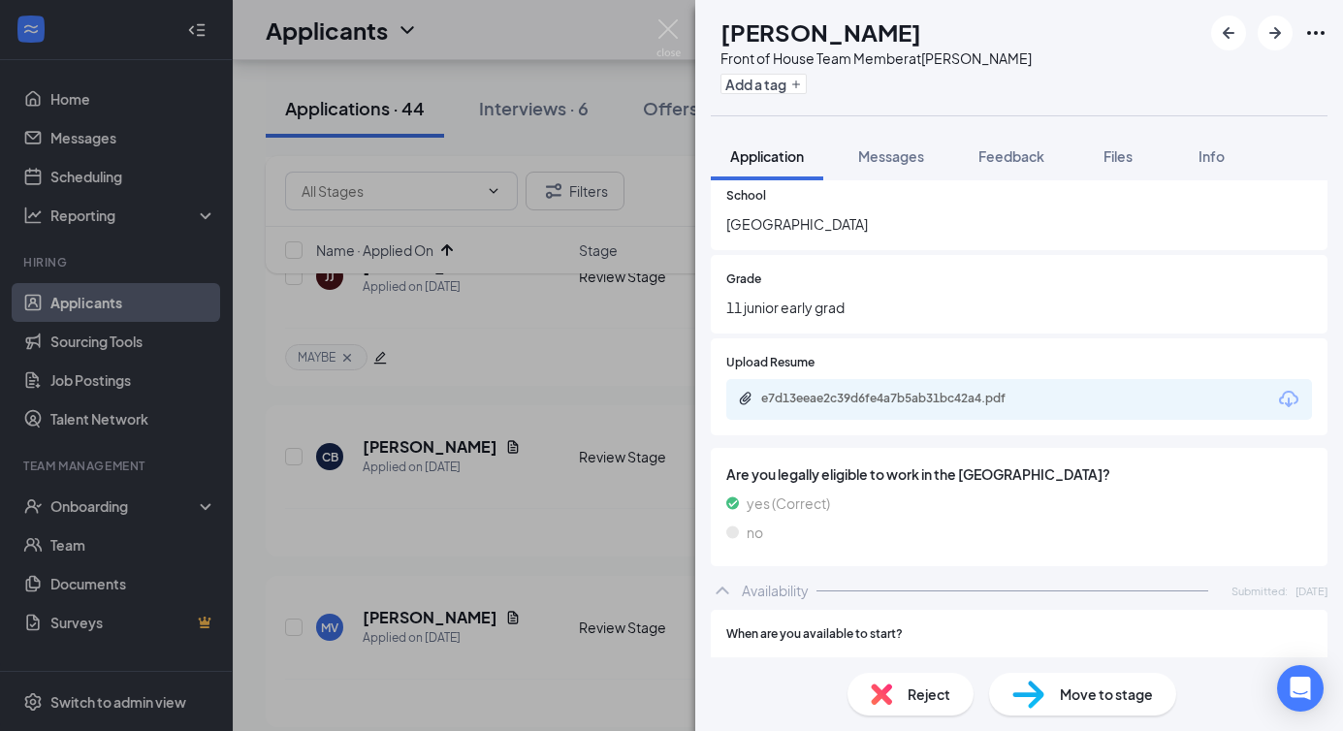
scroll to position [1194, 0]
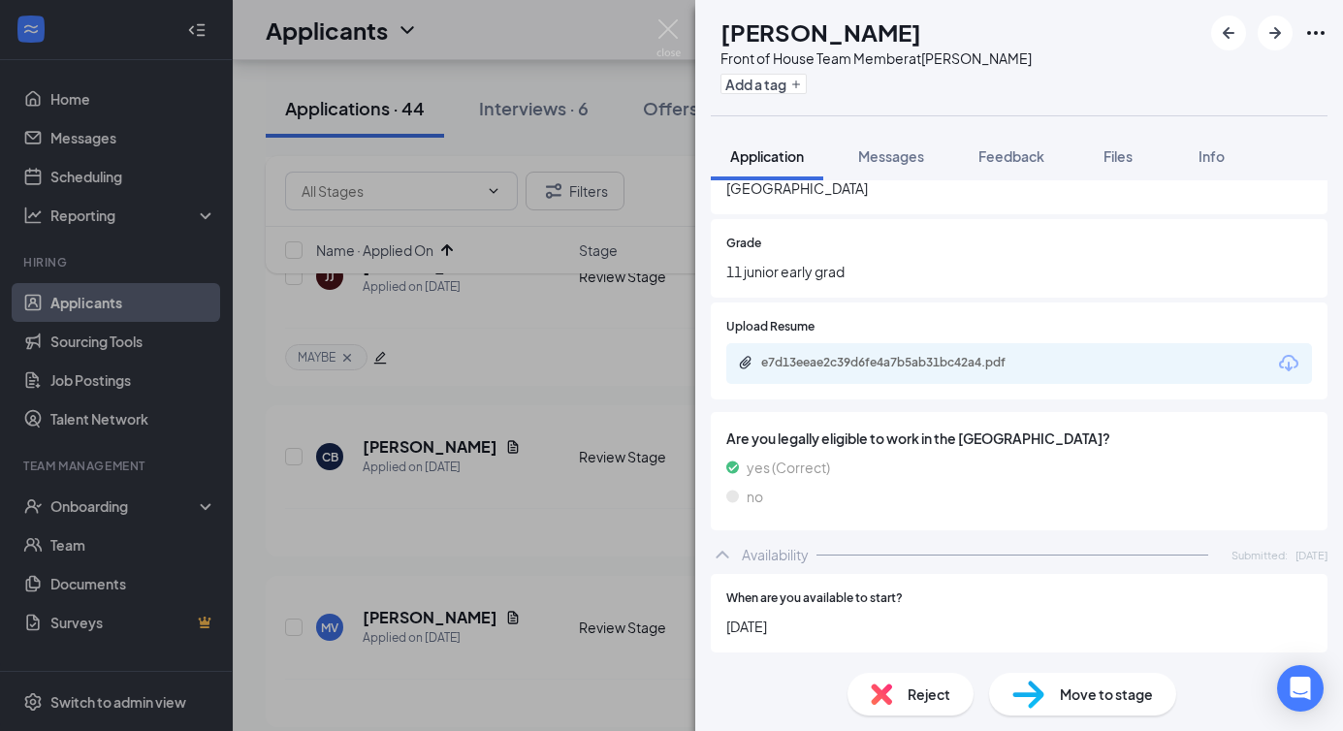
click at [1286, 352] on icon "Download" at bounding box center [1288, 363] width 23 height 23
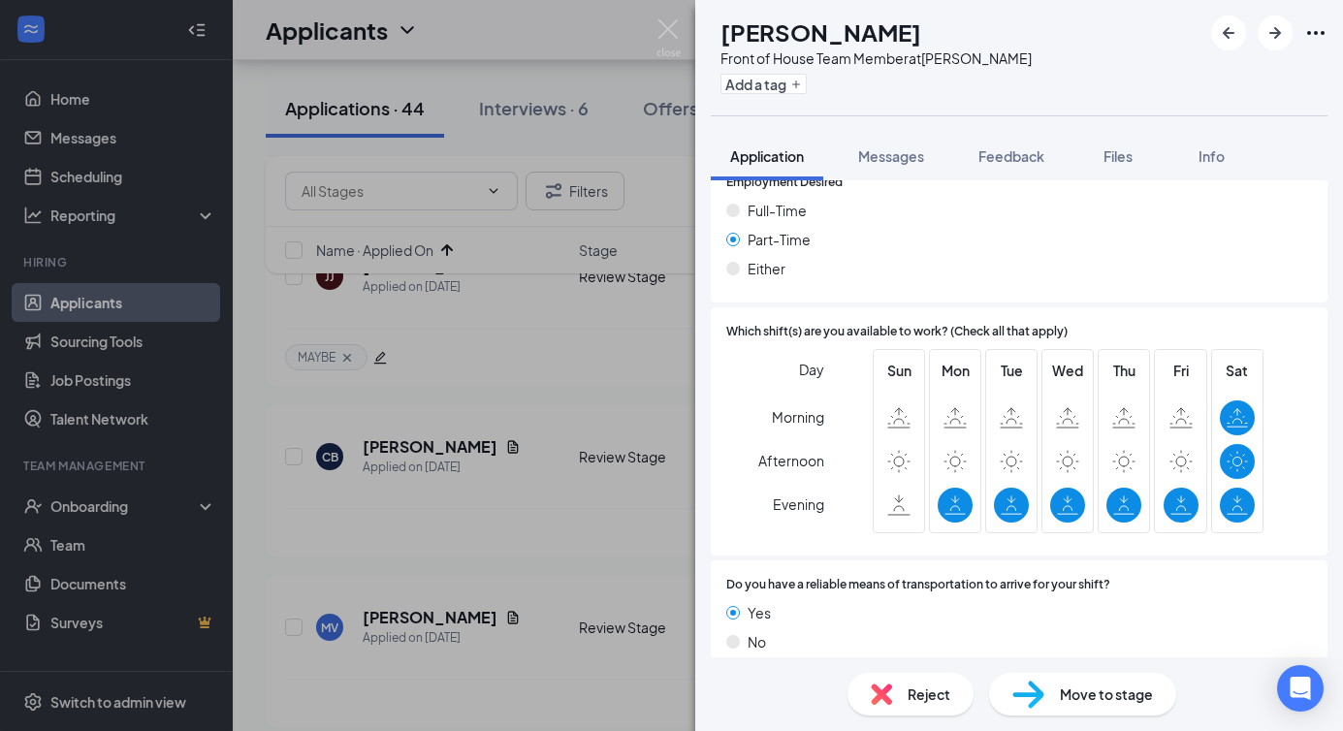
scroll to position [1698, 0]
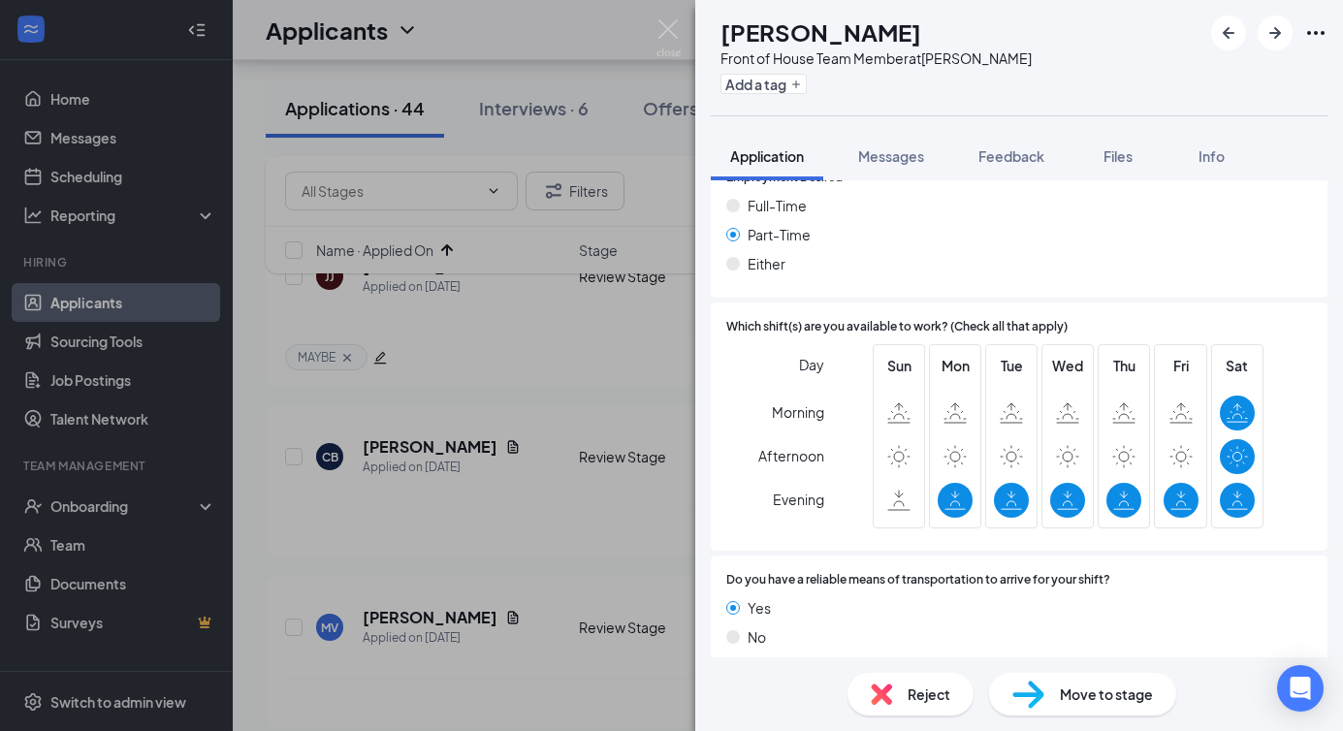
click at [898, 700] on div "Reject" at bounding box center [911, 694] width 126 height 43
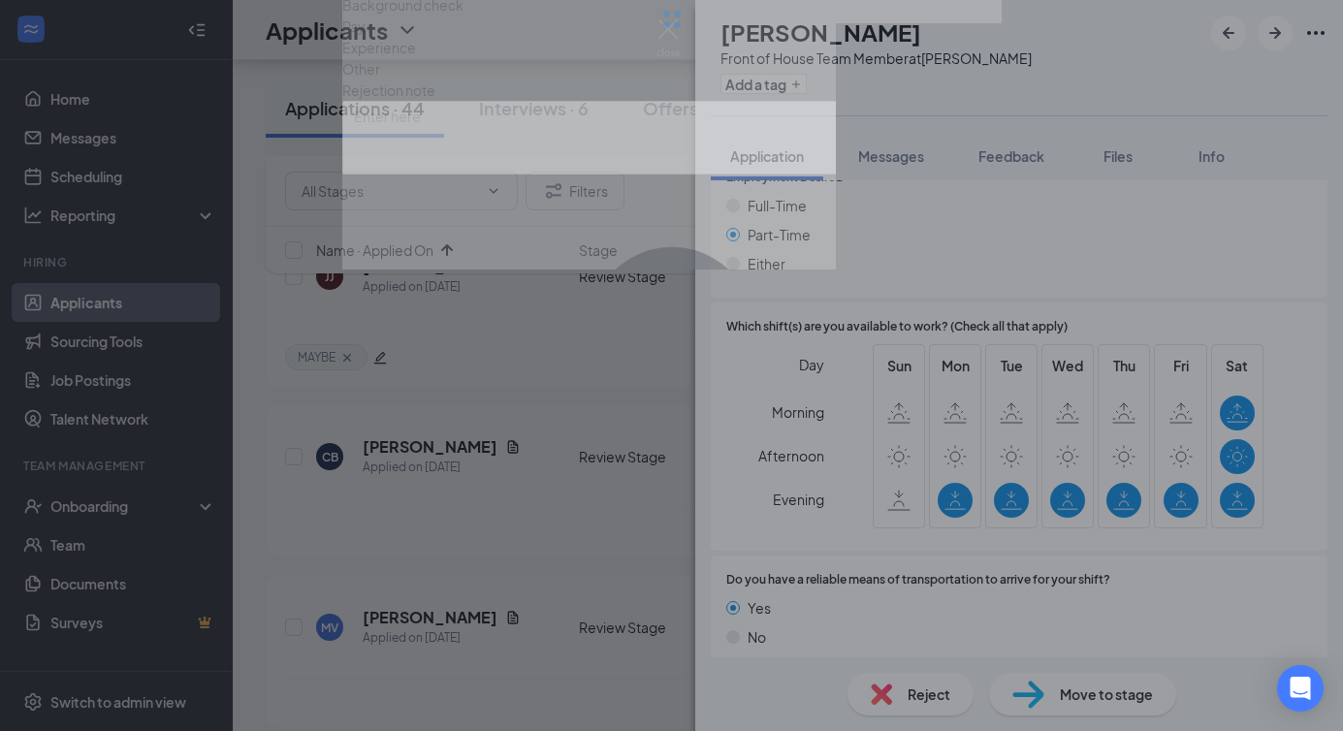
scroll to position [1689, 0]
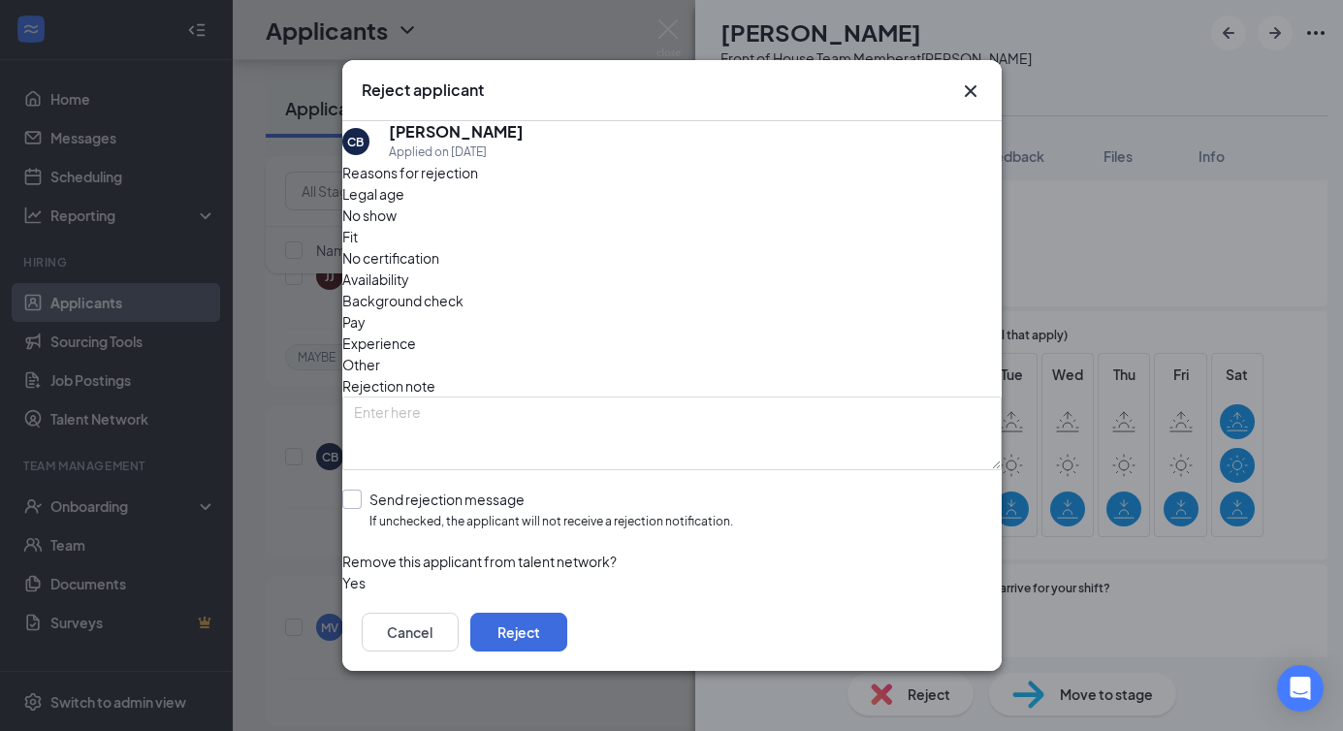
click at [443, 490] on input "Send rejection message If unchecked, the applicant will not receive a rejection…" at bounding box center [537, 511] width 391 height 42
checkbox input "true"
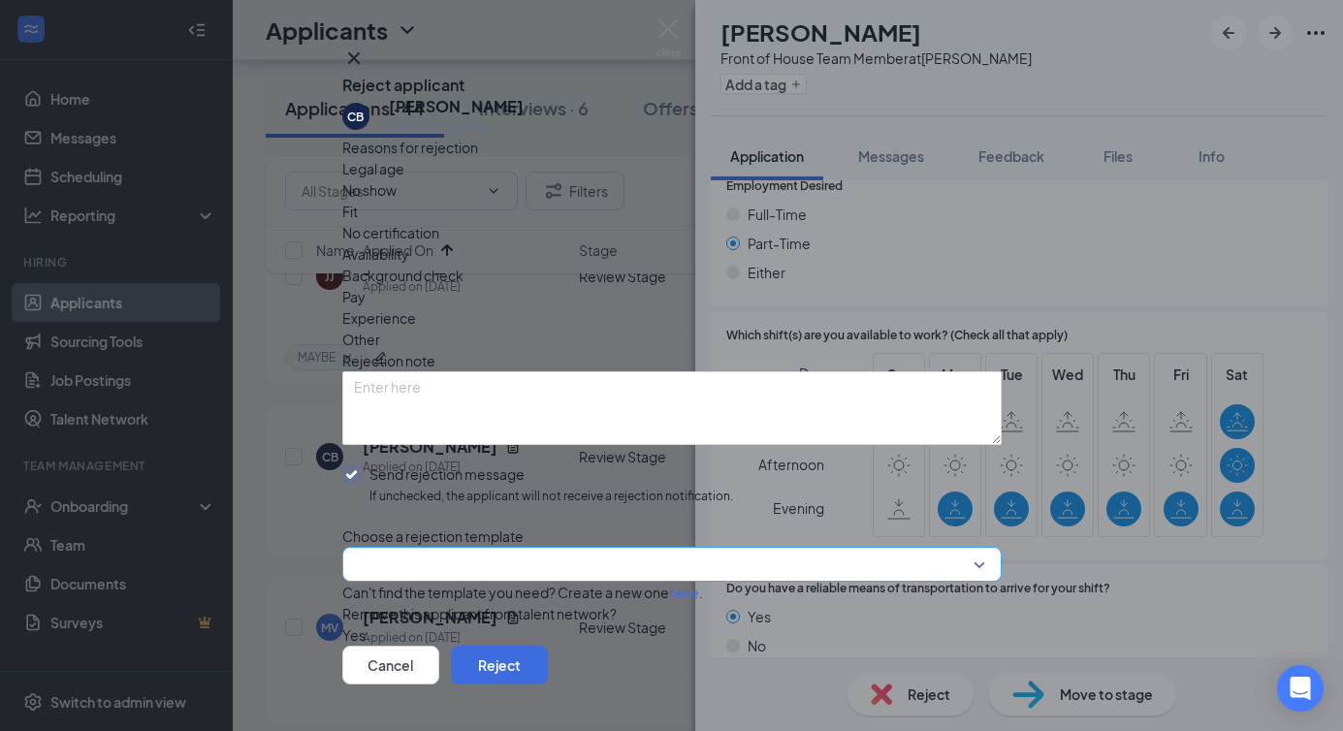
click at [434, 548] on input "search" at bounding box center [665, 564] width 623 height 33
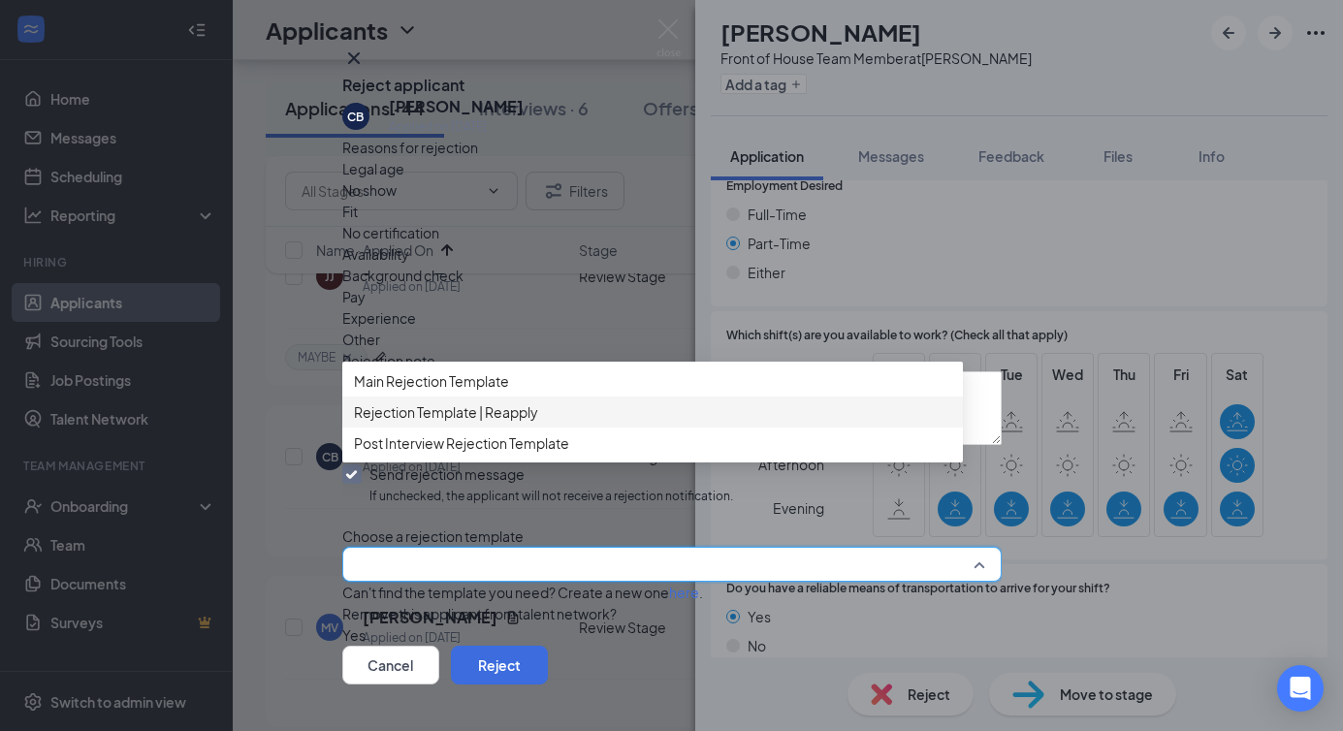
click at [504, 423] on span "Rejection Template | Reapply" at bounding box center [446, 412] width 184 height 21
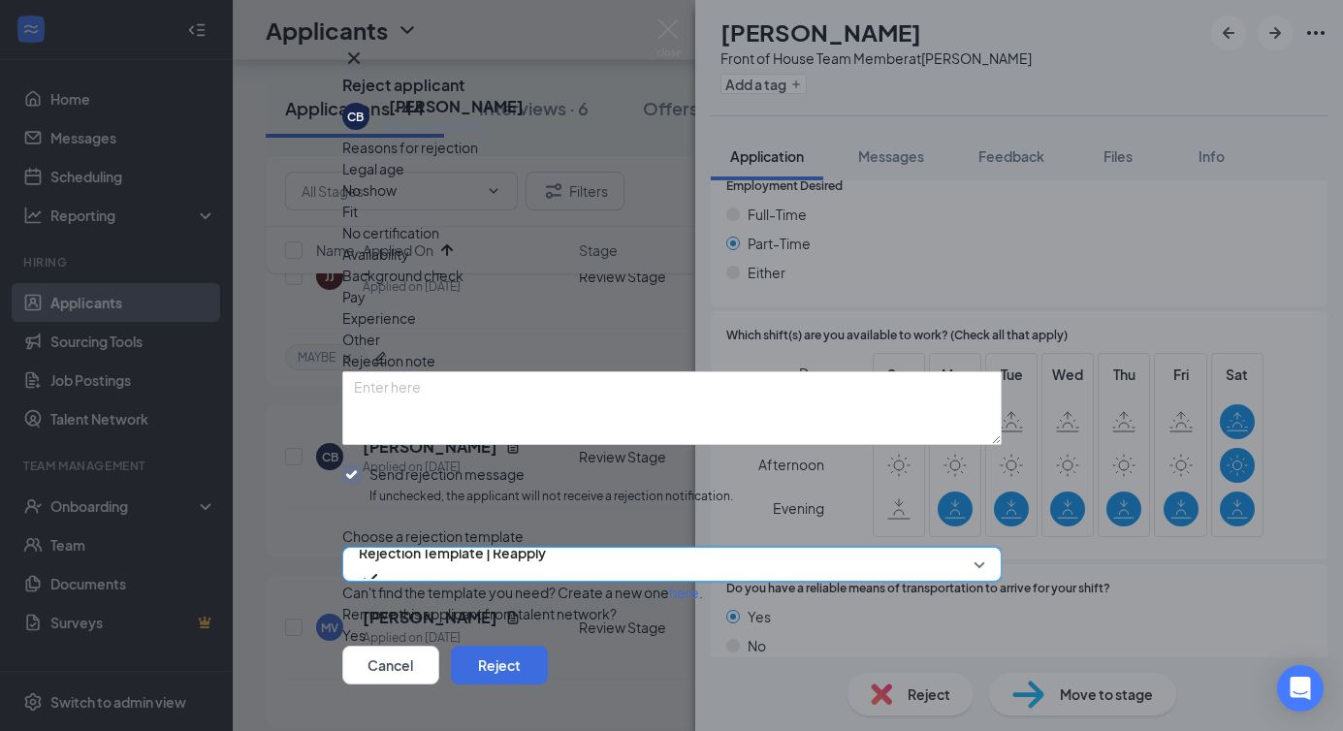
click at [358, 222] on span "Fit" at bounding box center [350, 211] width 16 height 21
click at [416, 307] on span "Experience" at bounding box center [379, 317] width 74 height 21
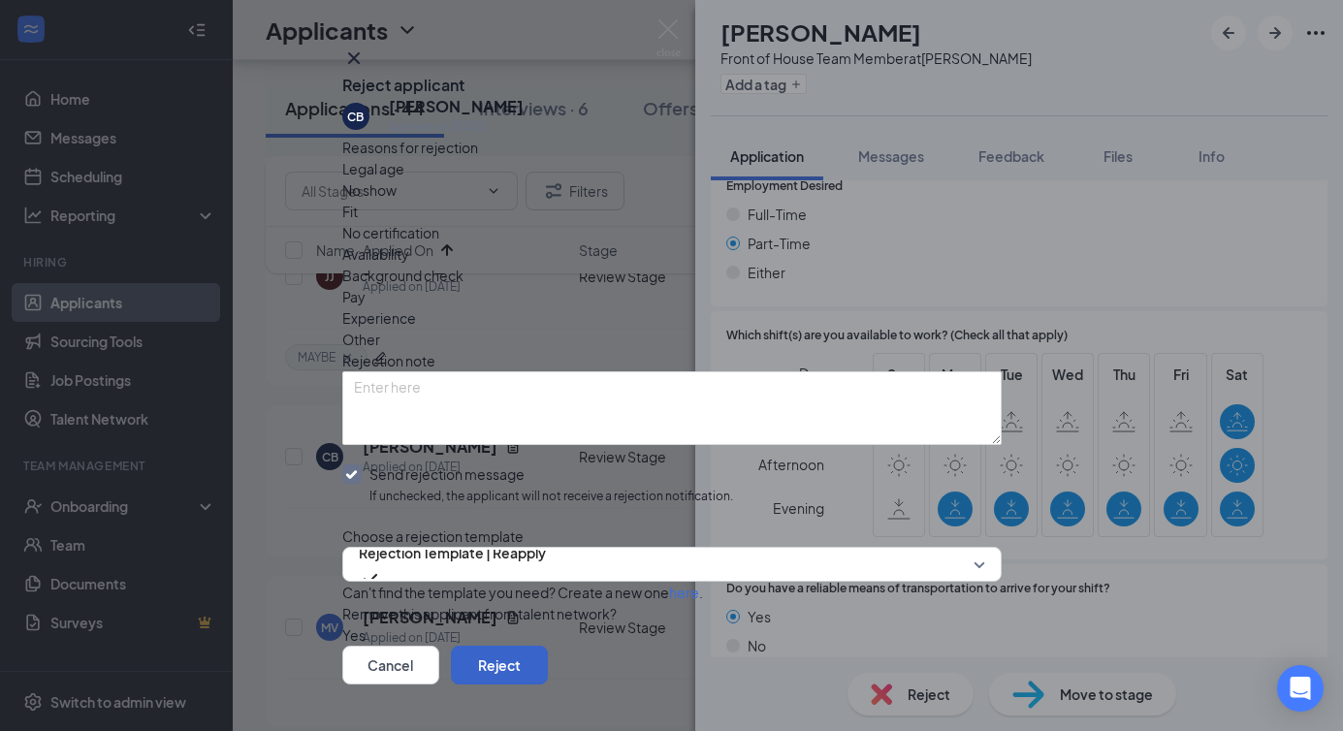
click at [548, 646] on button "Reject" at bounding box center [499, 665] width 97 height 39
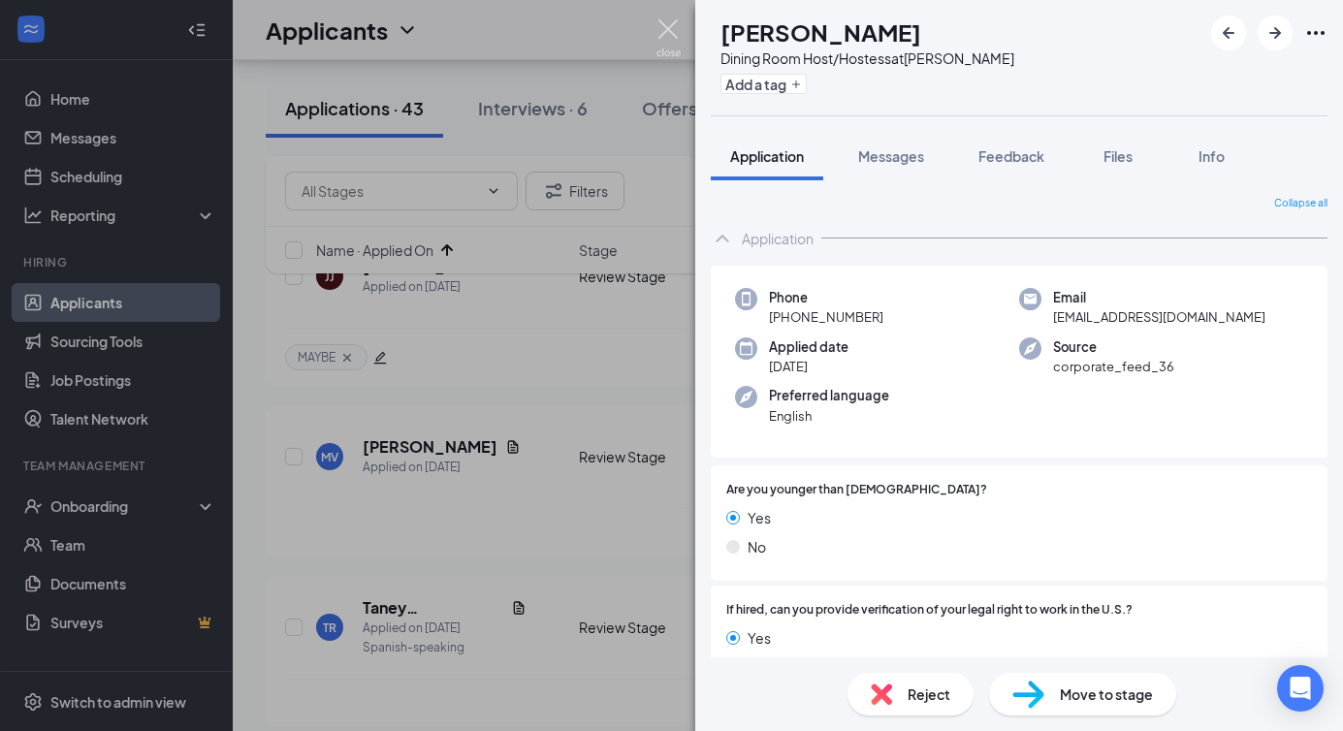
click at [666, 40] on img at bounding box center [669, 38] width 24 height 38
